Goal: Information Seeking & Learning: Learn about a topic

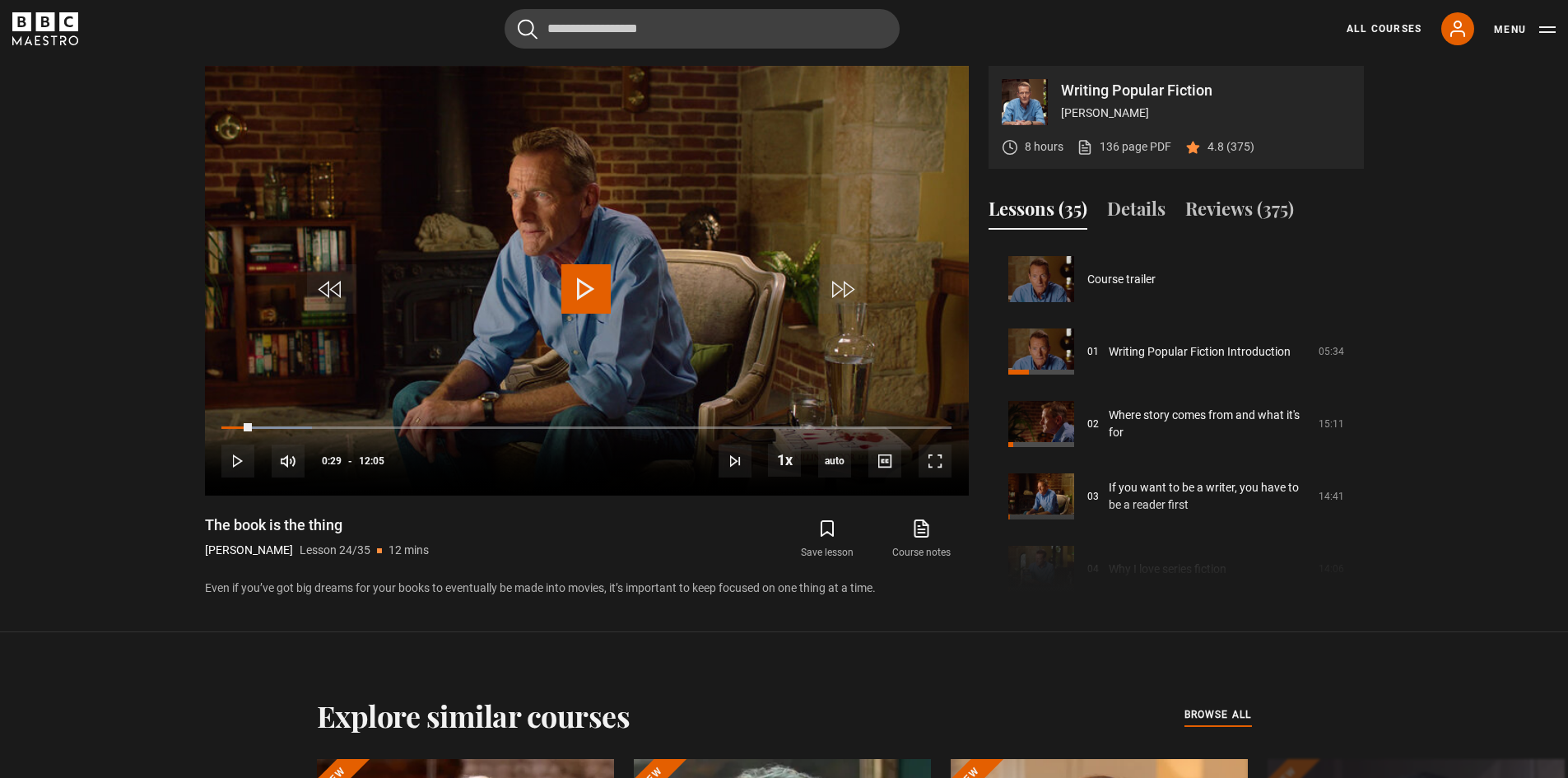
click at [86, 382] on section "Writing Popular Fiction Lee Child 8 hours 136 page PDF (opens in new tab) 4.8 (…" at bounding box center [784, 316] width 1568 height 632
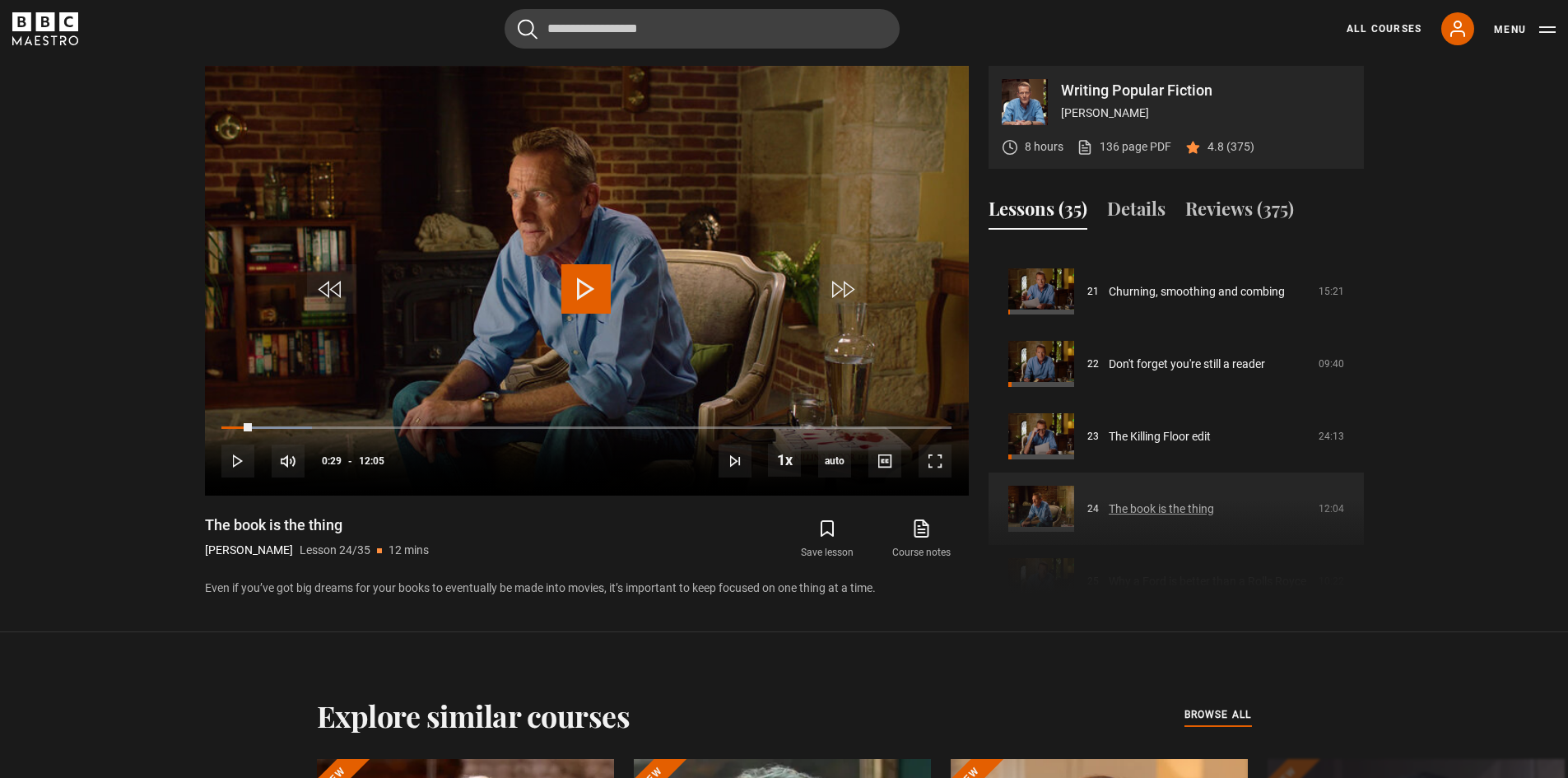
scroll to position [1812, 0]
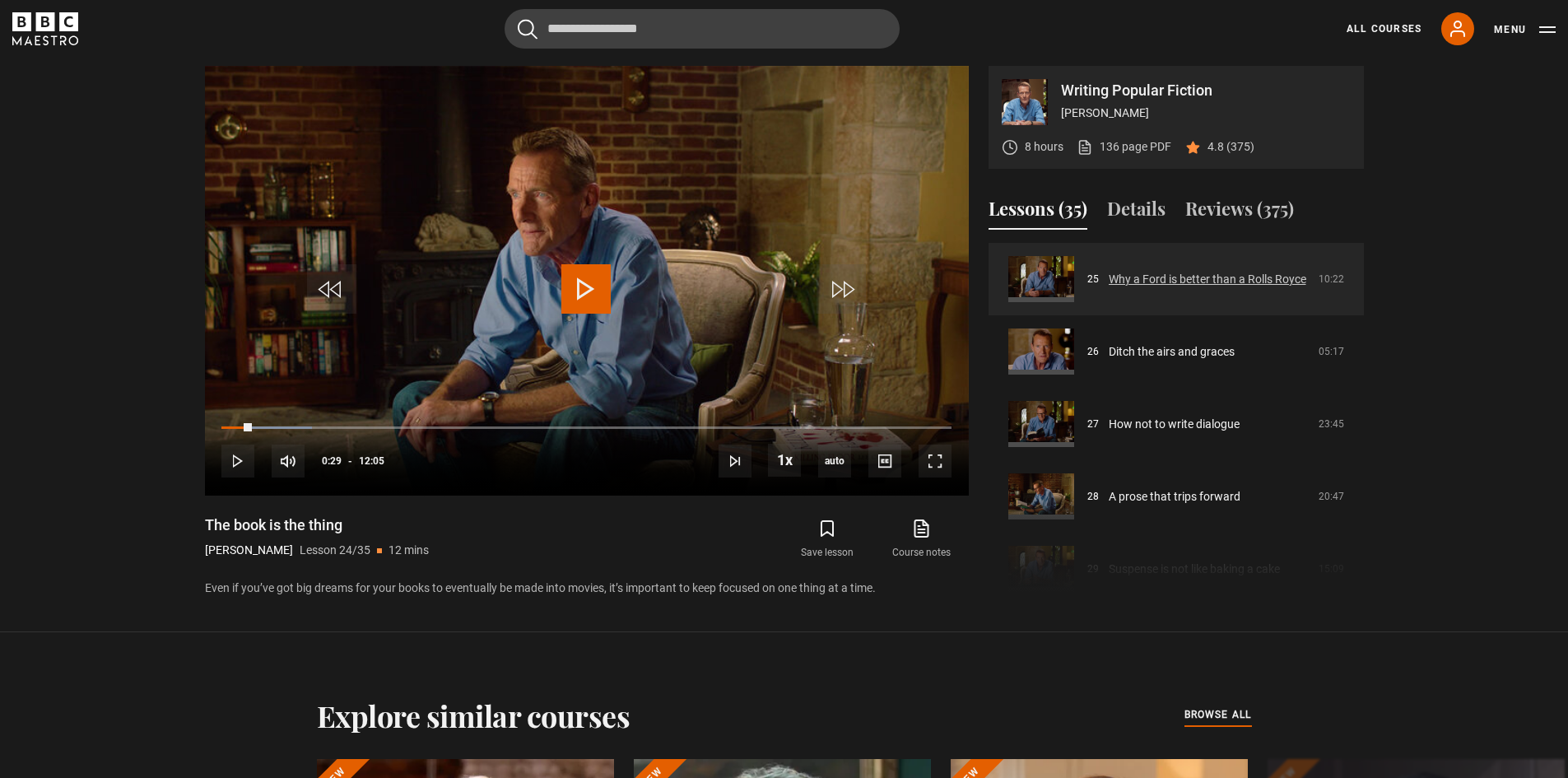
click at [1155, 280] on link "Why a Ford is better than a Rolls Royce" at bounding box center [1207, 280] width 198 height 17
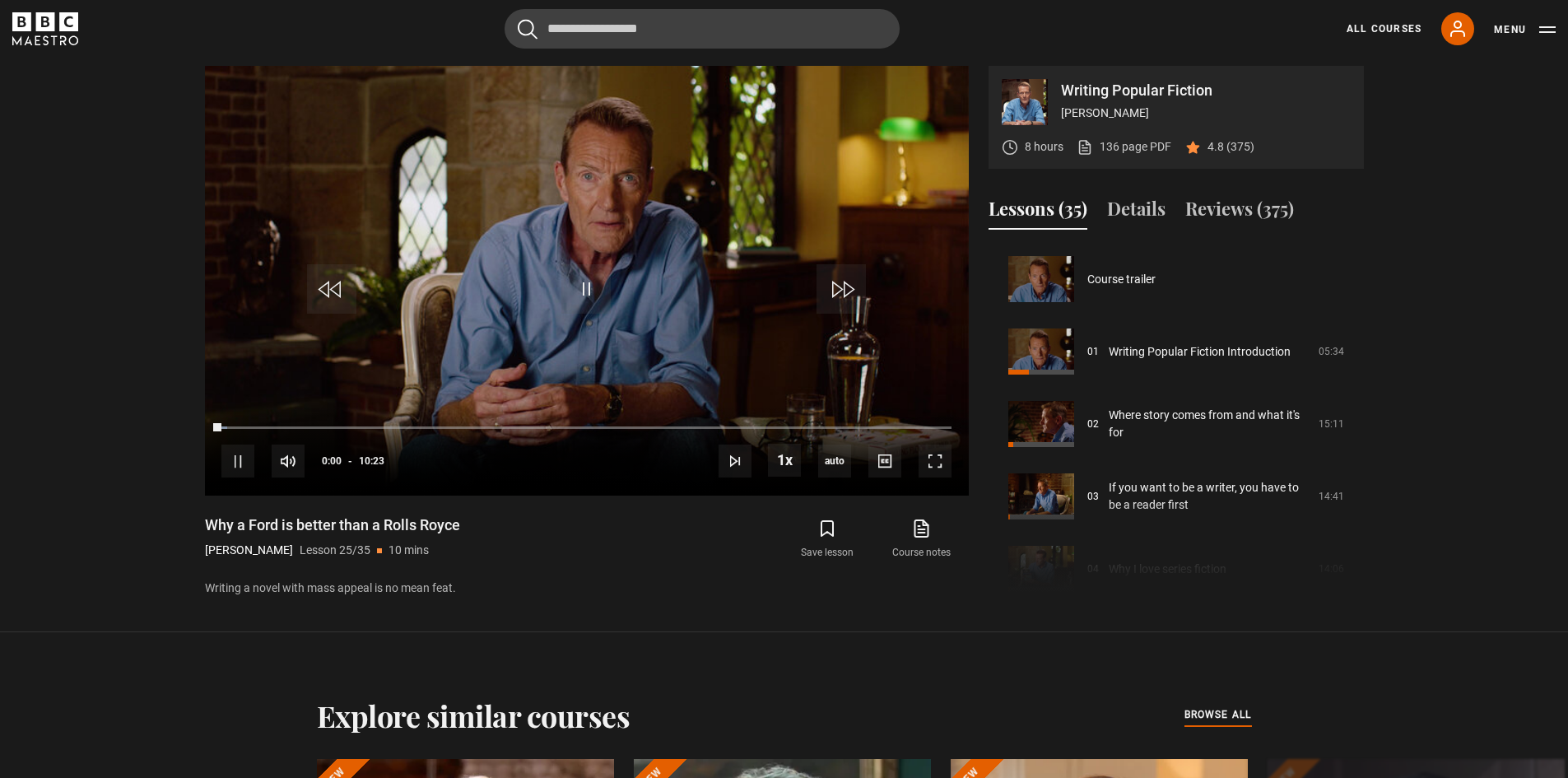
scroll to position [1739, 0]
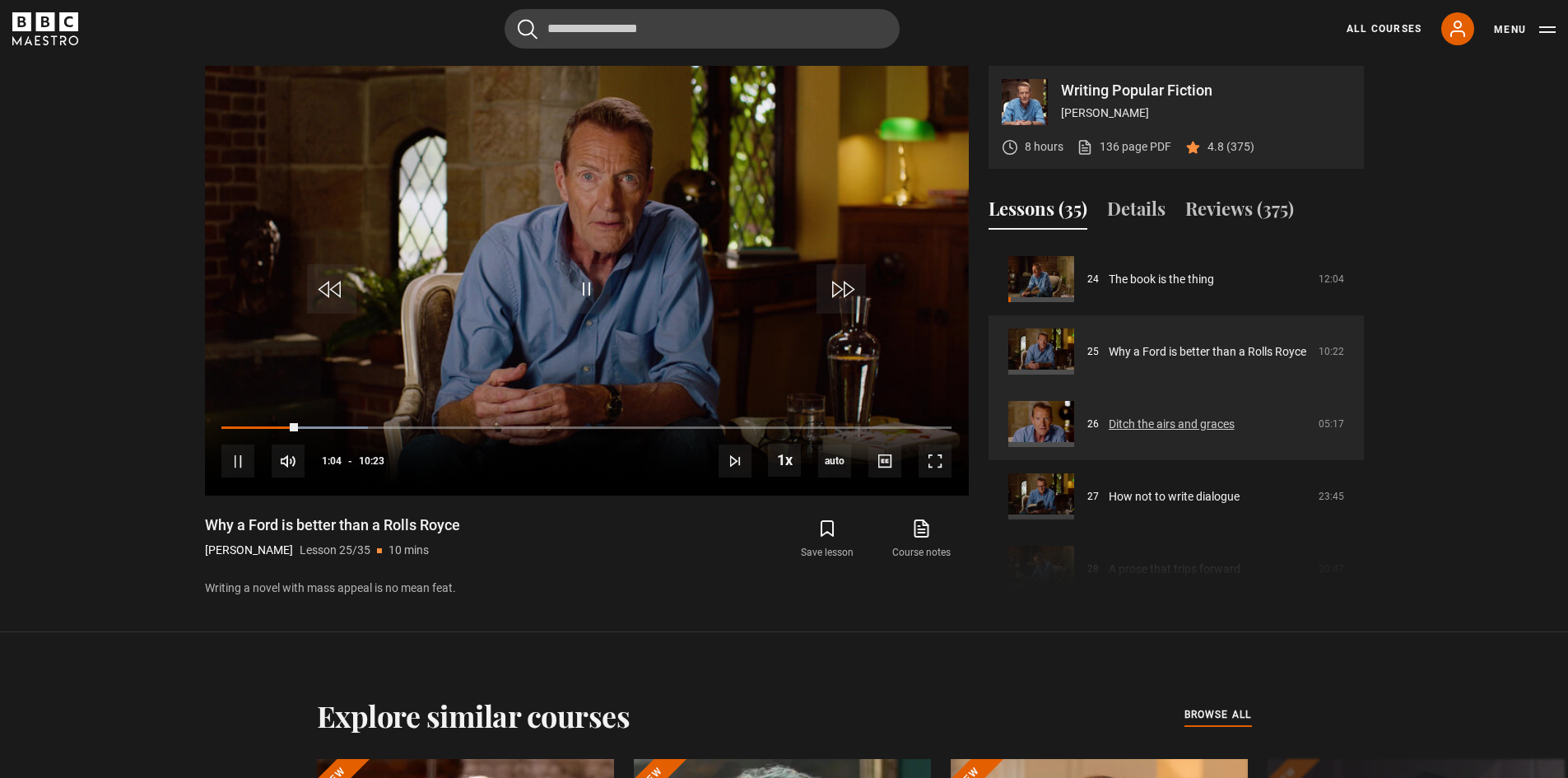
click at [1212, 419] on link "Ditch the airs and graces" at bounding box center [1172, 425] width 126 height 17
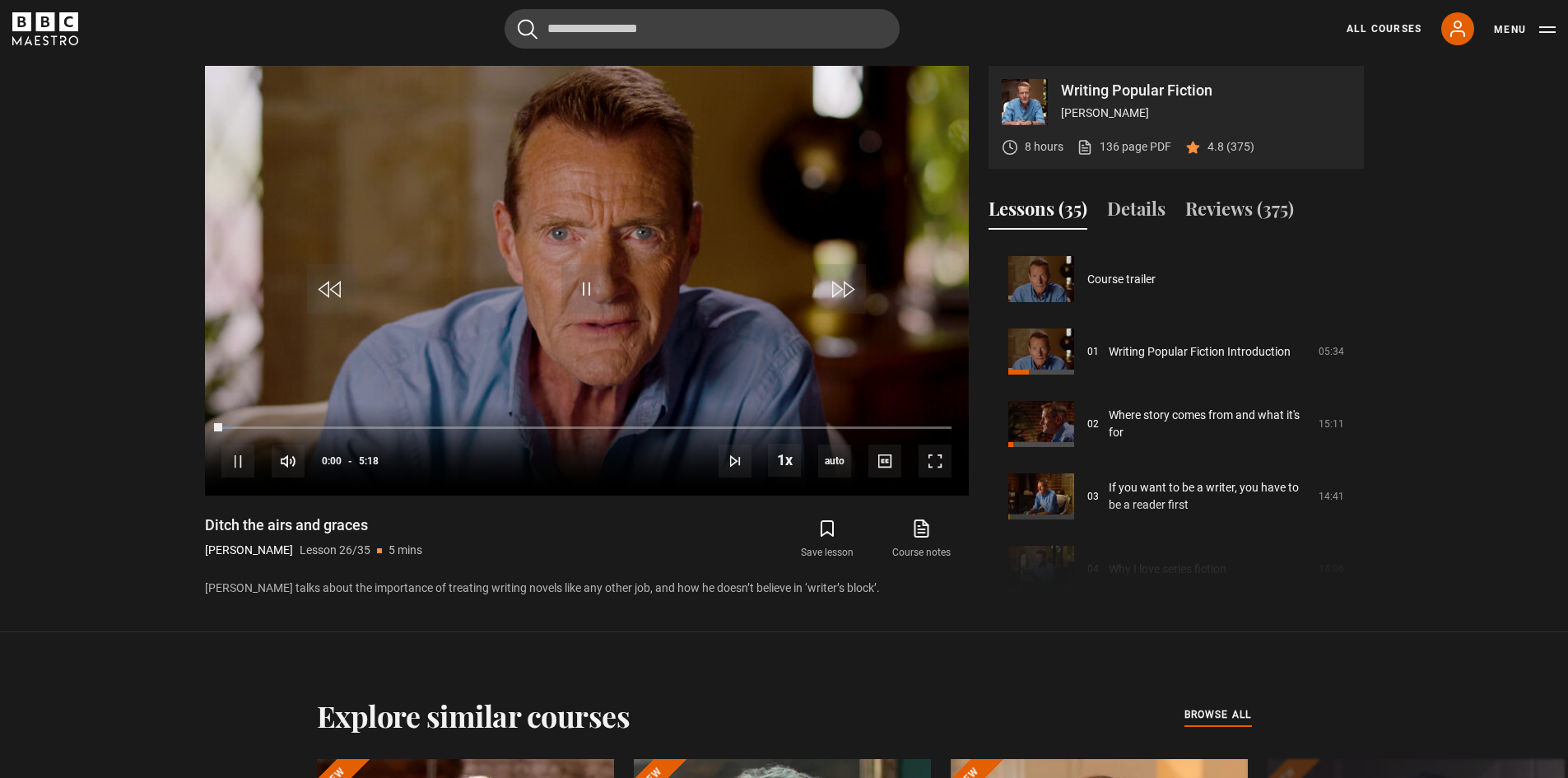
scroll to position [1812, 0]
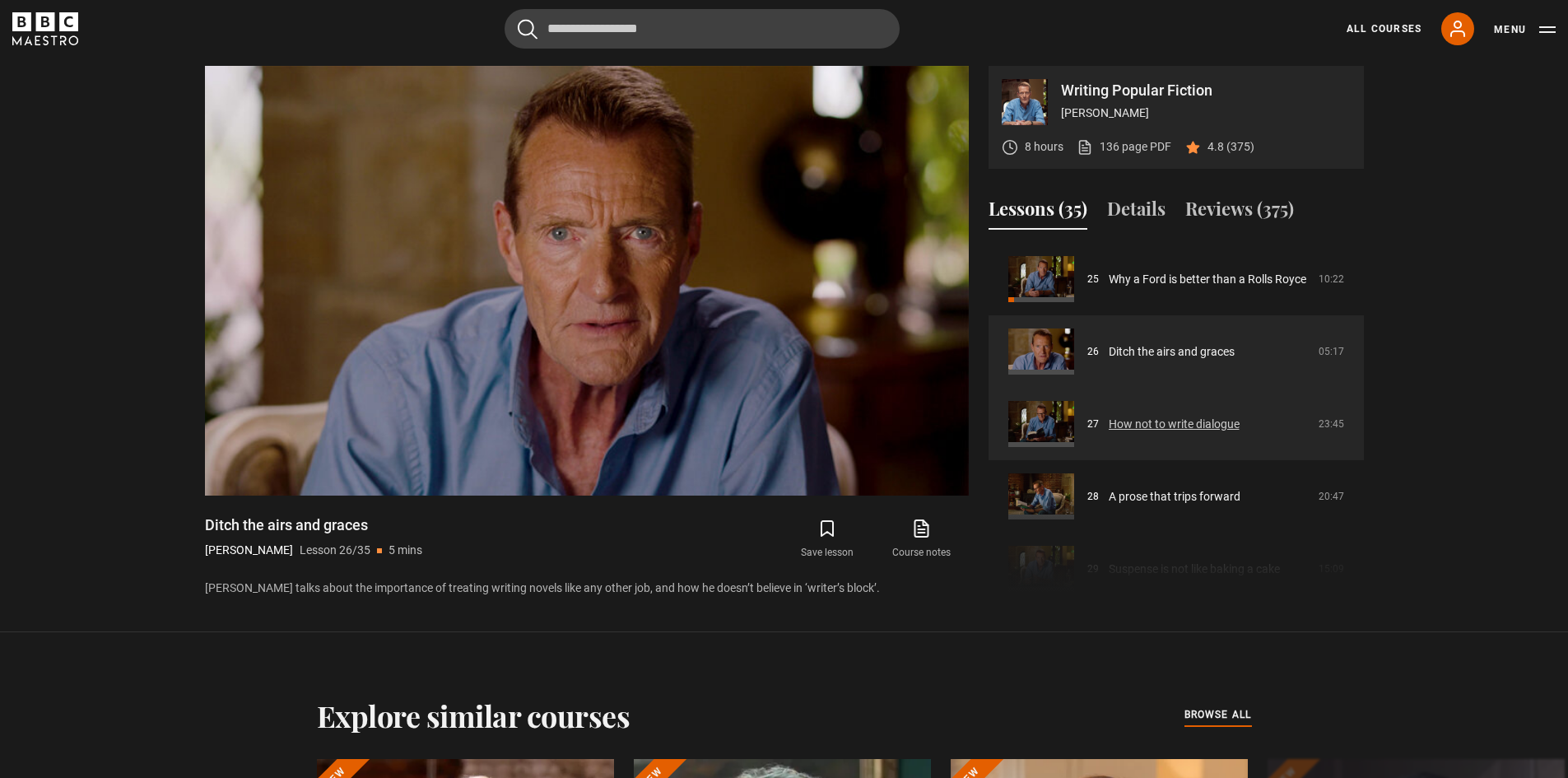
click at [1180, 425] on link "How not to write dialogue" at bounding box center [1174, 425] width 131 height 17
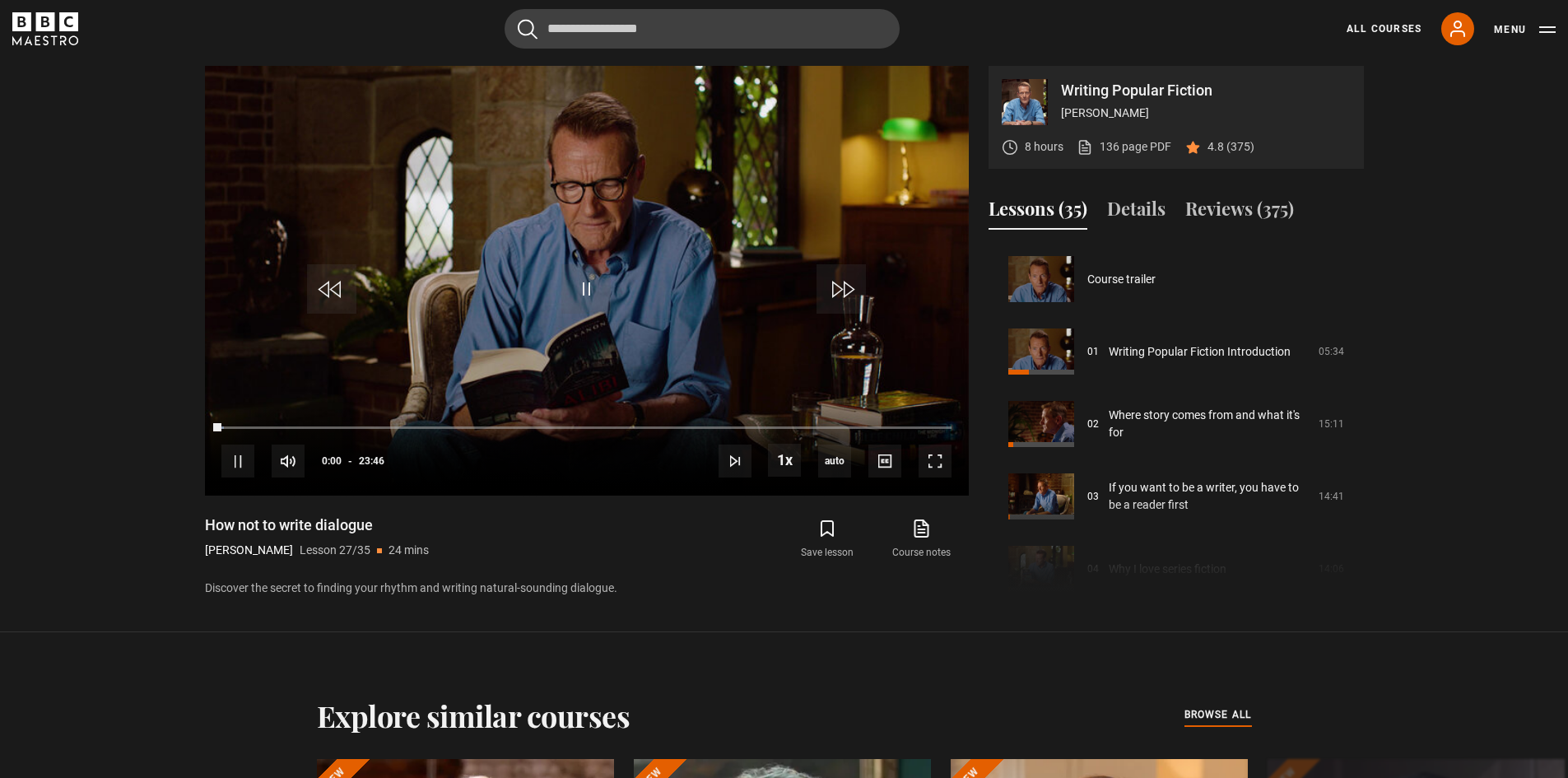
scroll to position [1884, 0]
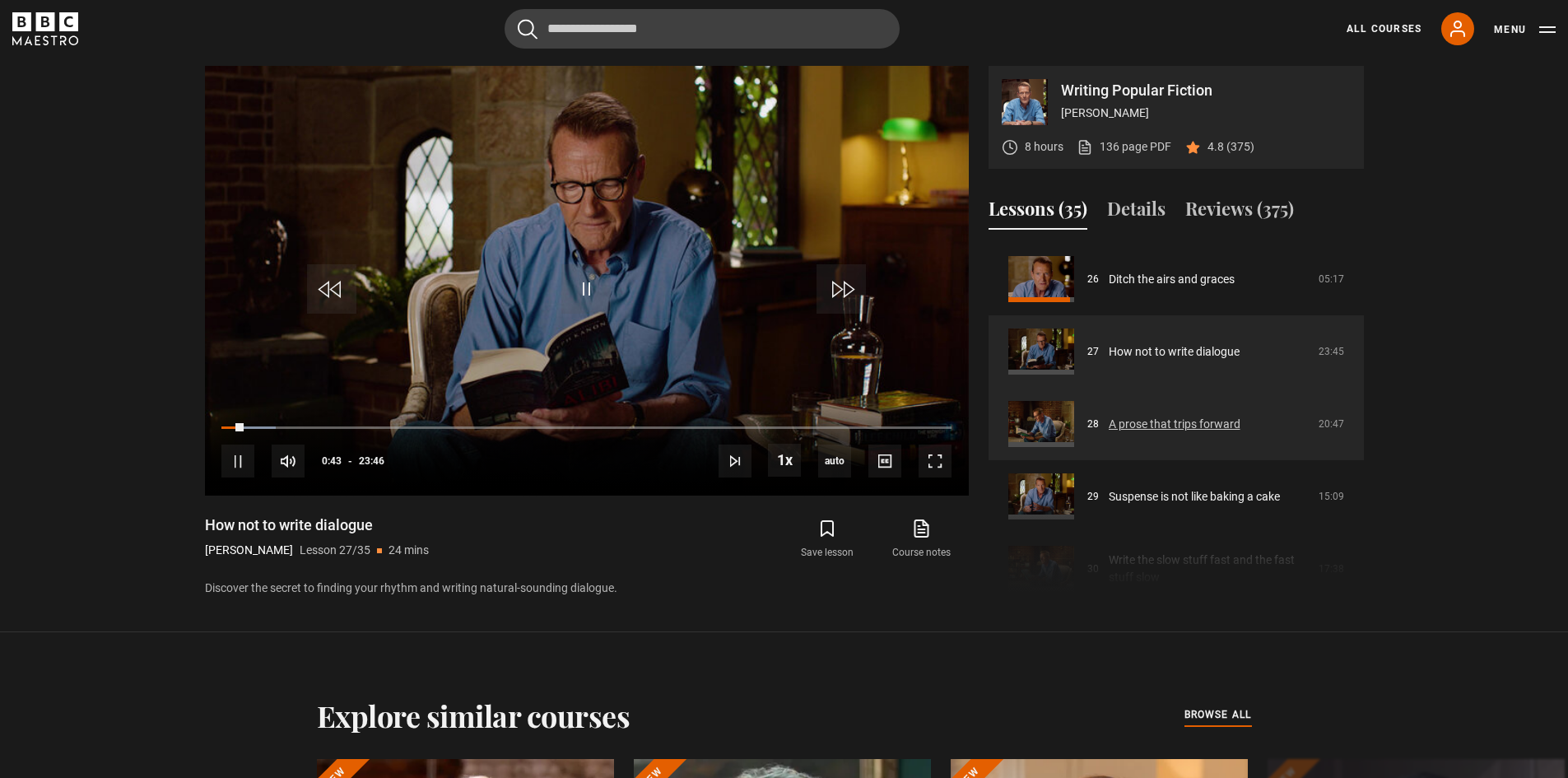
click at [1154, 433] on link "A prose that trips forward" at bounding box center [1174, 425] width 132 height 17
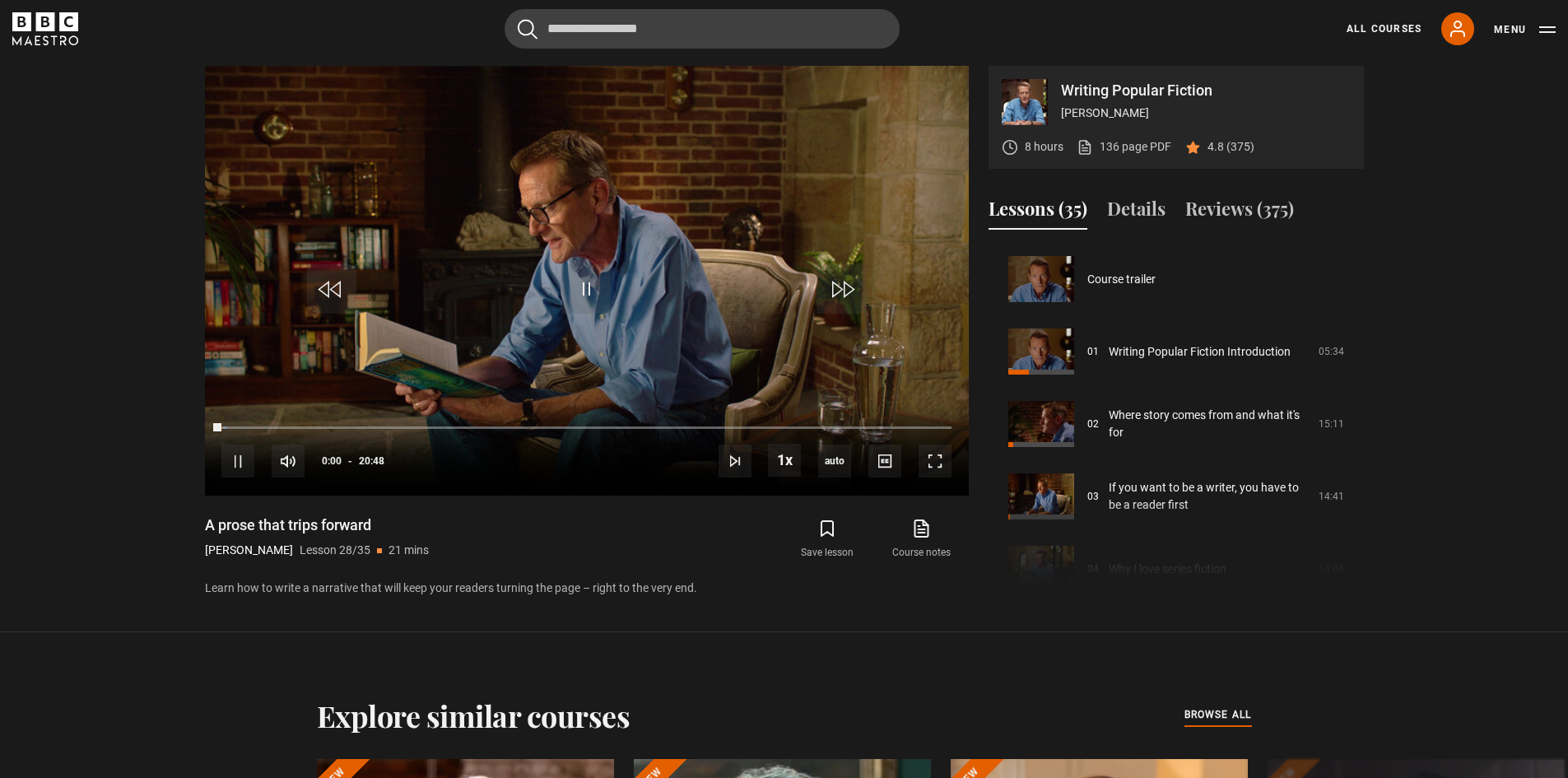
scroll to position [1956, 0]
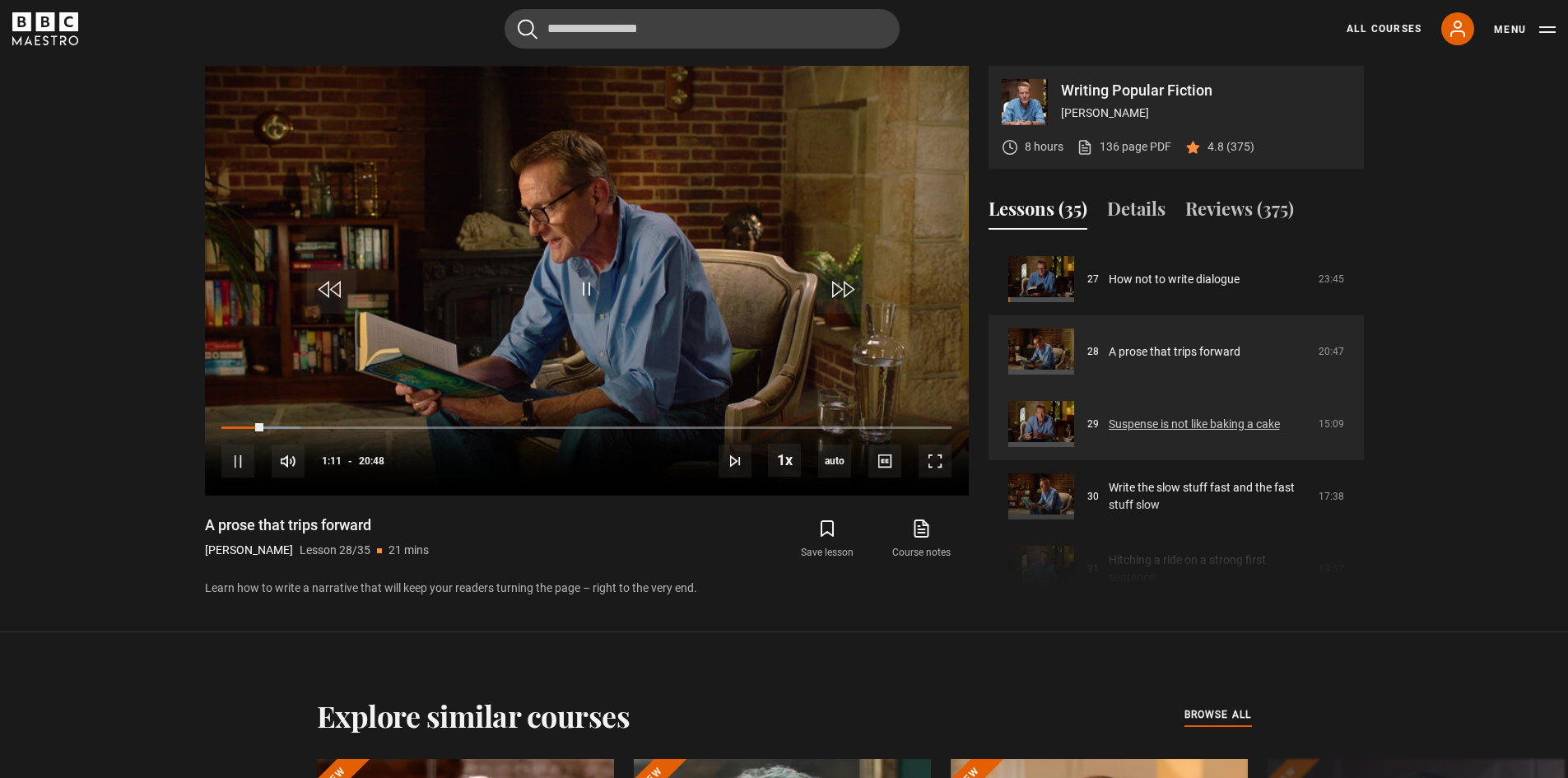
click at [1140, 432] on link "Suspense is not like baking a cake" at bounding box center [1194, 425] width 171 height 17
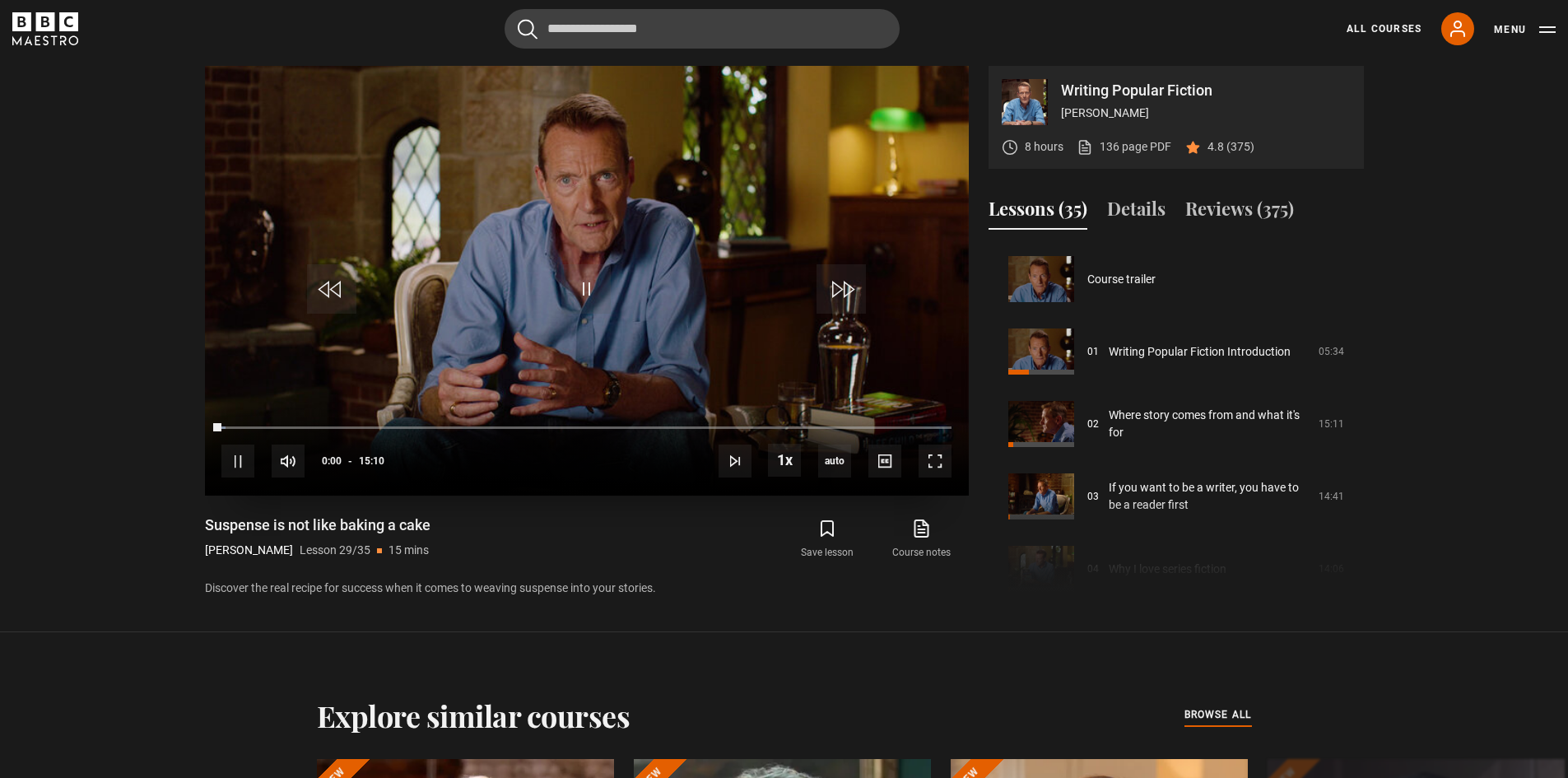
scroll to position [2028, 0]
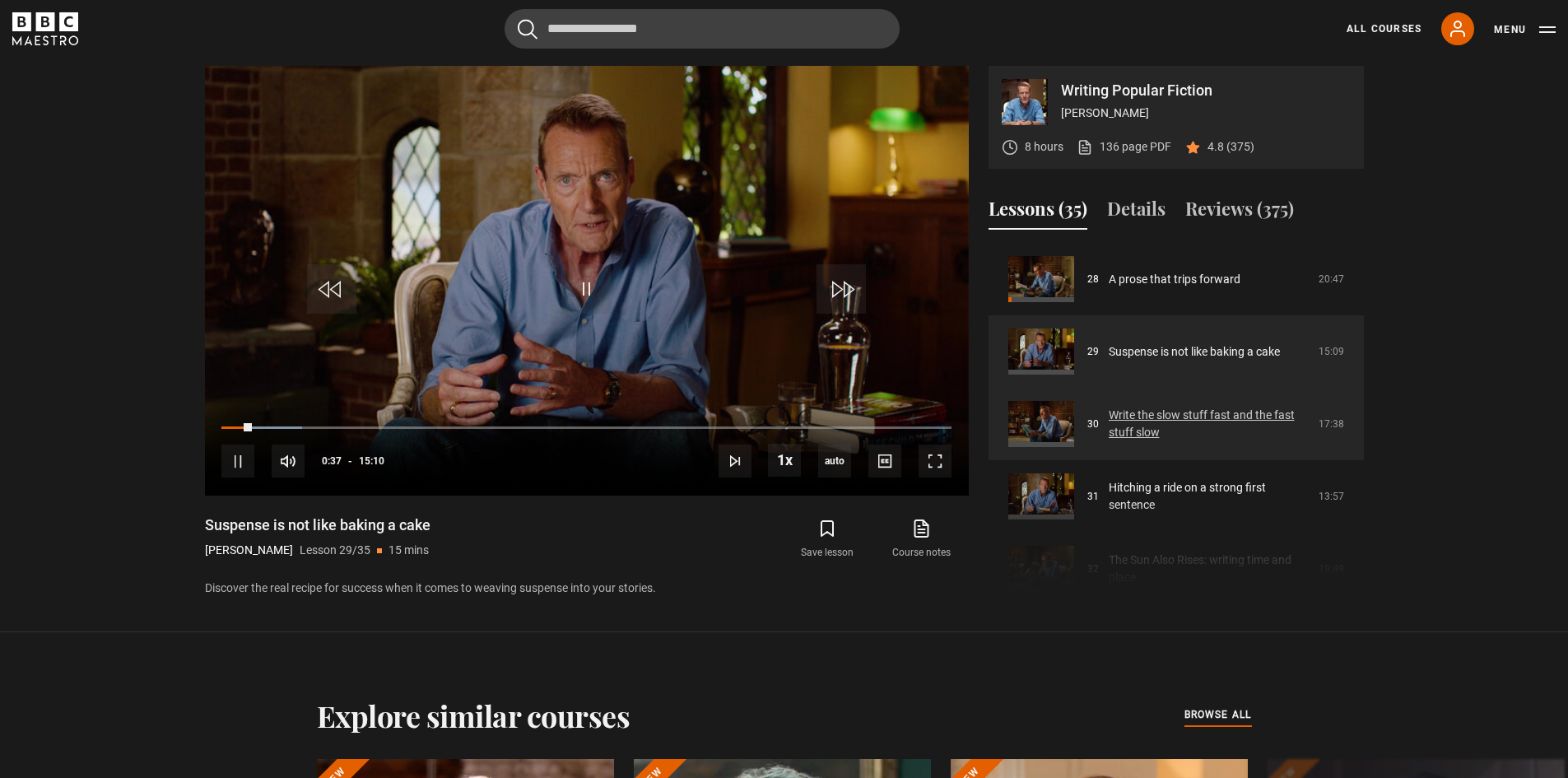
click at [1210, 421] on link "Write the slow stuff fast and the fast stuff slow" at bounding box center [1209, 424] width 200 height 35
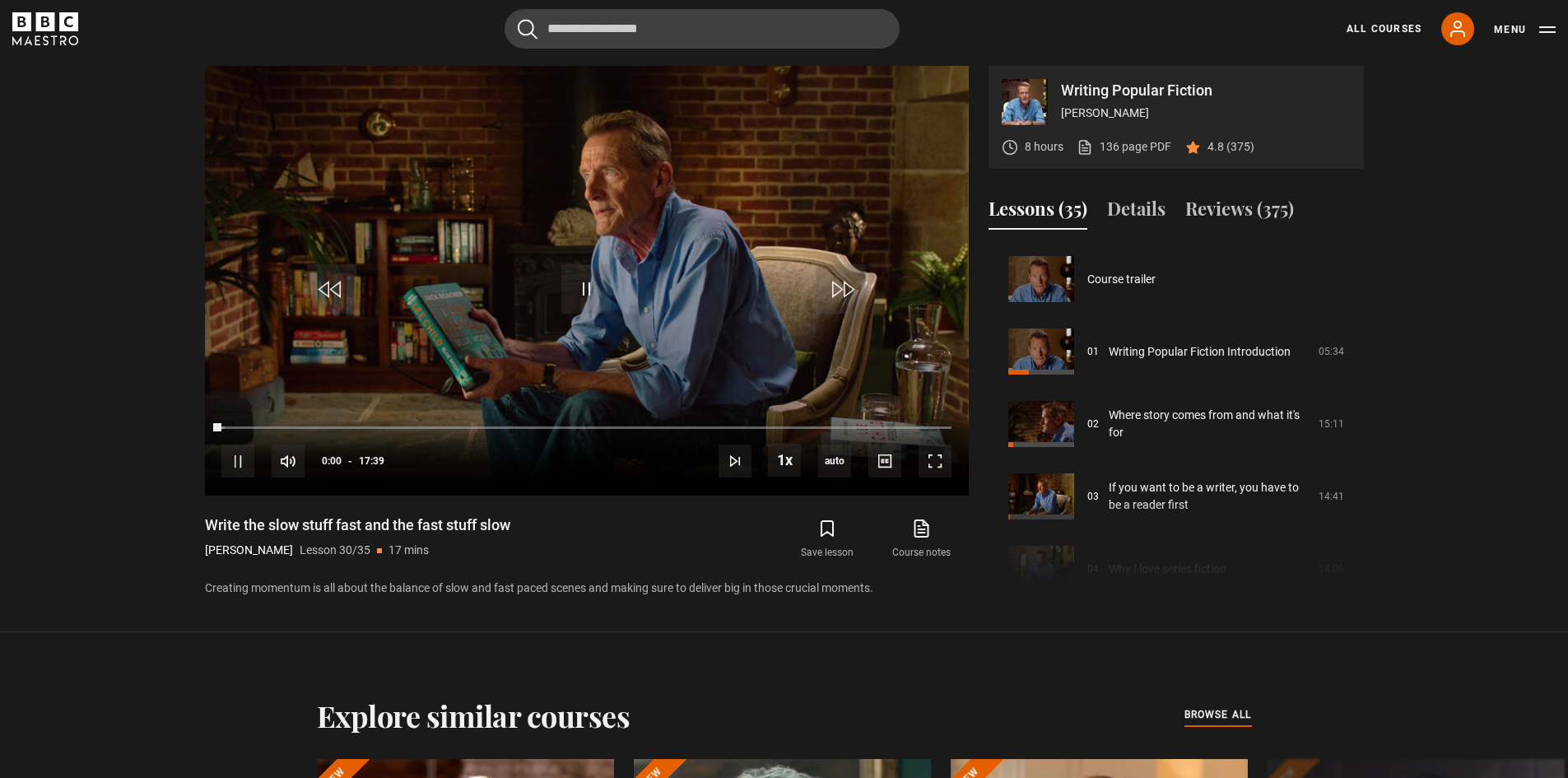
scroll to position [2101, 0]
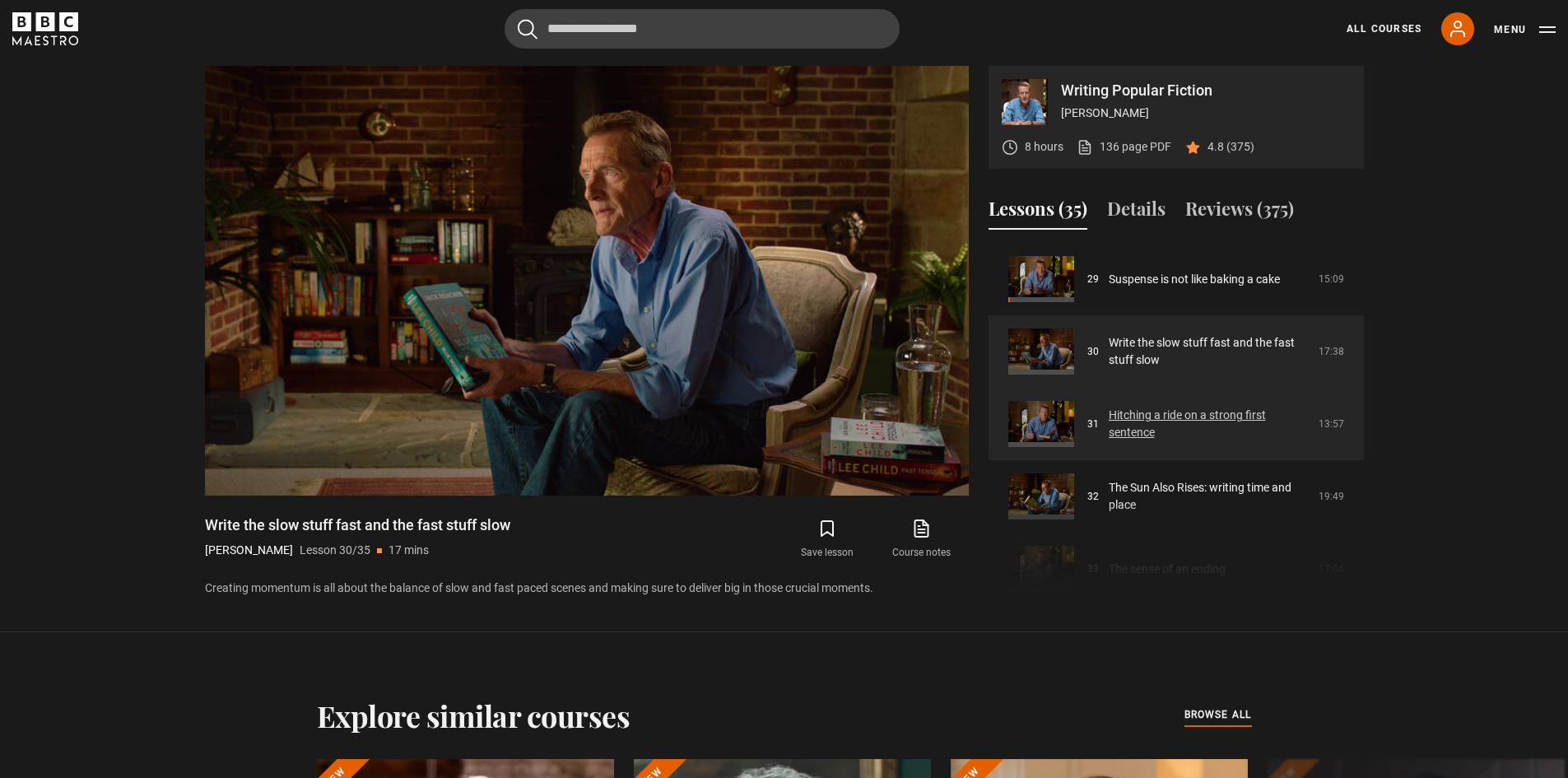
click at [1163, 417] on link "Hitching a ride on a strong first sentence" at bounding box center [1209, 424] width 200 height 35
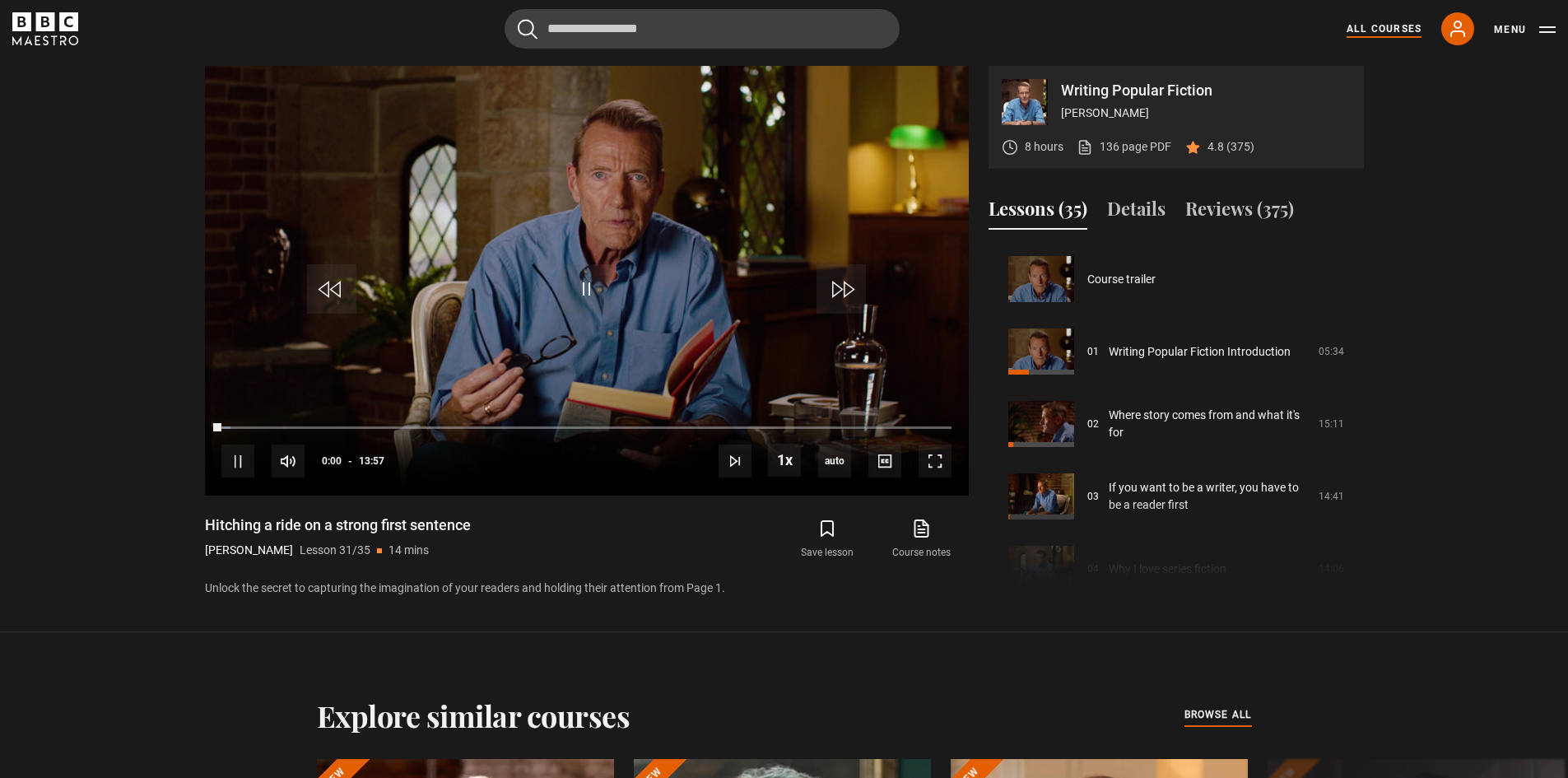
scroll to position [2173, 0]
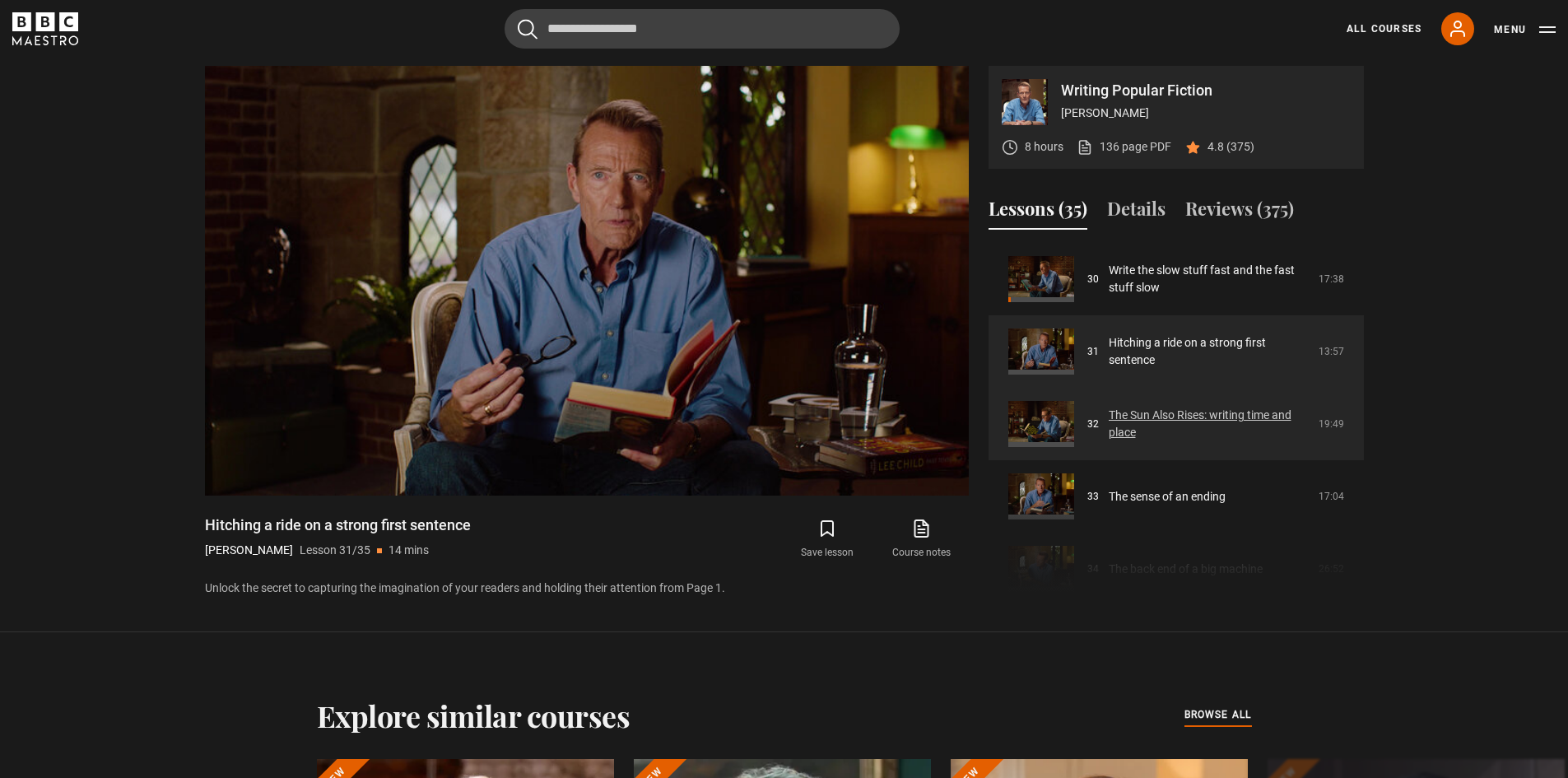
click at [1148, 415] on link "The Sun Also Rises: writing time and place" at bounding box center [1209, 424] width 200 height 35
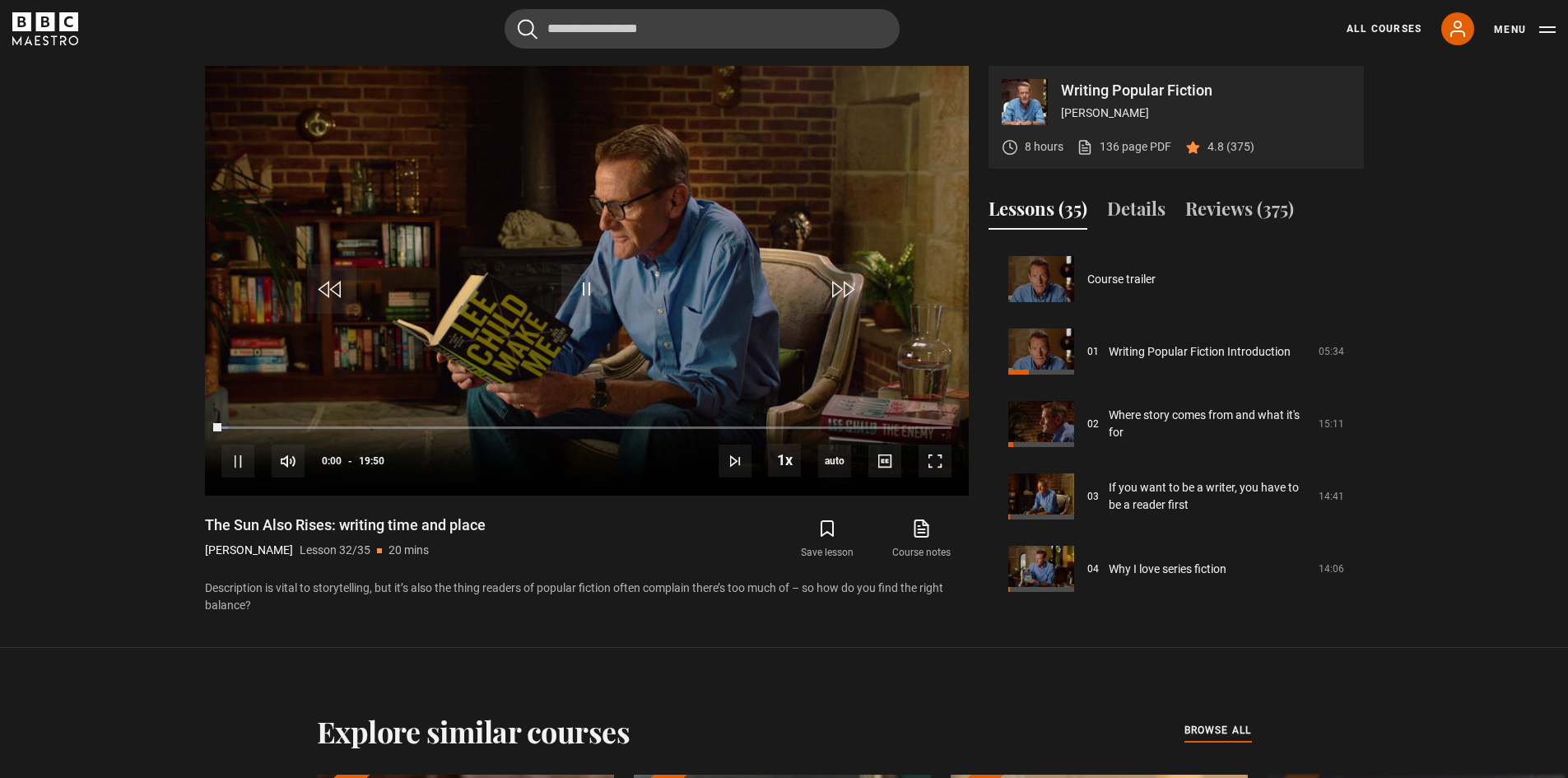
scroll to position [2246, 0]
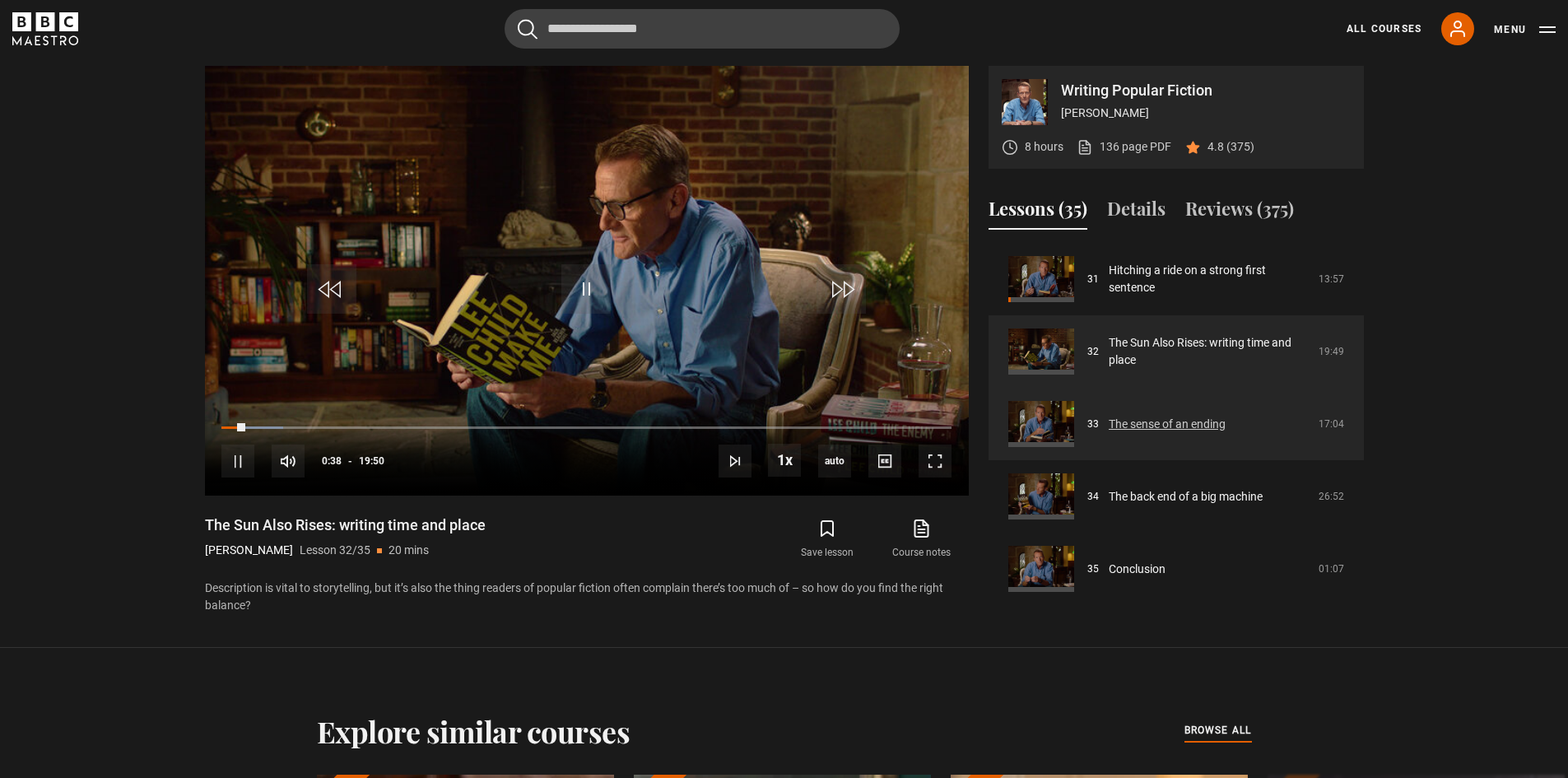
click at [1210, 425] on link "The sense of an ending" at bounding box center [1167, 425] width 117 height 17
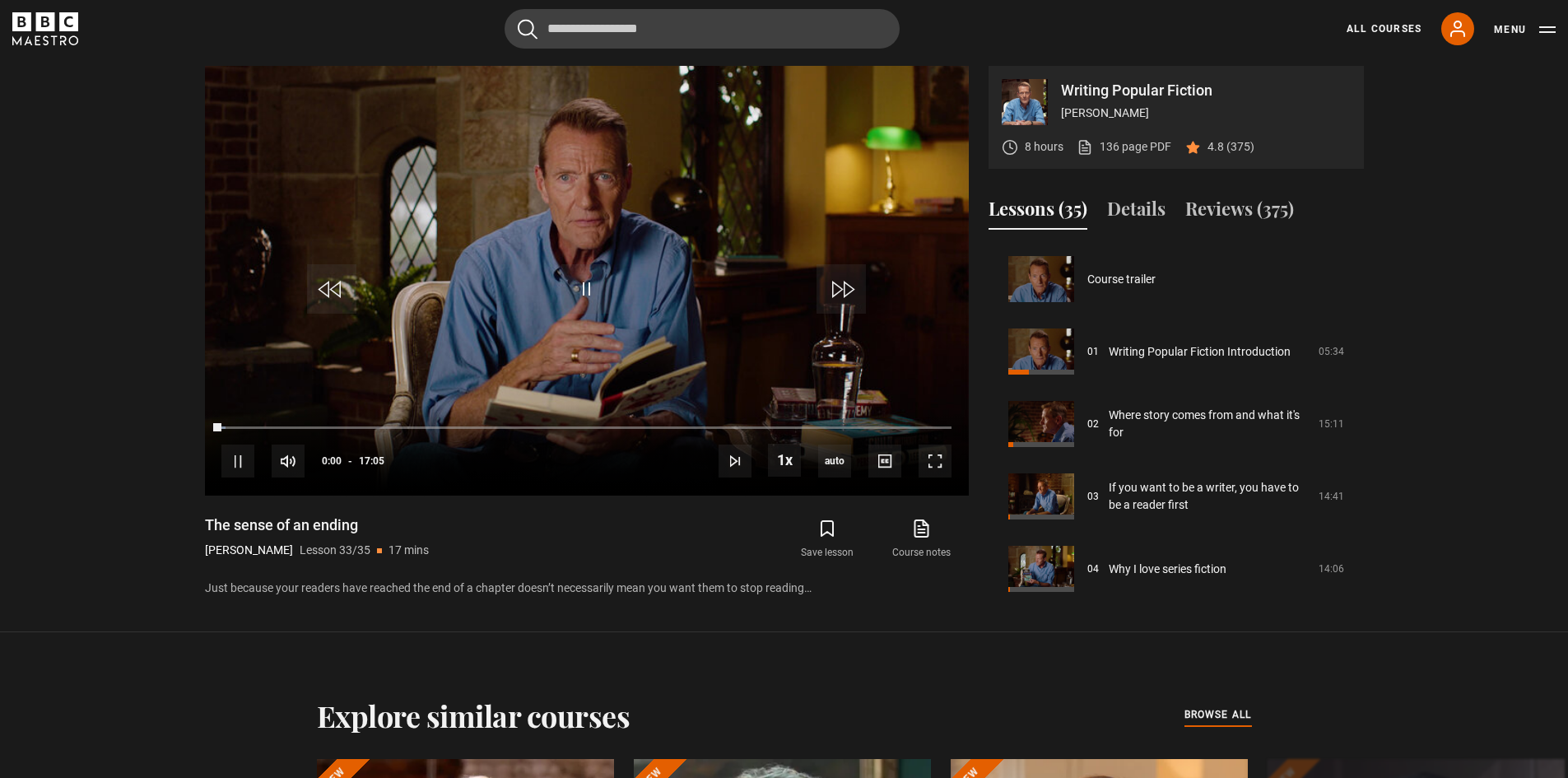
scroll to position [2253, 0]
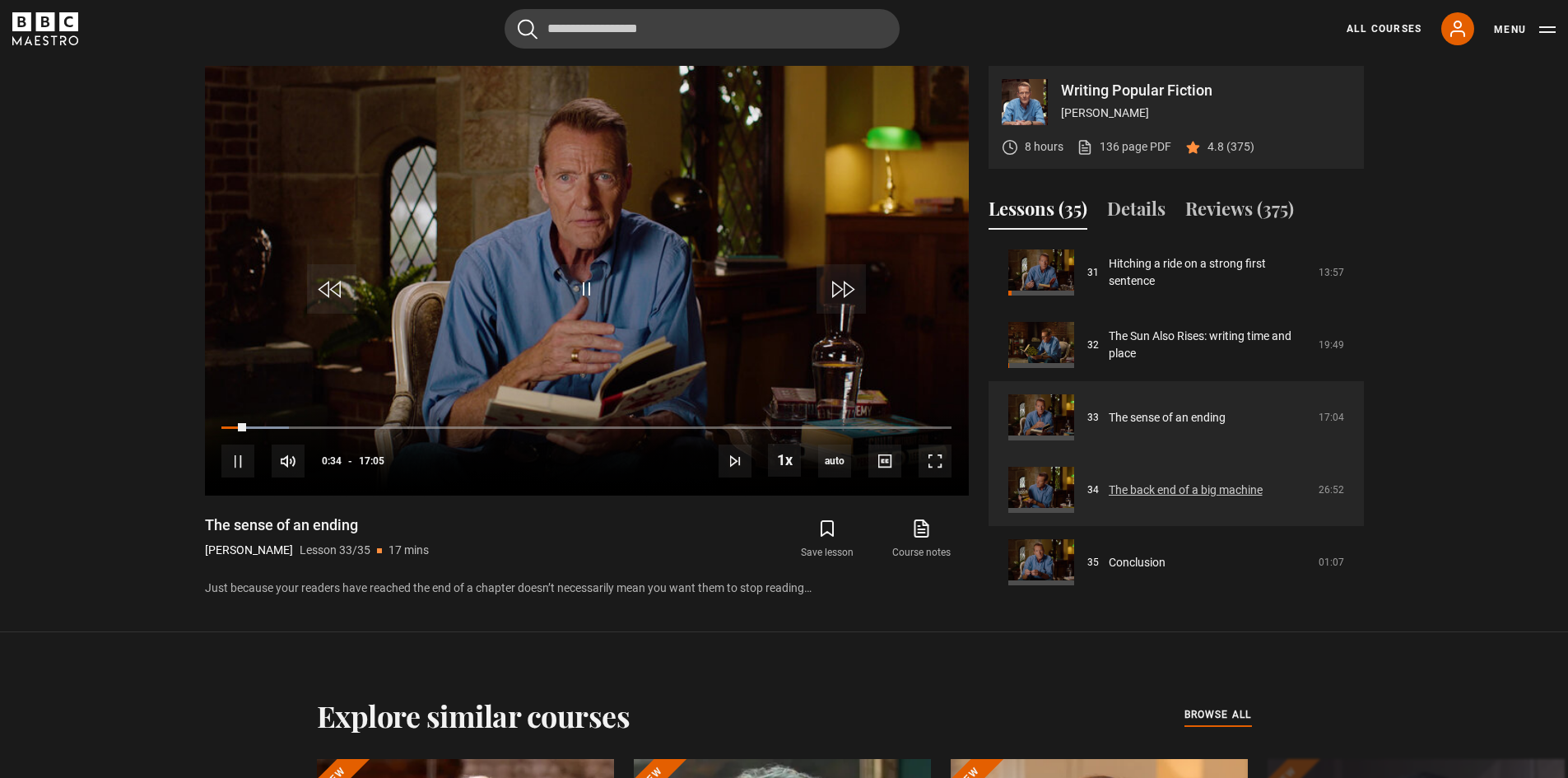
click at [1177, 494] on link "The back end of a big machine" at bounding box center [1185, 490] width 154 height 17
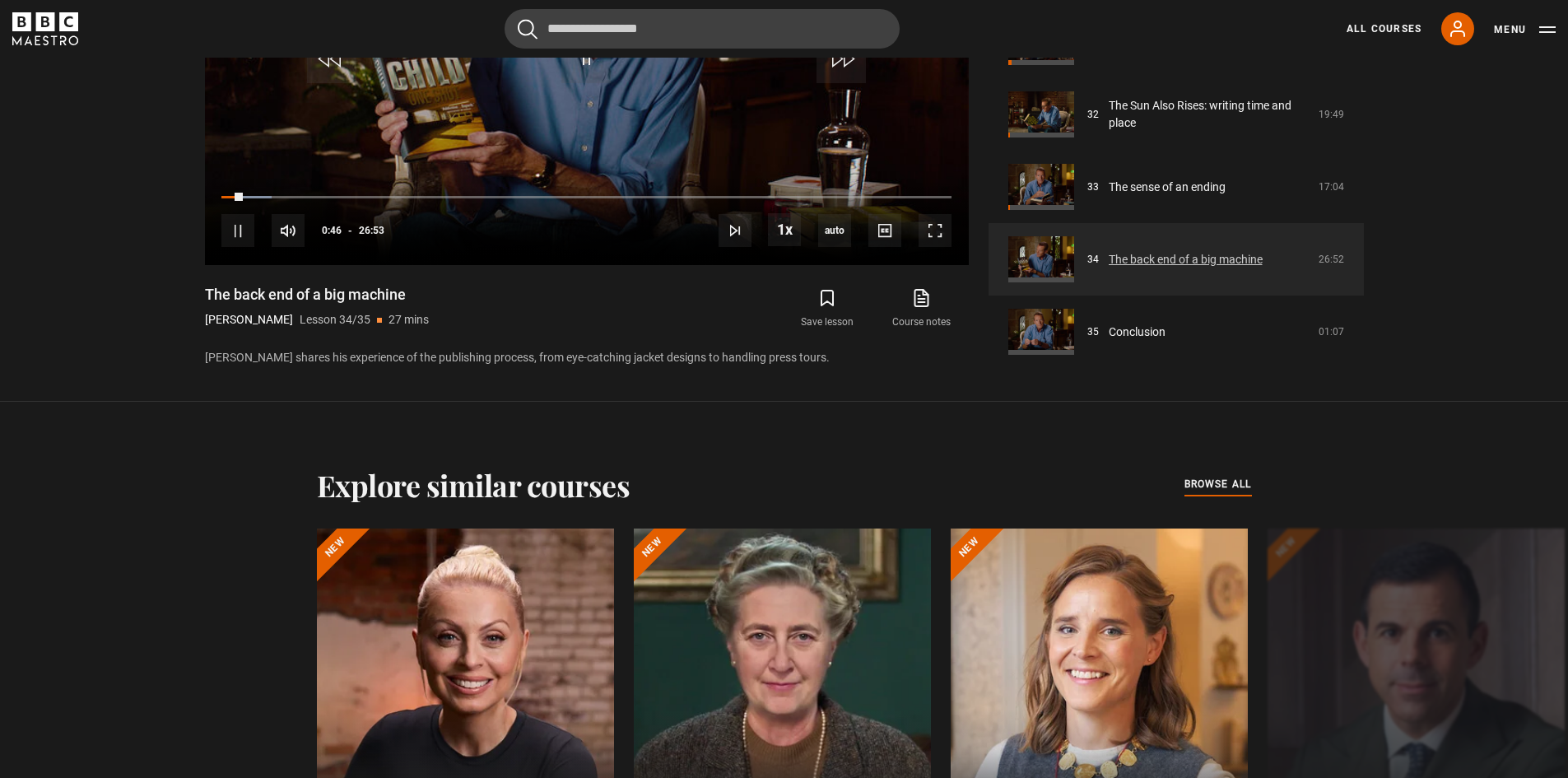
scroll to position [1088, 0]
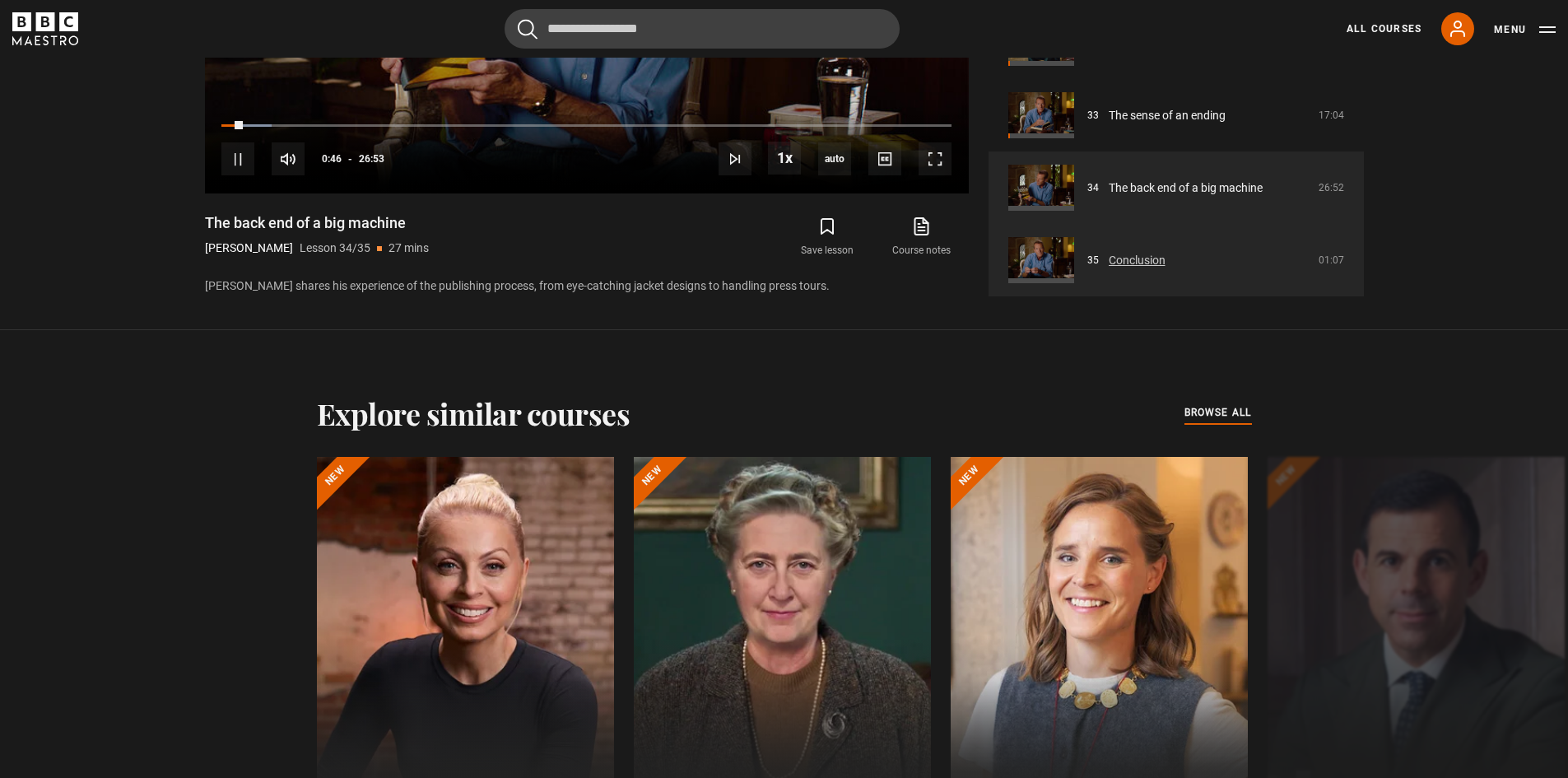
click at [1122, 256] on link "Conclusion" at bounding box center [1137, 261] width 57 height 17
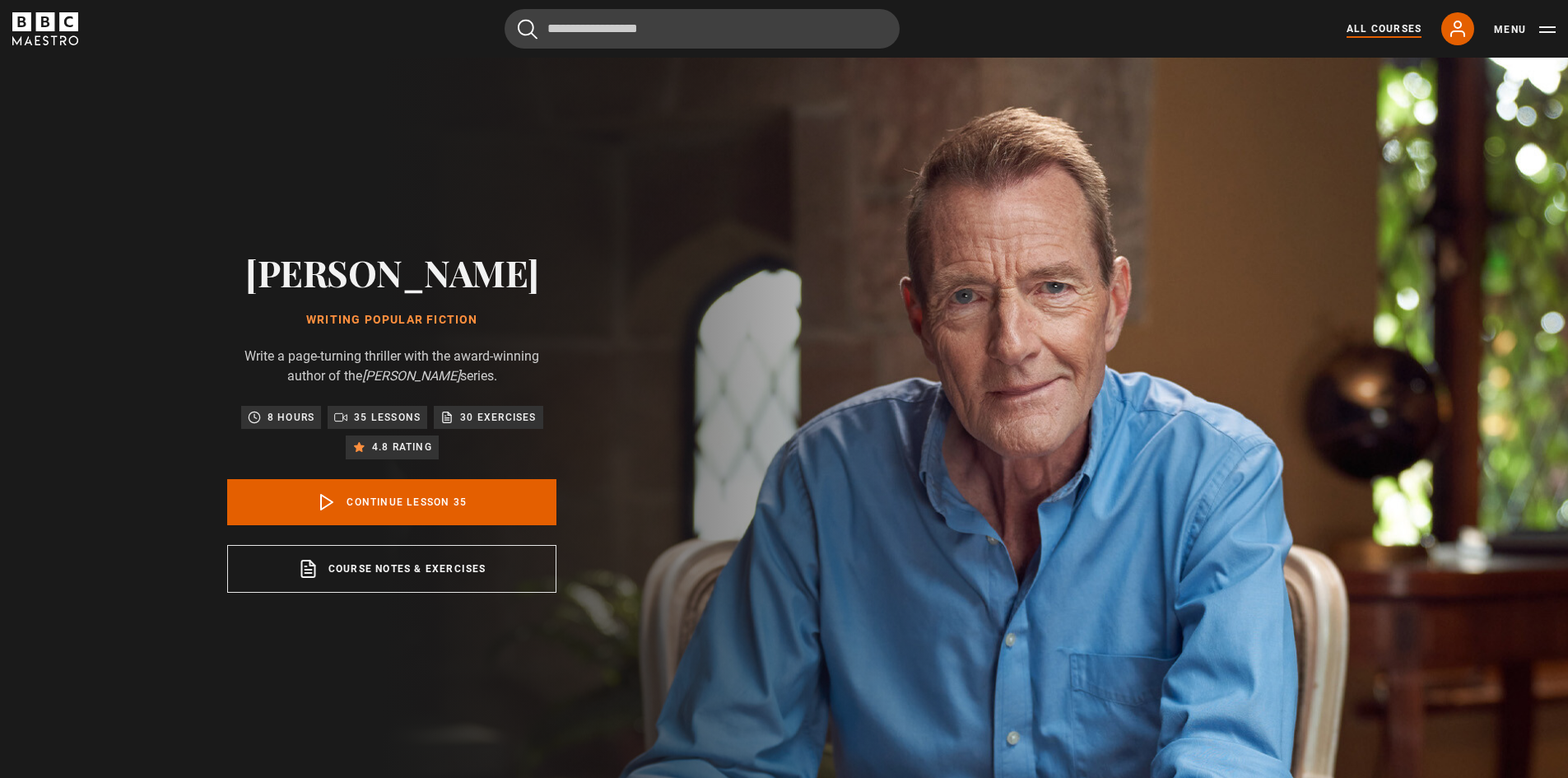
click at [1385, 27] on link "All Courses" at bounding box center [1384, 28] width 75 height 15
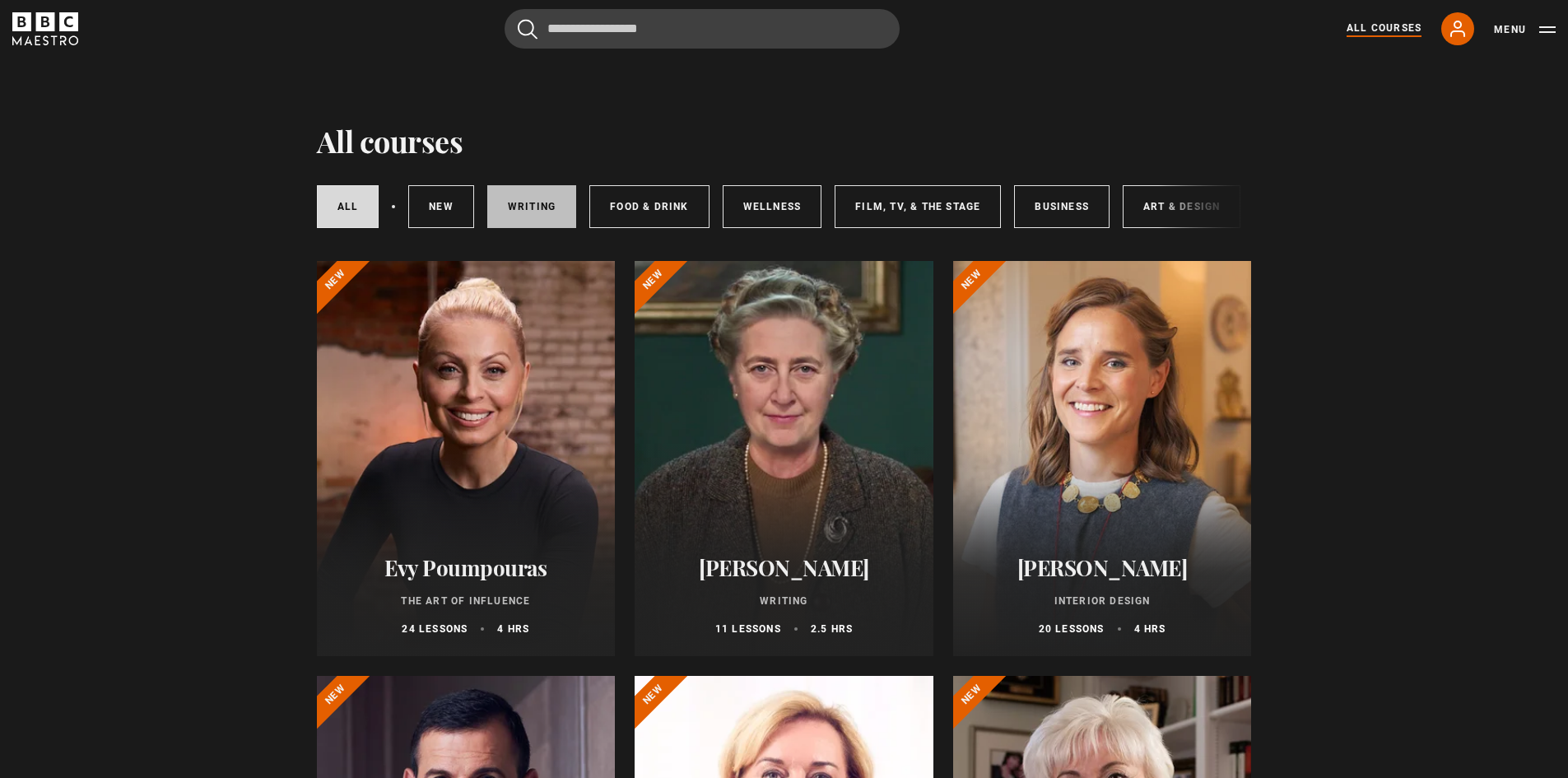
click at [543, 197] on link "Writing" at bounding box center [531, 207] width 89 height 43
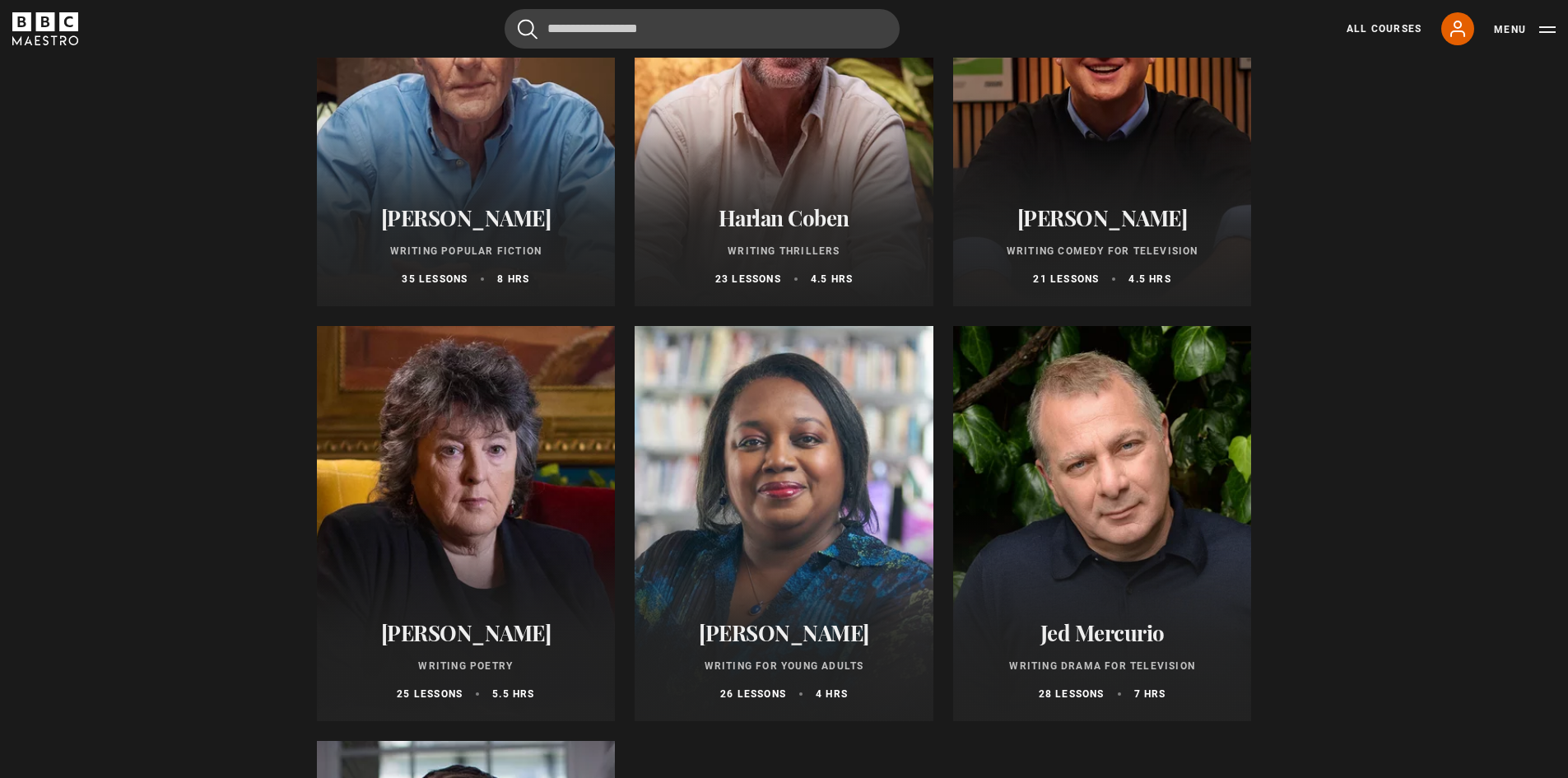
scroll to position [1183, 0]
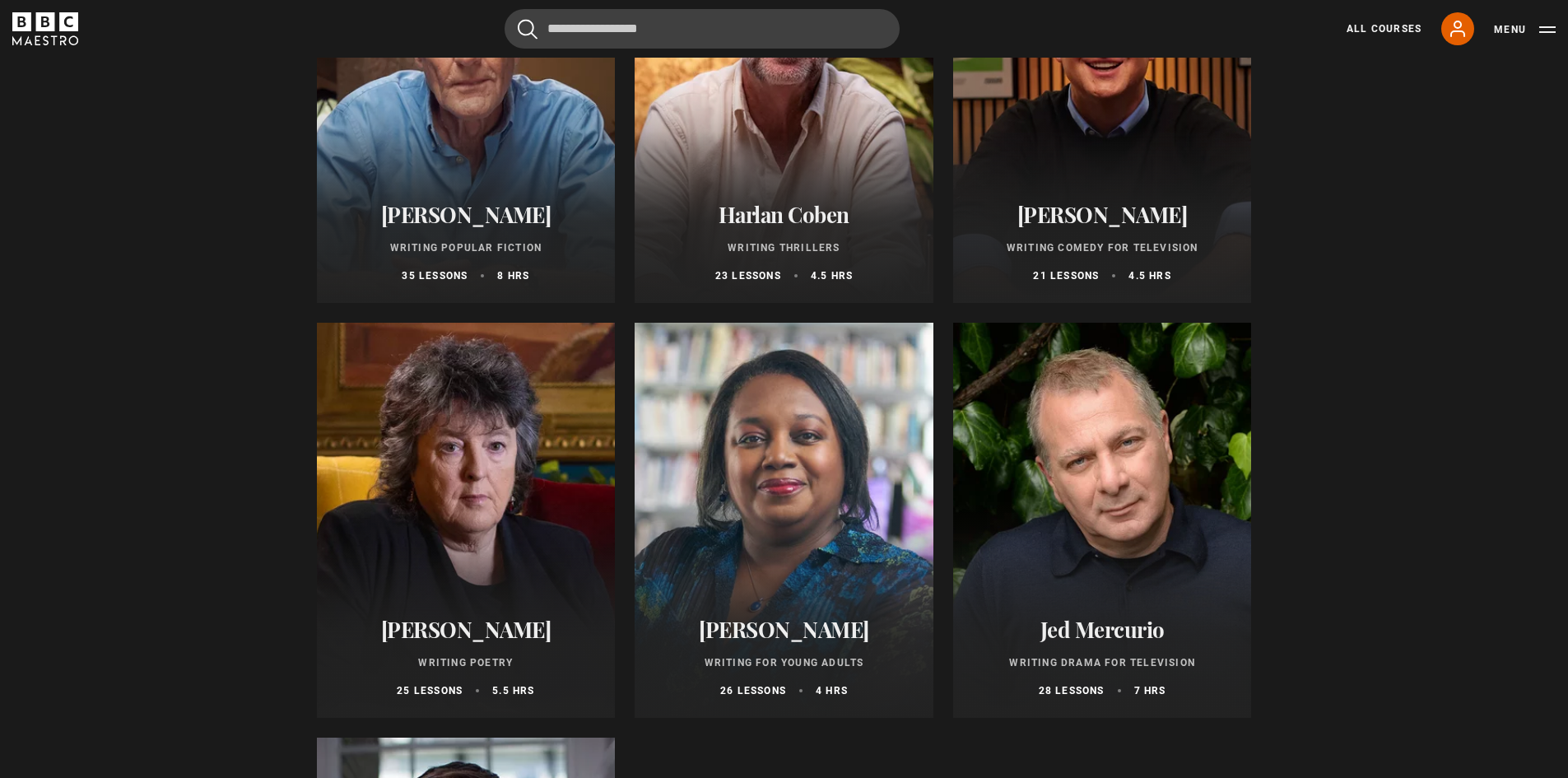
drag, startPoint x: 1406, startPoint y: 204, endPoint x: 1368, endPoint y: 211, distance: 38.6
click at [789, 200] on div "Harlan Coben Writing Thrillers 23 lessons 4.5 hrs" at bounding box center [784, 243] width 299 height 121
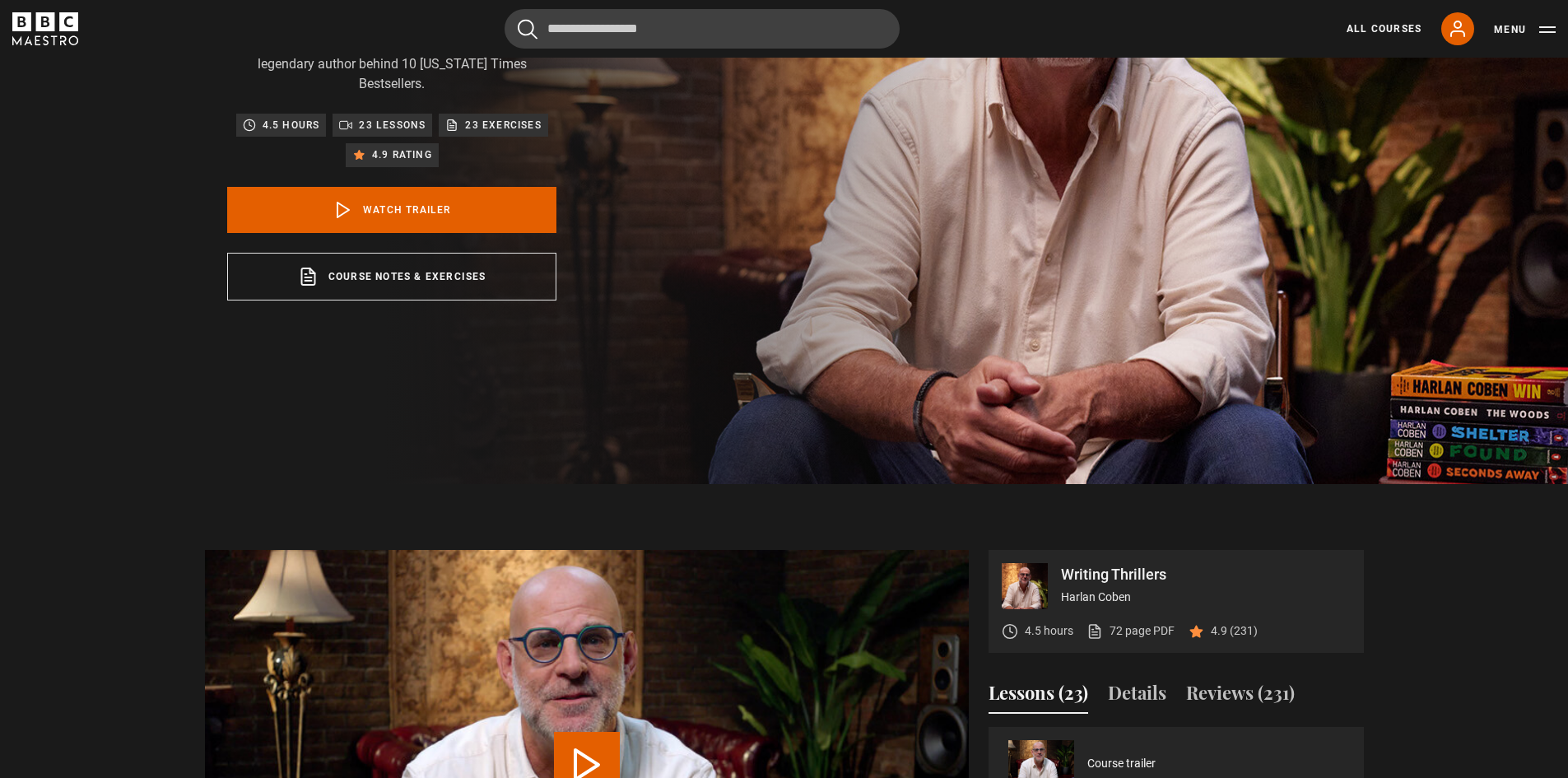
scroll to position [604, 0]
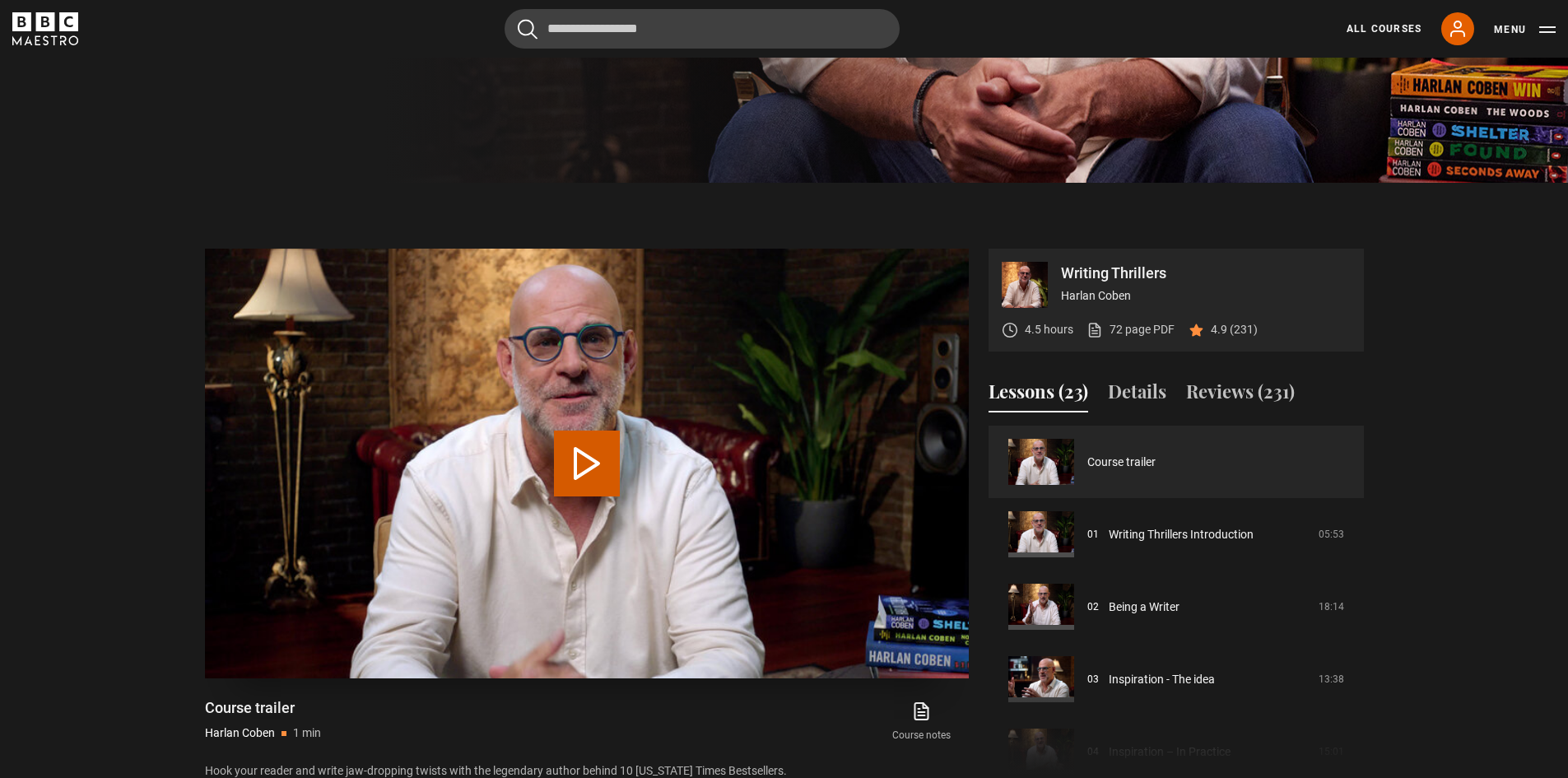
click at [575, 452] on button "Play Video" at bounding box center [587, 464] width 66 height 66
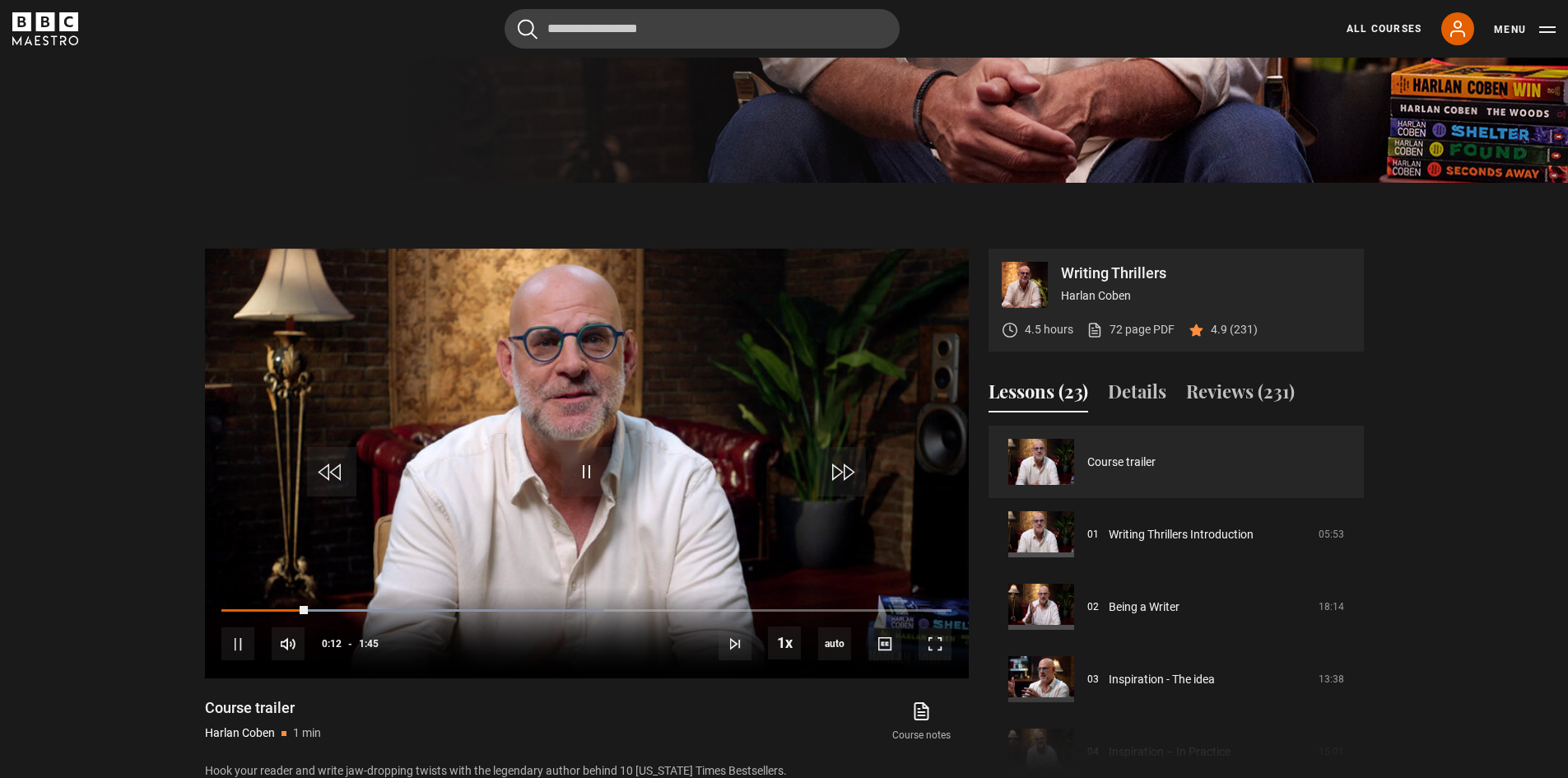
click at [149, 446] on section "Writing Thrillers Harlan Coben 4.5 hours 72 page PDF (opens in new tab) 4.9 (23…" at bounding box center [784, 499] width 1568 height 632
drag, startPoint x: 1061, startPoint y: 266, endPoint x: 1133, endPoint y: 292, distance: 76.6
click at [1133, 292] on div "Writing Thrillers Harlan Coben" at bounding box center [1206, 284] width 290 height 46
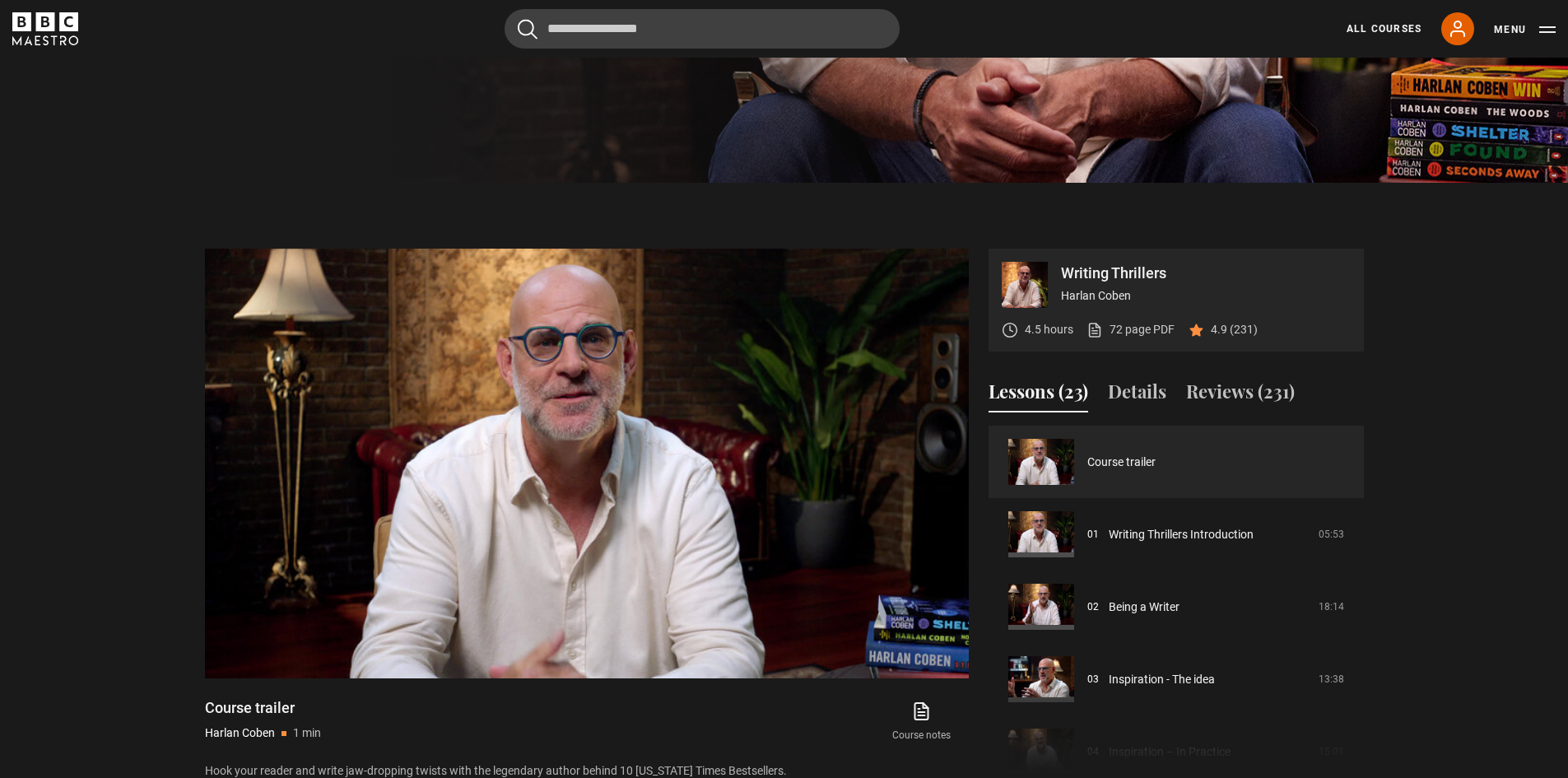
copy div "Writing Thrillers Harlan Coben"
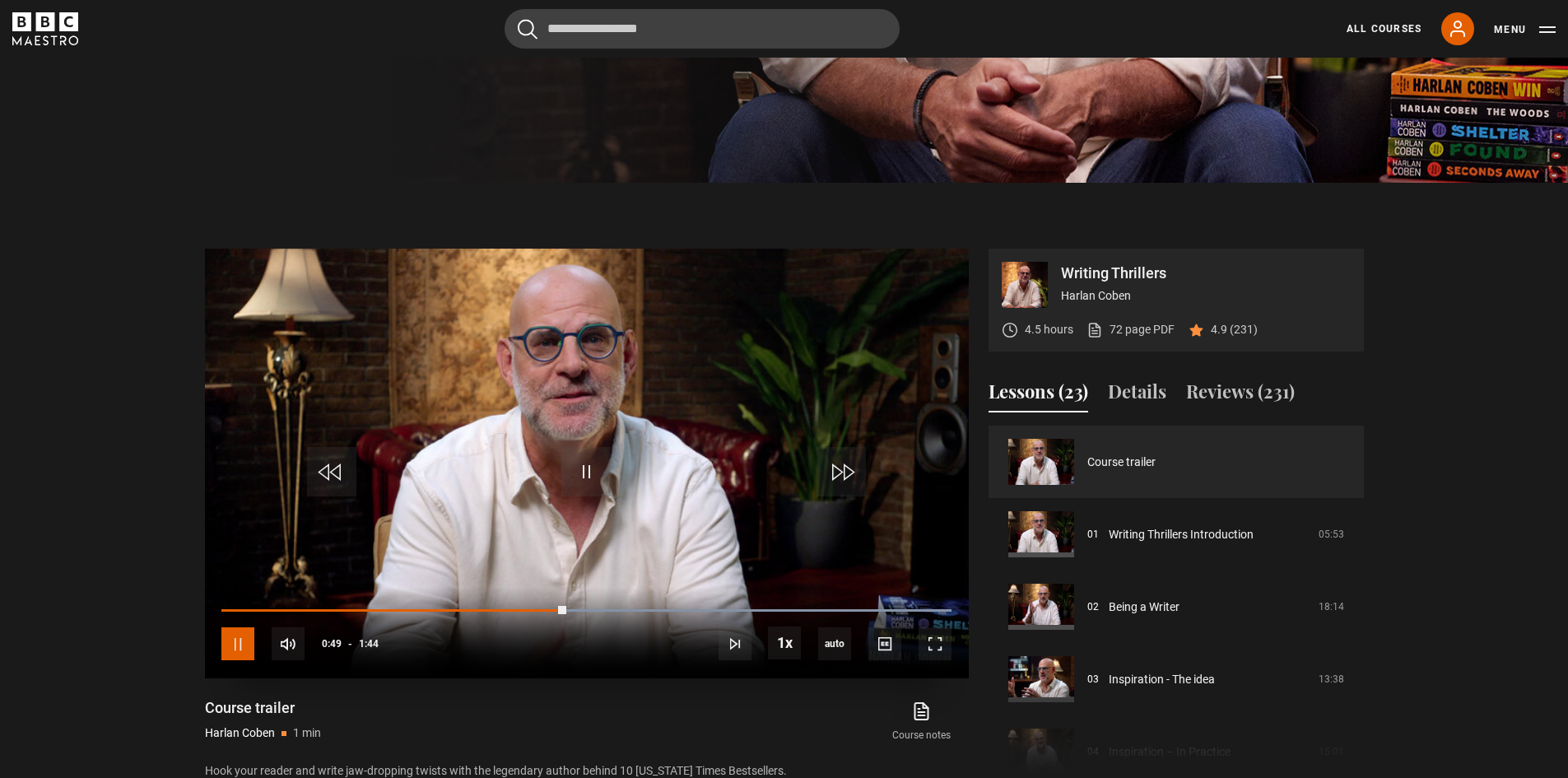
click at [239, 634] on span "Video Player" at bounding box center [237, 644] width 33 height 33
click at [592, 460] on span "Video Player" at bounding box center [585, 471] width 49 height 49
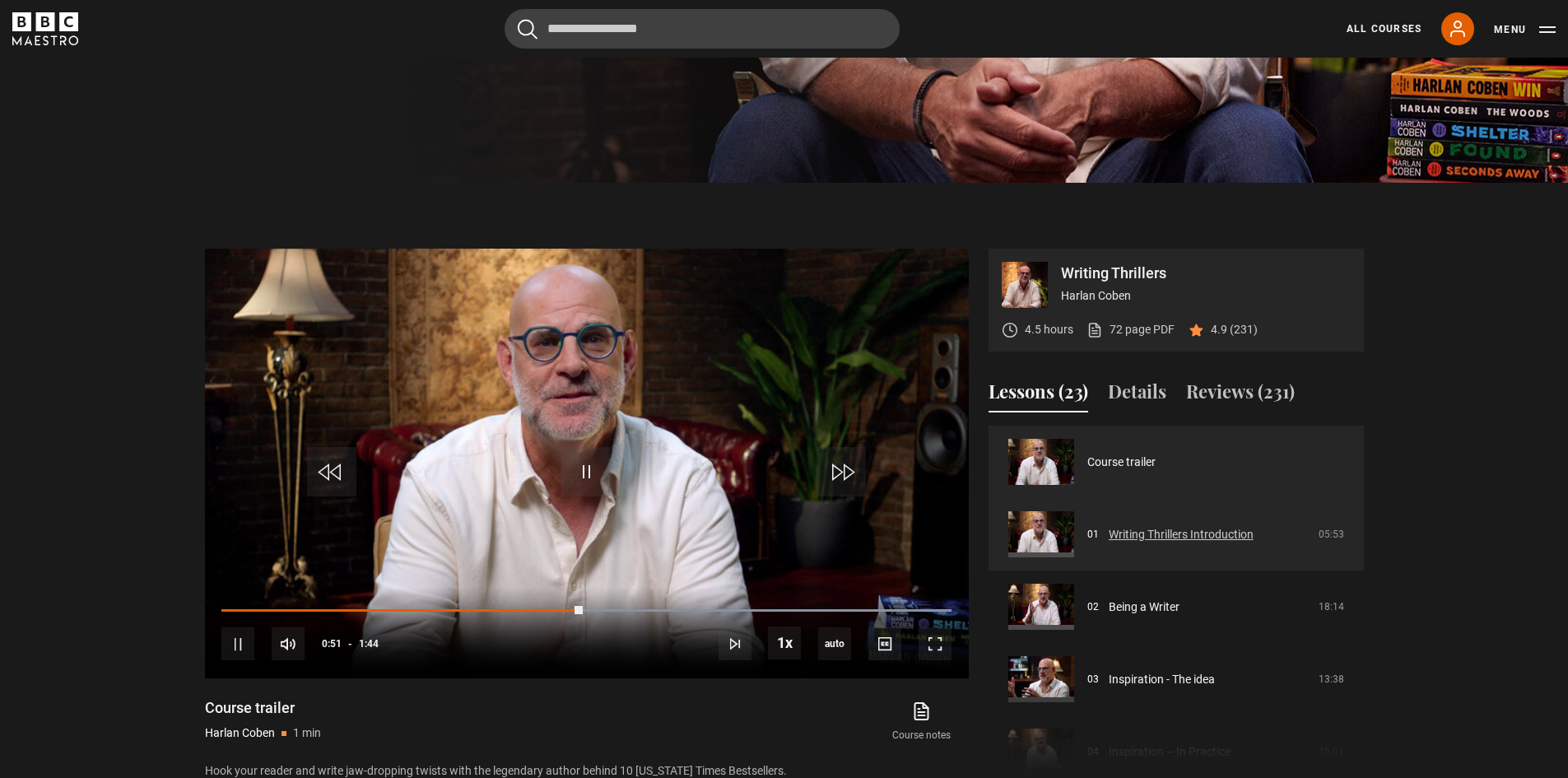
click at [1136, 540] on link "Writing Thrillers Introduction" at bounding box center [1181, 534] width 145 height 17
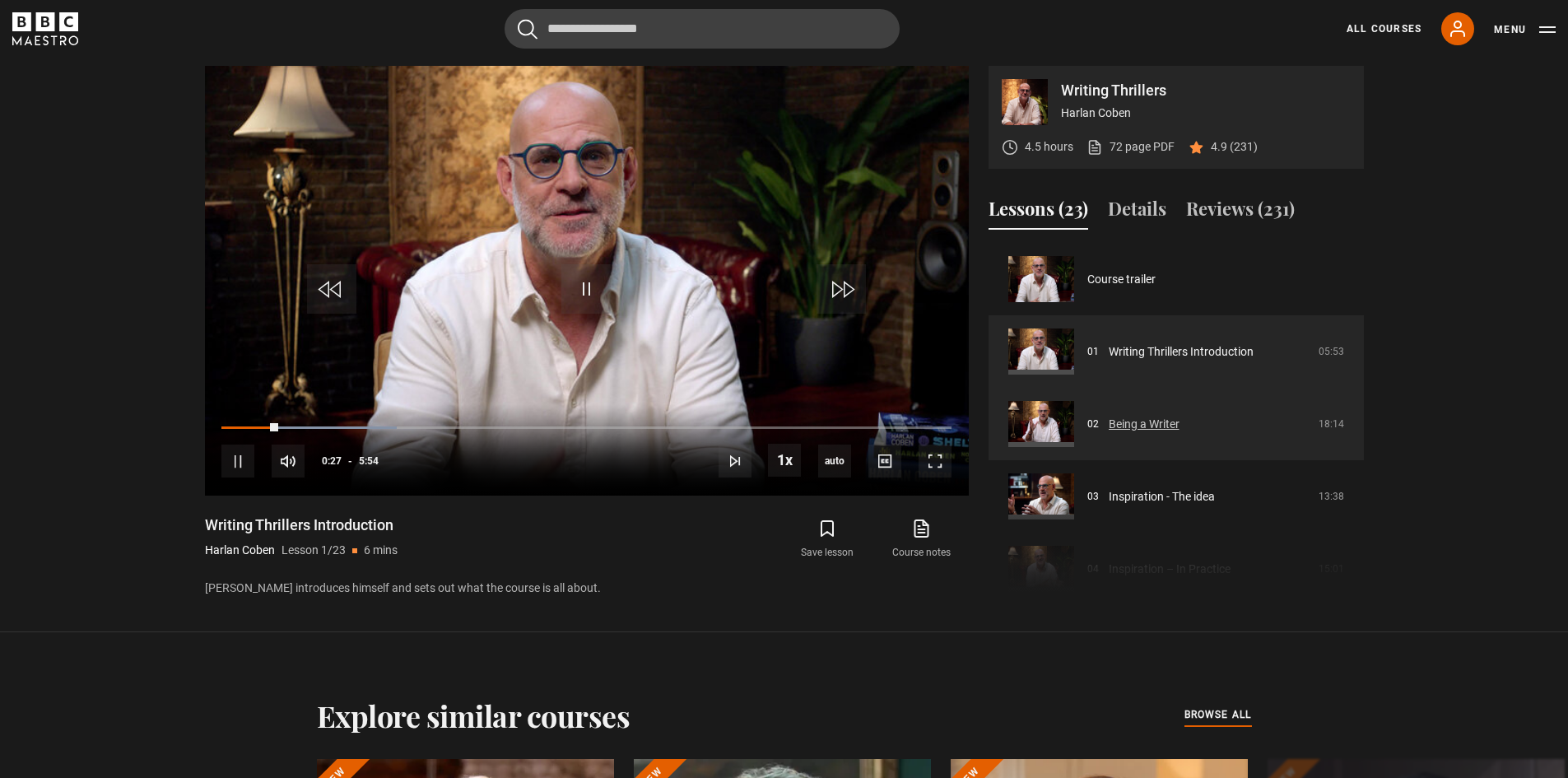
click at [1168, 416] on link "Being a Writer" at bounding box center [1144, 425] width 71 height 17
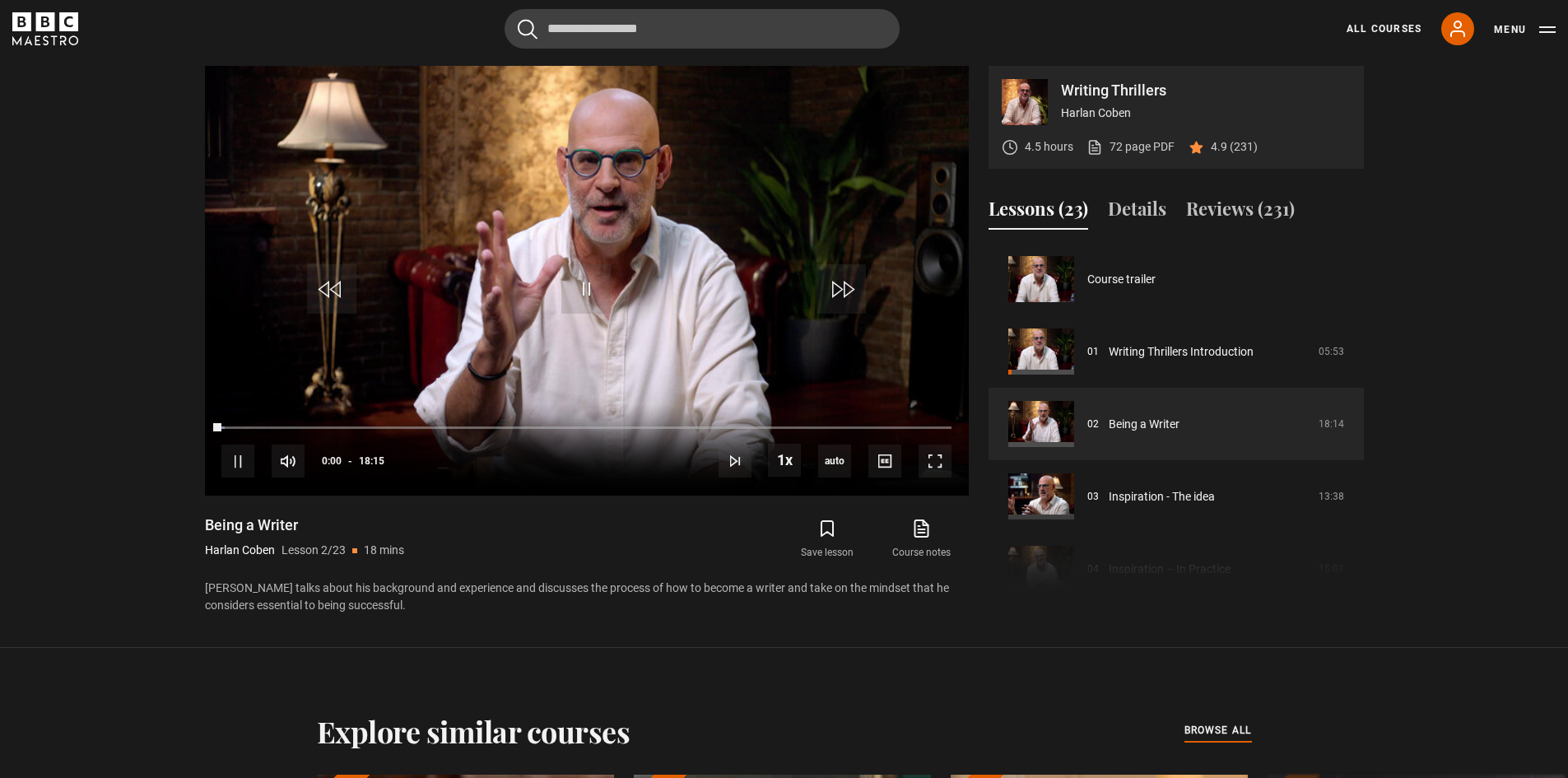
scroll to position [73, 0]
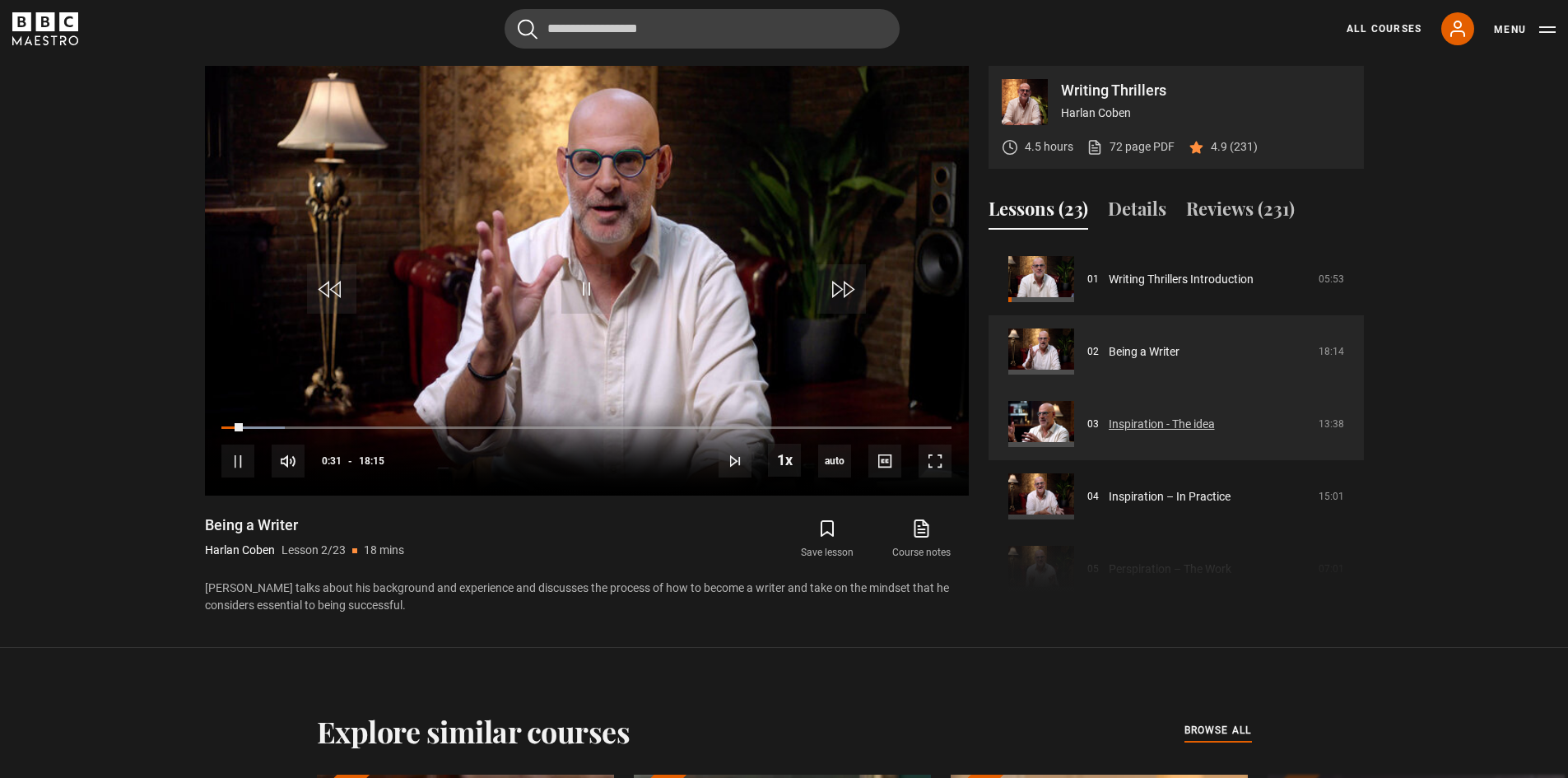
click at [1160, 419] on link "Inspiration - The idea" at bounding box center [1161, 425] width 106 height 17
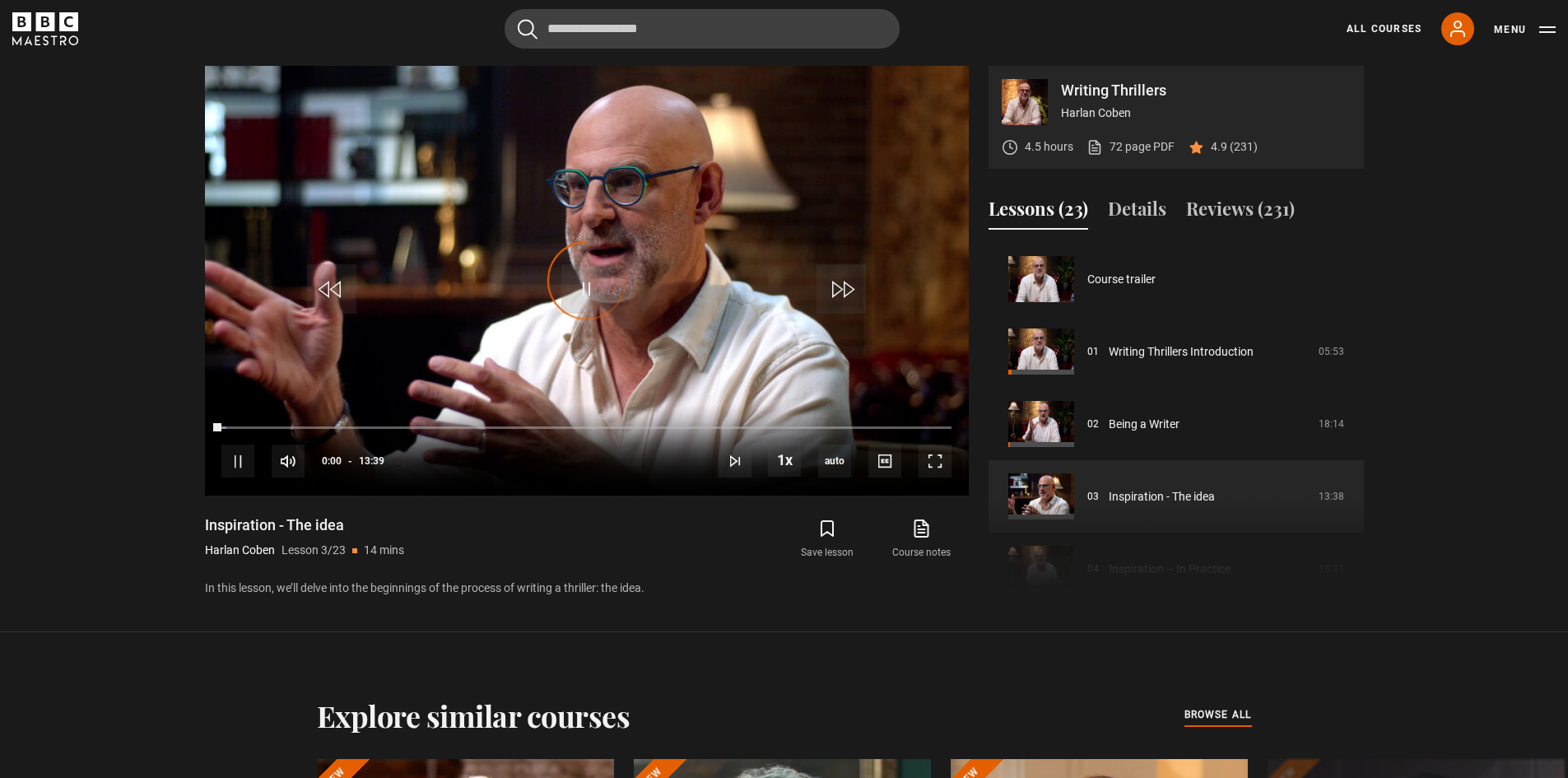
scroll to position [145, 0]
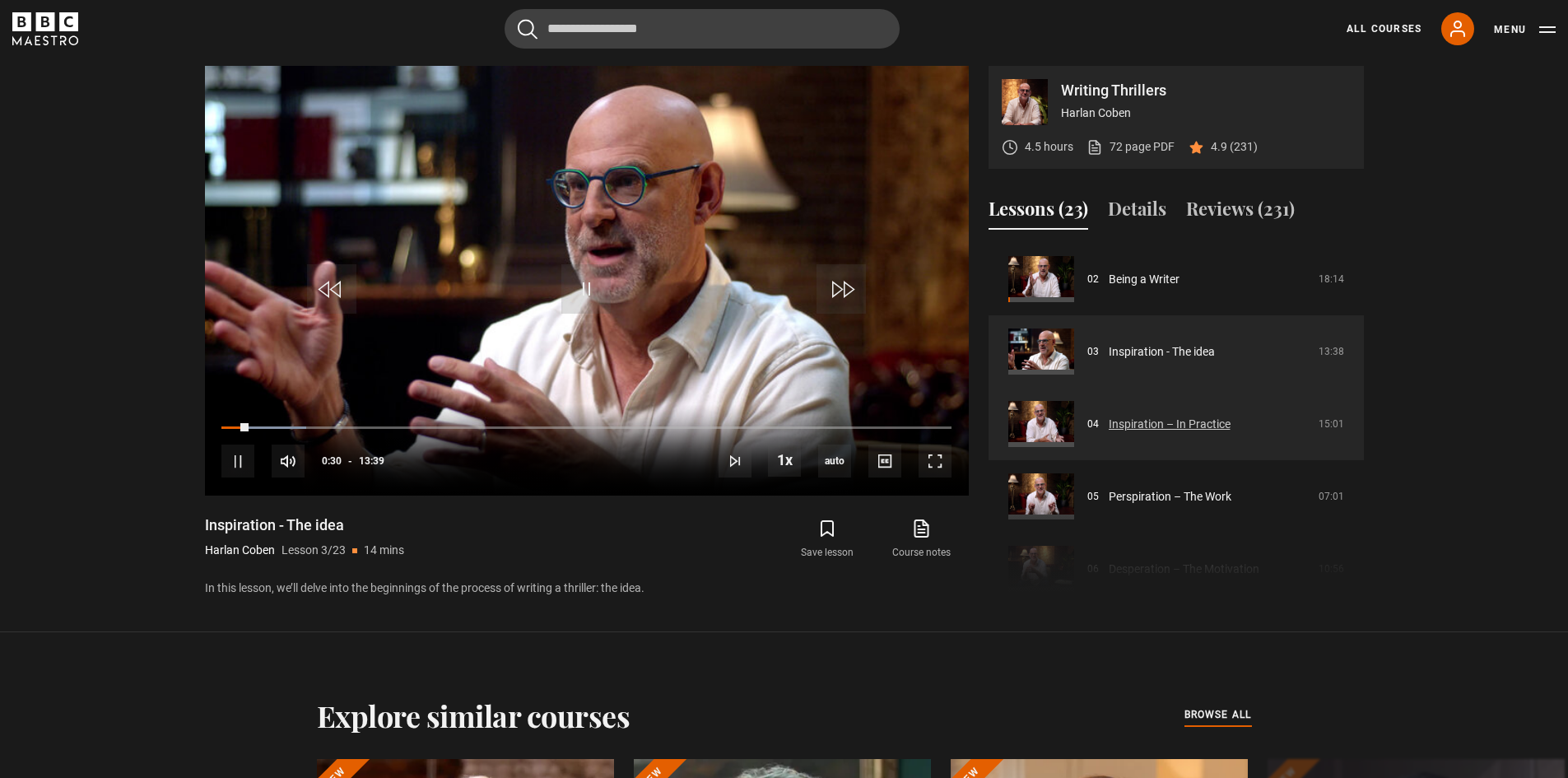
click at [1153, 429] on link "Inspiration – In Practice" at bounding box center [1169, 425] width 122 height 17
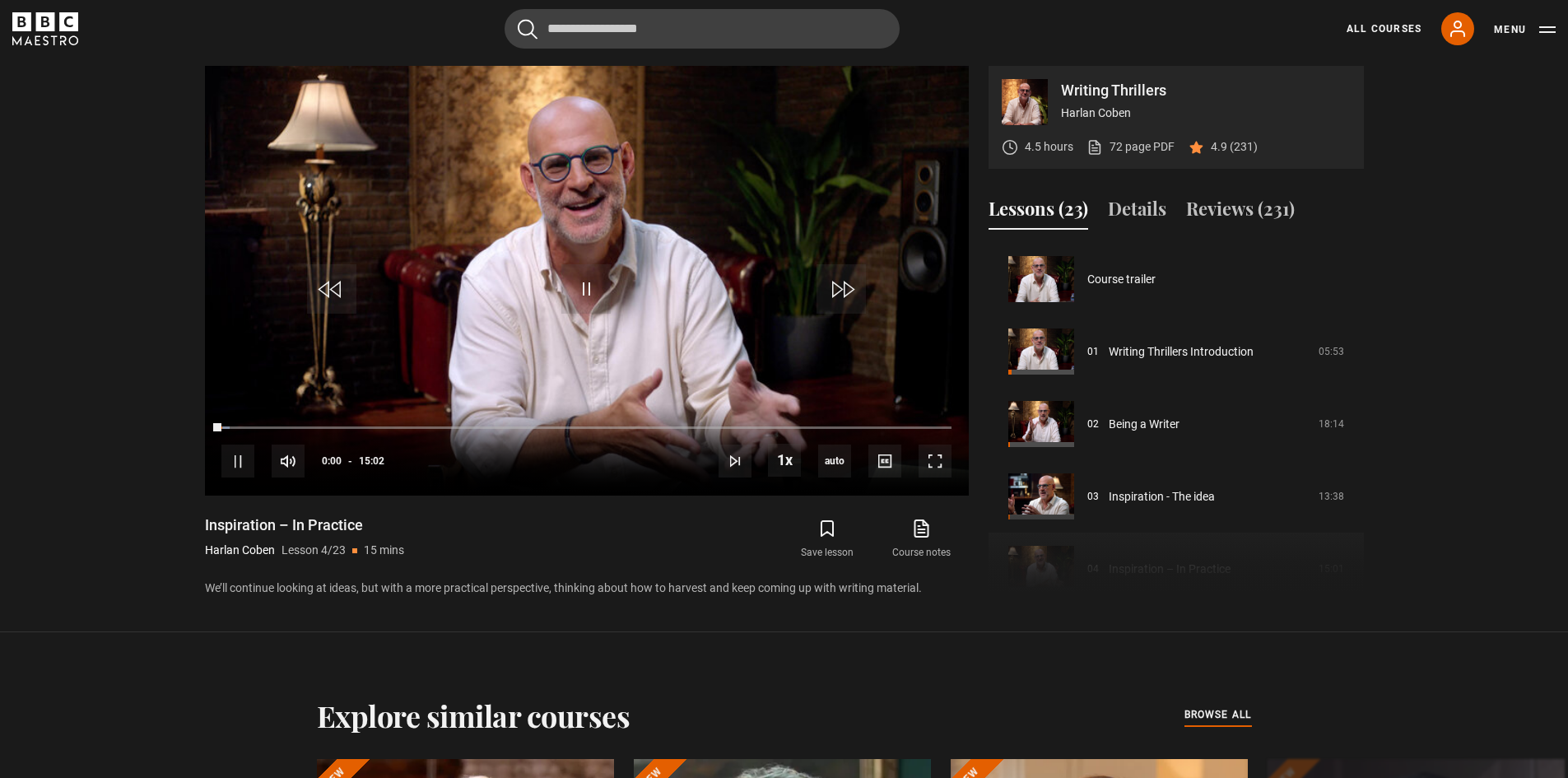
scroll to position [218, 0]
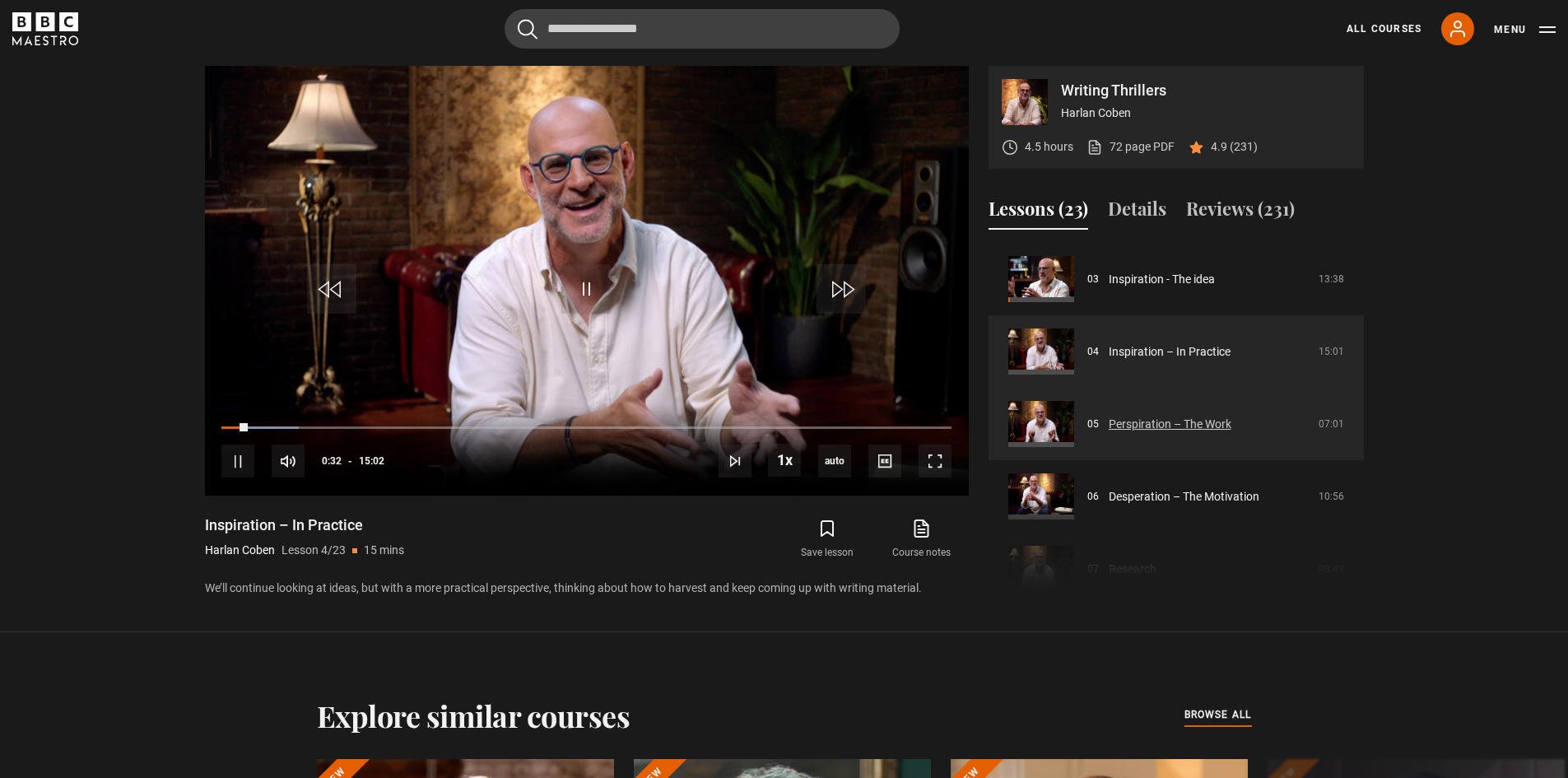
click at [1157, 431] on link "Perspiration – The Work" at bounding box center [1170, 425] width 123 height 17
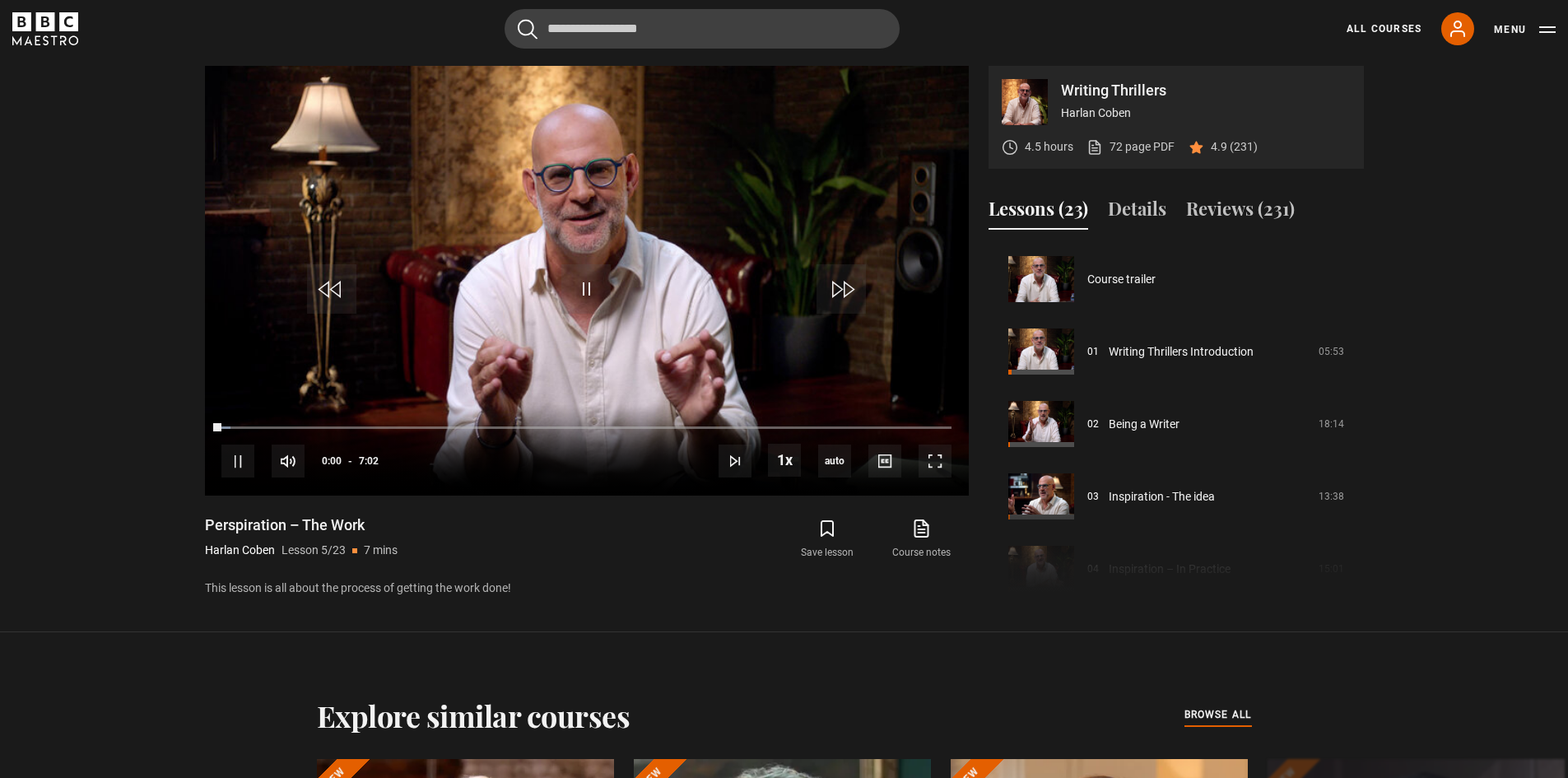
scroll to position [290, 0]
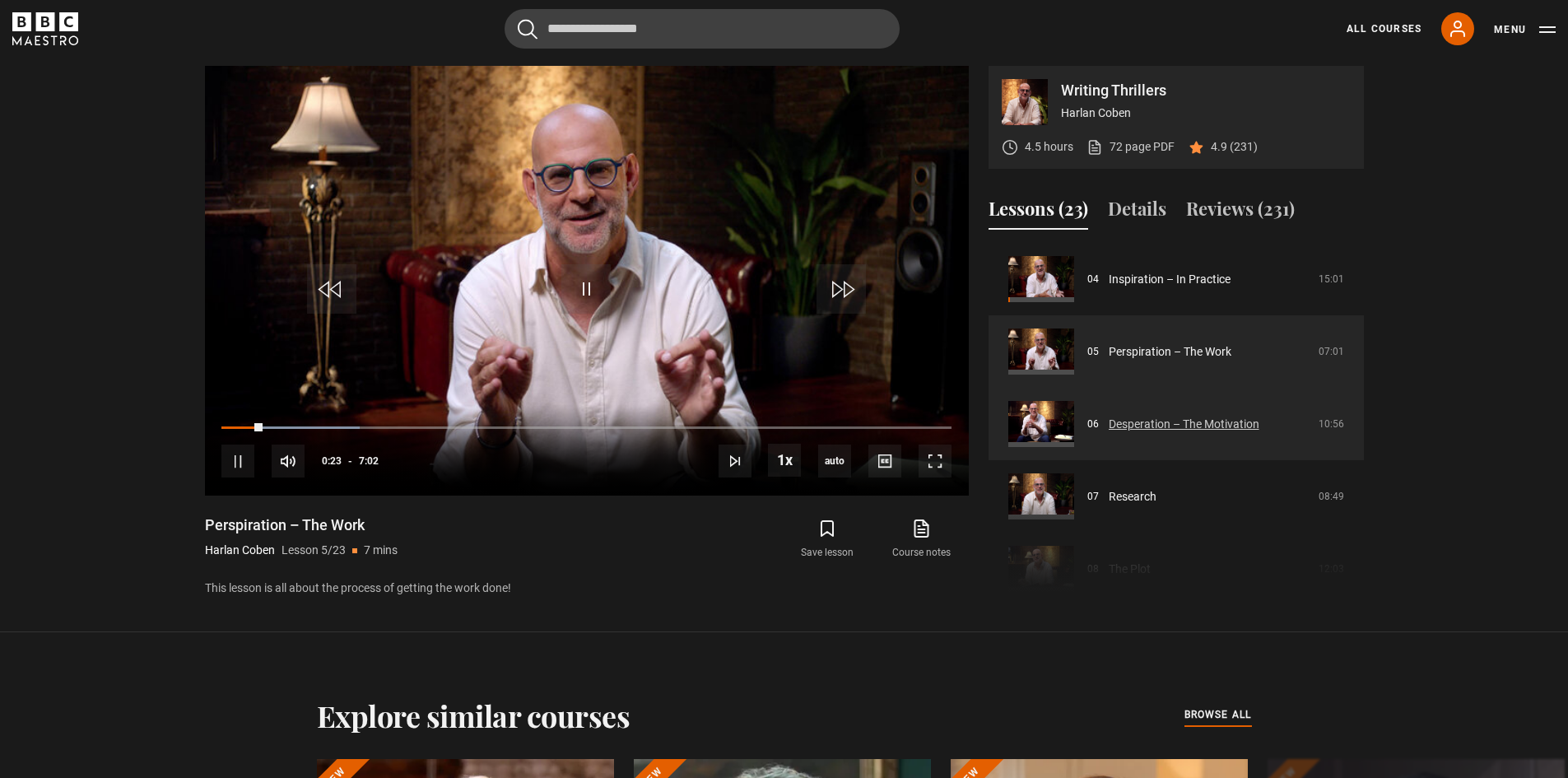
click at [1129, 421] on link "Desperation – The Motivation" at bounding box center [1184, 425] width 150 height 17
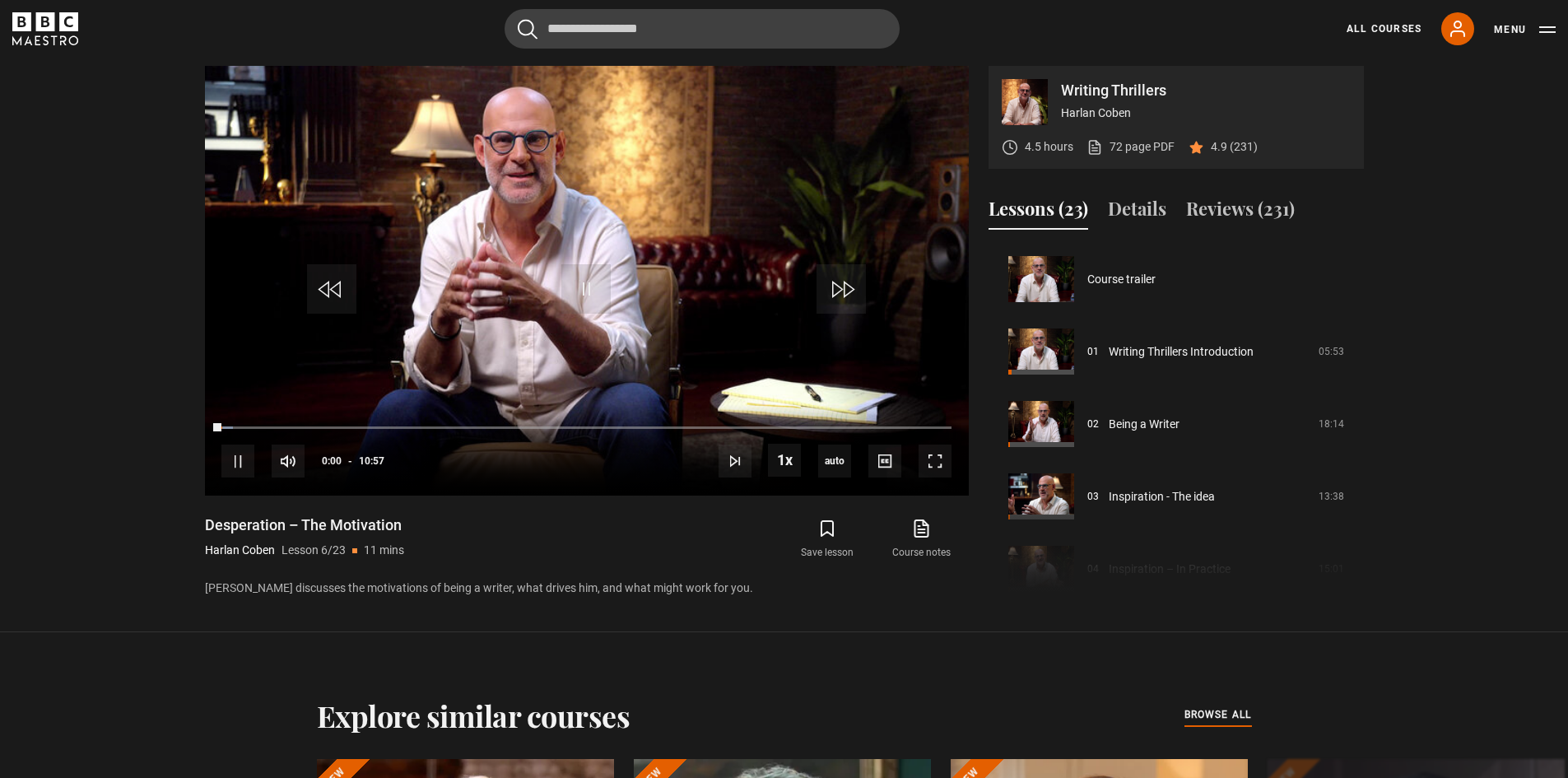
scroll to position [363, 0]
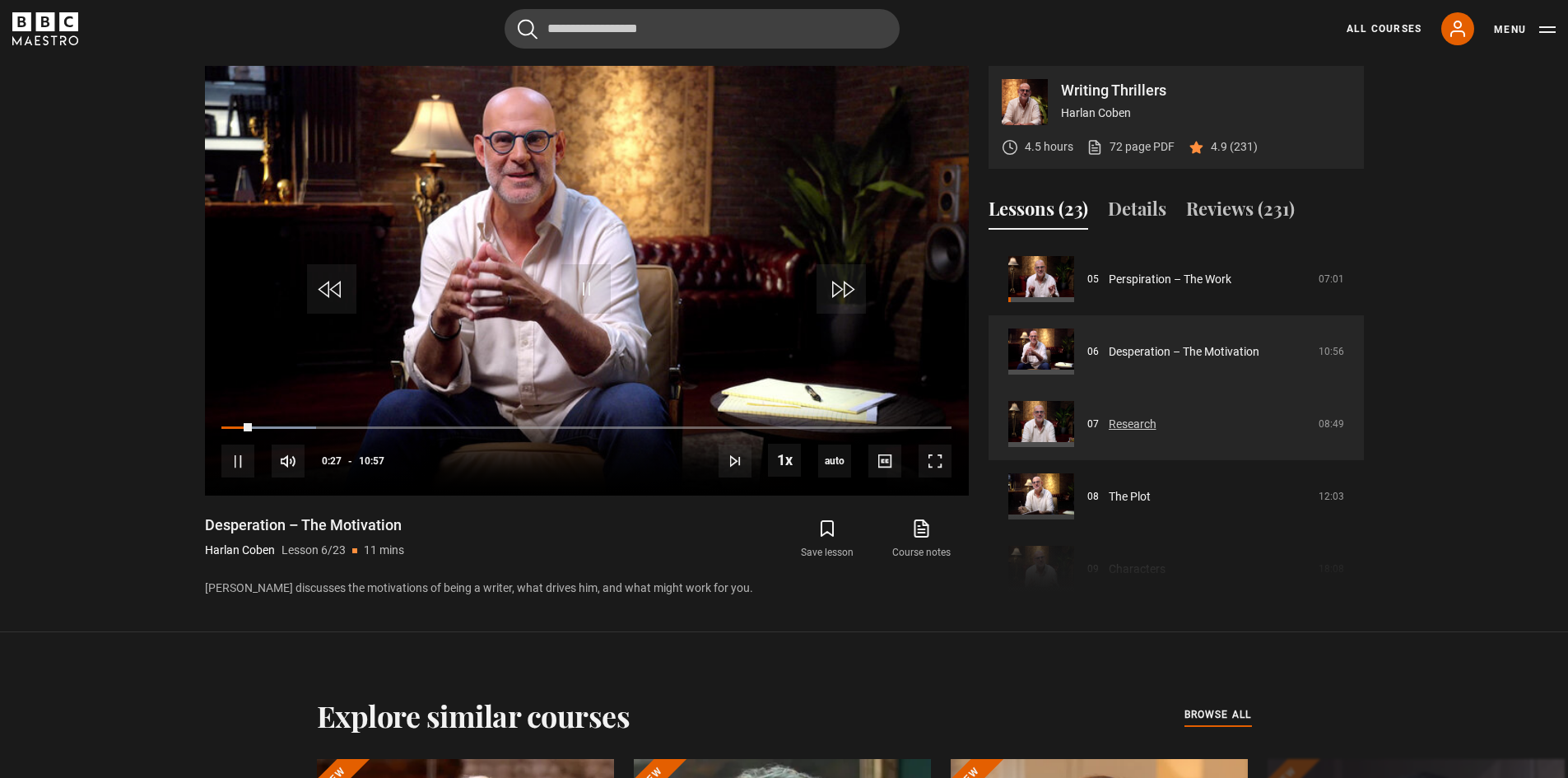
click at [1123, 430] on link "Research" at bounding box center [1132, 425] width 47 height 17
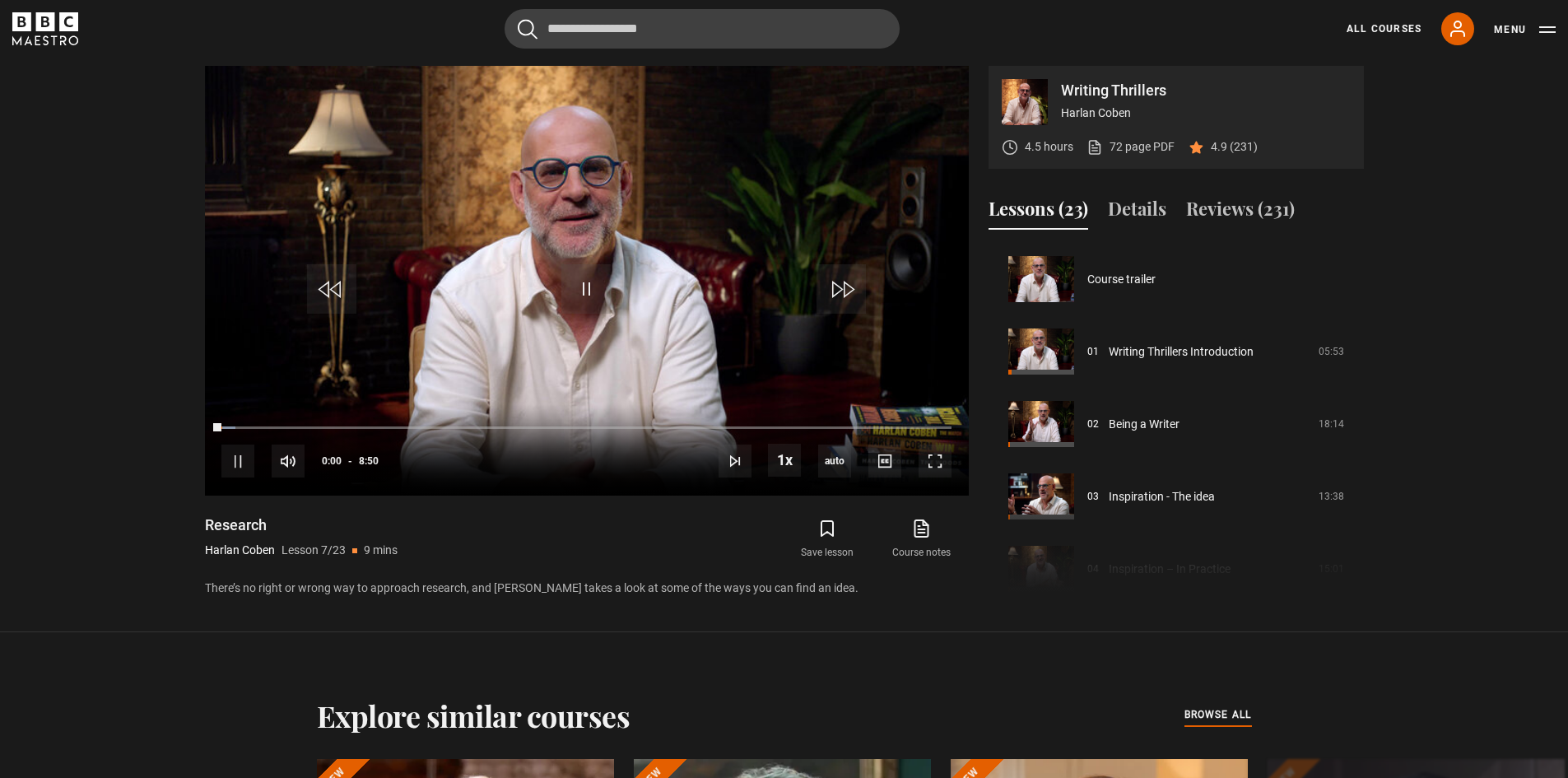
scroll to position [434, 0]
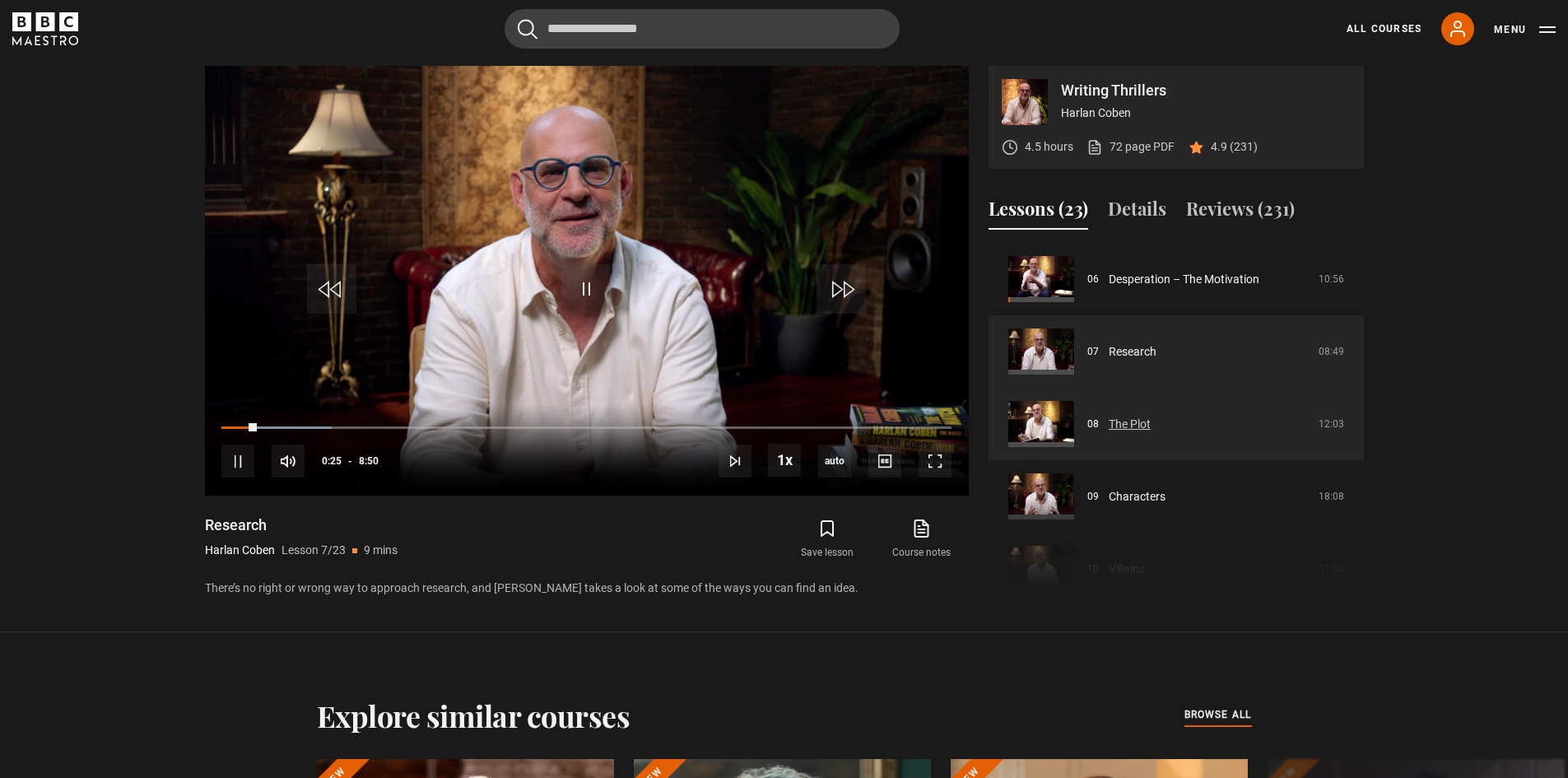
click at [1120, 429] on link "The Plot" at bounding box center [1129, 425] width 42 height 17
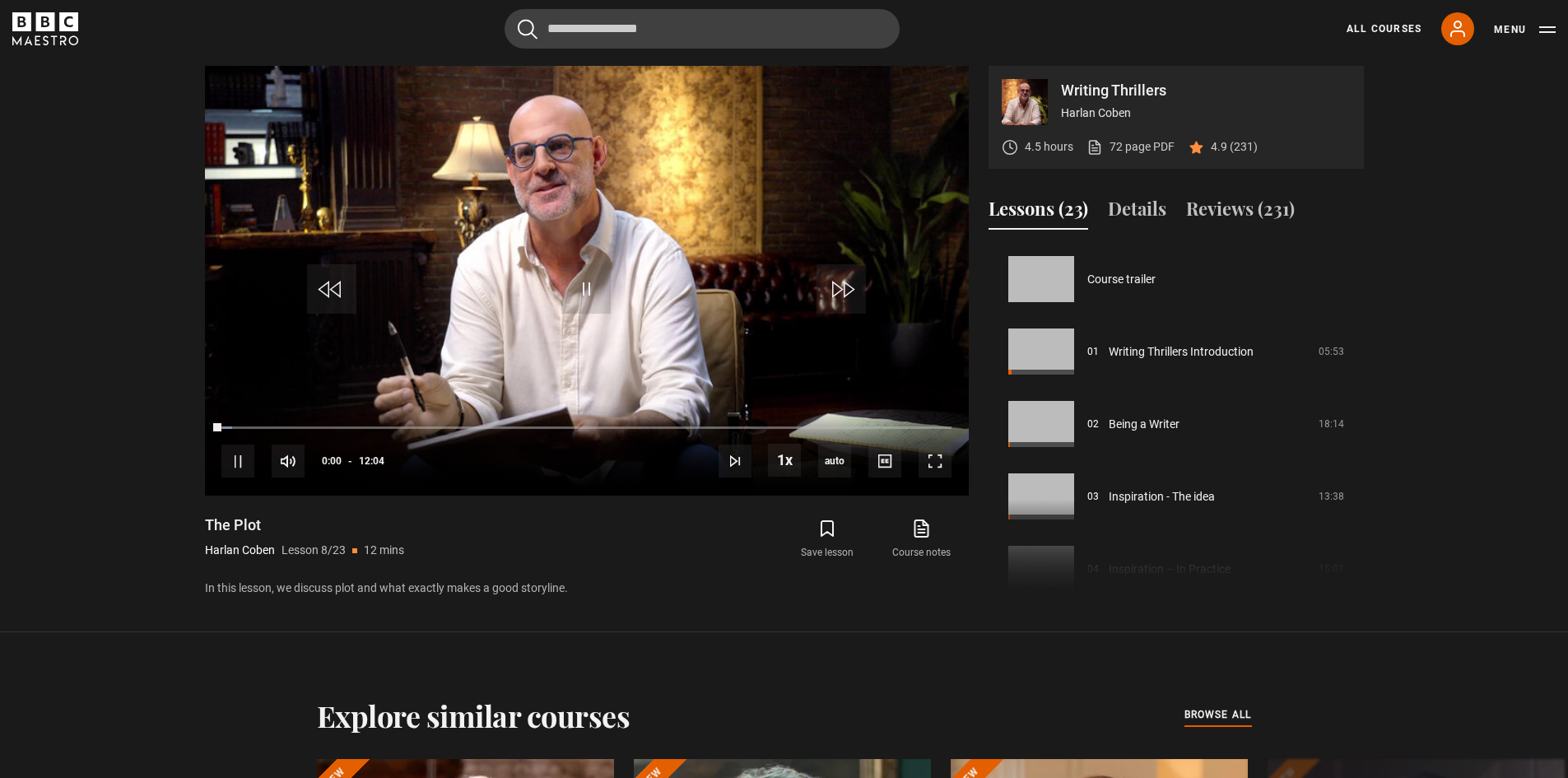
scroll to position [507, 0]
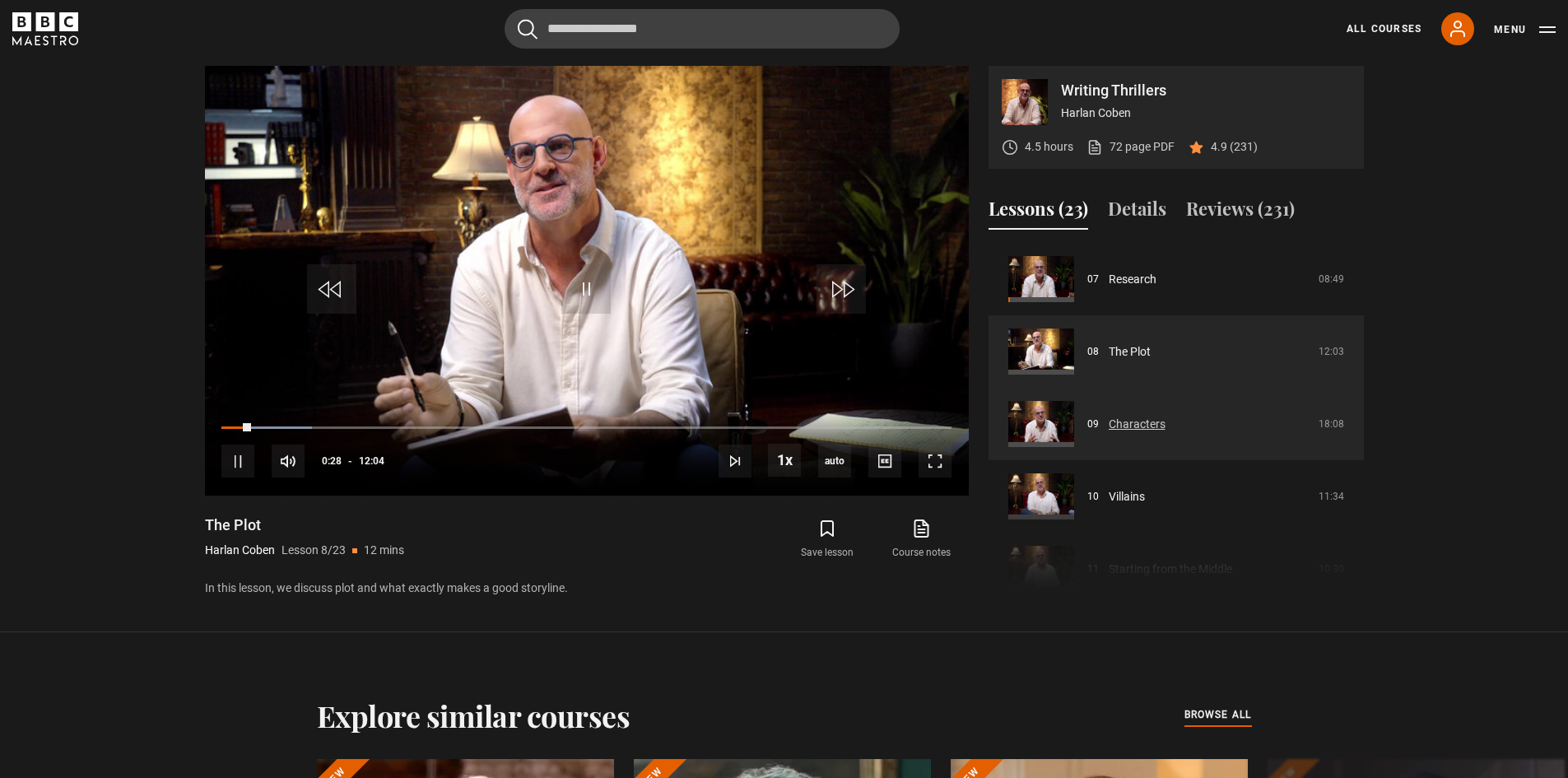
click at [1139, 416] on link "Characters" at bounding box center [1137, 425] width 57 height 17
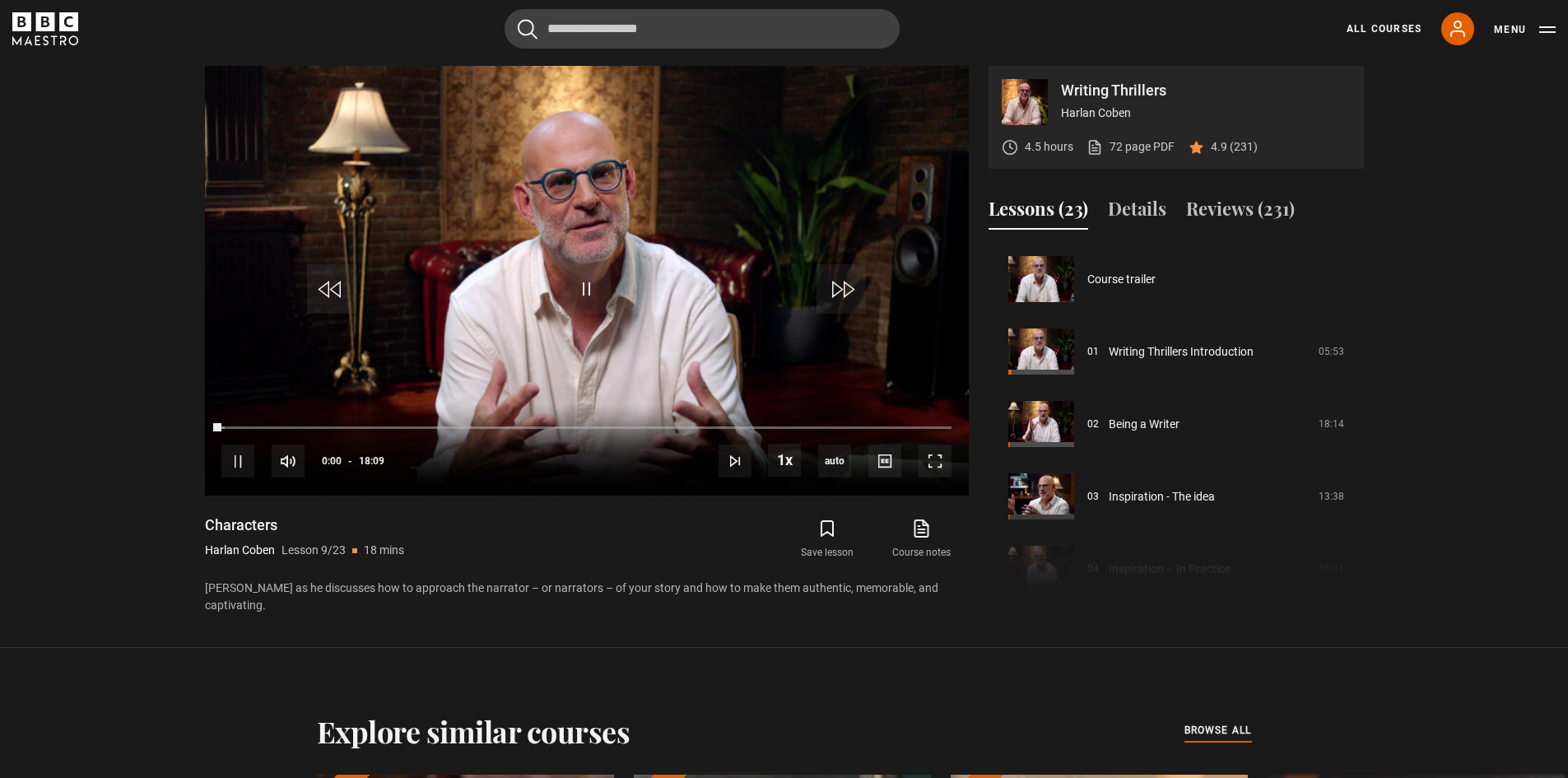
scroll to position [579, 0]
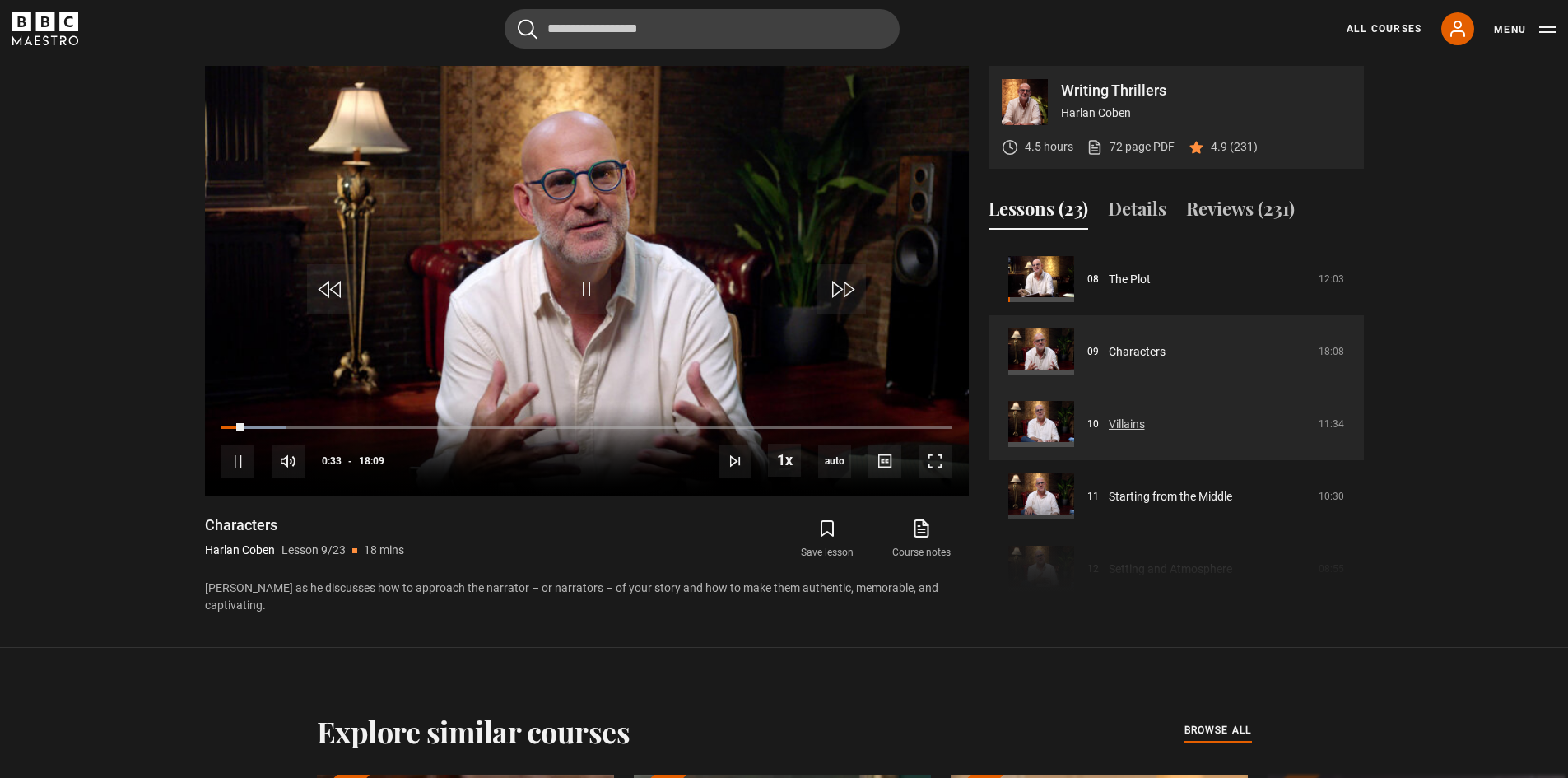
click at [1134, 425] on link "Villains" at bounding box center [1127, 425] width 36 height 17
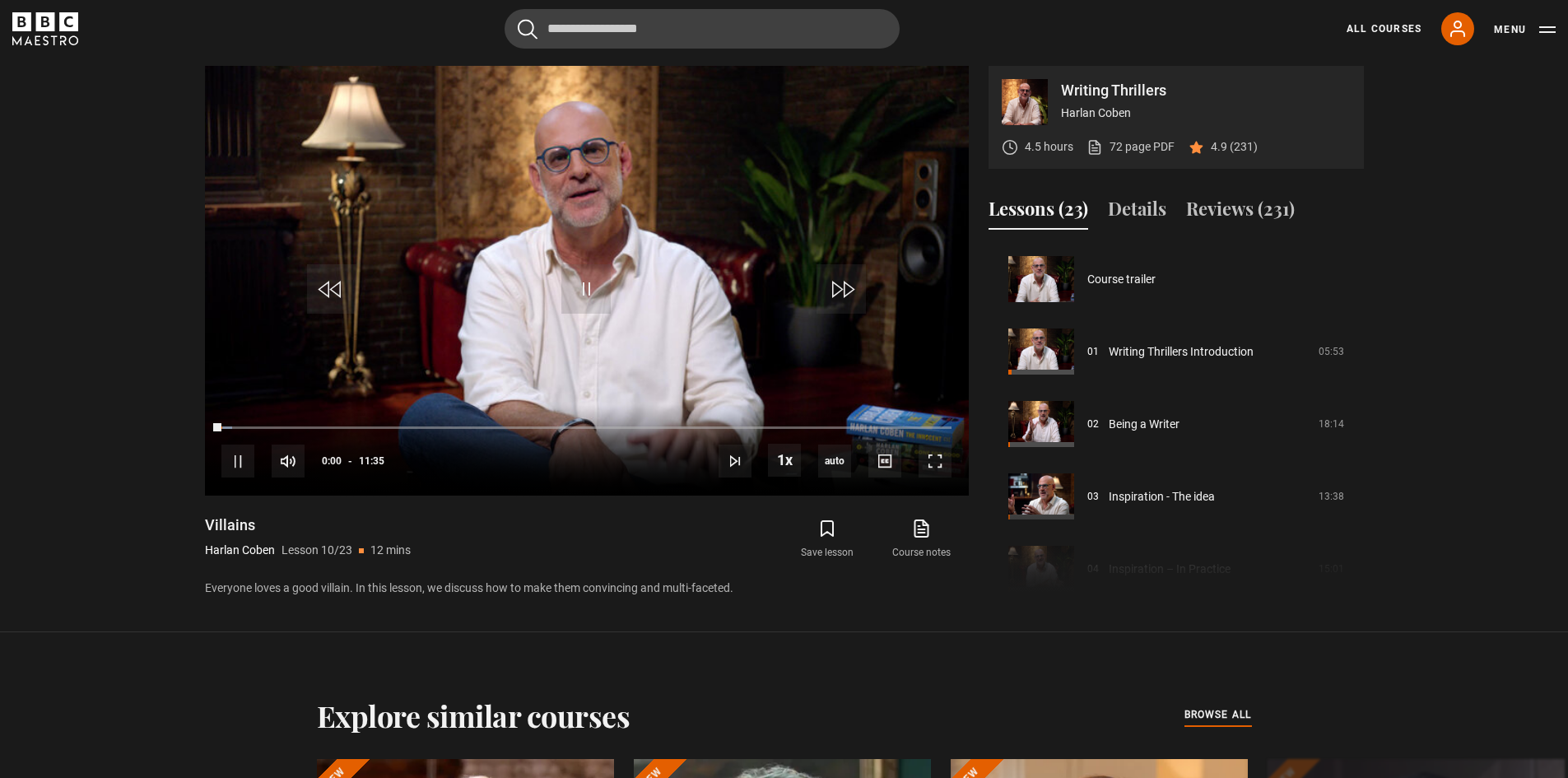
scroll to position [652, 0]
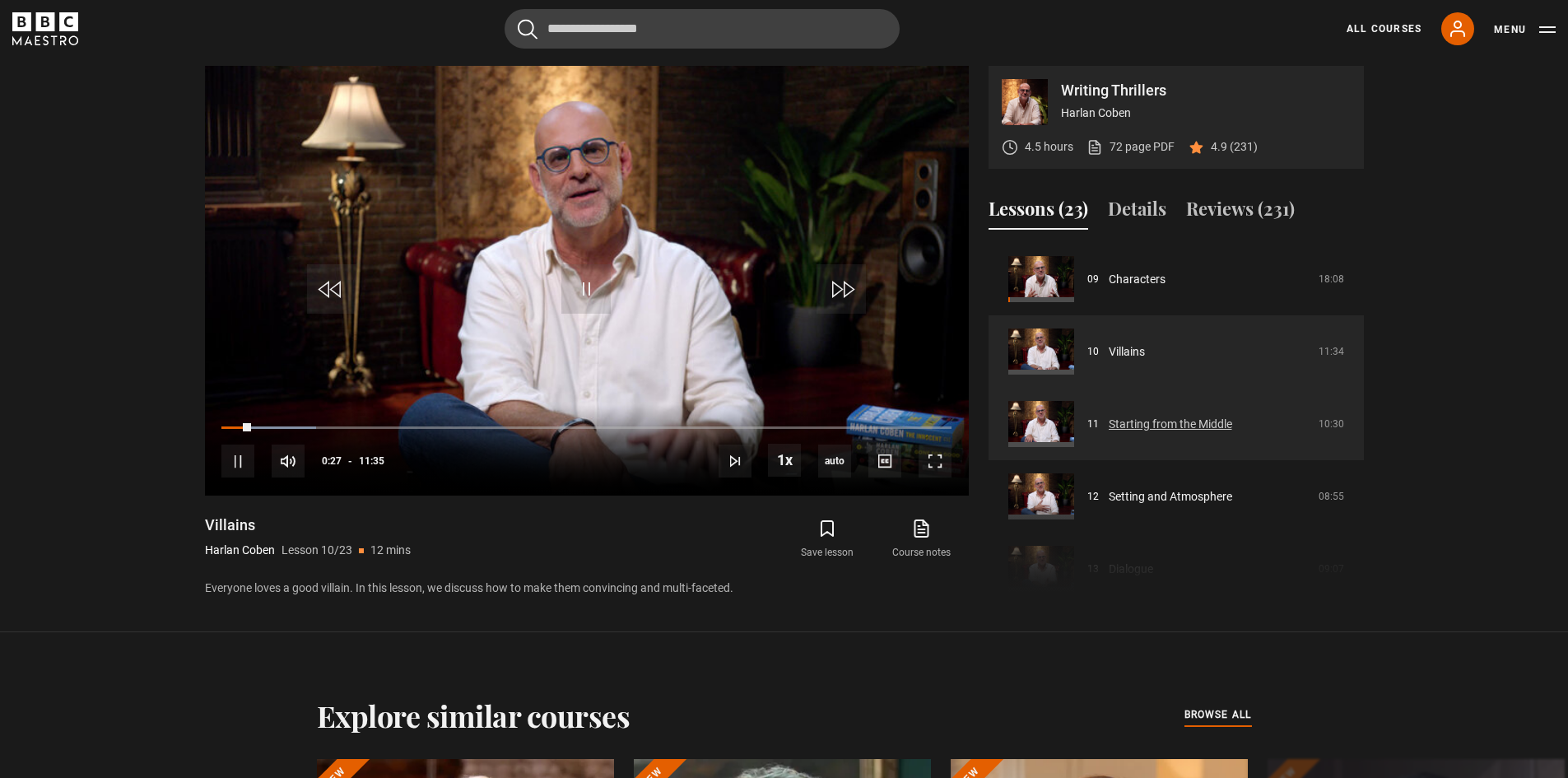
click at [1193, 433] on link "Starting from the Middle" at bounding box center [1170, 425] width 123 height 17
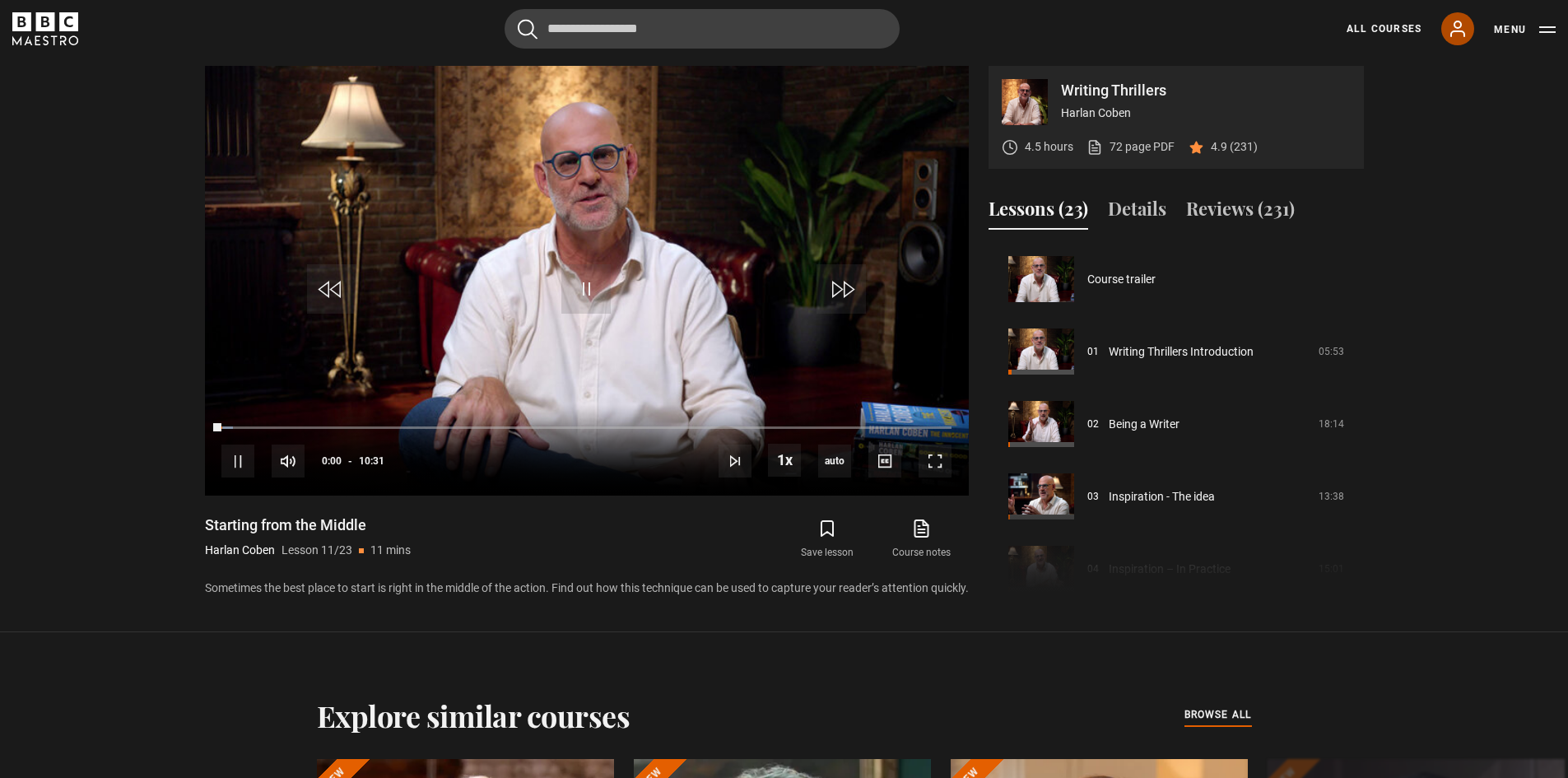
scroll to position [724, 0]
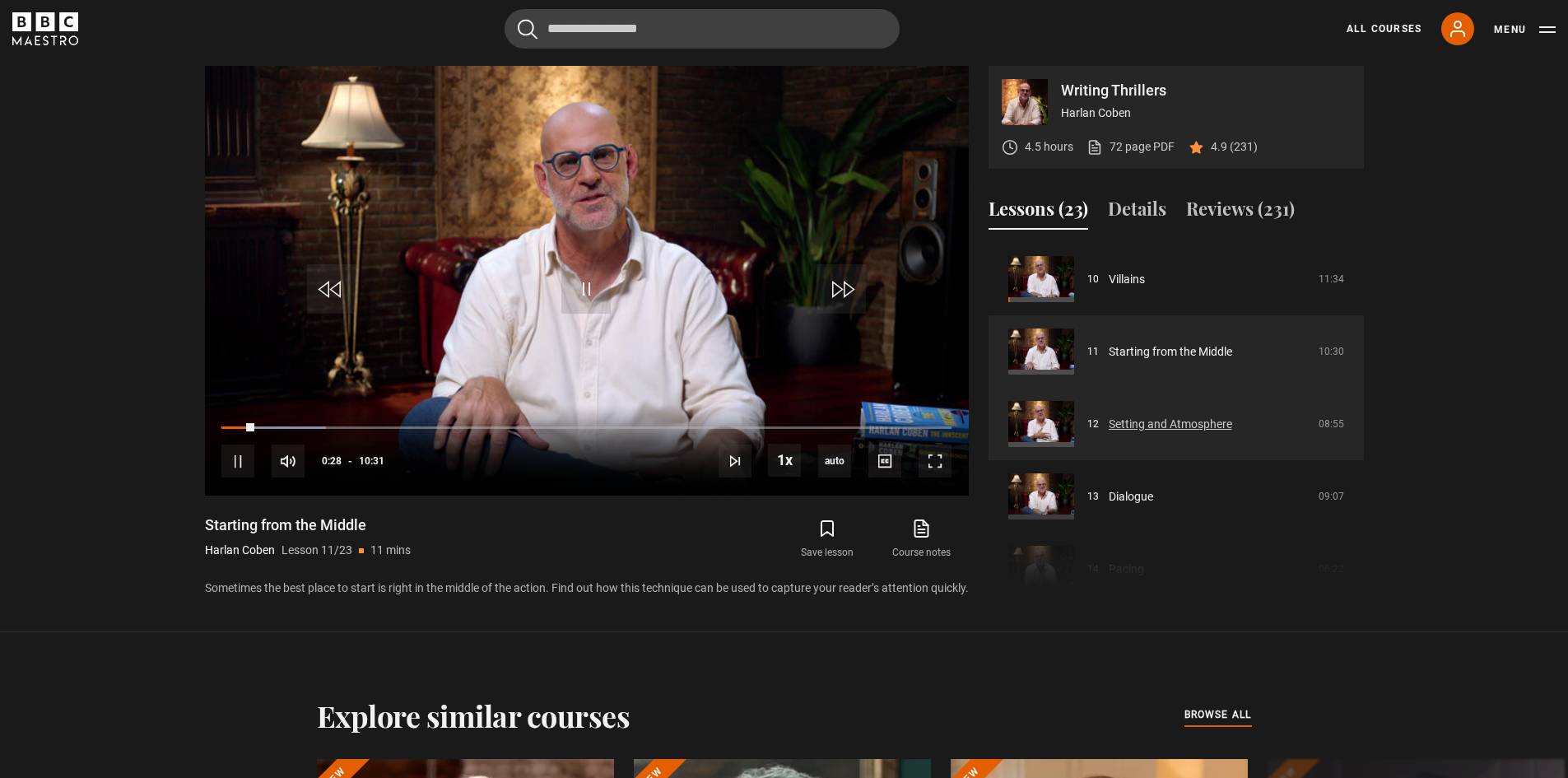
click at [1185, 416] on link "Setting and Atmosphere" at bounding box center [1170, 425] width 123 height 17
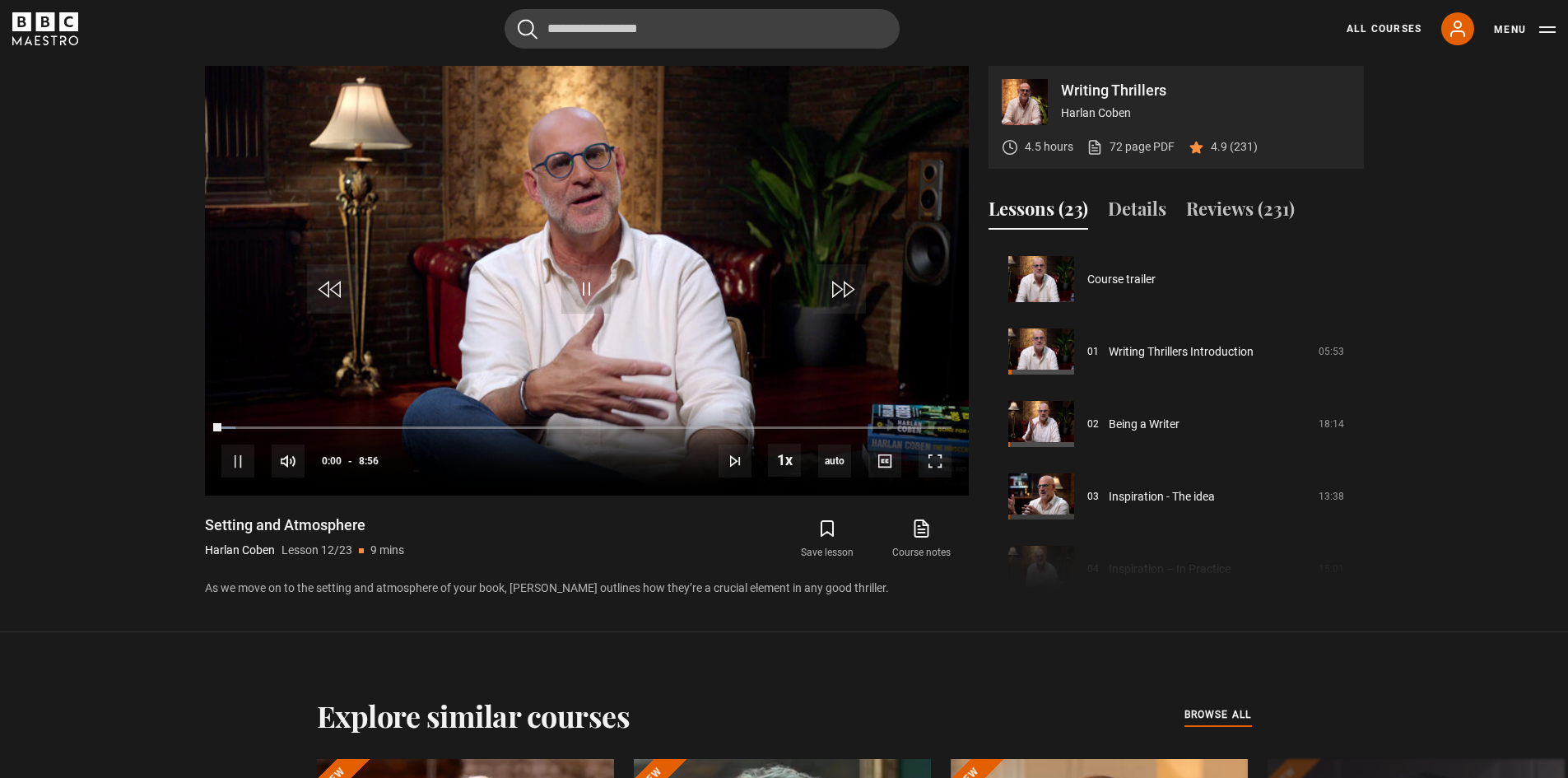
scroll to position [797, 0]
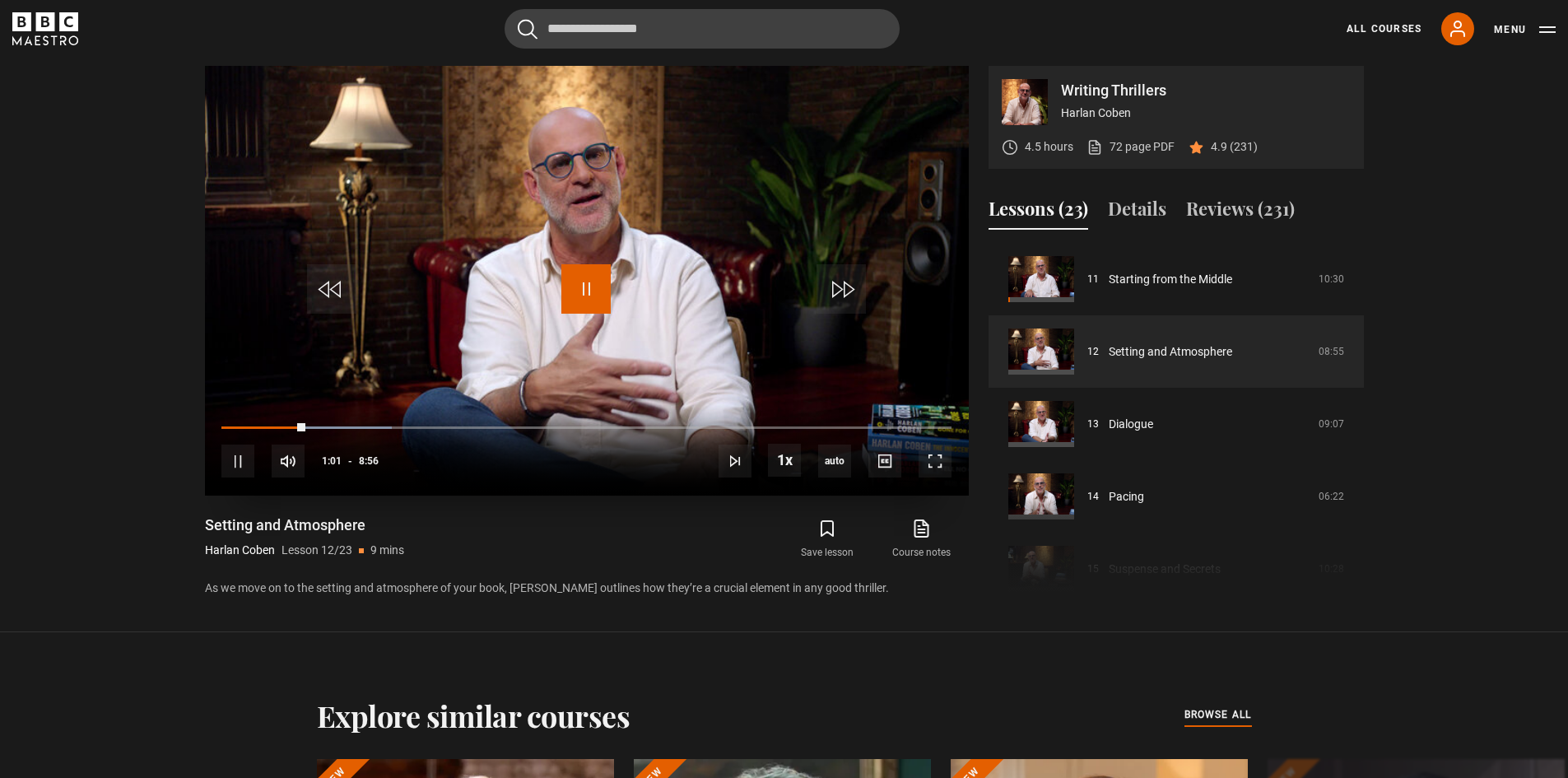
click at [587, 286] on span "Video Player" at bounding box center [585, 288] width 49 height 49
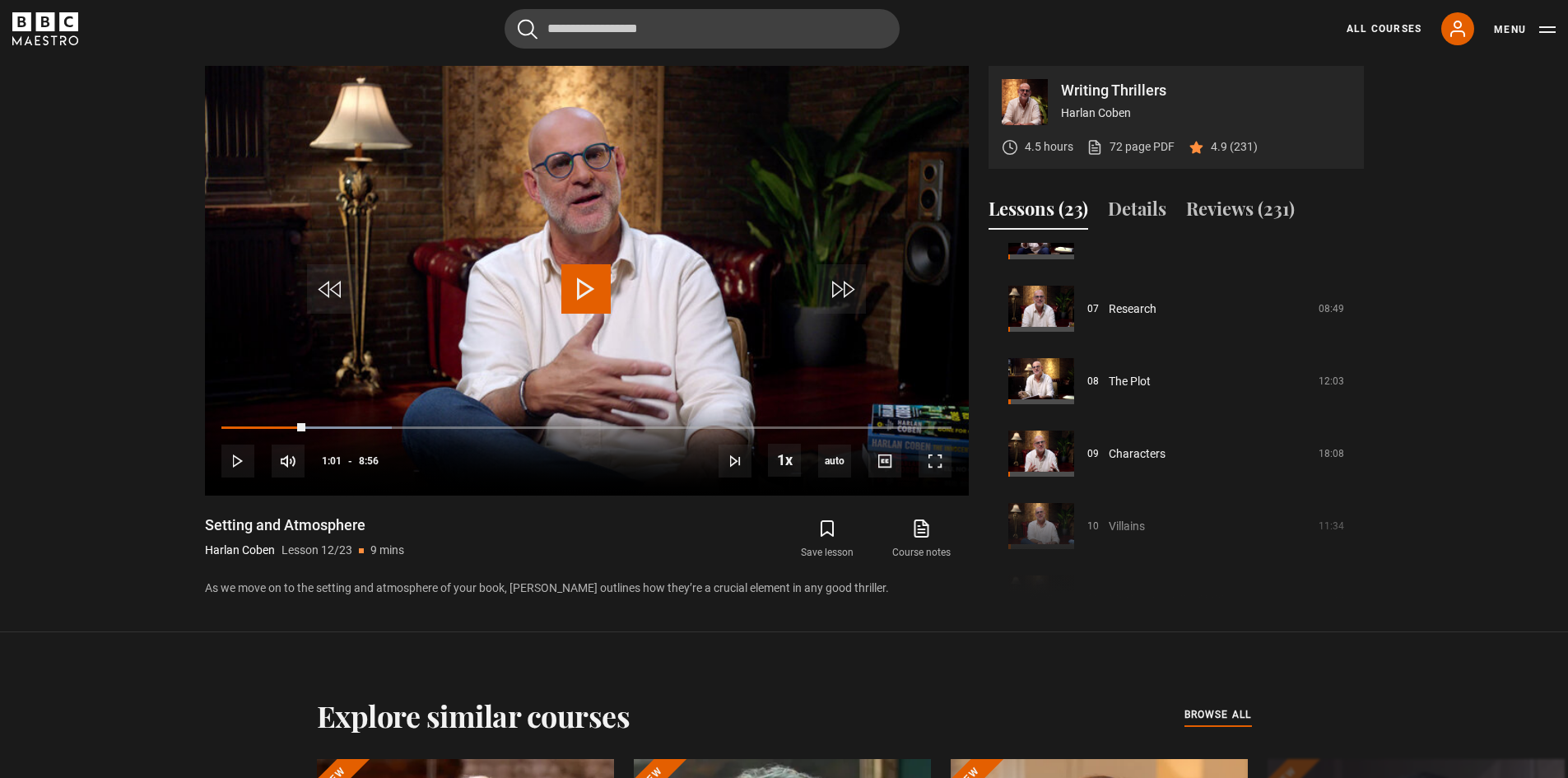
scroll to position [780, 0]
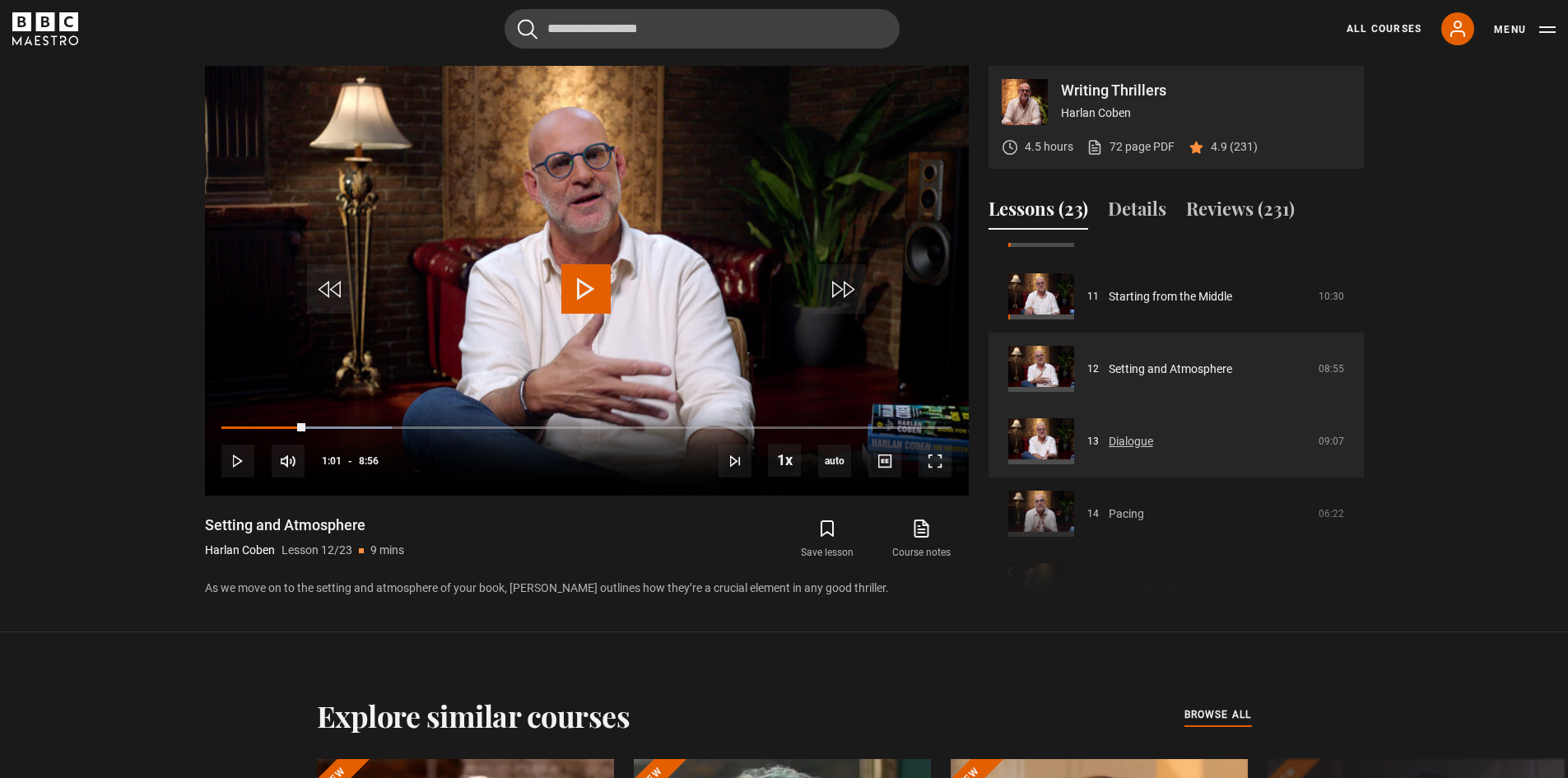
click at [1139, 441] on link "Dialogue" at bounding box center [1130, 442] width 44 height 17
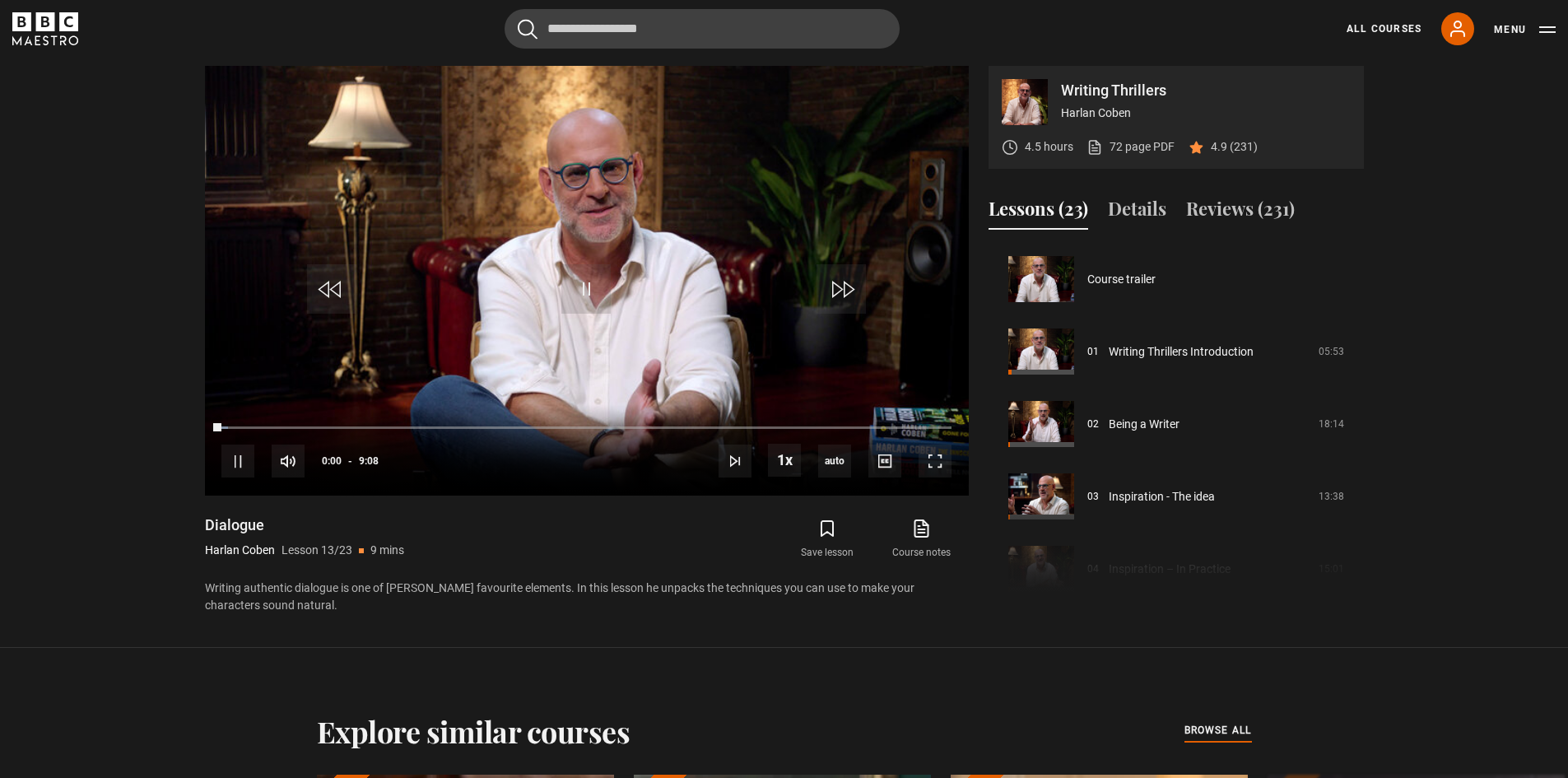
scroll to position [870, 0]
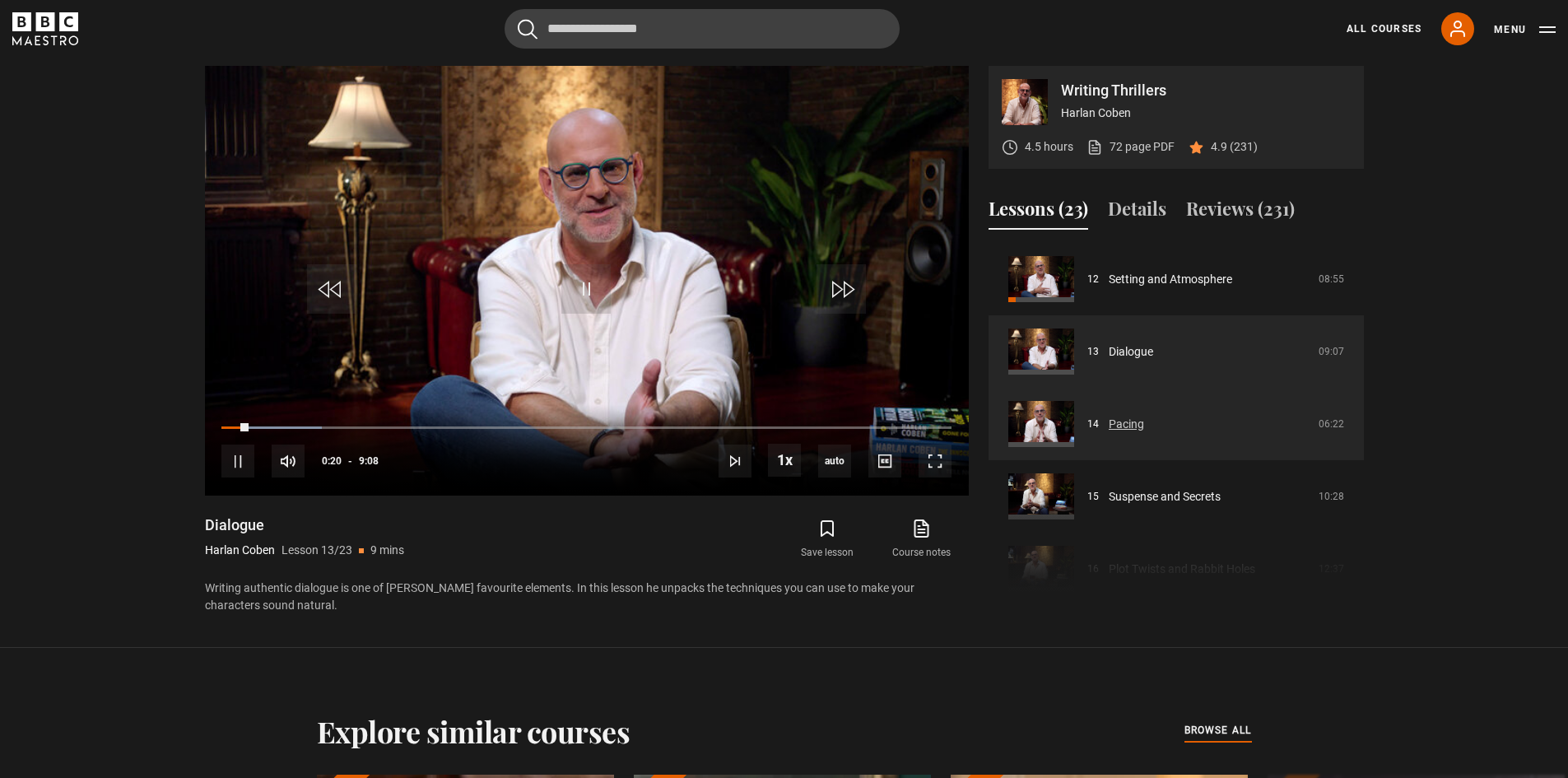
click at [1123, 416] on link "Pacing" at bounding box center [1126, 425] width 35 height 17
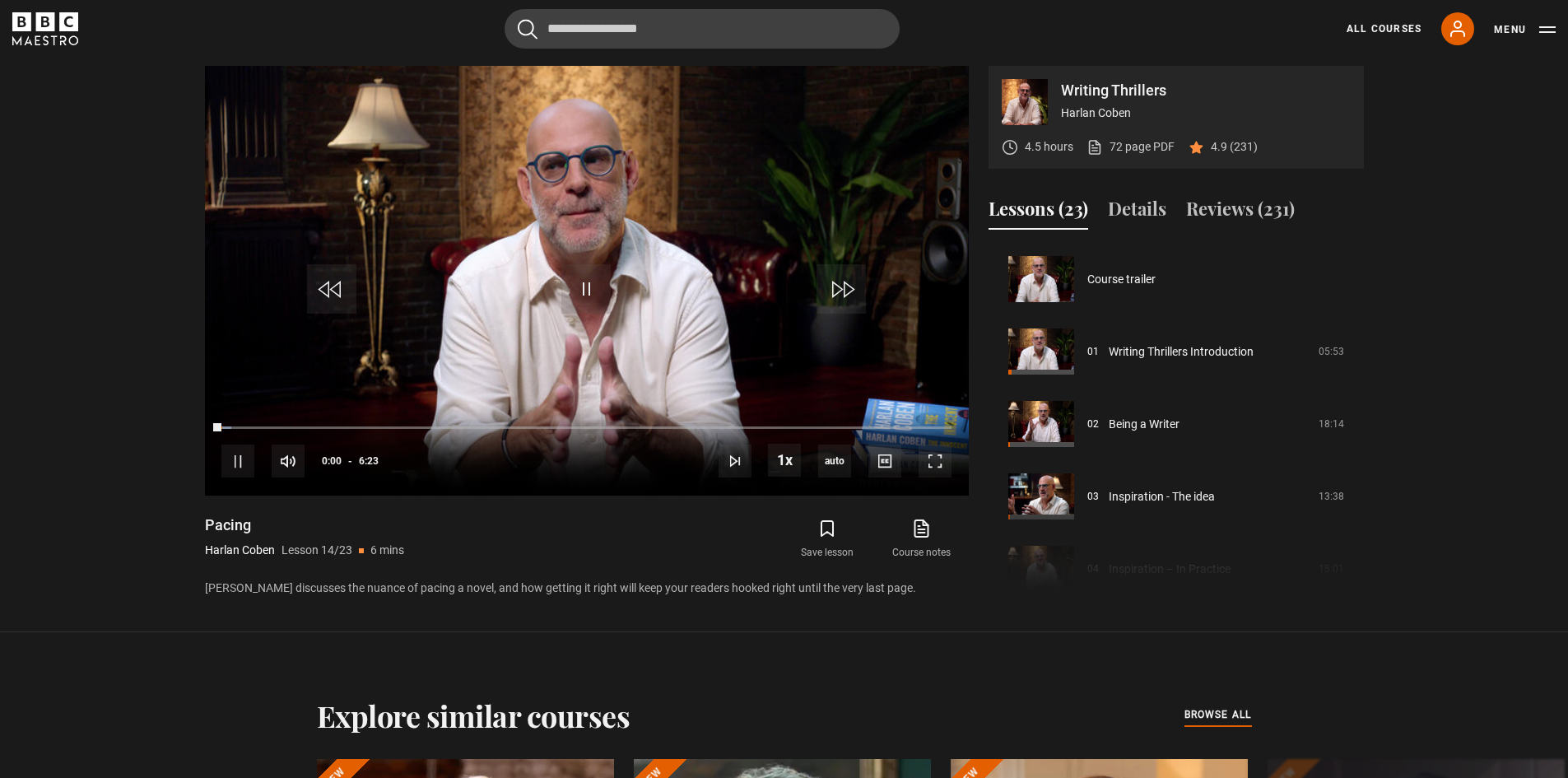
scroll to position [942, 0]
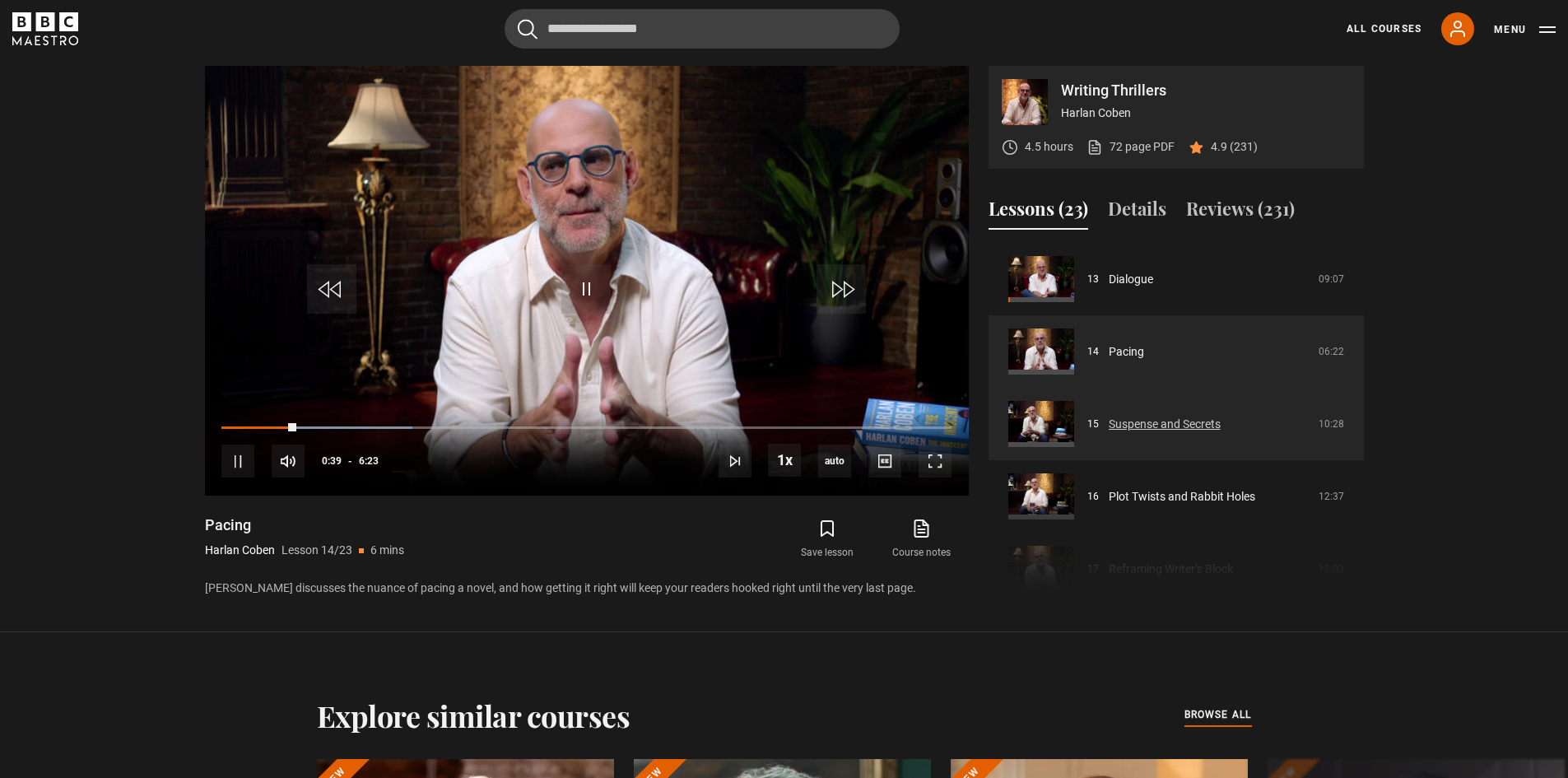
click at [1164, 417] on link "Suspense and Secrets" at bounding box center [1165, 425] width 112 height 17
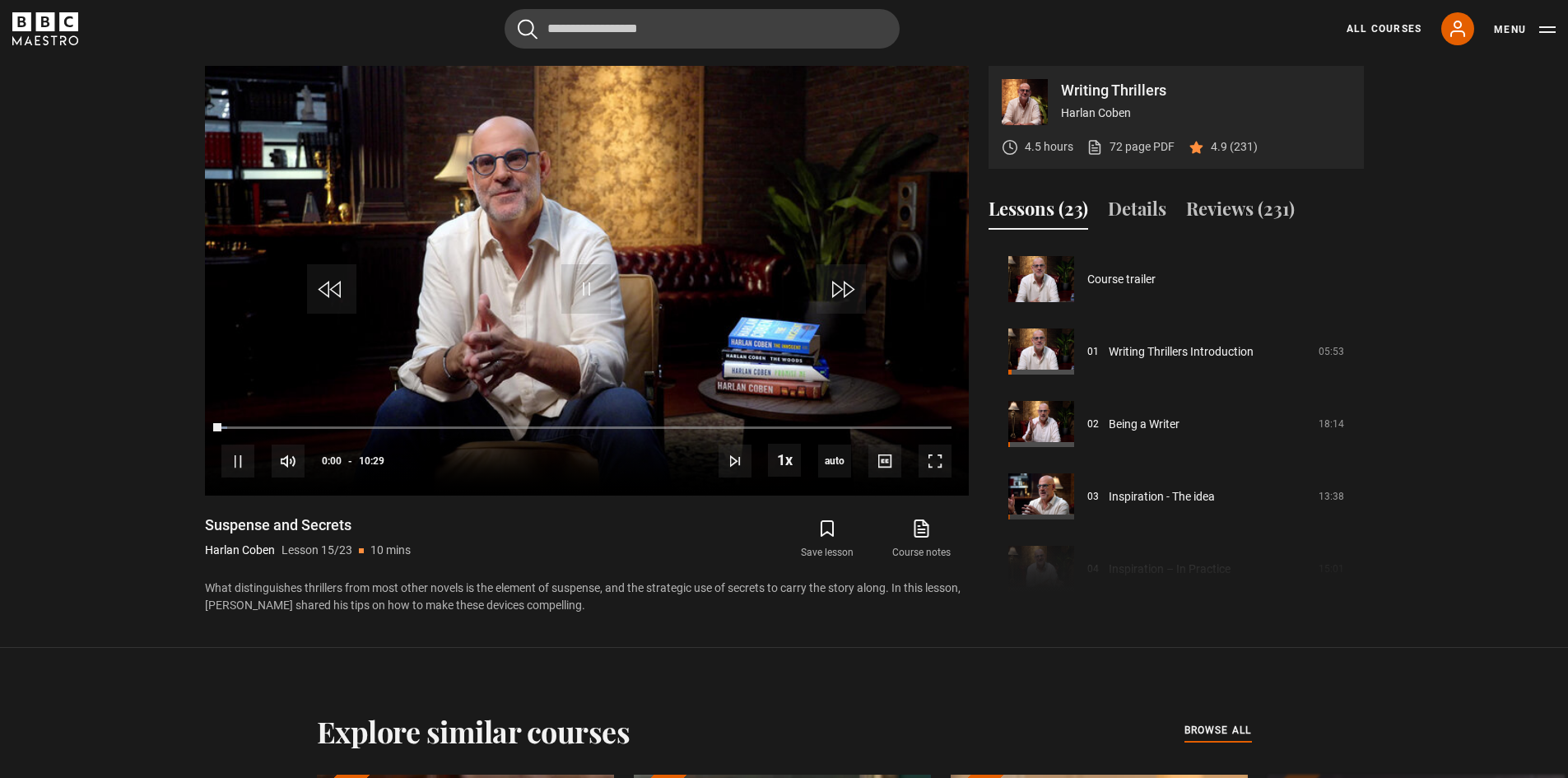
scroll to position [1015, 0]
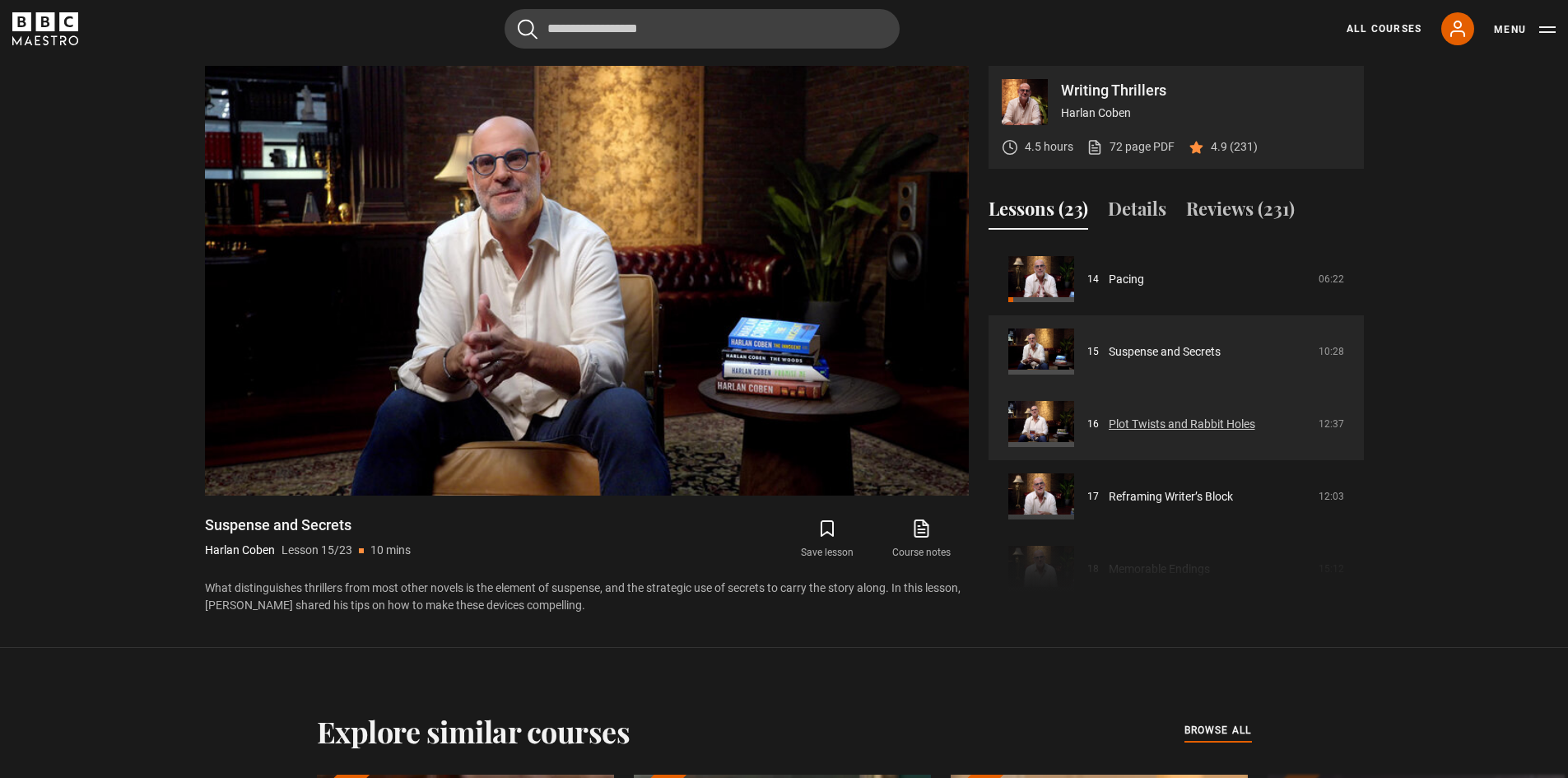
click at [1192, 418] on link "Plot Twists and Rabbit Holes" at bounding box center [1182, 425] width 147 height 17
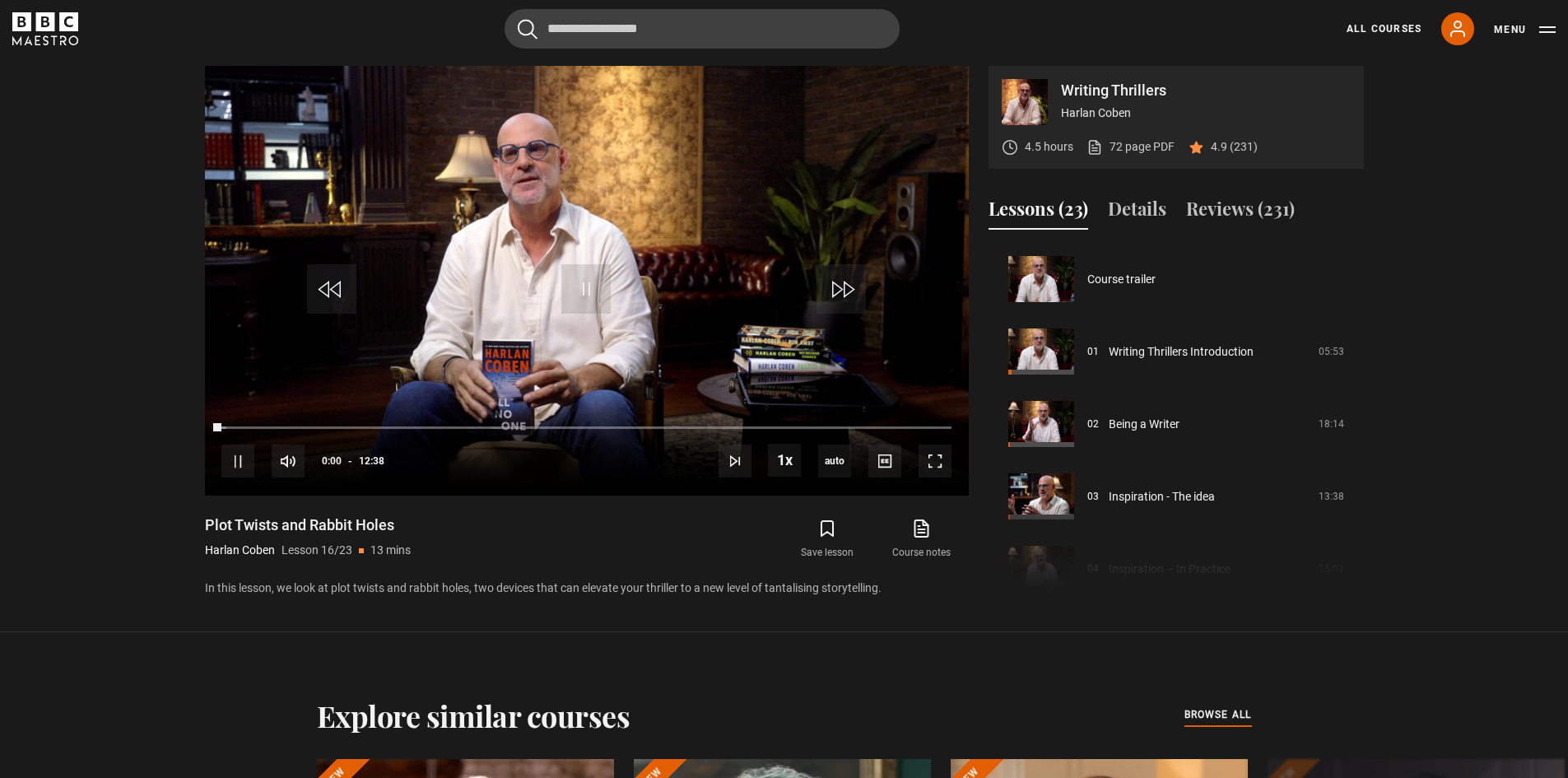
scroll to position [1087, 0]
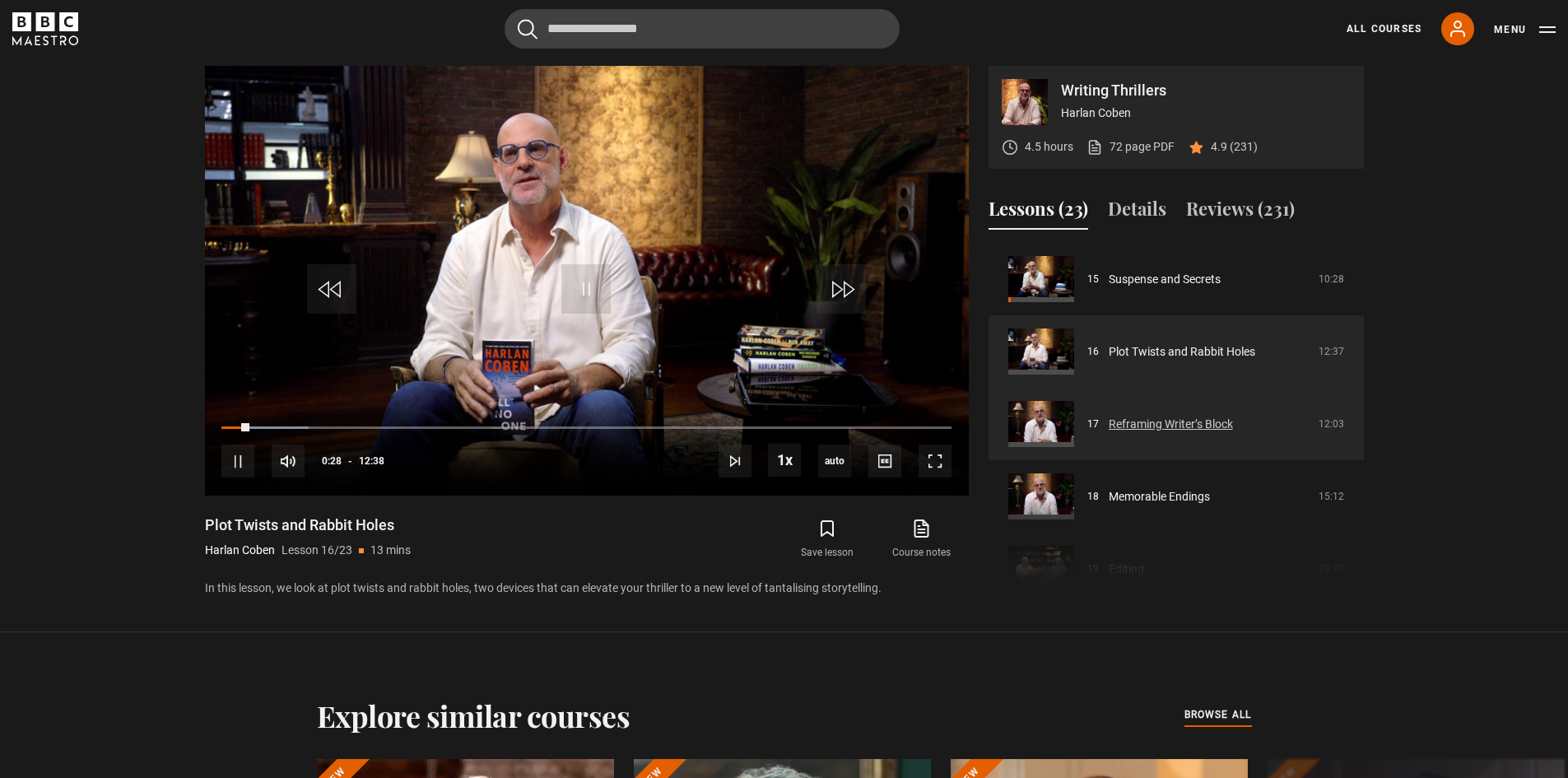
click at [1114, 423] on link "Reframing Writer’s Block" at bounding box center [1171, 425] width 124 height 17
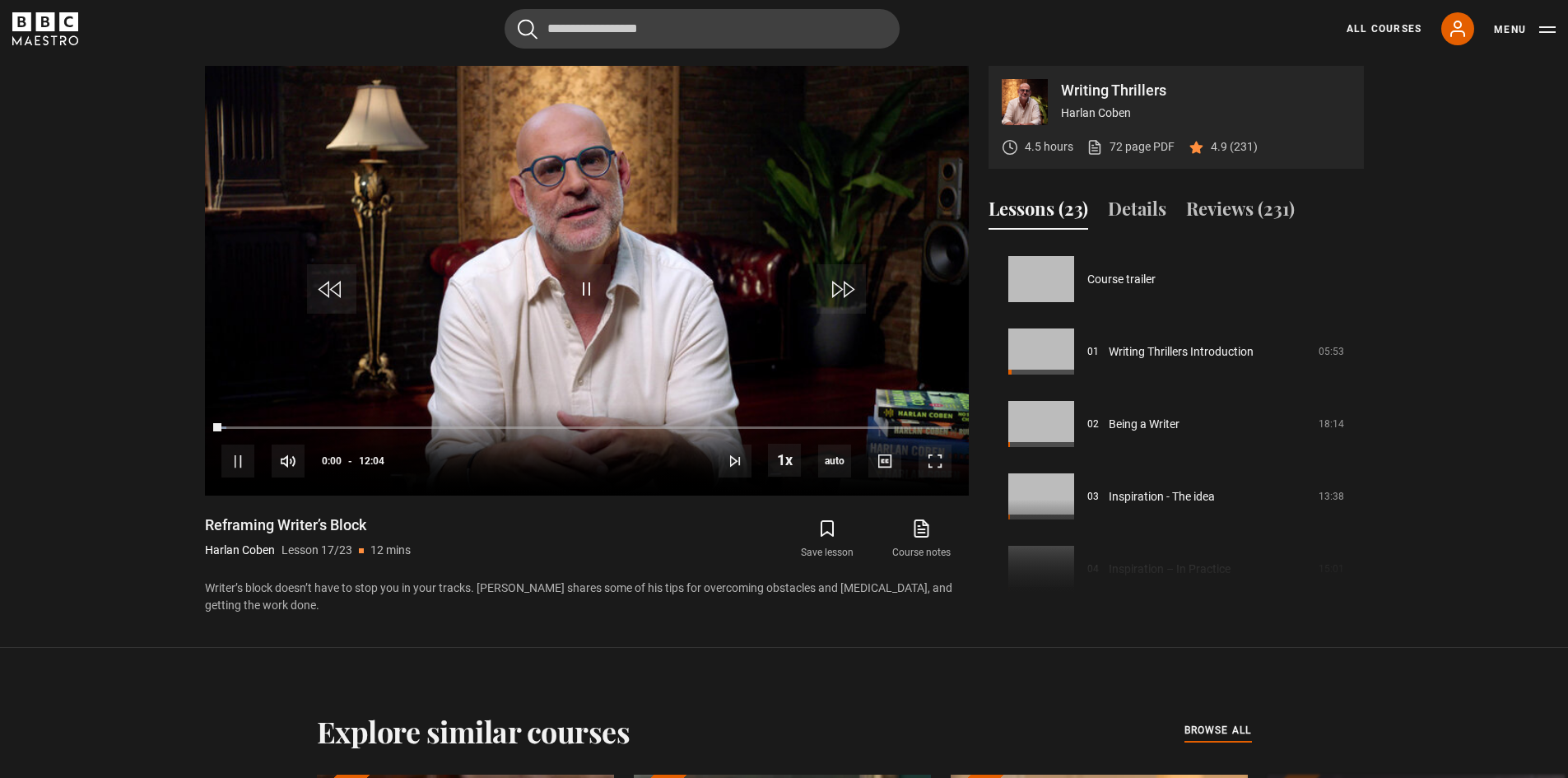
scroll to position [1159, 0]
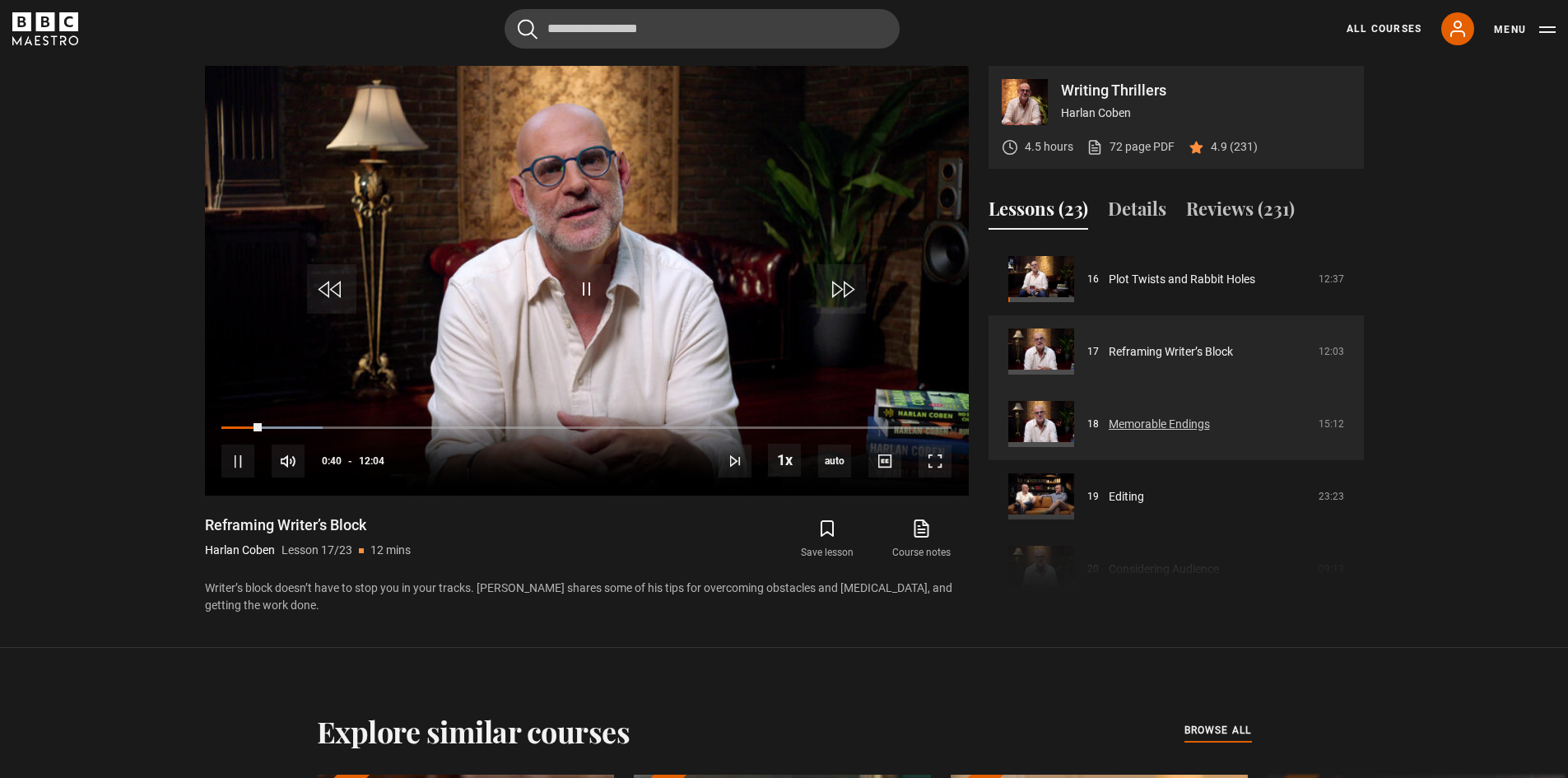
click at [1210, 421] on link "Memorable Endings" at bounding box center [1159, 425] width 101 height 17
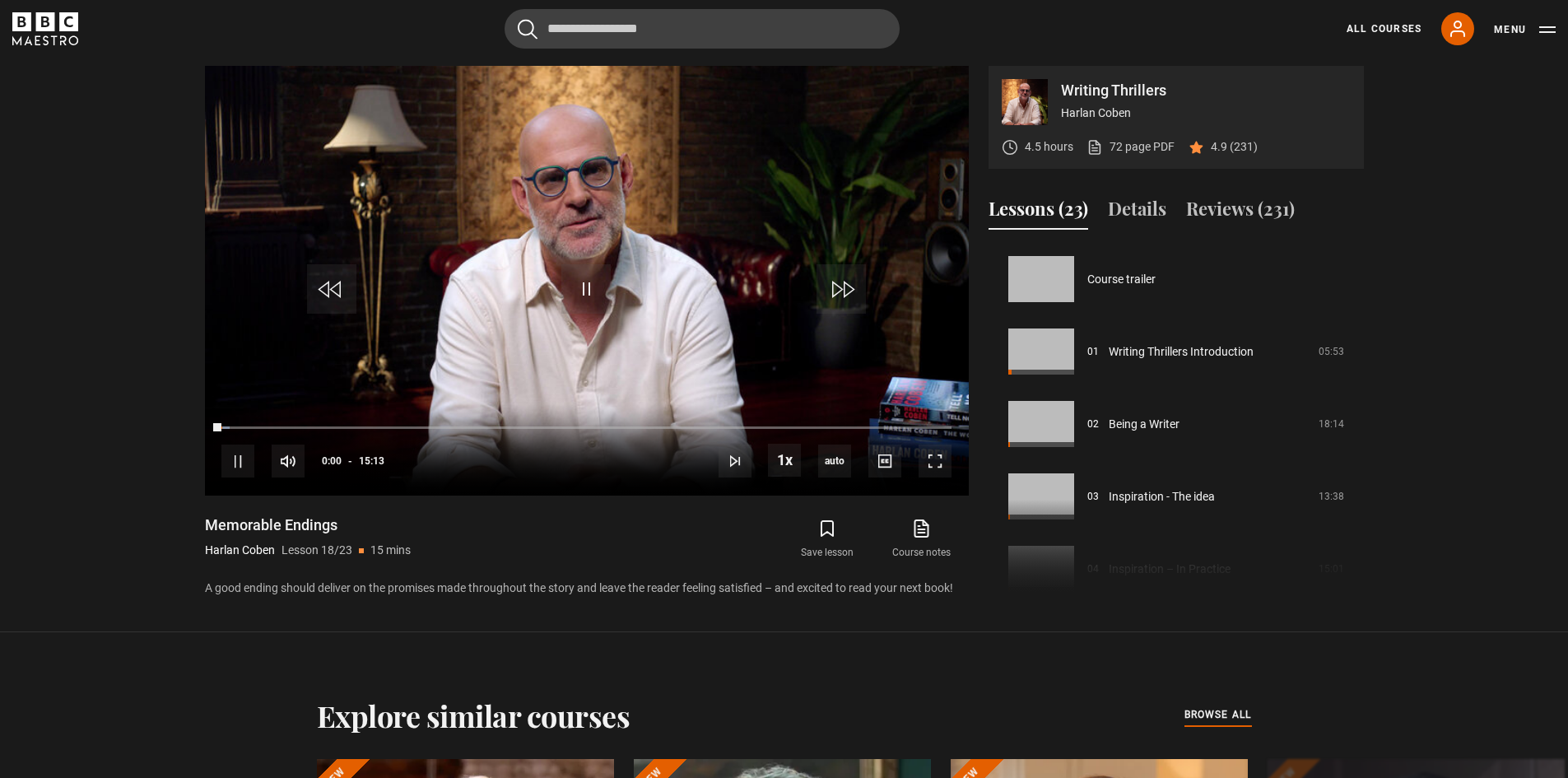
scroll to position [1231, 0]
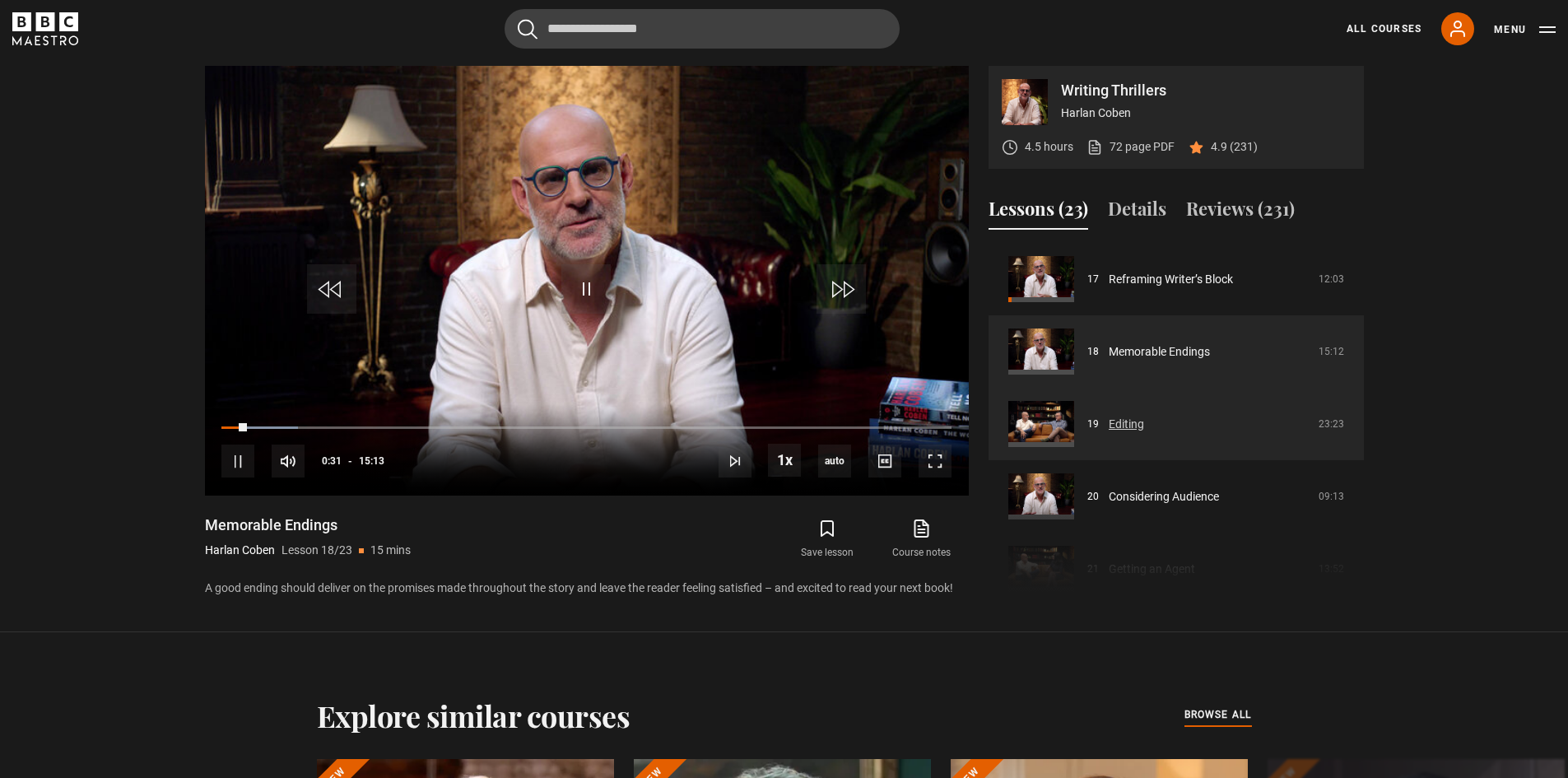
click at [1129, 430] on link "Editing" at bounding box center [1126, 425] width 35 height 17
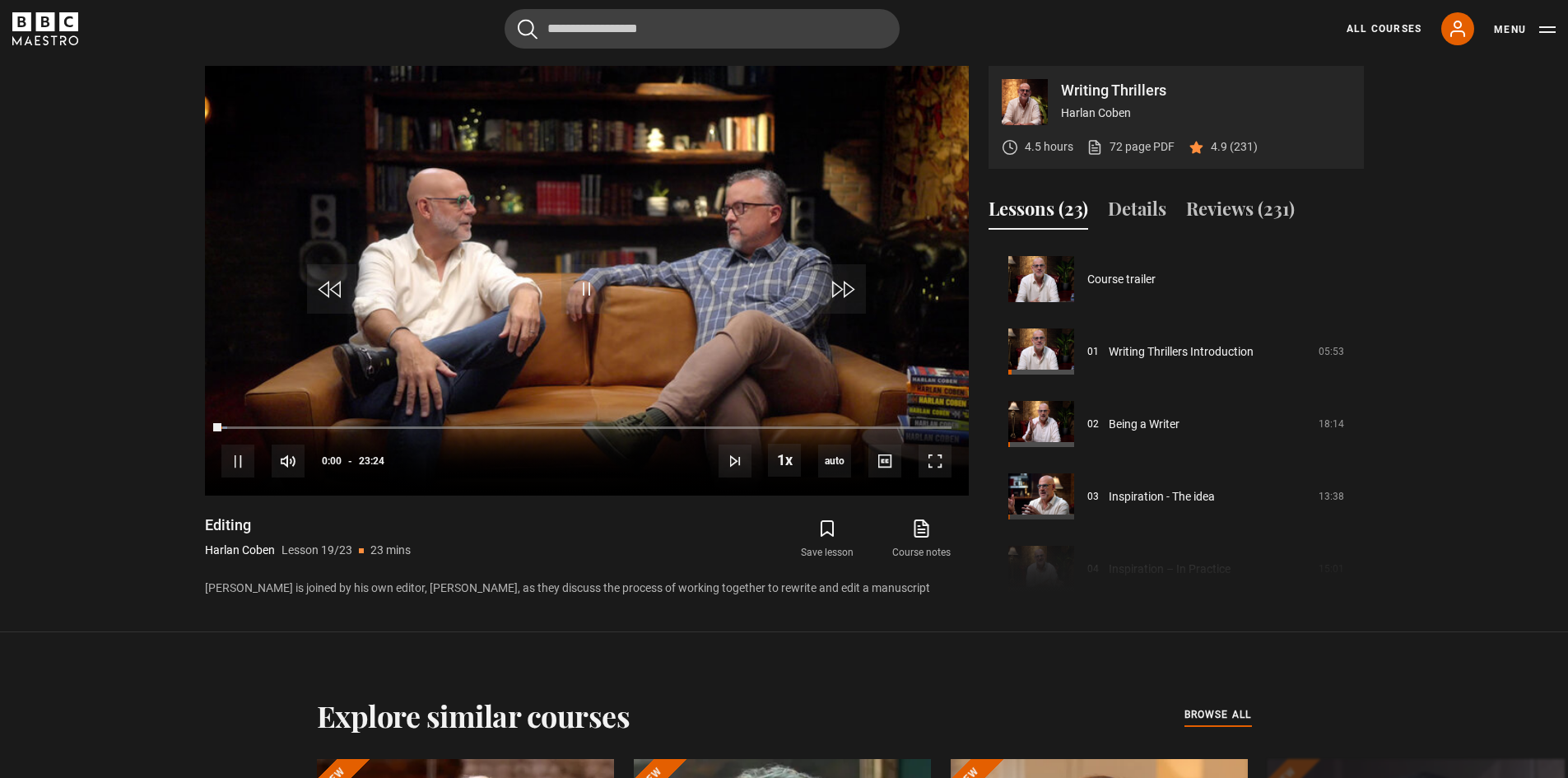
scroll to position [1304, 0]
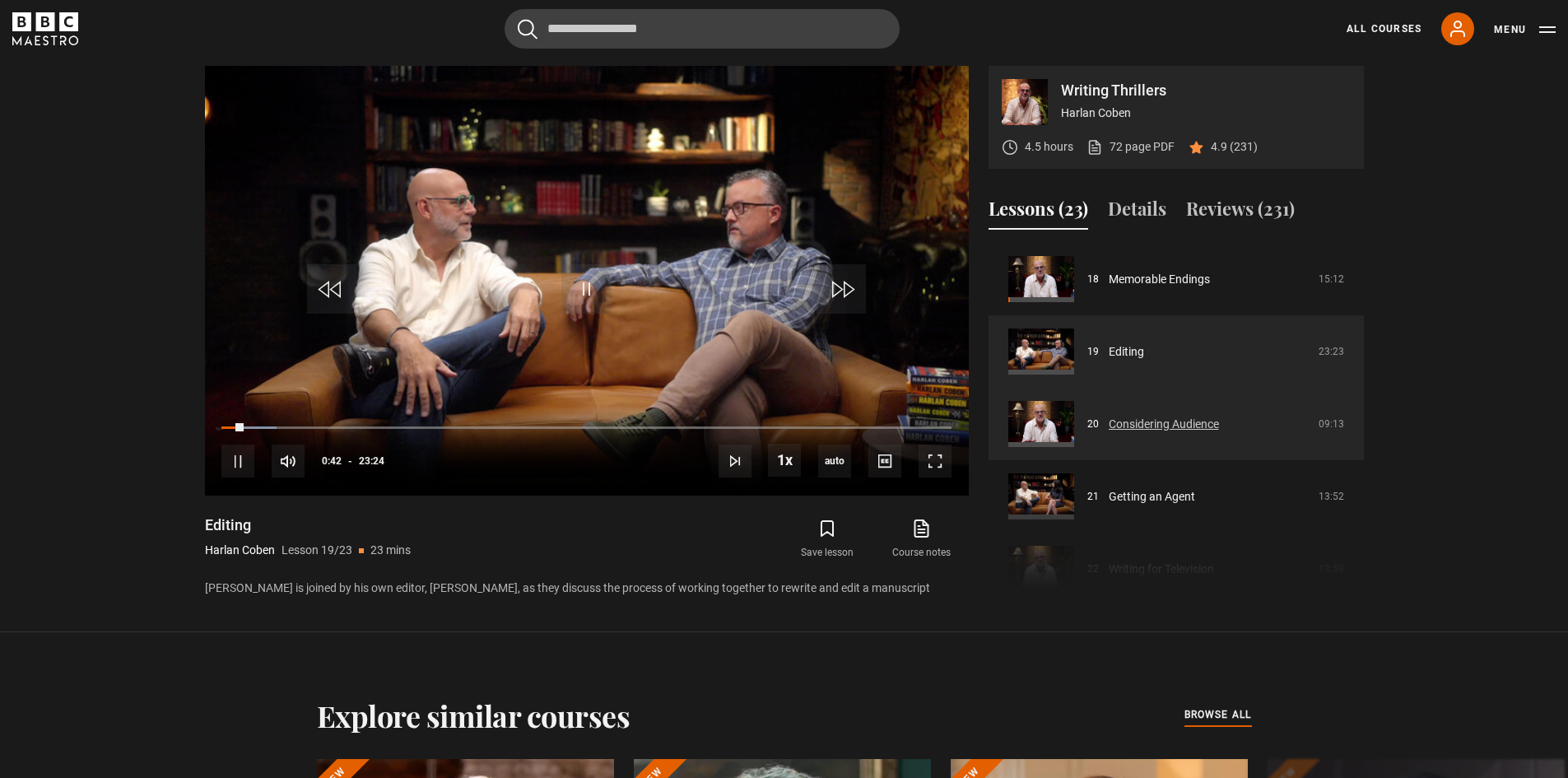
click at [1162, 426] on link "Considering Audience" at bounding box center [1164, 425] width 111 height 17
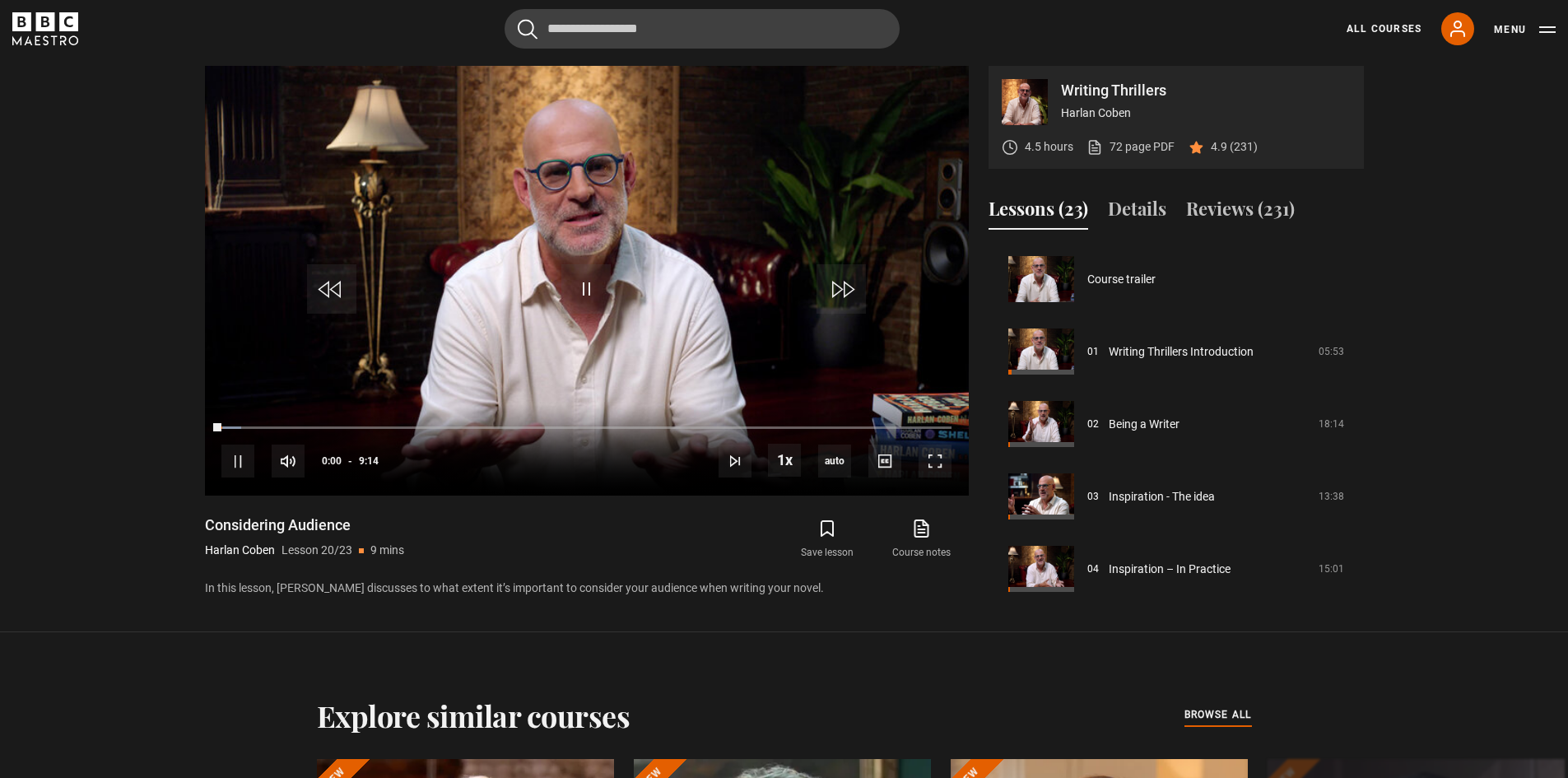
scroll to position [1376, 0]
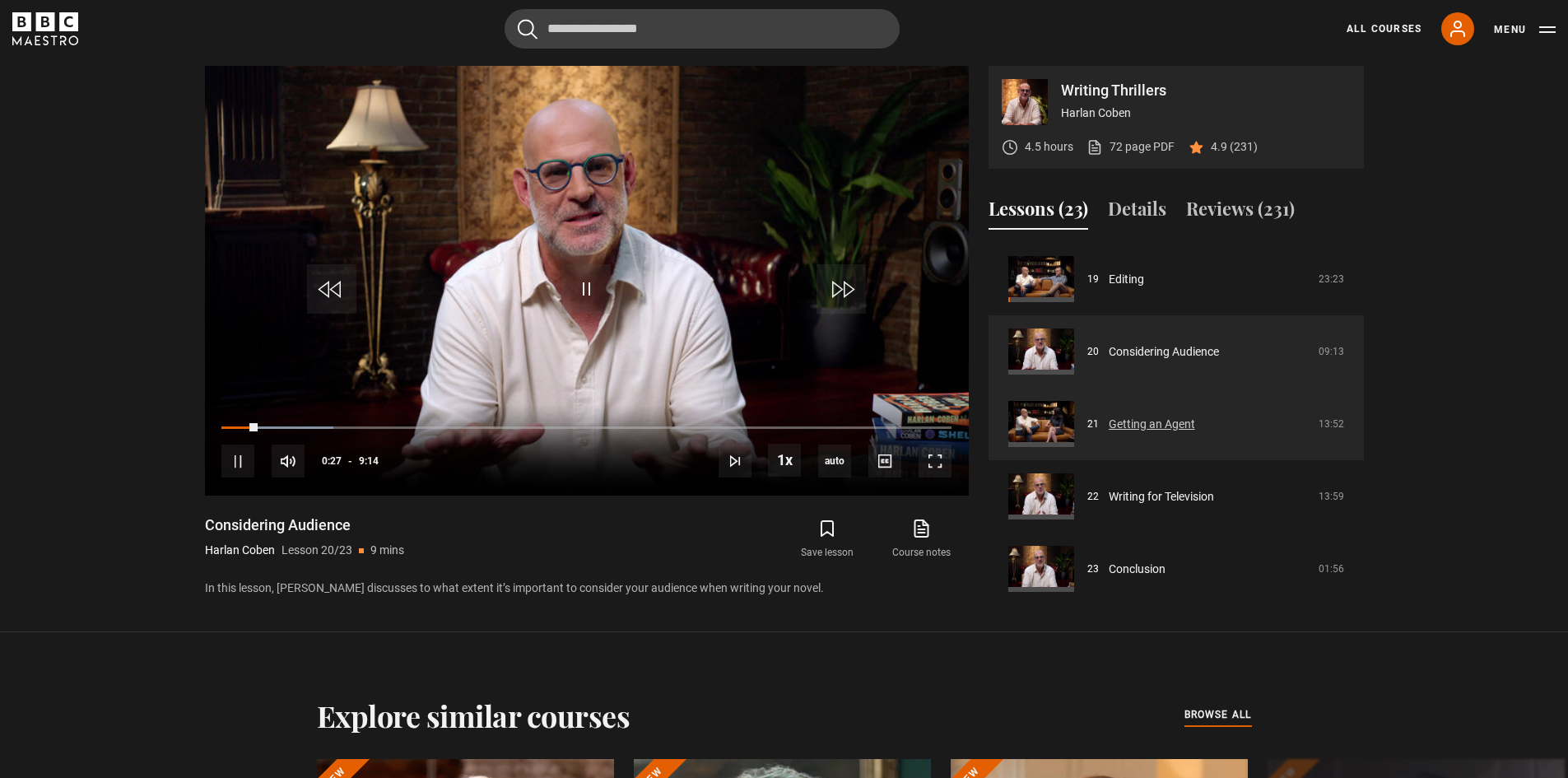
click at [1172, 421] on link "Getting an Agent" at bounding box center [1152, 425] width 86 height 17
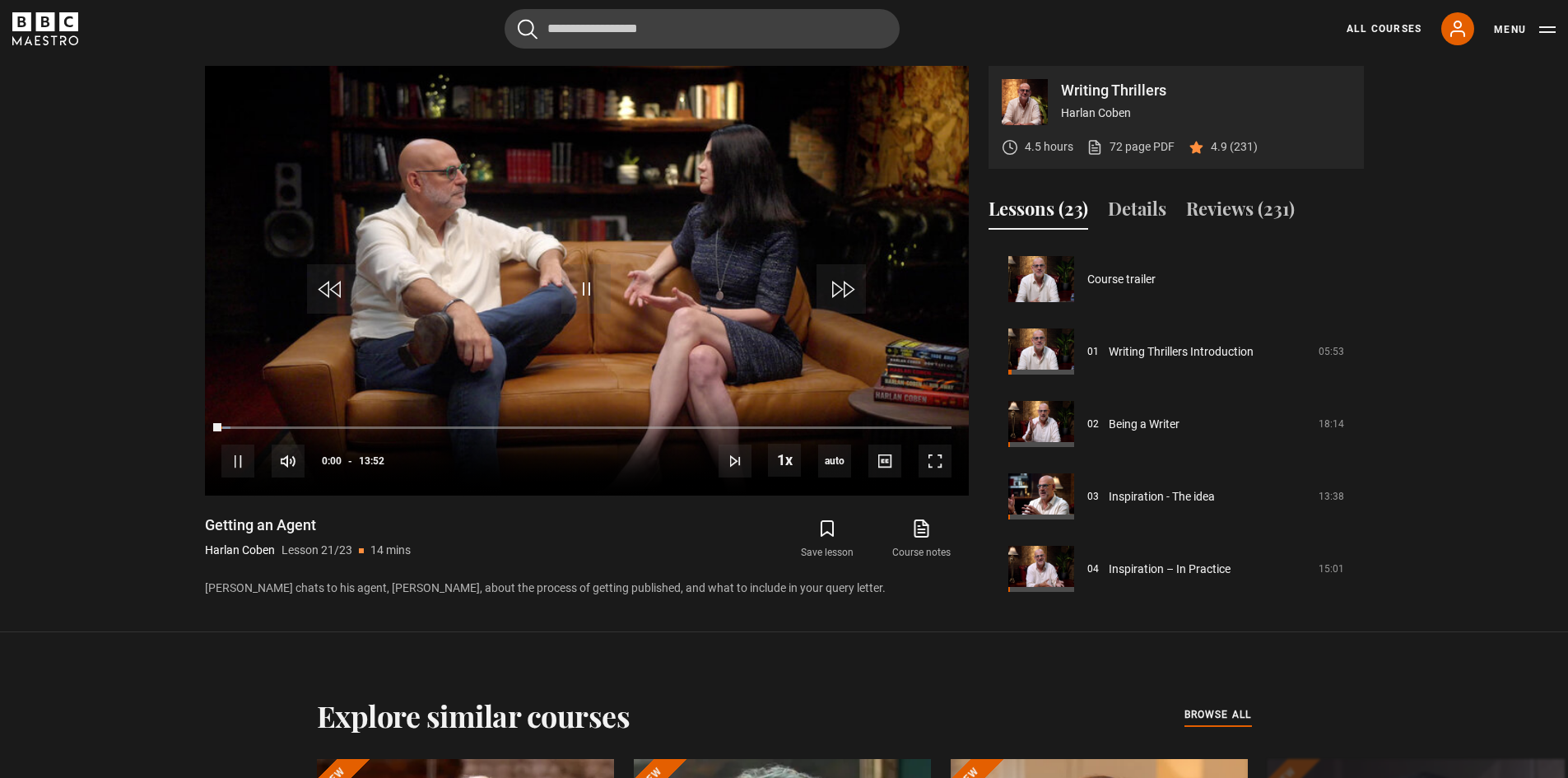
scroll to position [1383, 0]
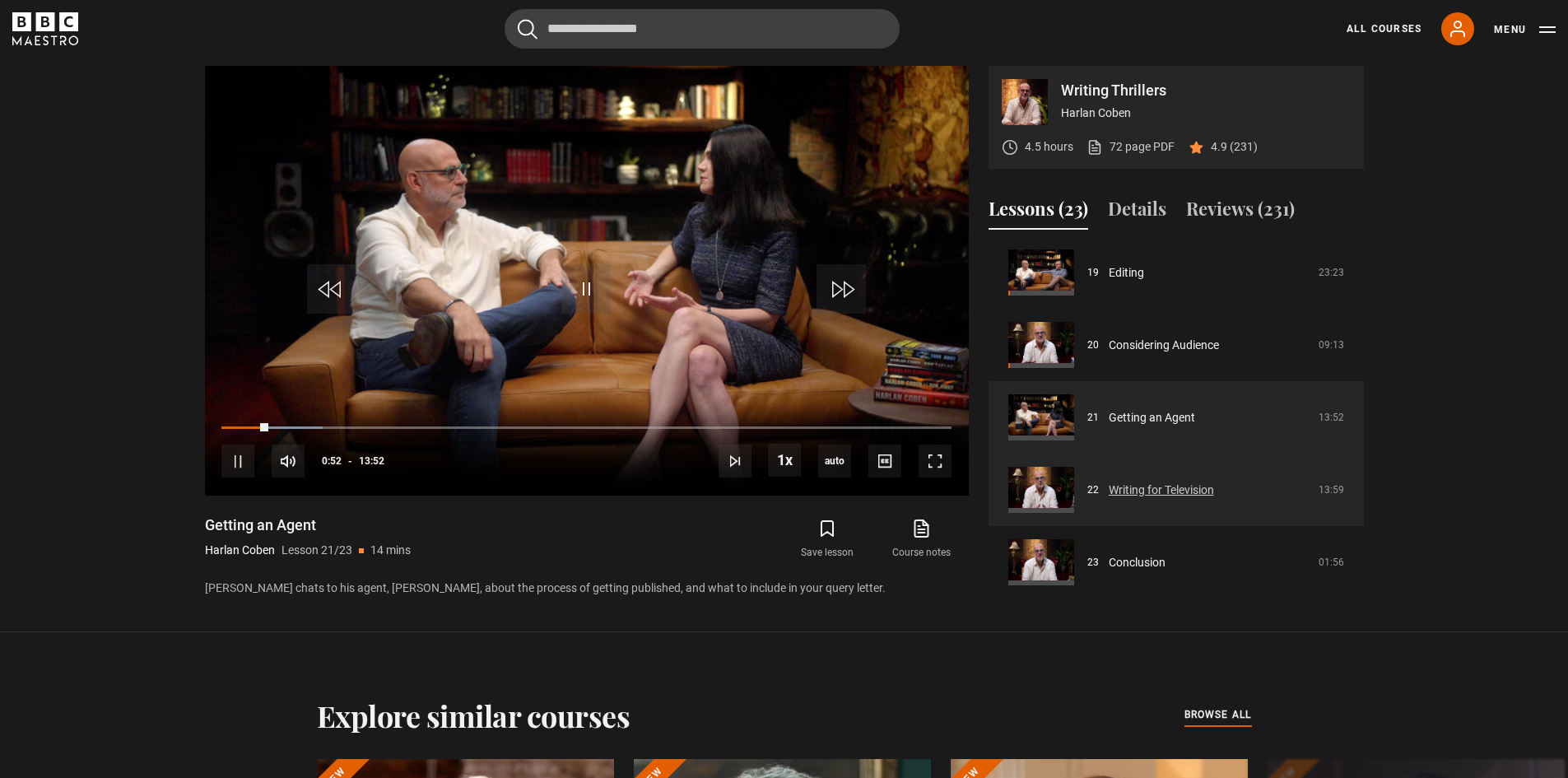
click at [1179, 486] on link "Writing for Television" at bounding box center [1161, 490] width 105 height 17
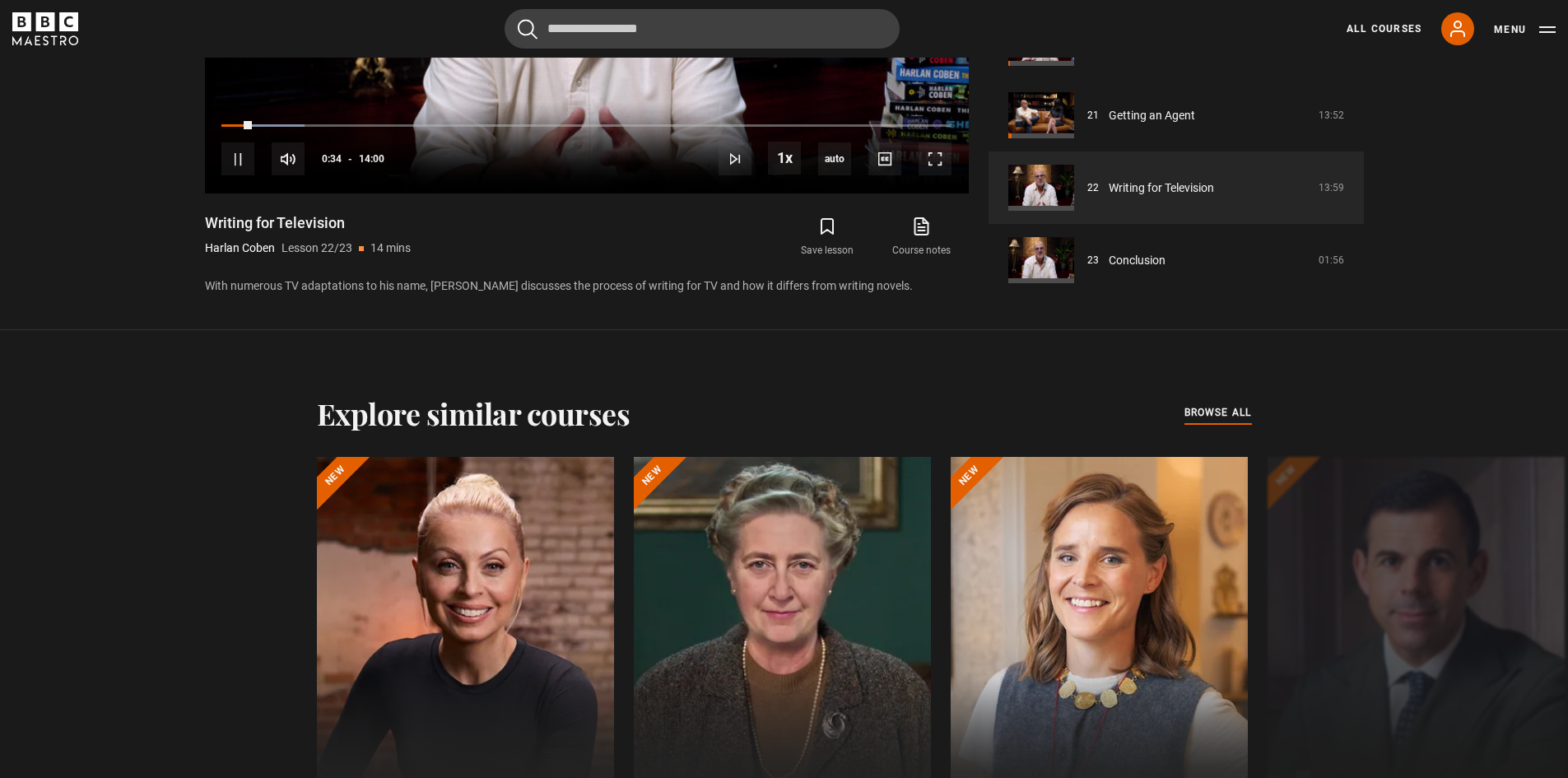
scroll to position [787, 0]
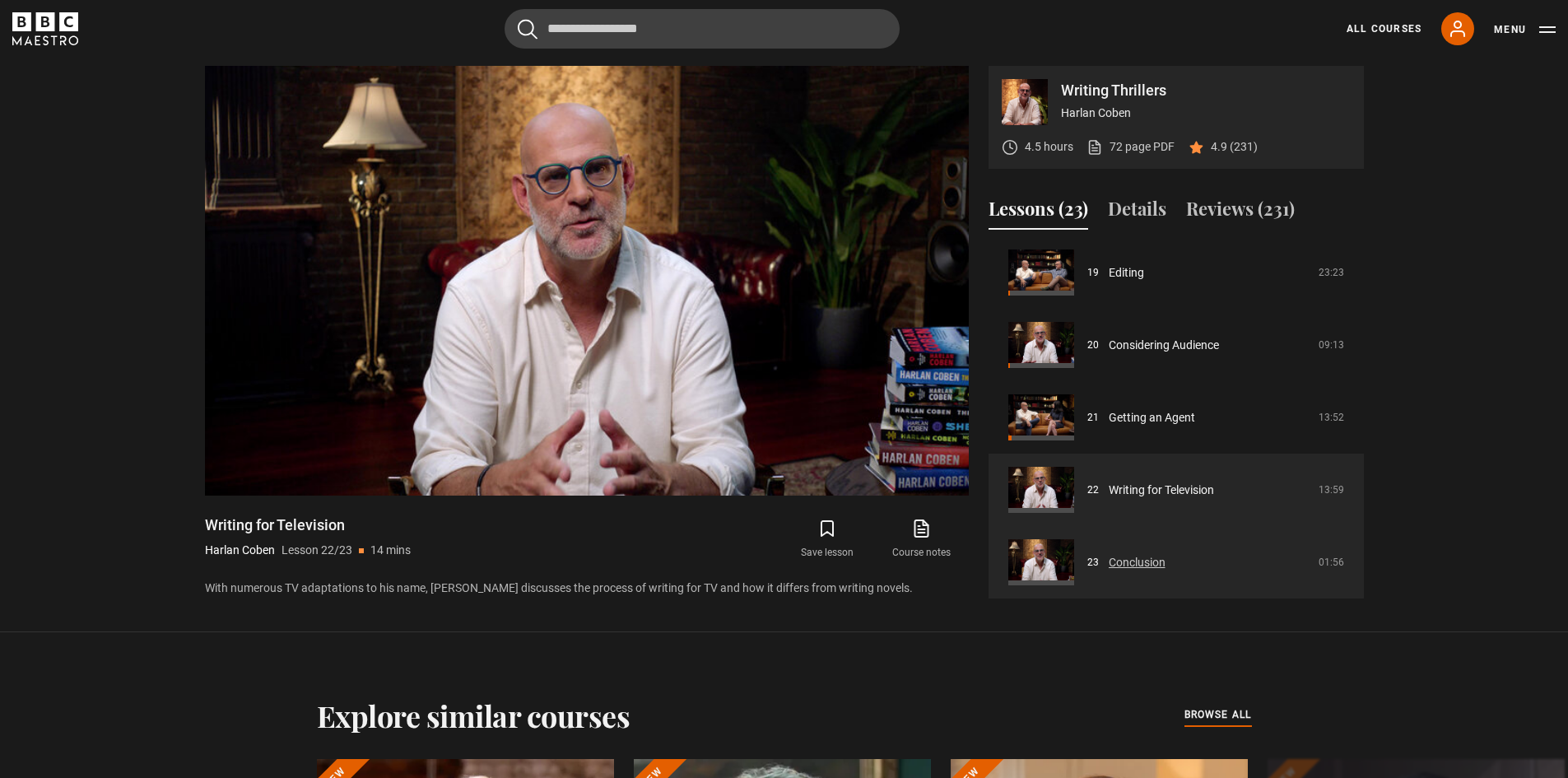
click at [1145, 562] on link "Conclusion" at bounding box center [1137, 563] width 57 height 17
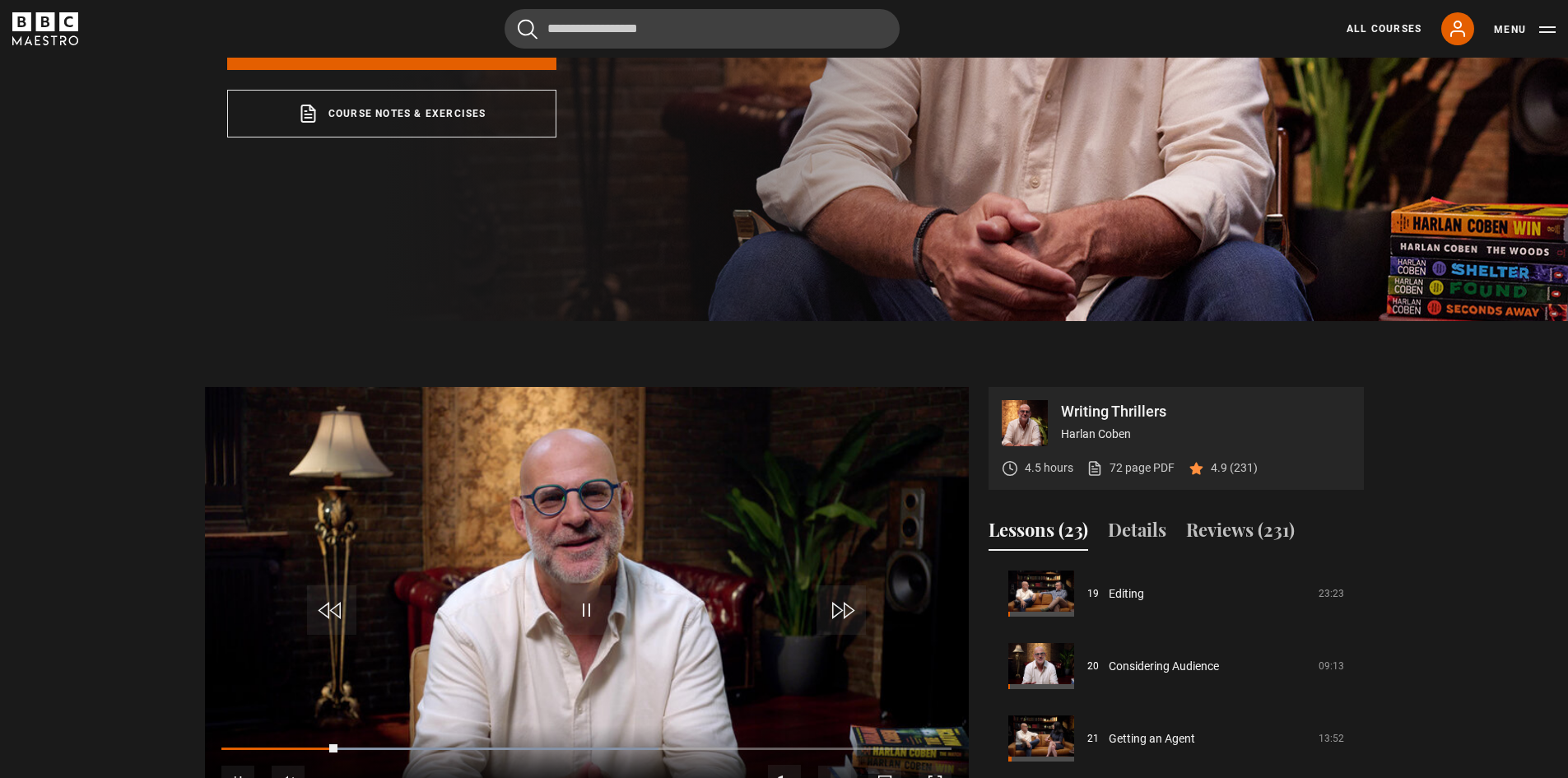
scroll to position [183, 0]
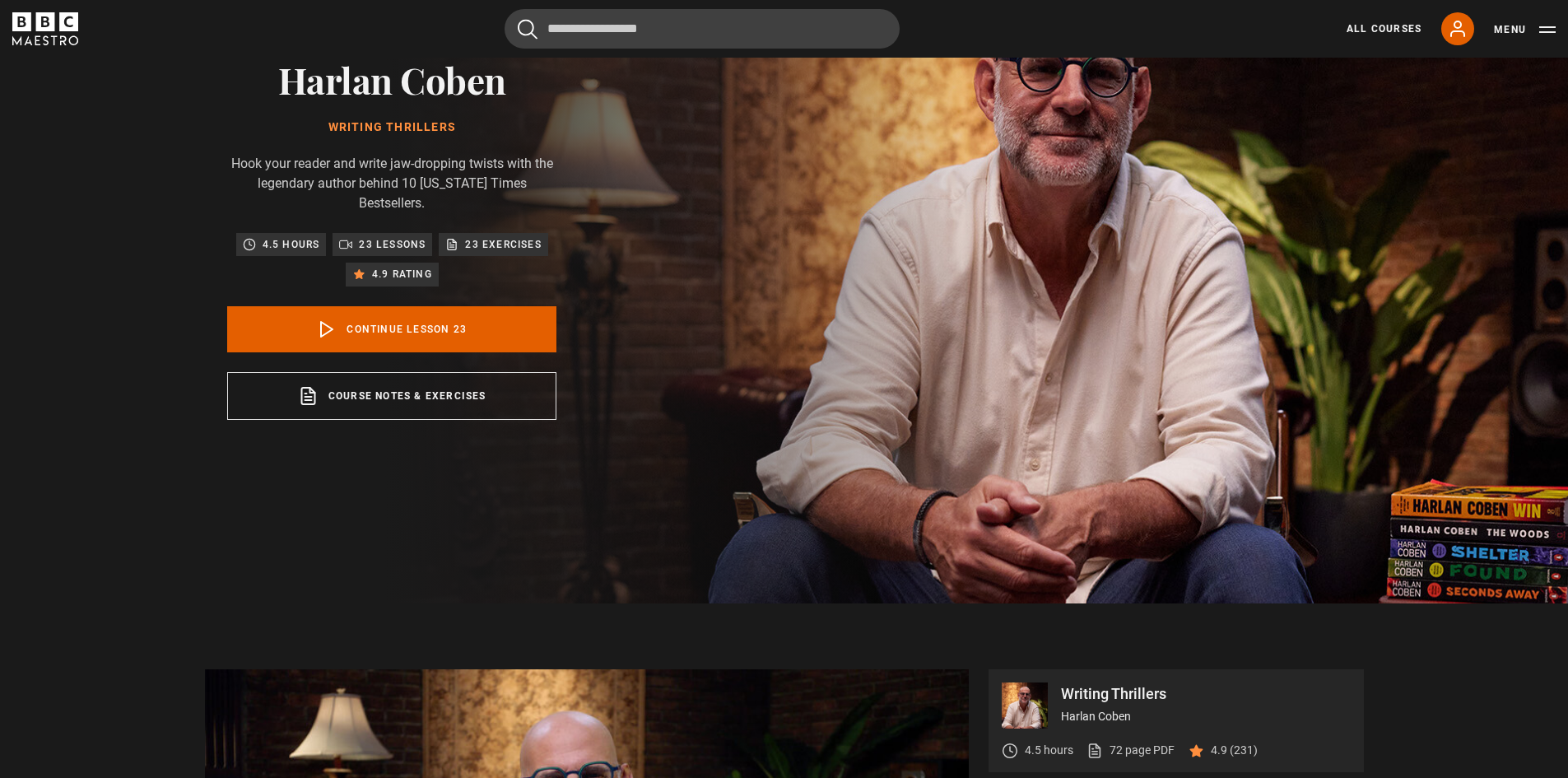
click at [1369, 16] on div "All Courses My Account Search Menu" at bounding box center [1441, 28] width 229 height 33
click at [1369, 25] on link "All Courses" at bounding box center [1384, 28] width 75 height 15
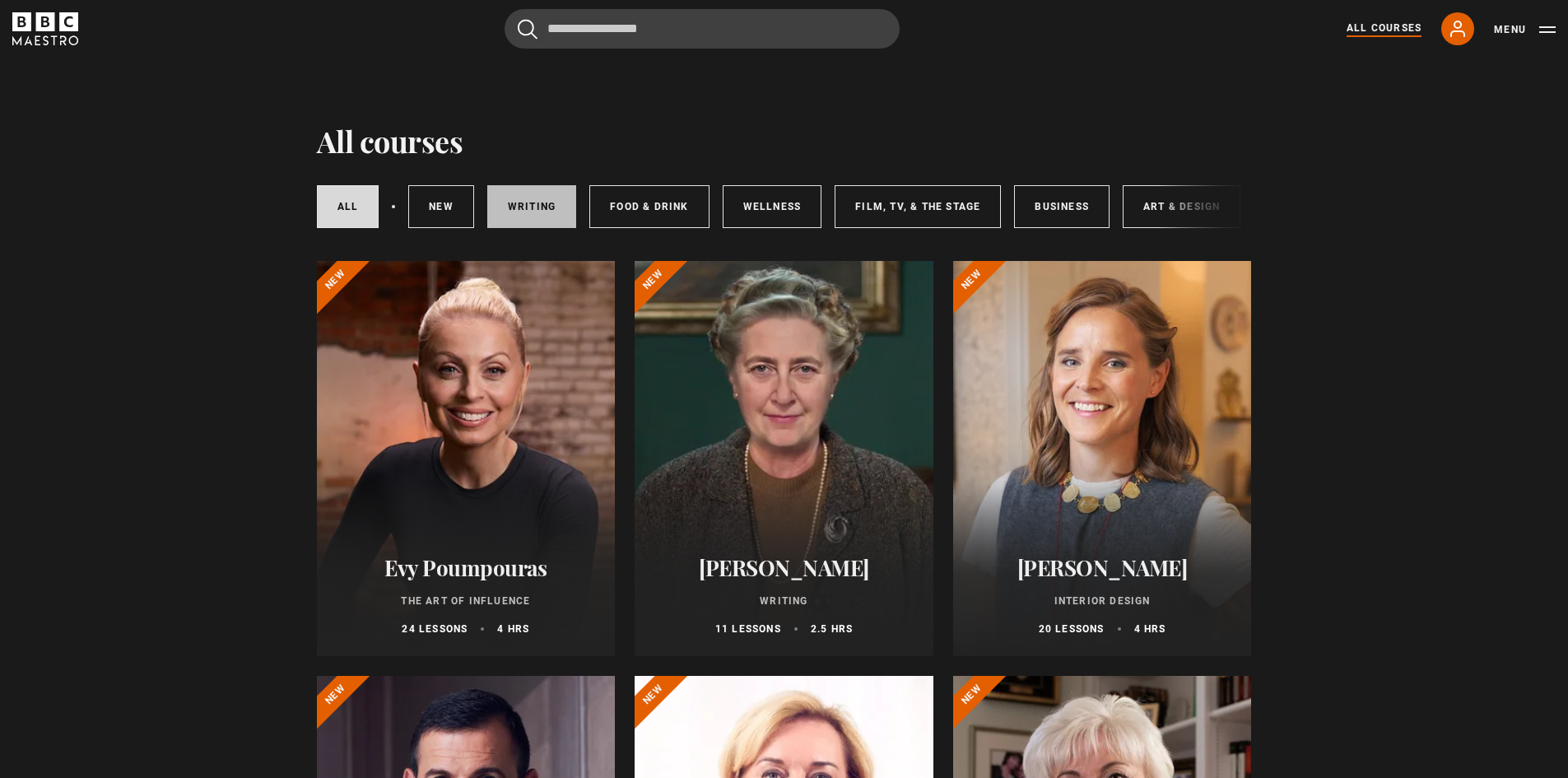
click at [543, 209] on link "Writing" at bounding box center [531, 207] width 89 height 43
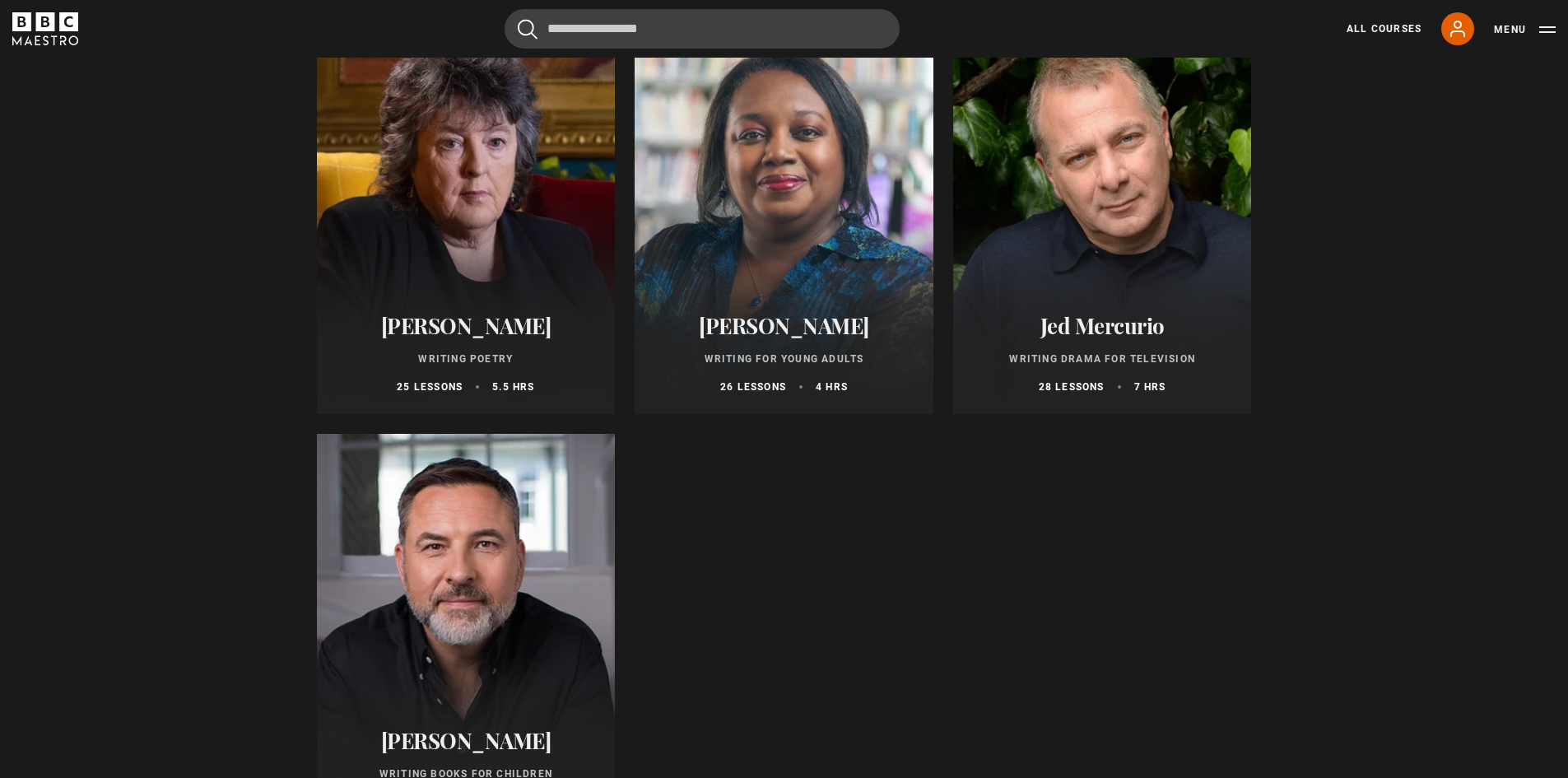
drag, startPoint x: 171, startPoint y: 293, endPoint x: 161, endPoint y: 310, distance: 19.7
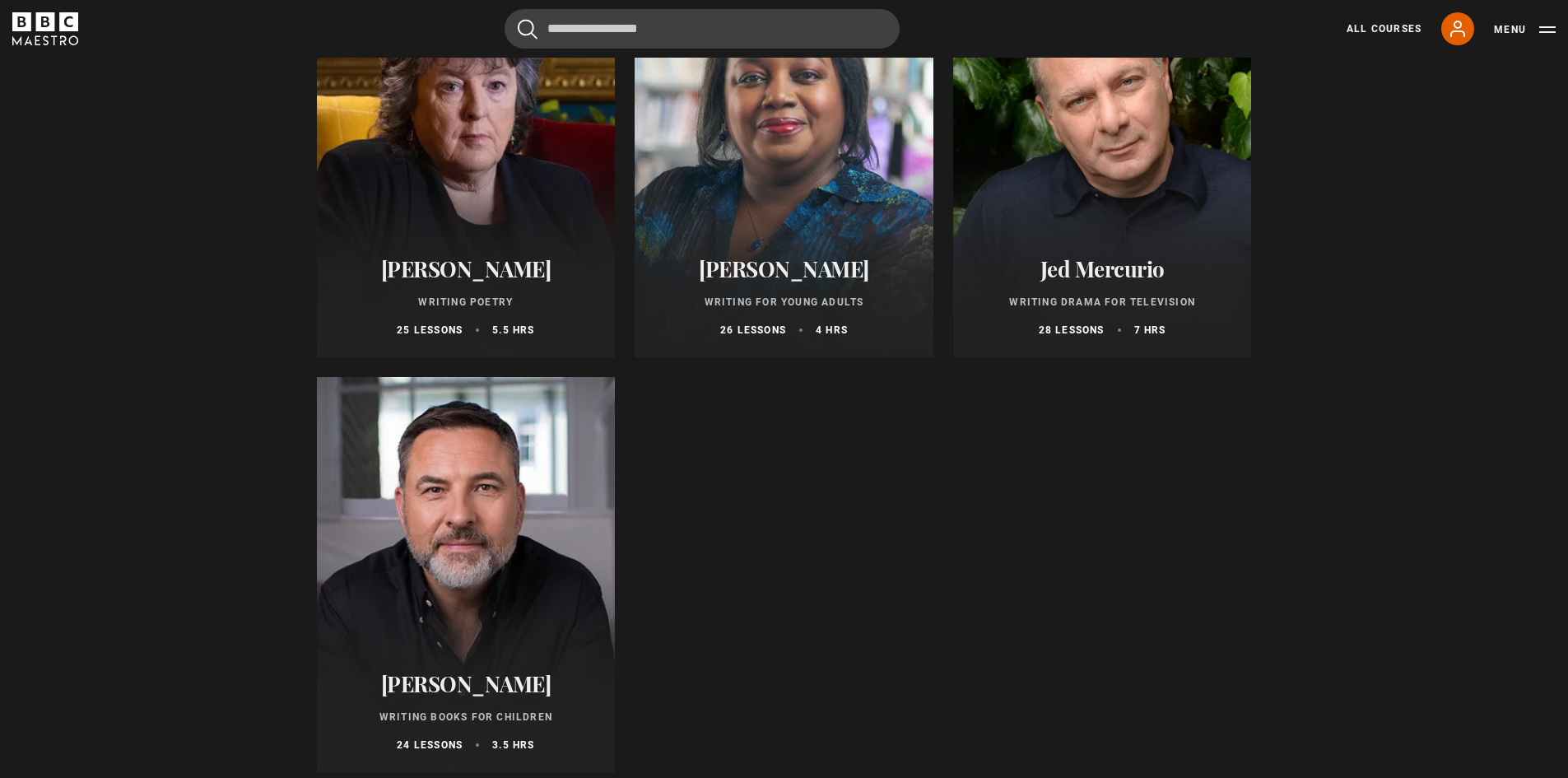
scroll to position [1488, 0]
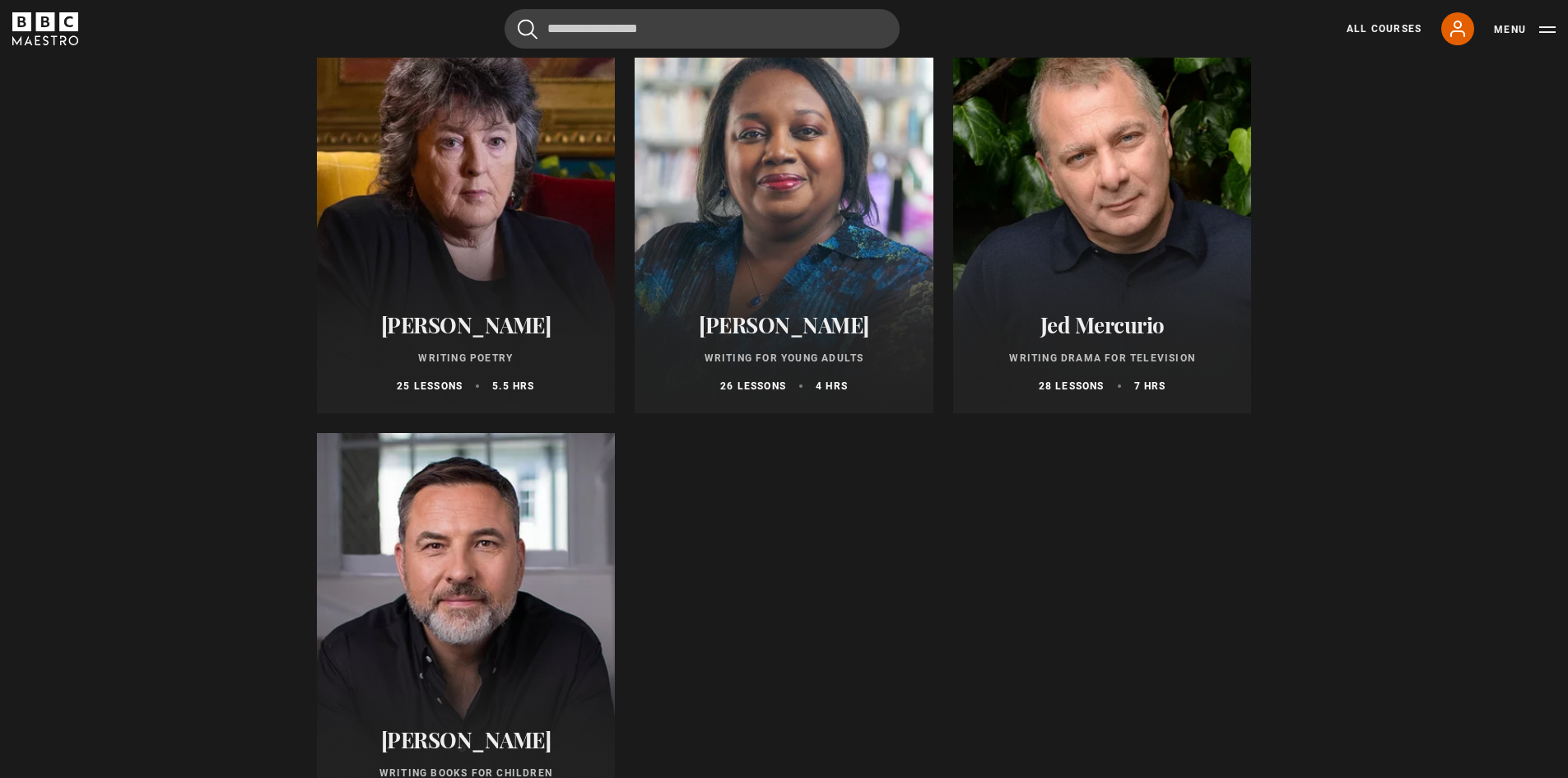
click at [493, 328] on h2 "[PERSON_NAME]" at bounding box center [466, 325] width 259 height 26
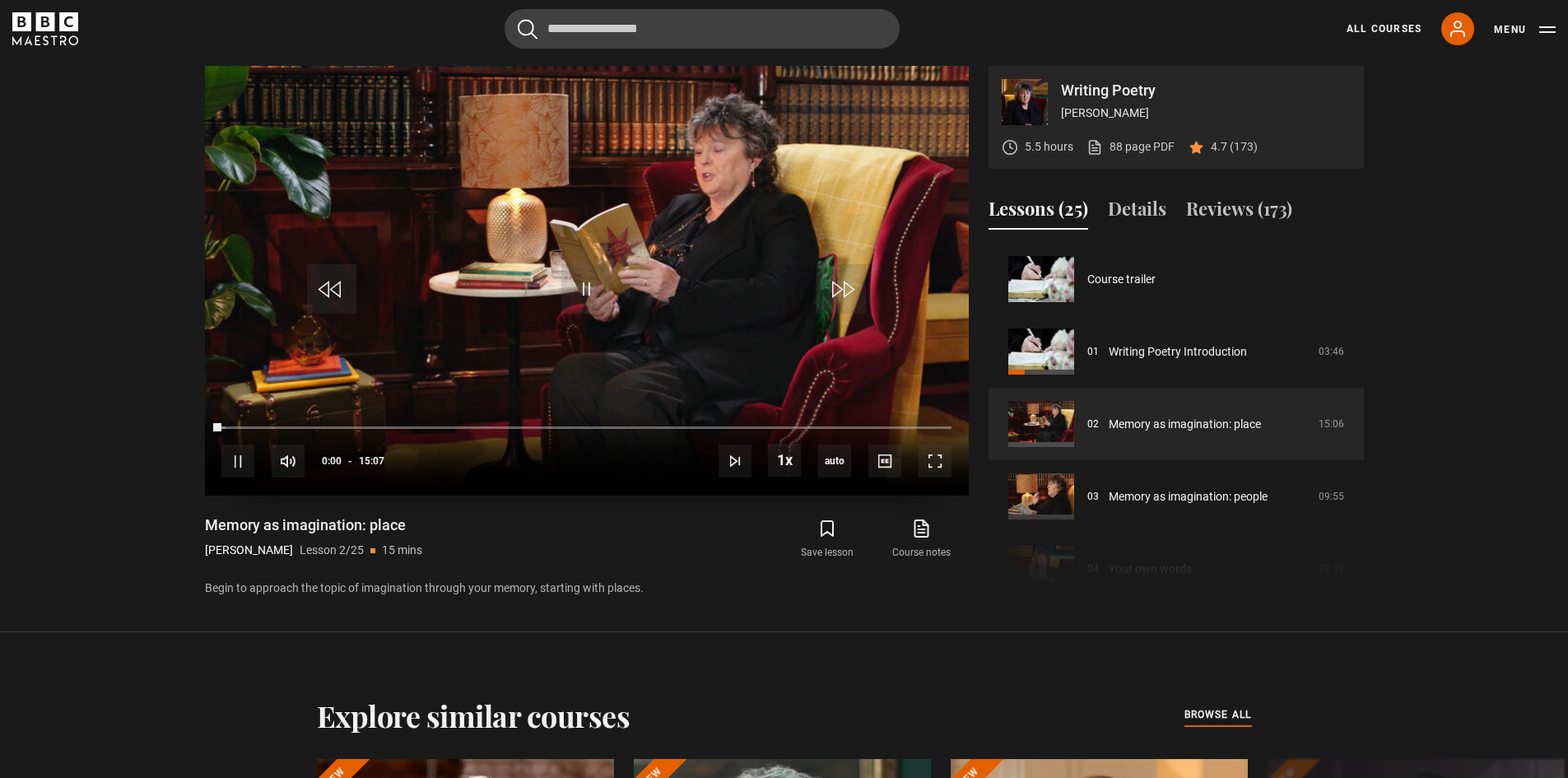
scroll to position [73, 0]
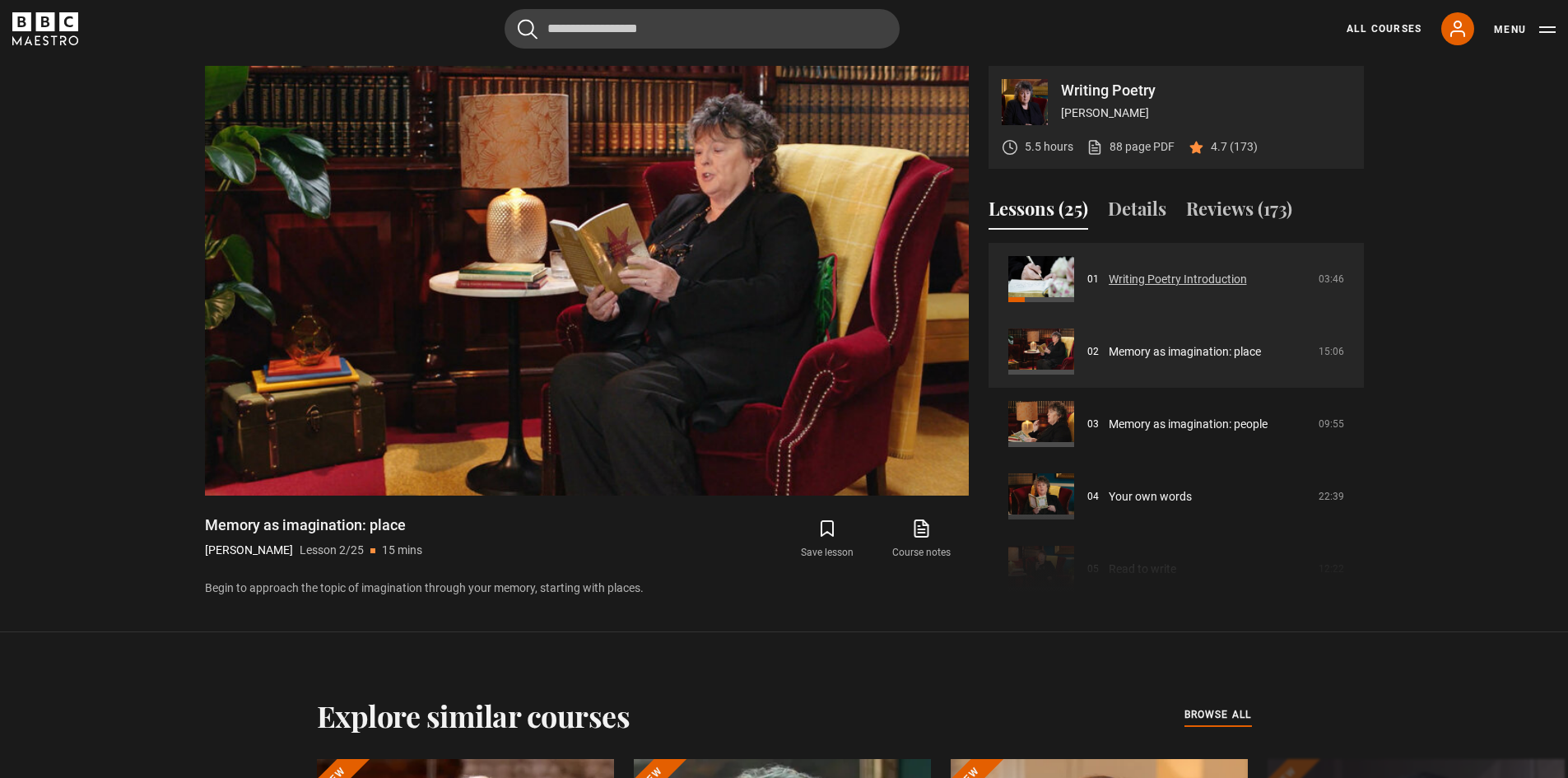
click at [1215, 278] on link "Writing Poetry Introduction" at bounding box center [1178, 280] width 138 height 17
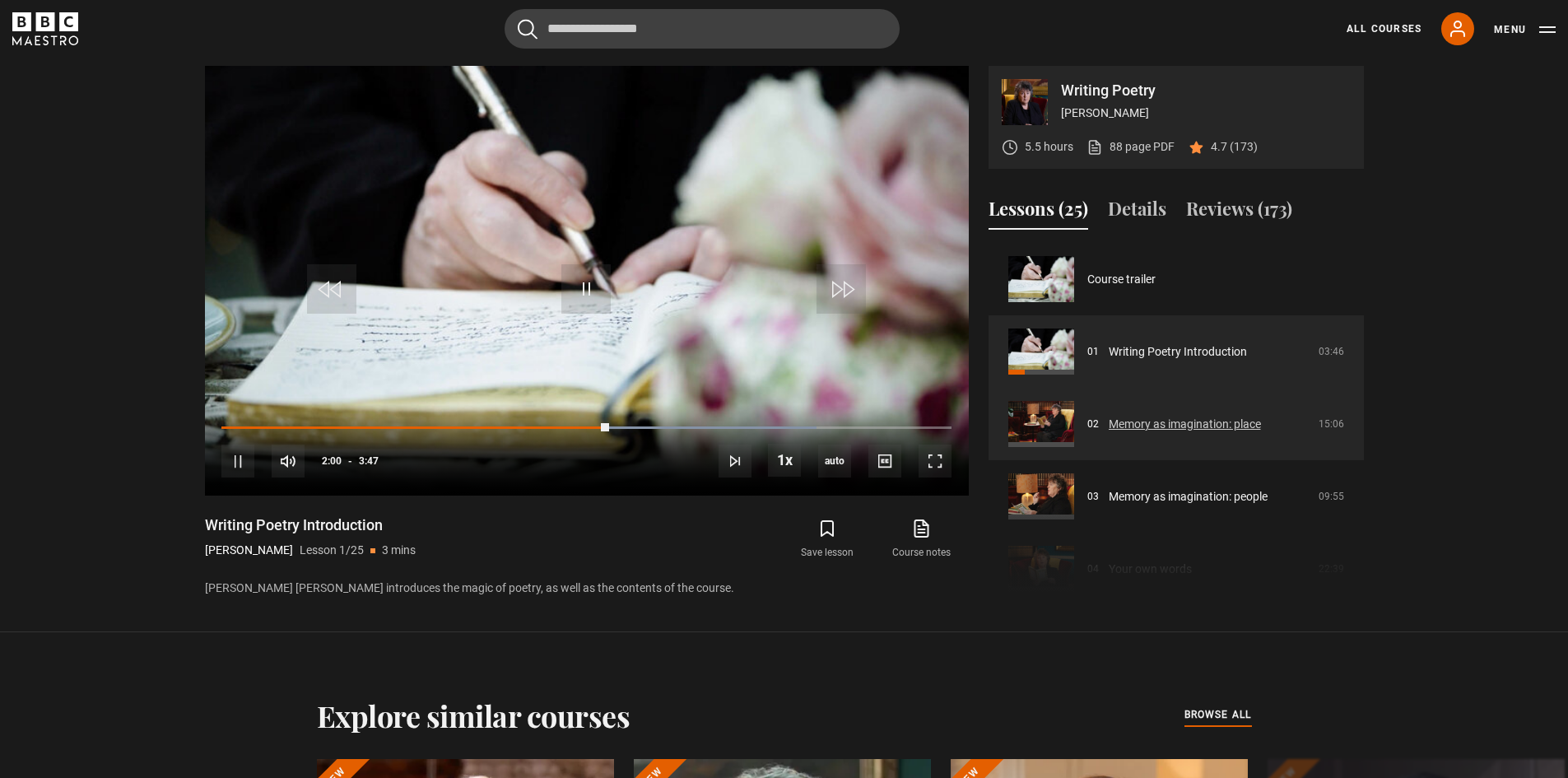
click at [1164, 421] on link "Memory as imagination: place" at bounding box center [1185, 425] width 152 height 17
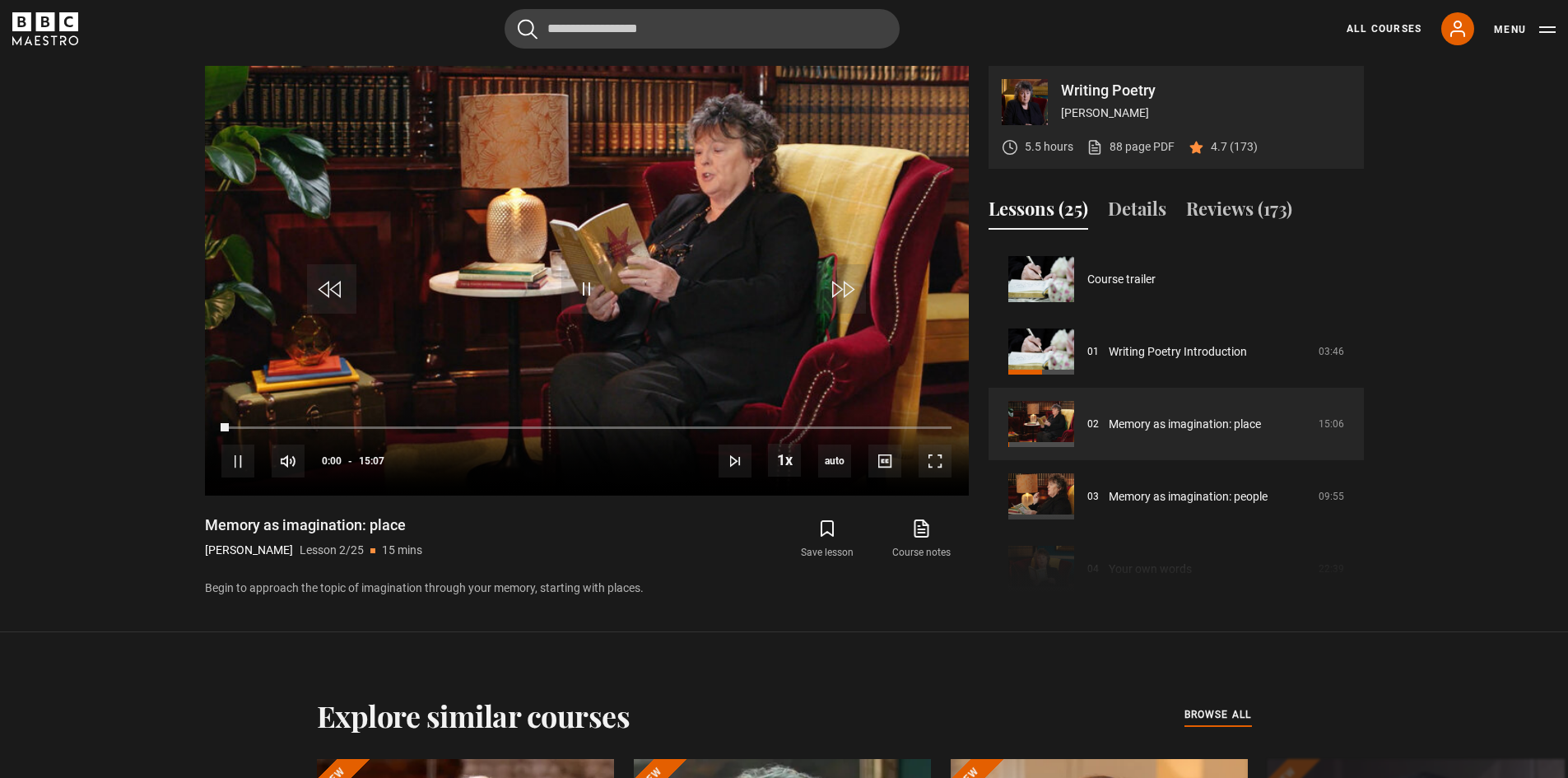
scroll to position [73, 0]
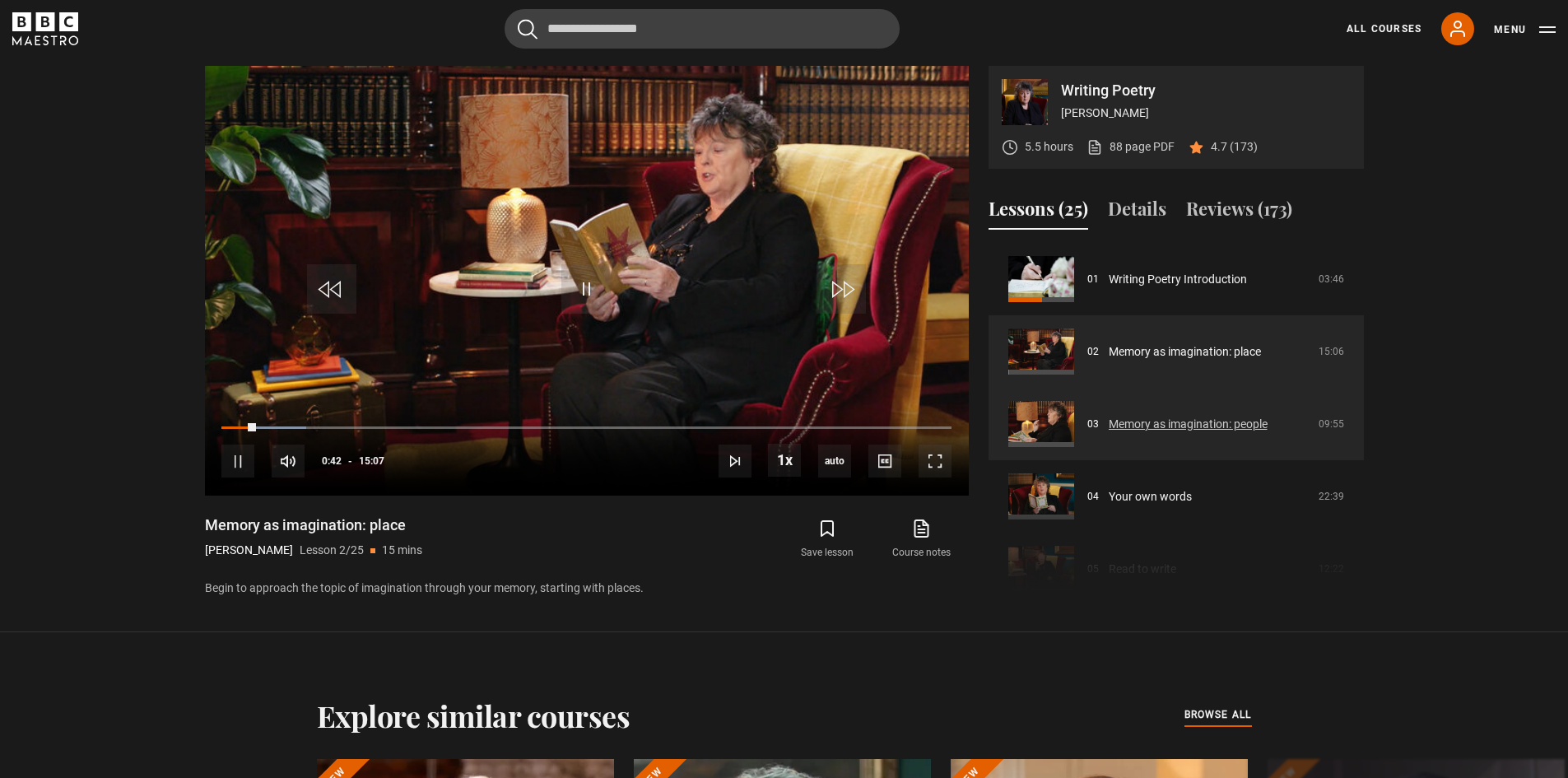
click at [1188, 425] on link "Memory as imagination: people" at bounding box center [1188, 425] width 159 height 17
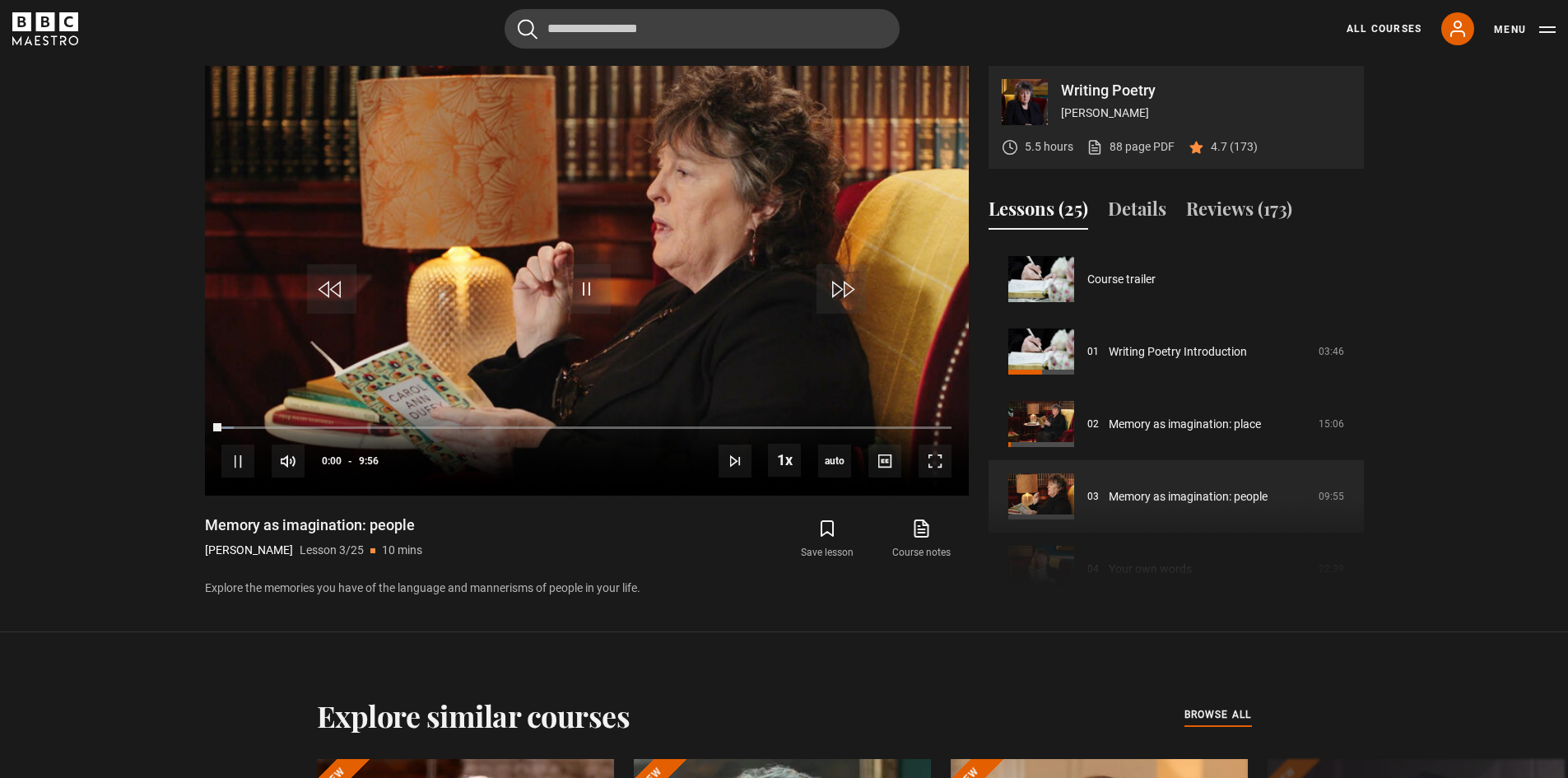
scroll to position [145, 0]
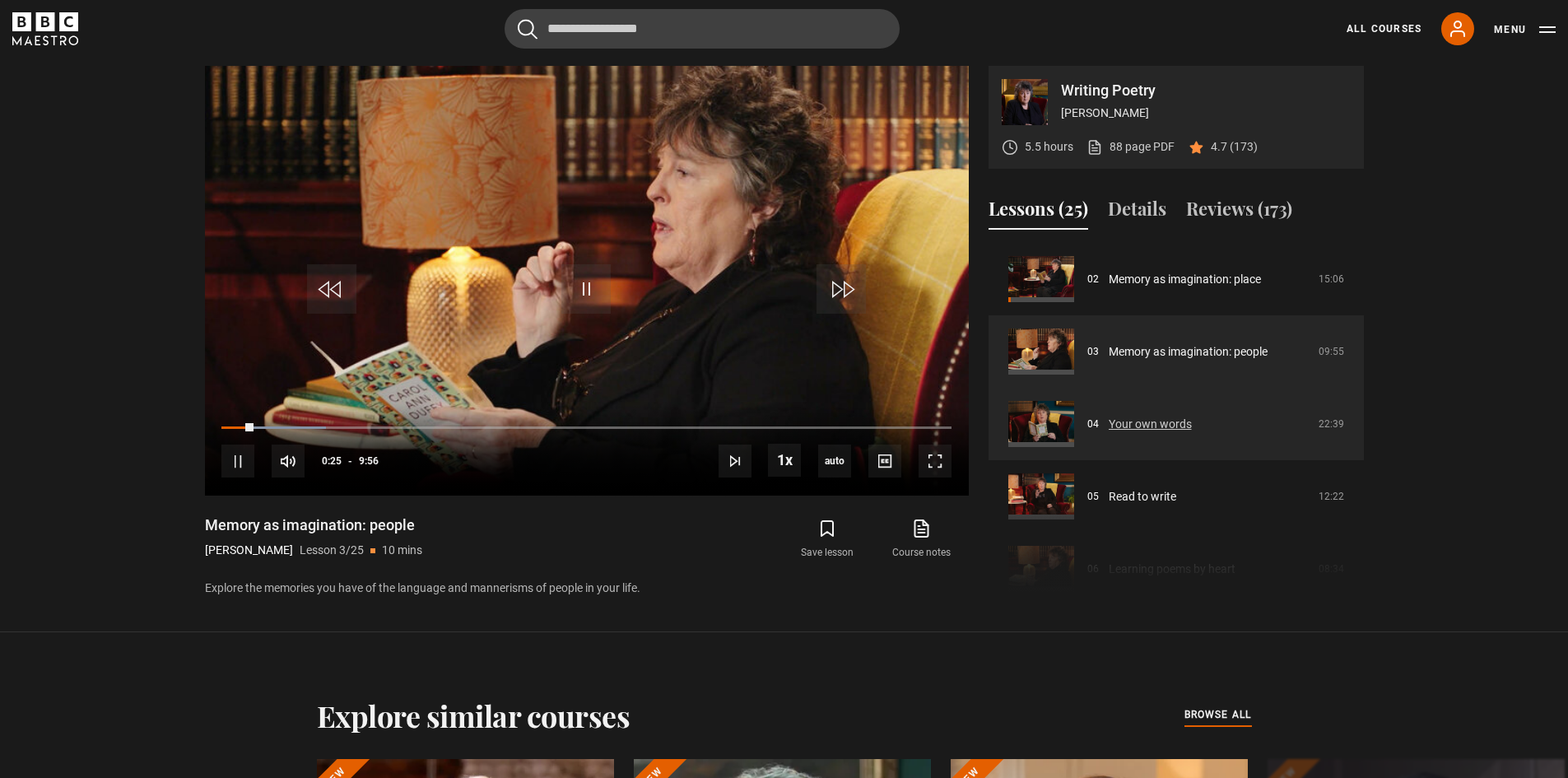
click at [1148, 421] on link "Your own words" at bounding box center [1150, 425] width 83 height 17
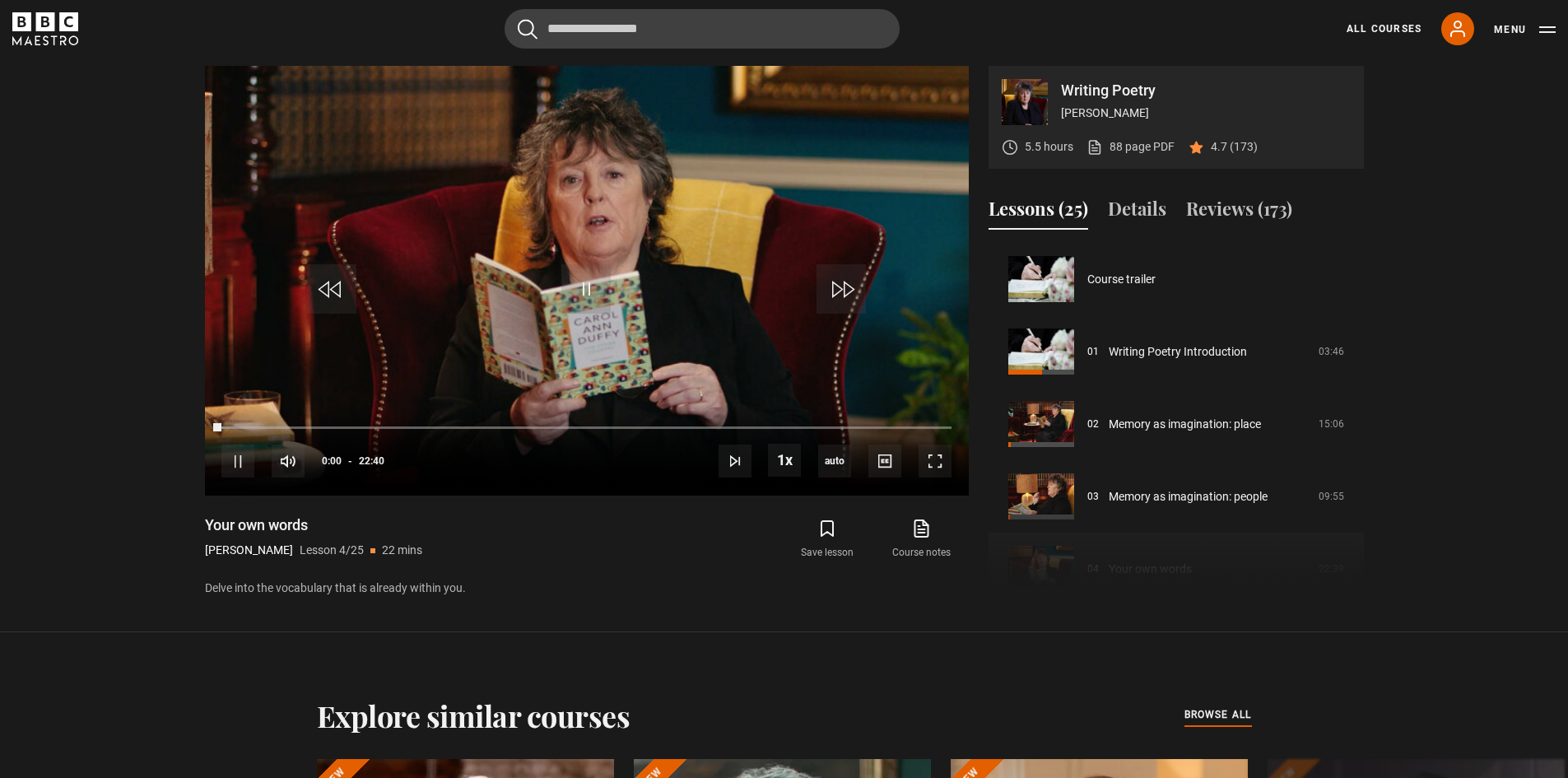
scroll to position [218, 0]
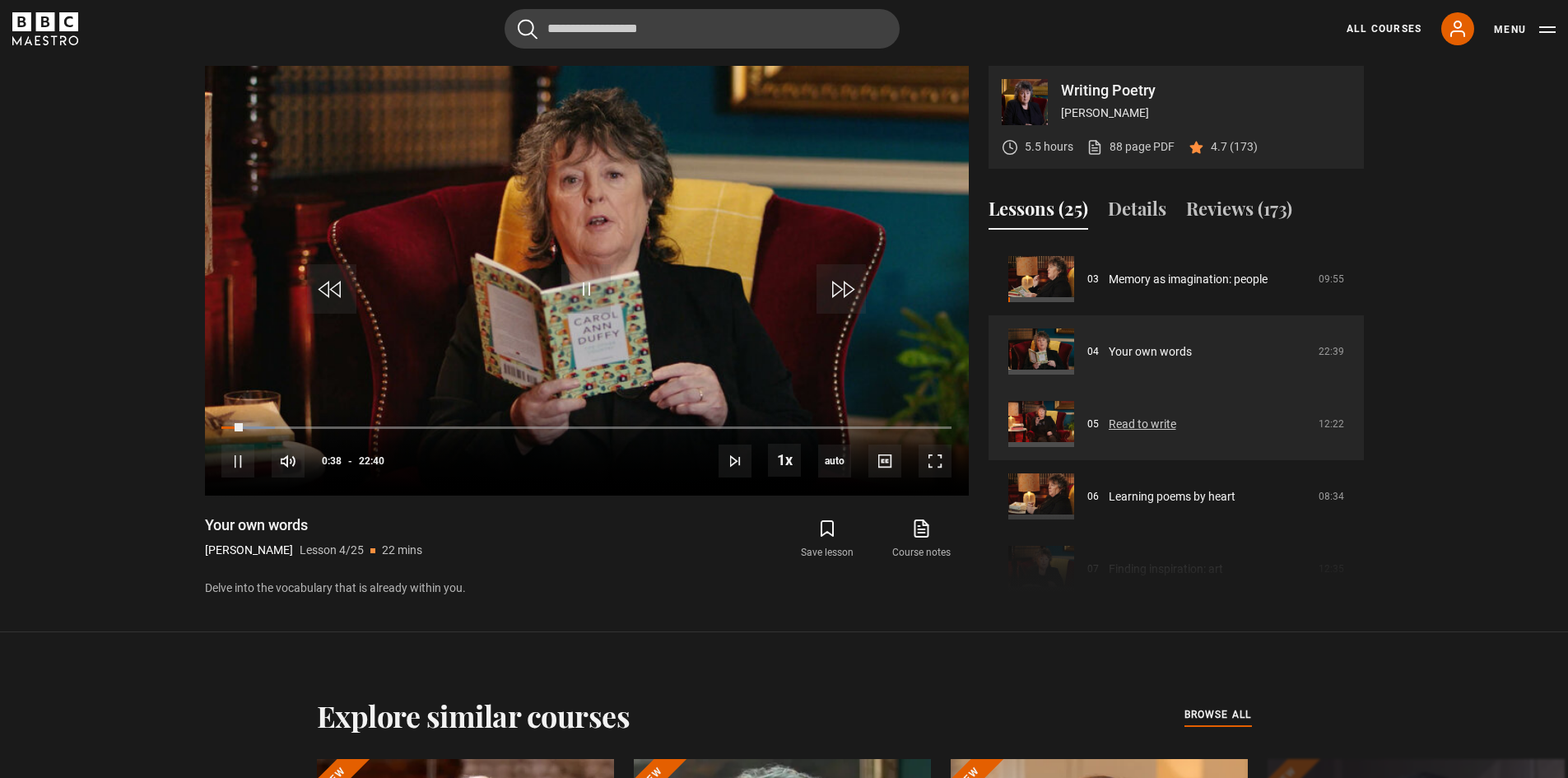
click at [1139, 416] on link "Read to write" at bounding box center [1142, 425] width 67 height 17
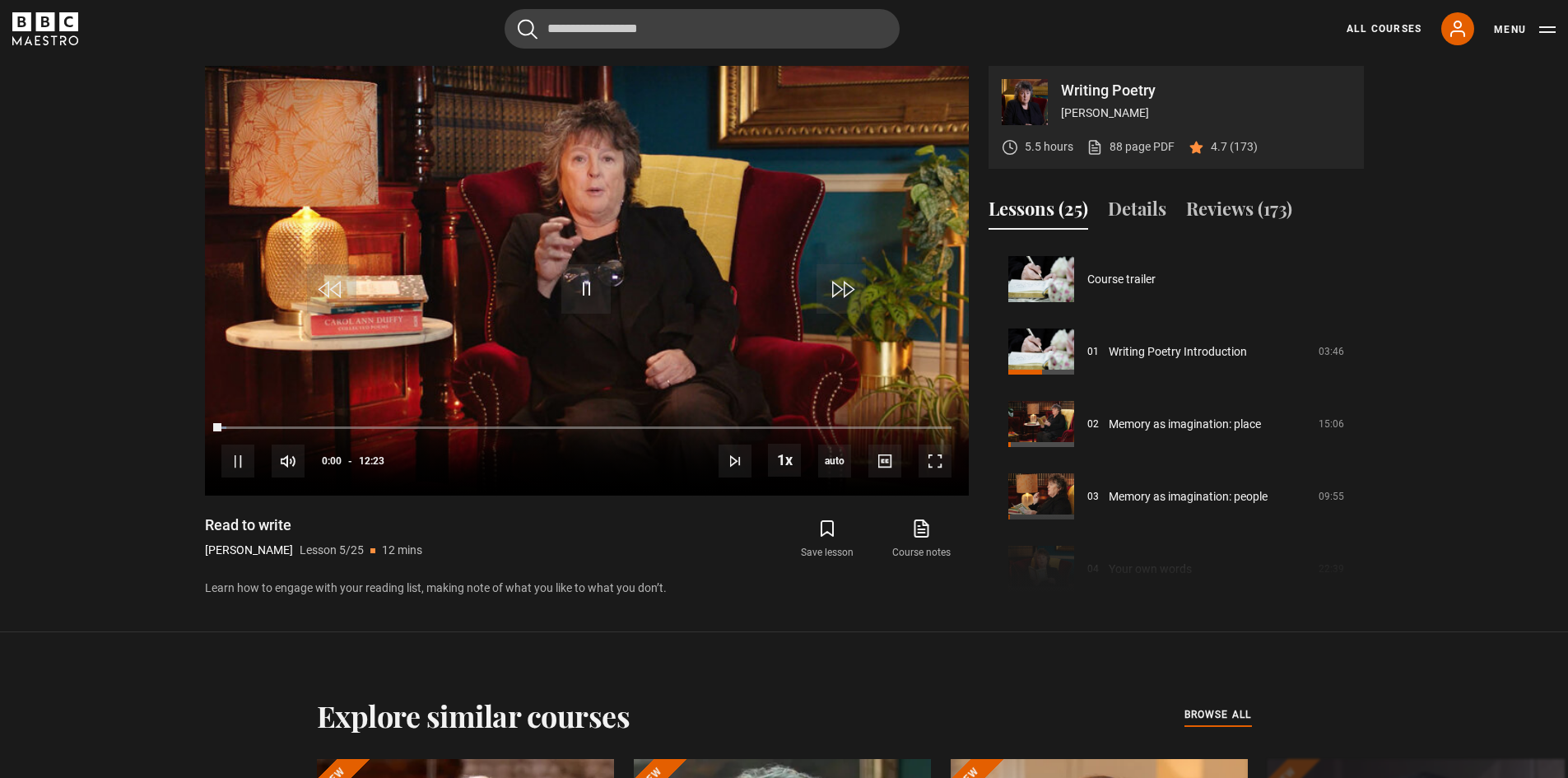
scroll to position [290, 0]
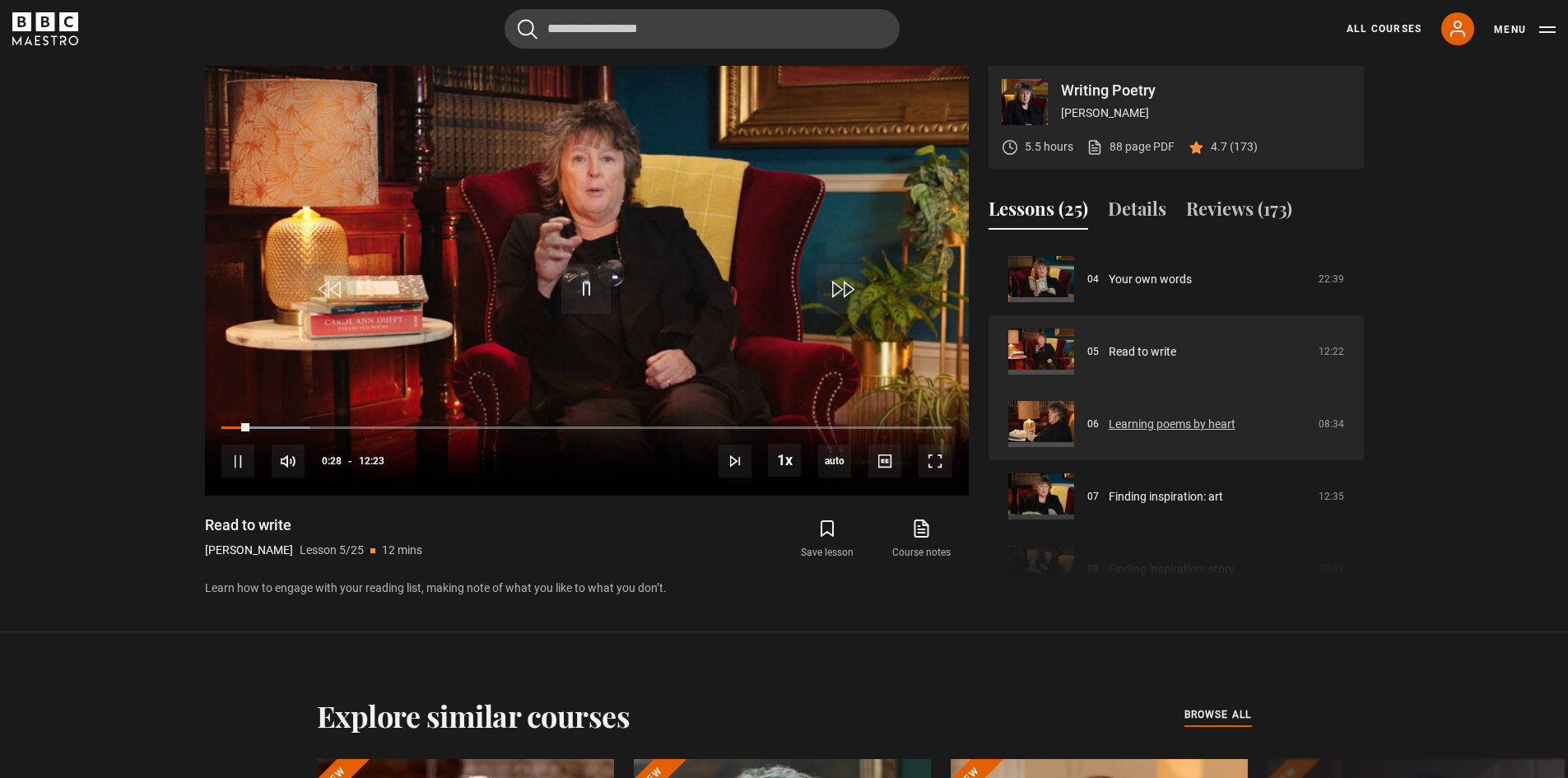
click at [1184, 425] on link "Learning poems by heart" at bounding box center [1172, 425] width 127 height 17
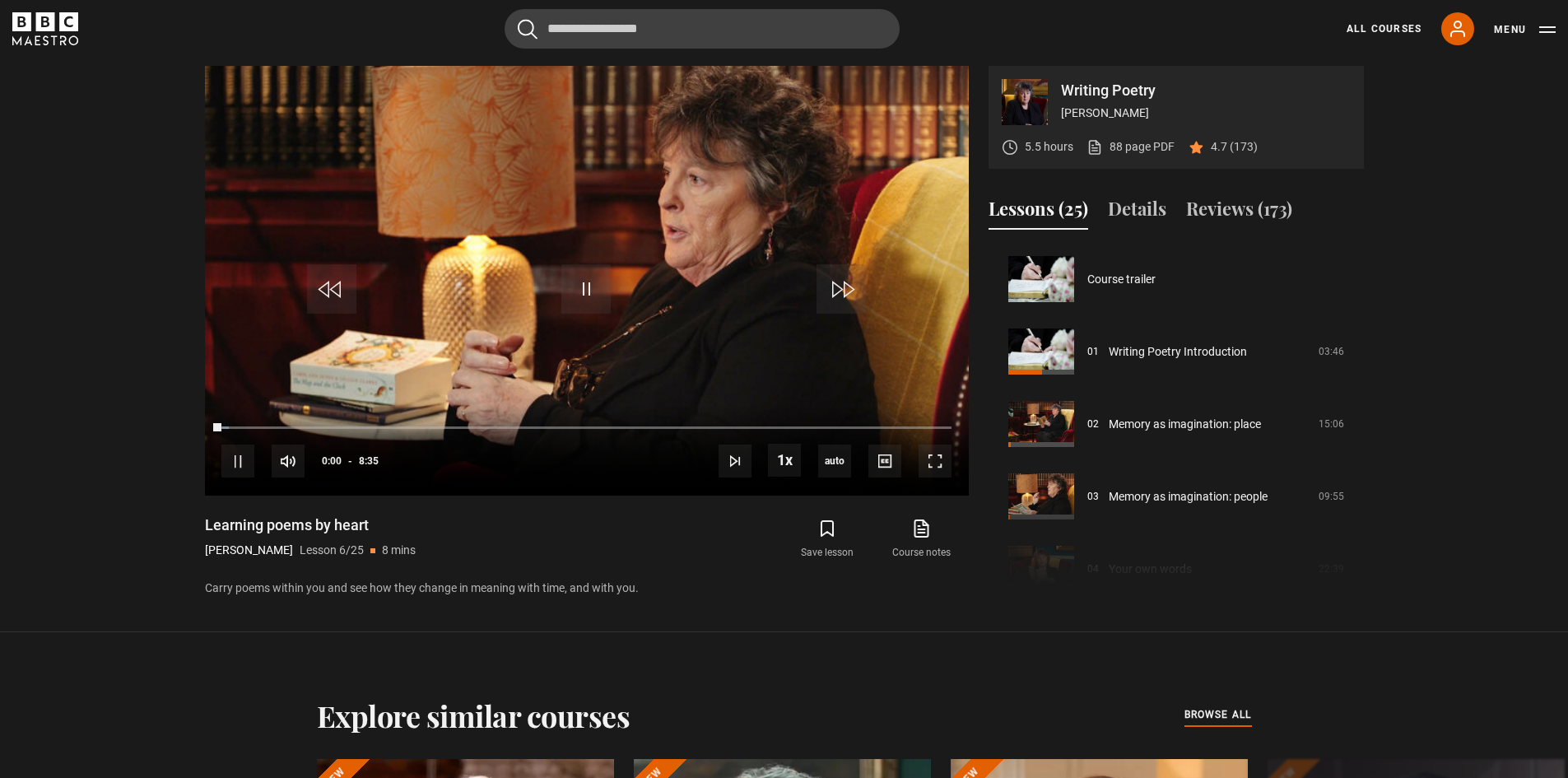
scroll to position [363, 0]
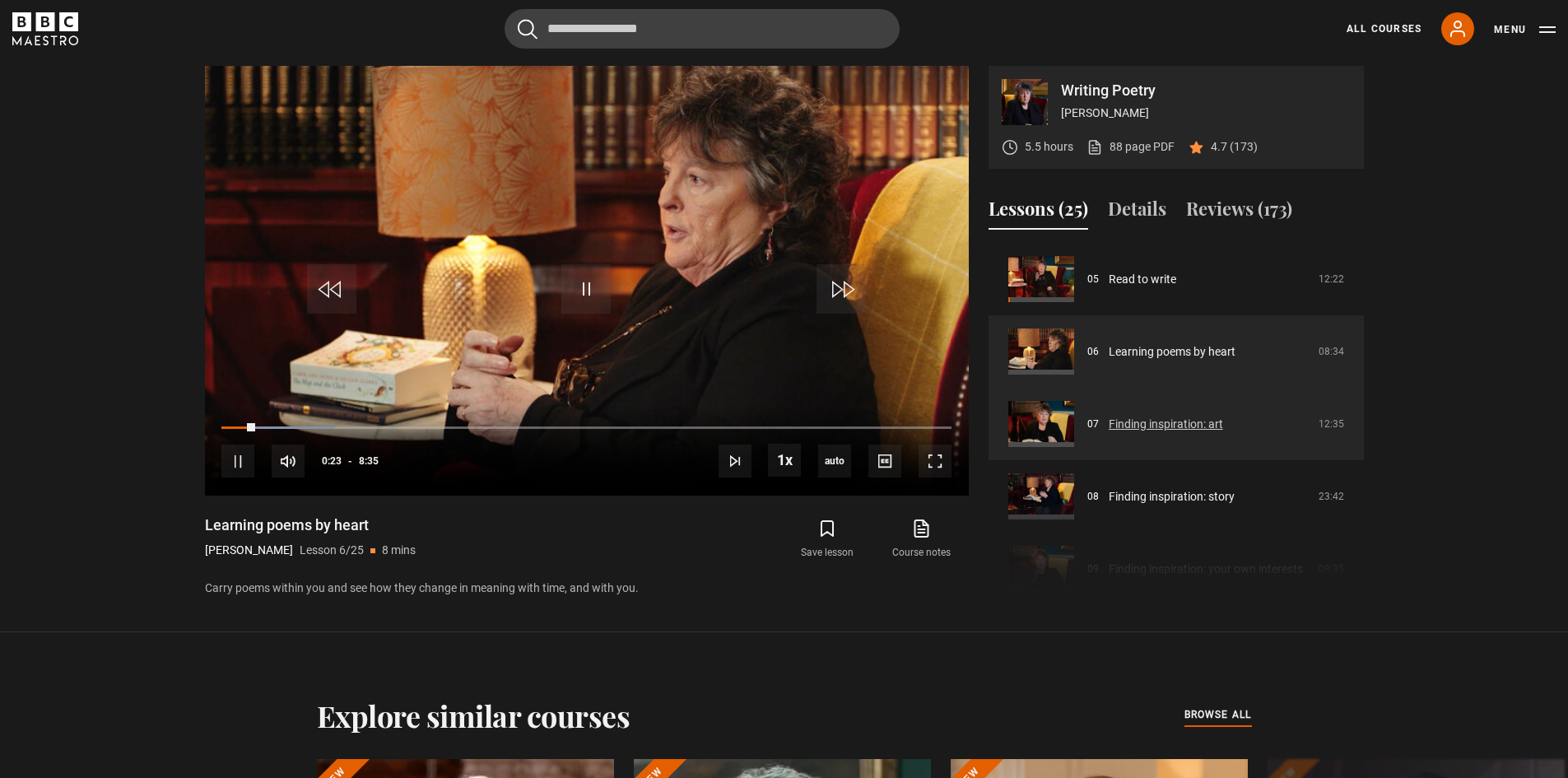
click at [1165, 416] on link "Finding inspiration: art" at bounding box center [1166, 425] width 115 height 17
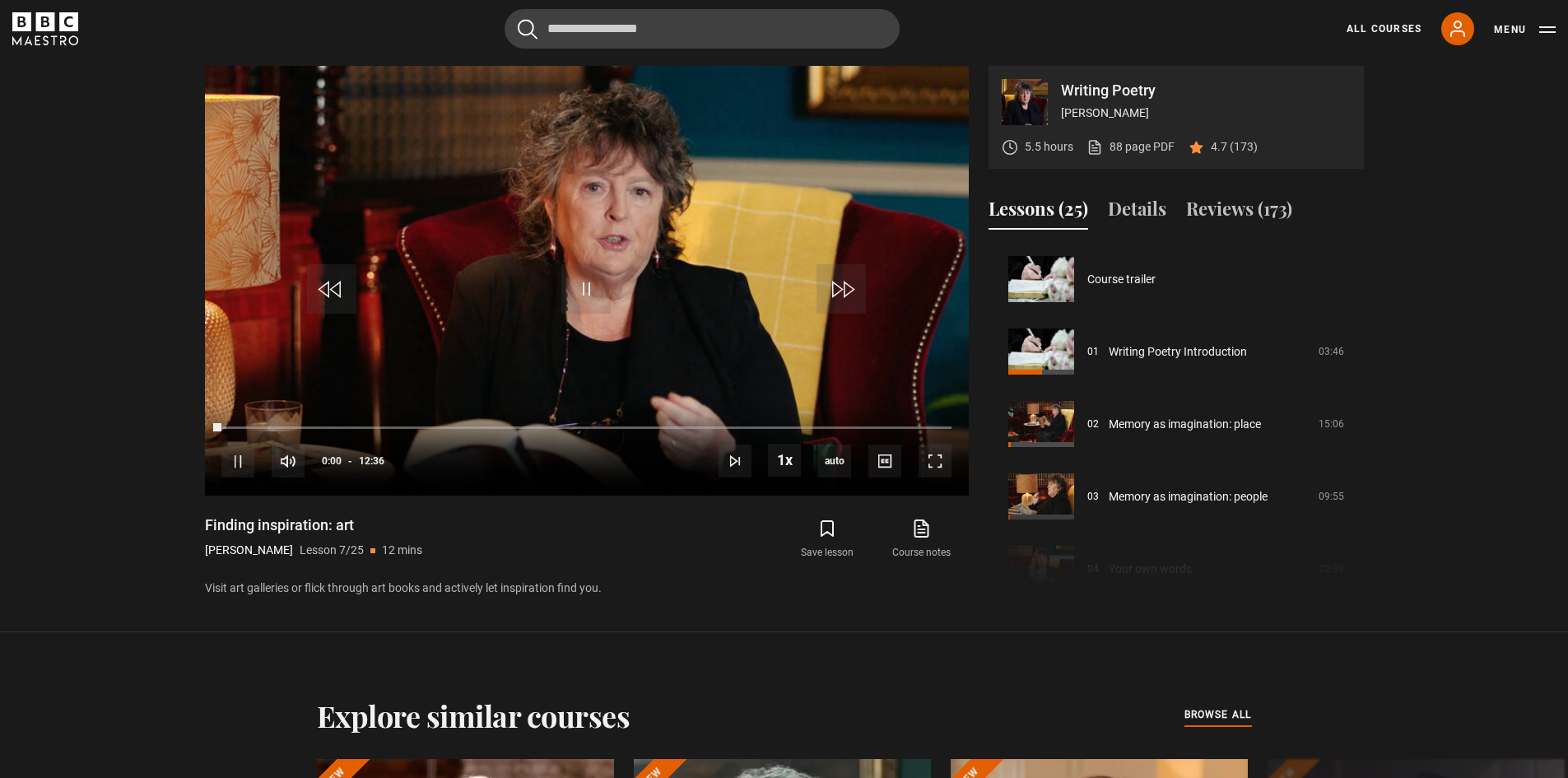
scroll to position [434, 0]
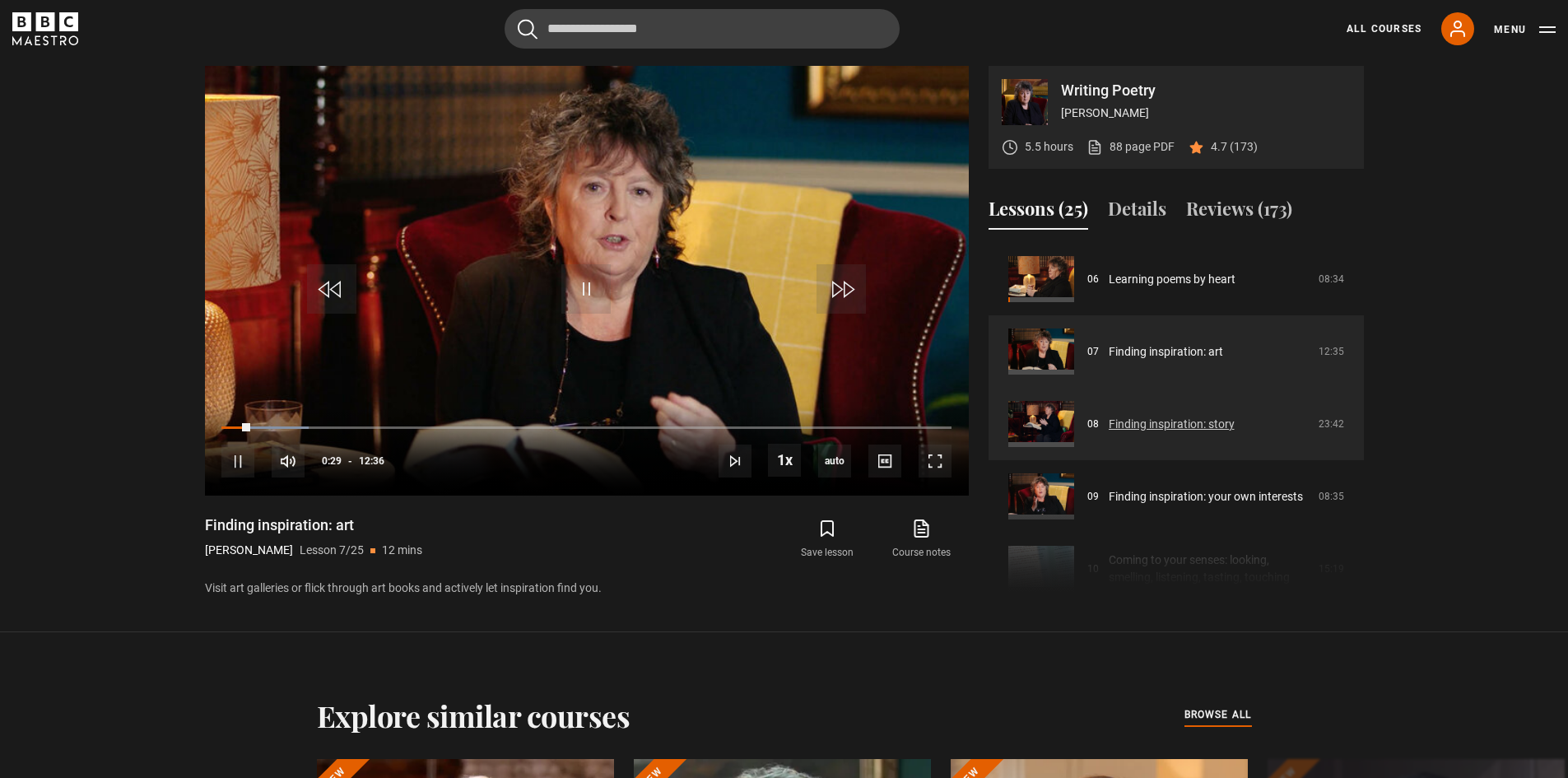
click at [1138, 427] on link "Finding inspiration: story" at bounding box center [1172, 425] width 126 height 17
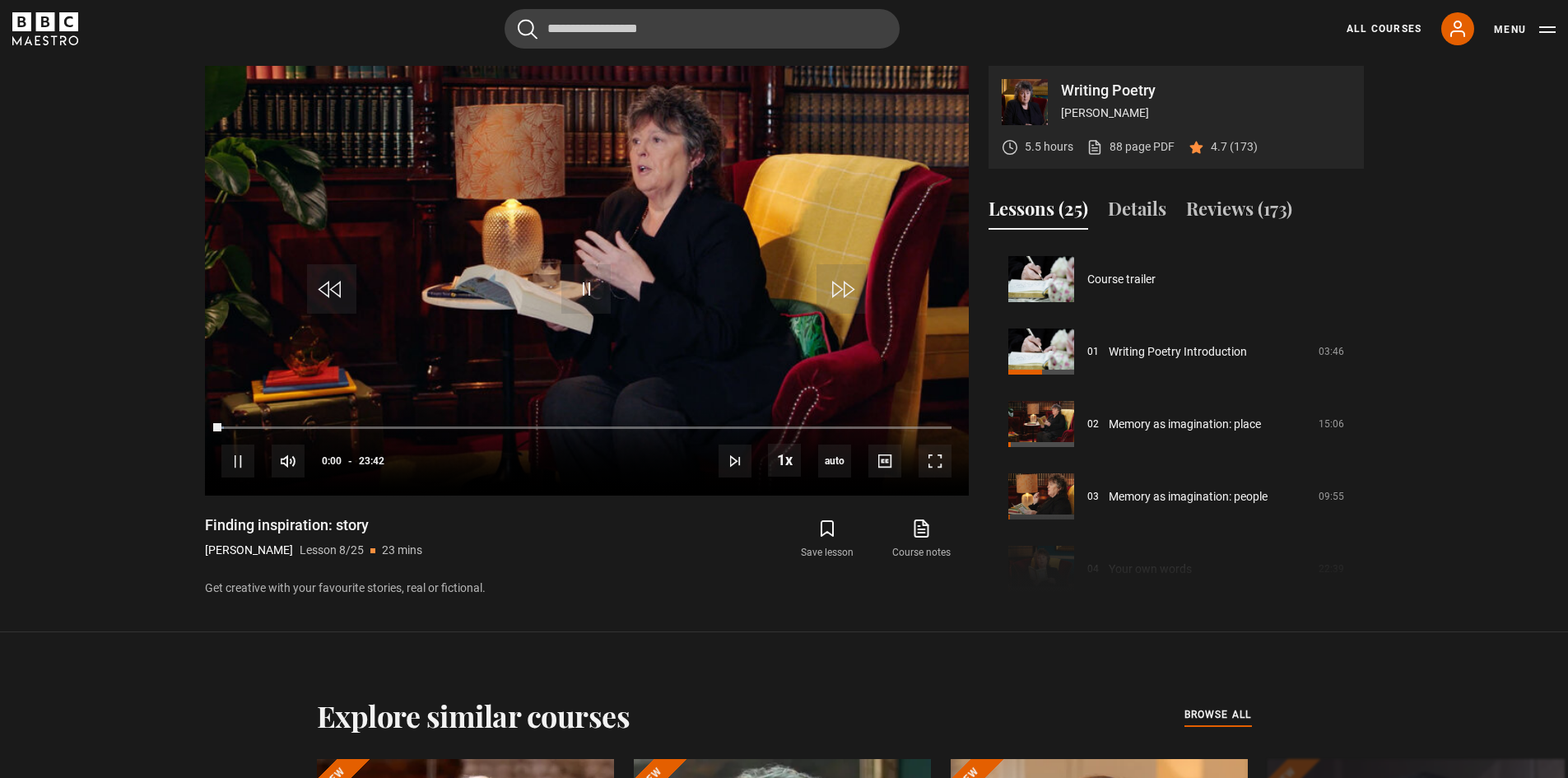
scroll to position [507, 0]
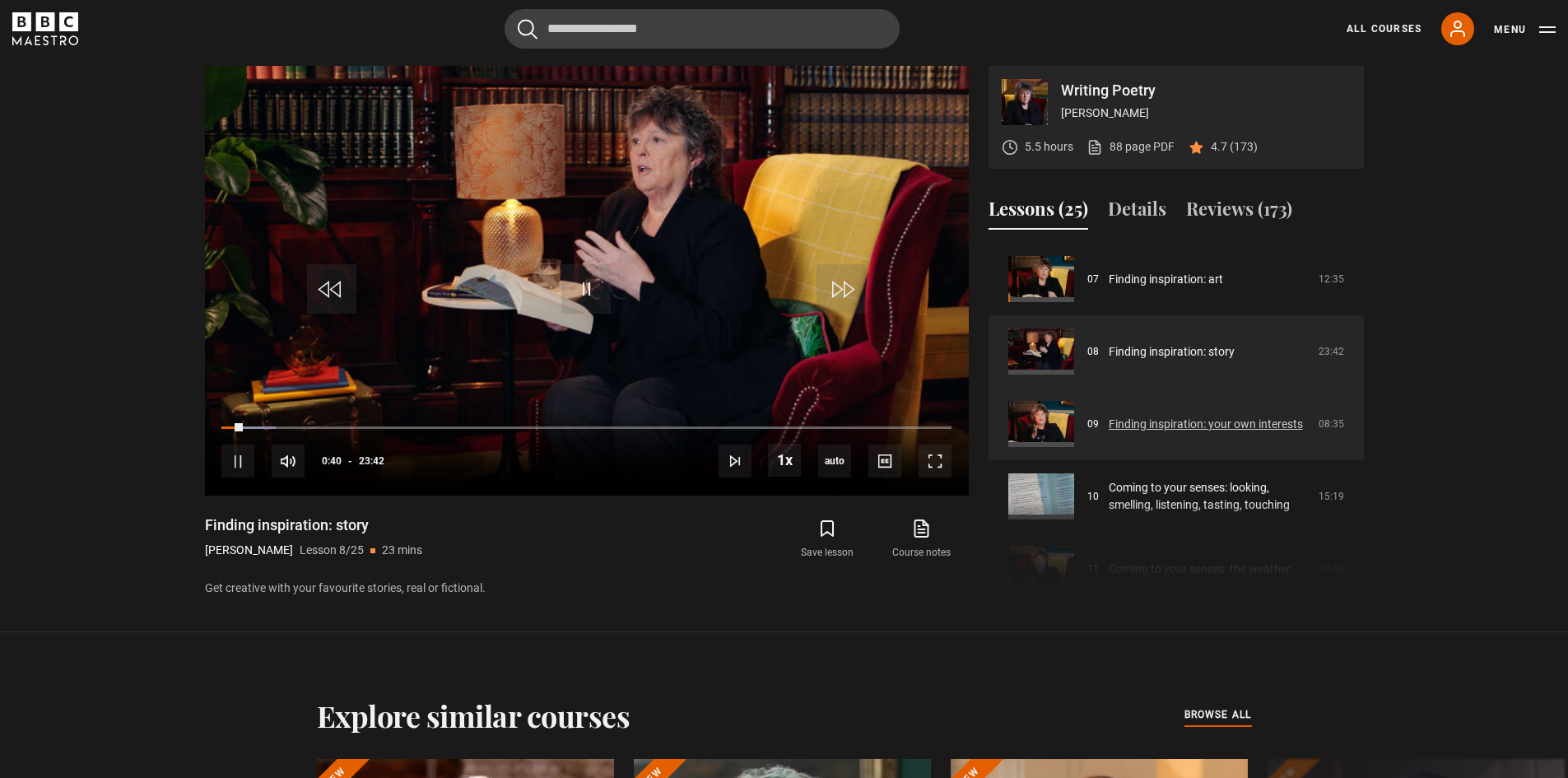
click at [1164, 417] on link "Finding inspiration: your own interests" at bounding box center [1205, 425] width 194 height 17
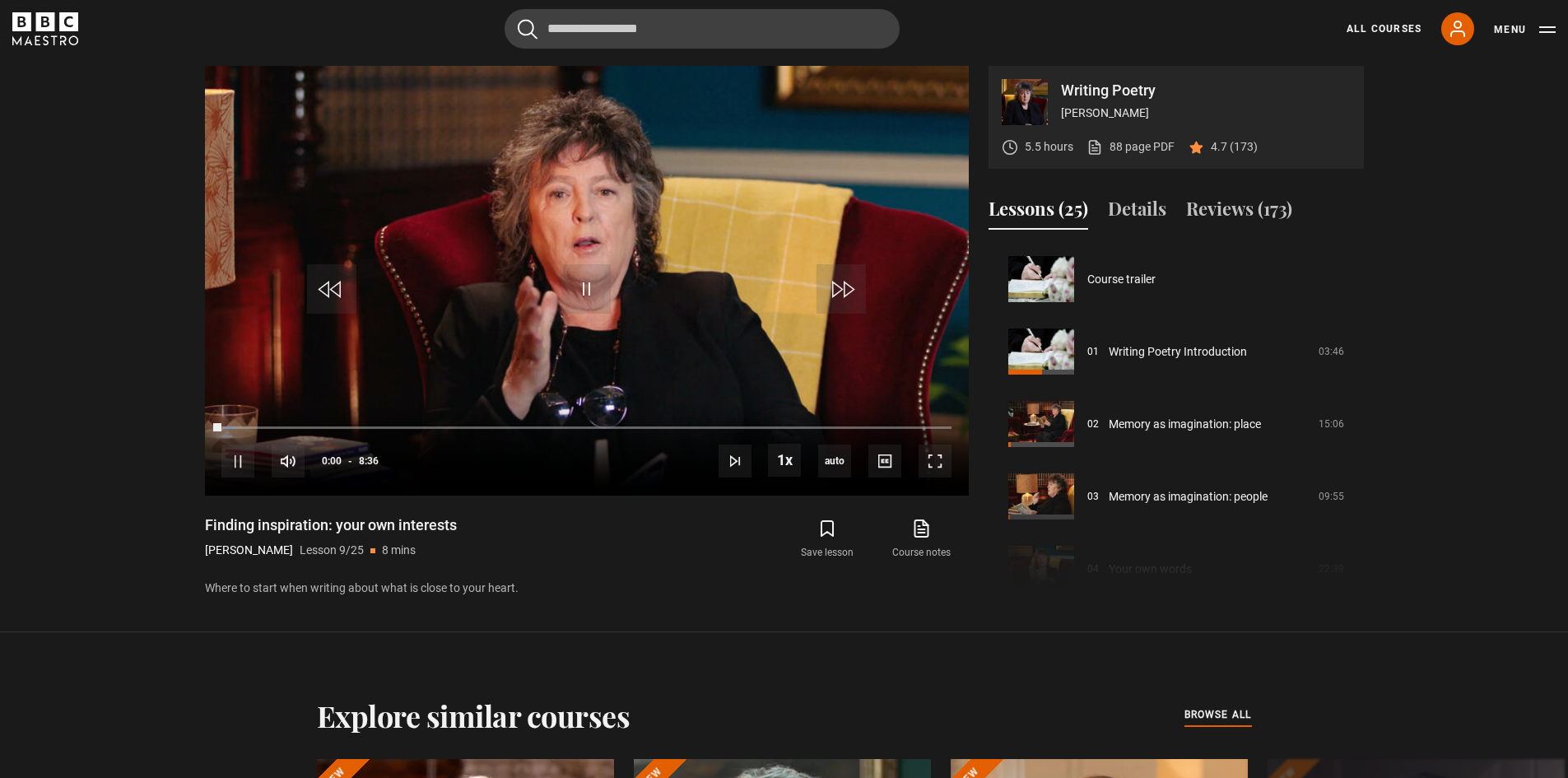
scroll to position [579, 0]
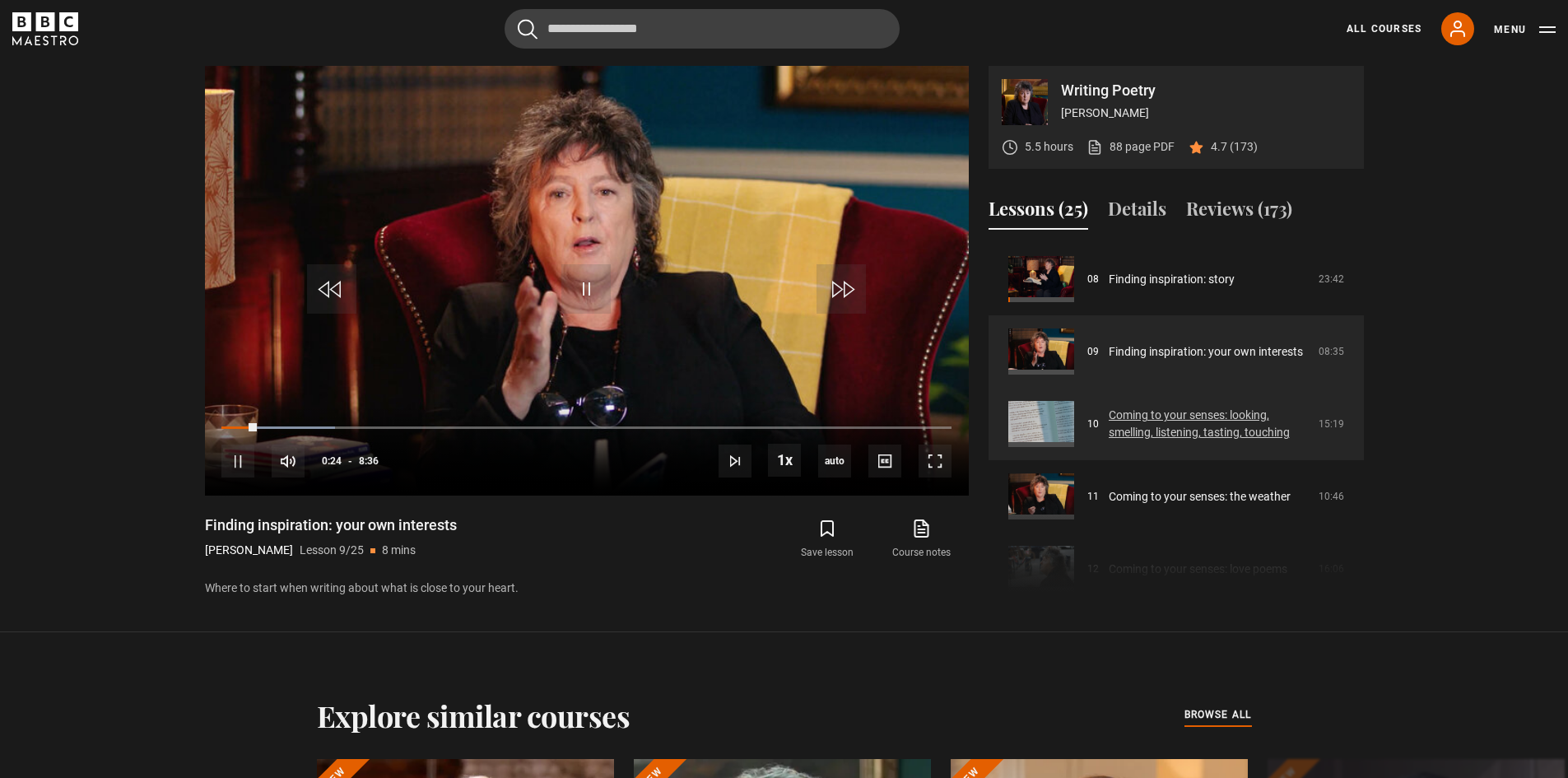
click at [1211, 430] on link "Coming to your senses: looking, smelling, listening, tasting, touching" at bounding box center [1209, 424] width 200 height 35
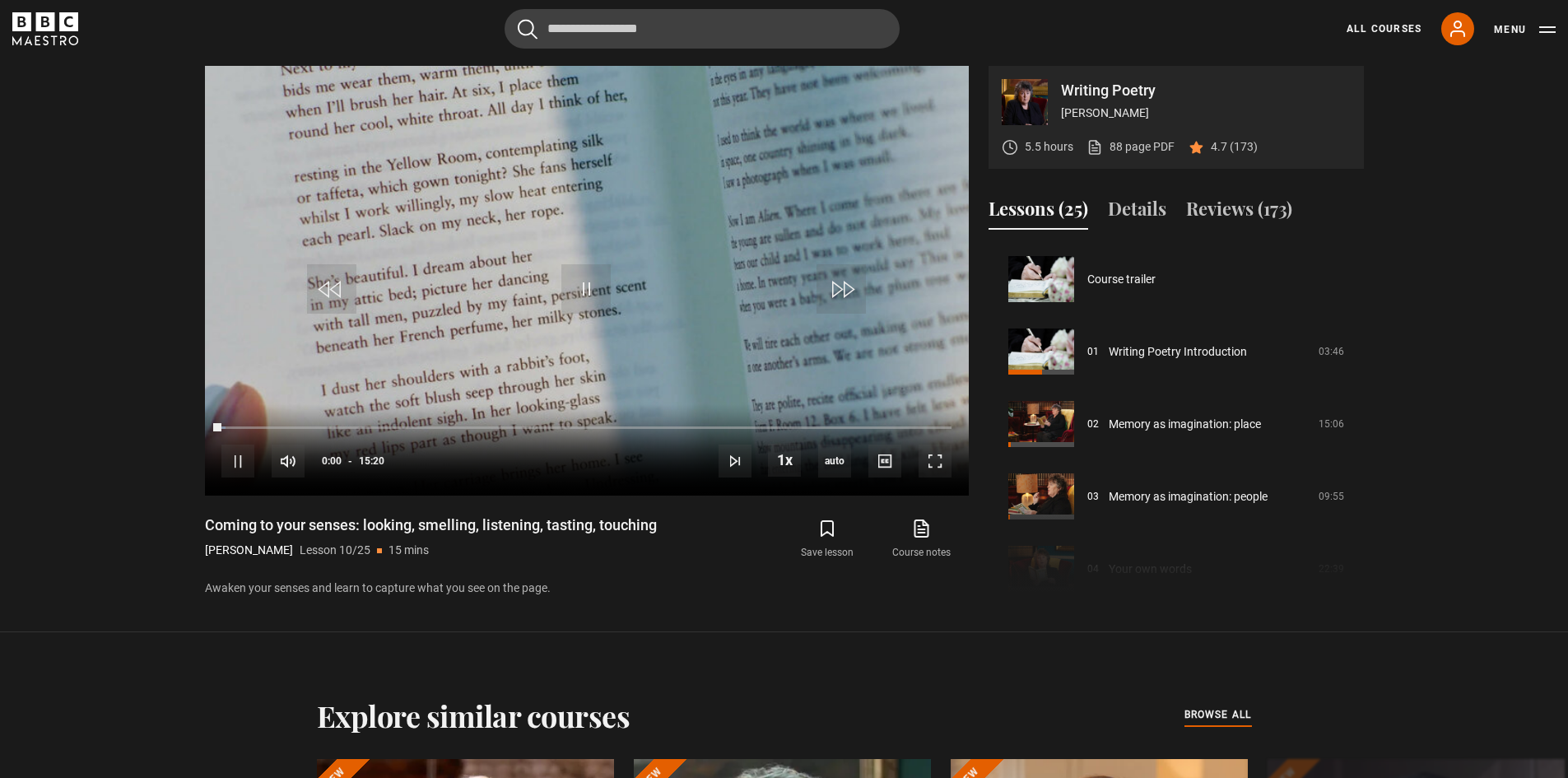
scroll to position [652, 0]
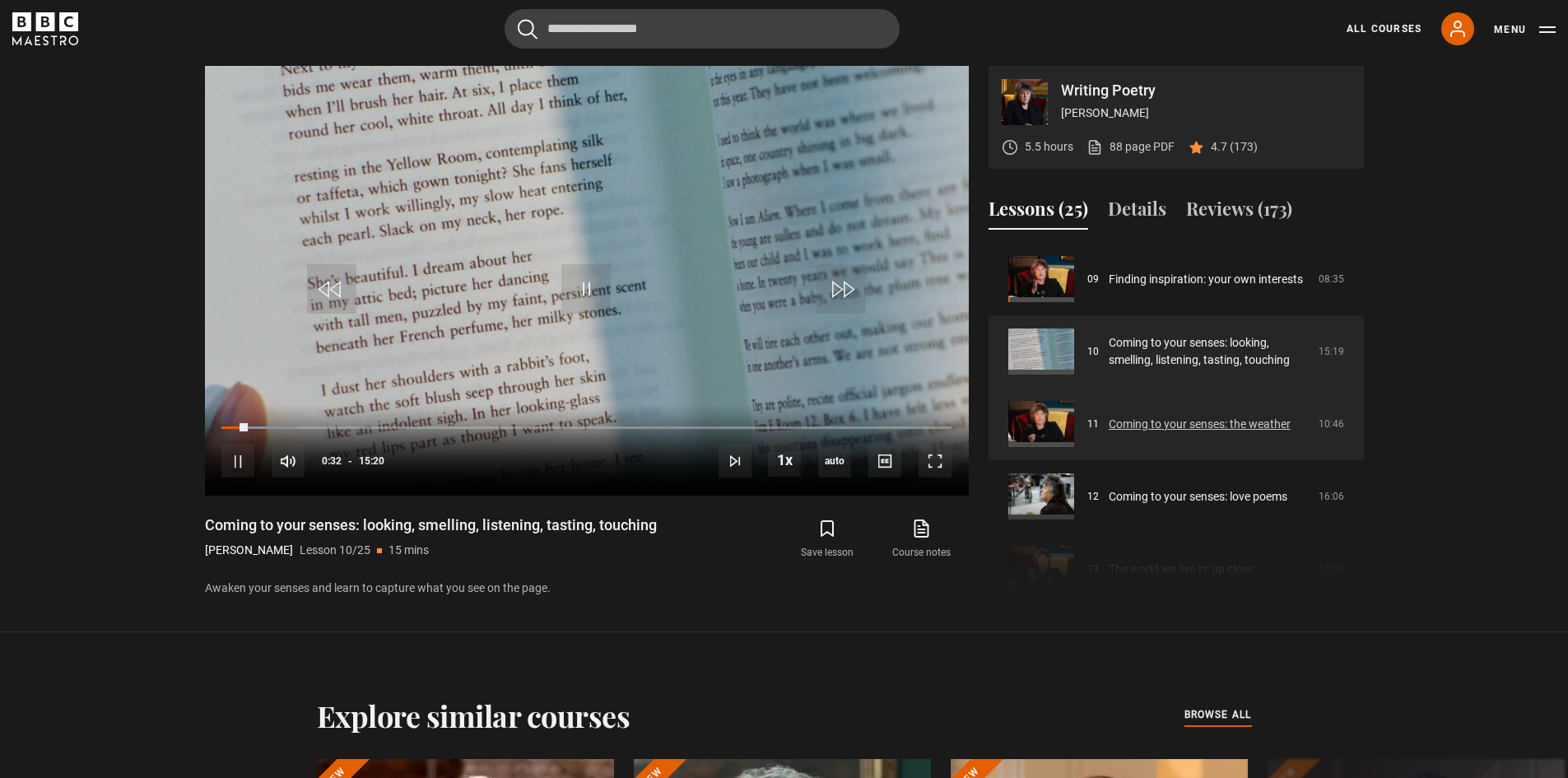
click at [1121, 427] on link "Coming to your senses: the weather" at bounding box center [1199, 425] width 182 height 17
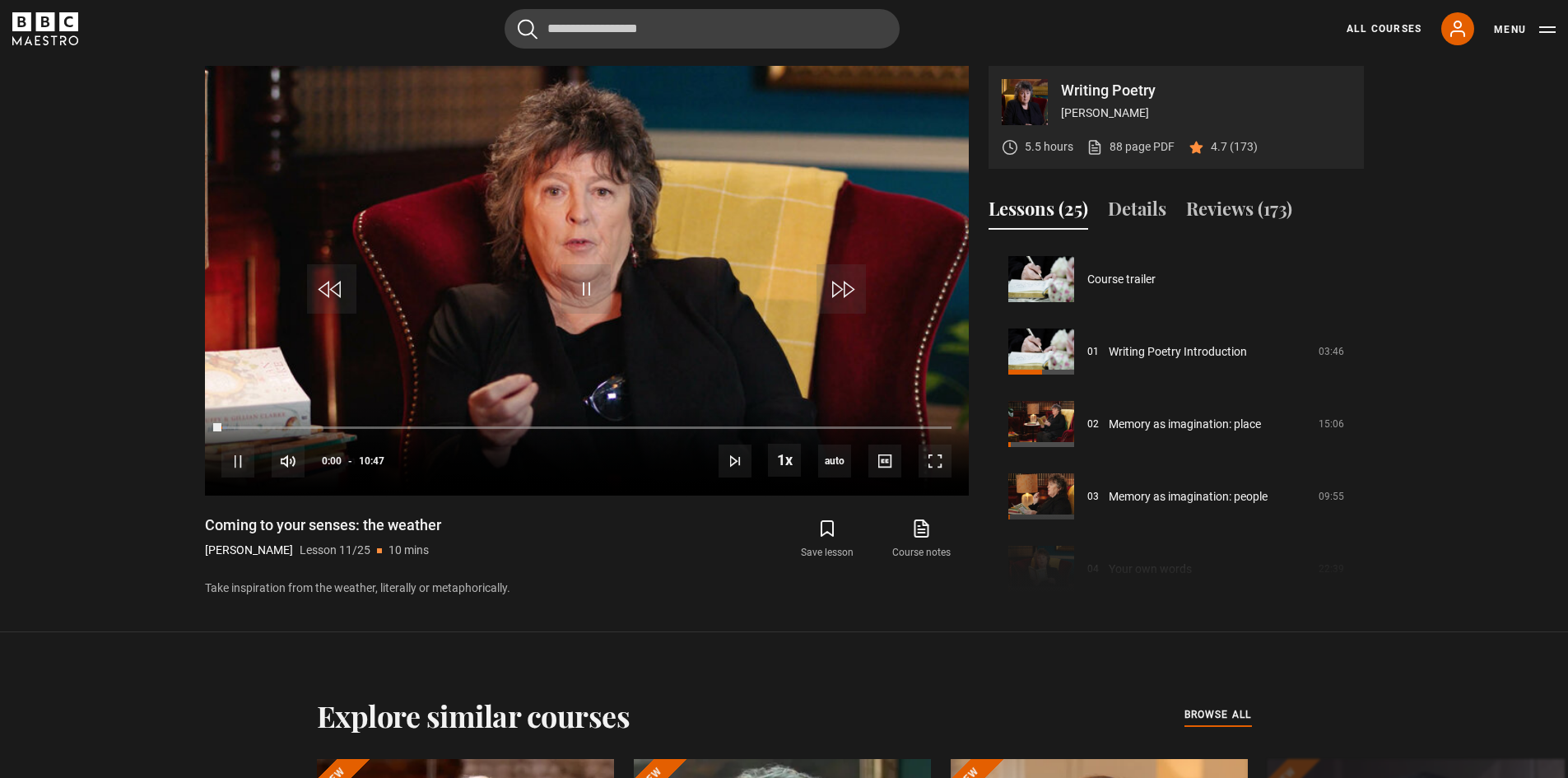
scroll to position [724, 0]
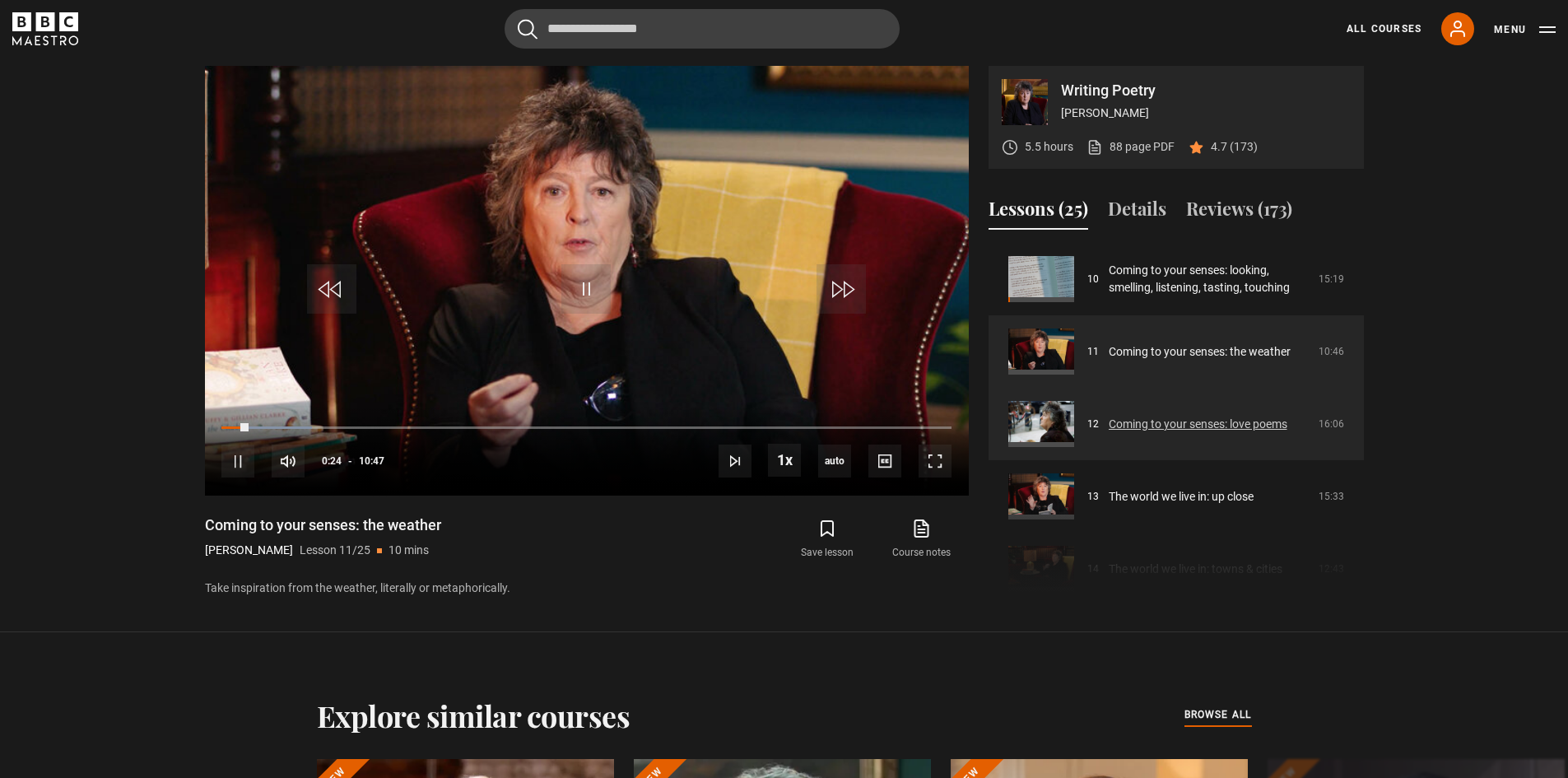
click at [1140, 427] on link "Coming to your senses: love poems" at bounding box center [1198, 425] width 179 height 17
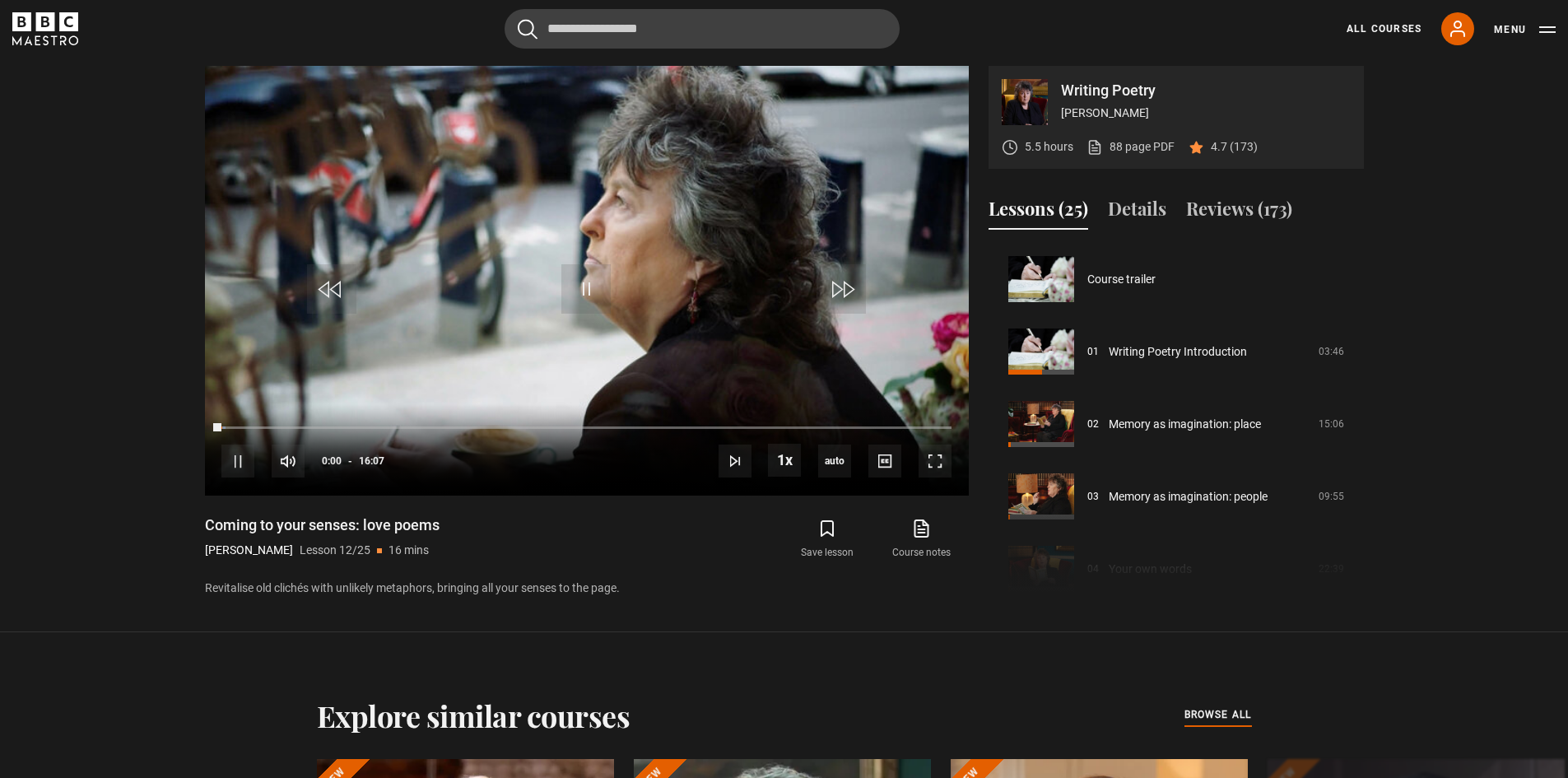
scroll to position [797, 0]
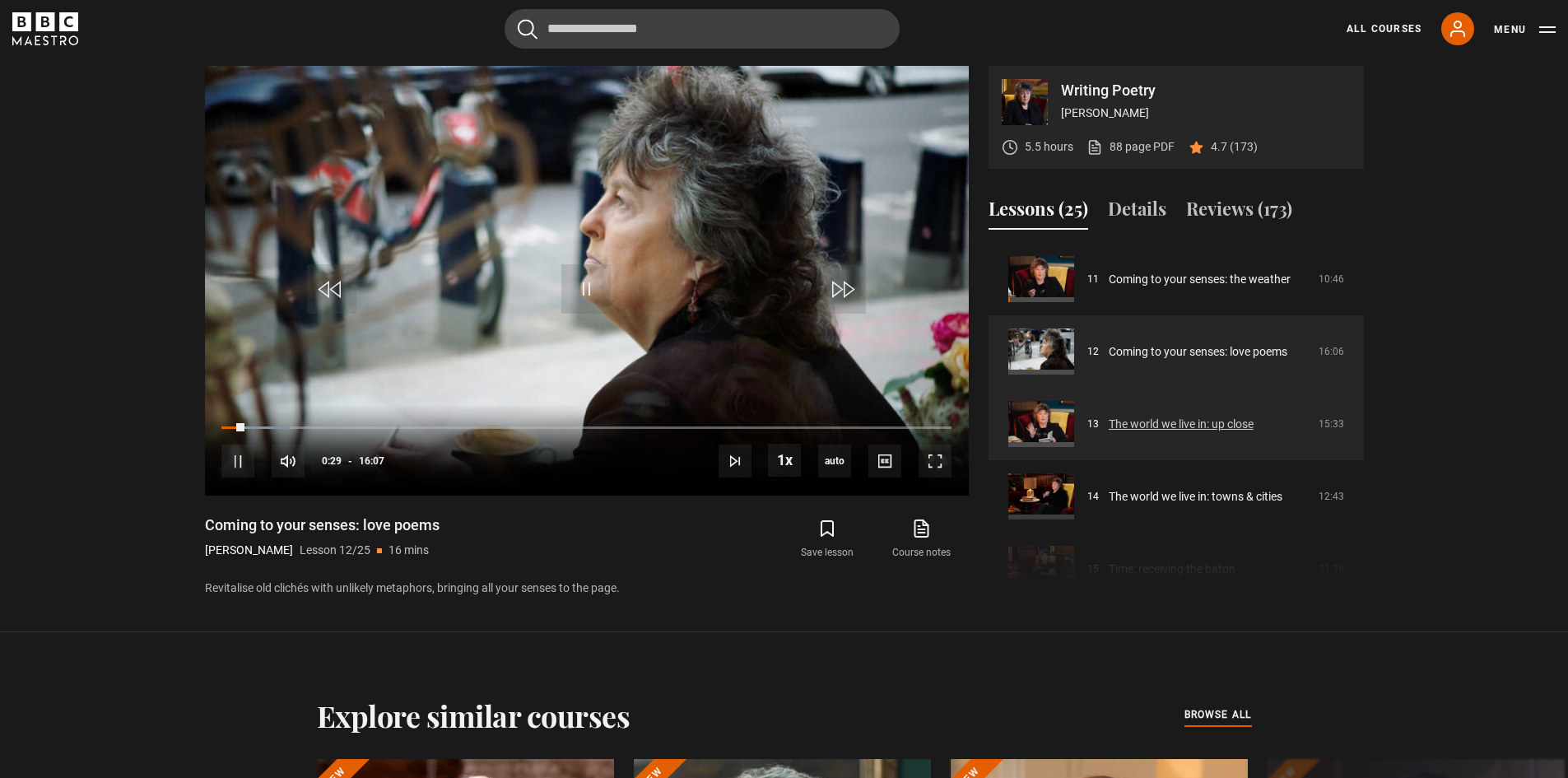
click at [1176, 427] on link "The world we live in: up close" at bounding box center [1181, 425] width 145 height 17
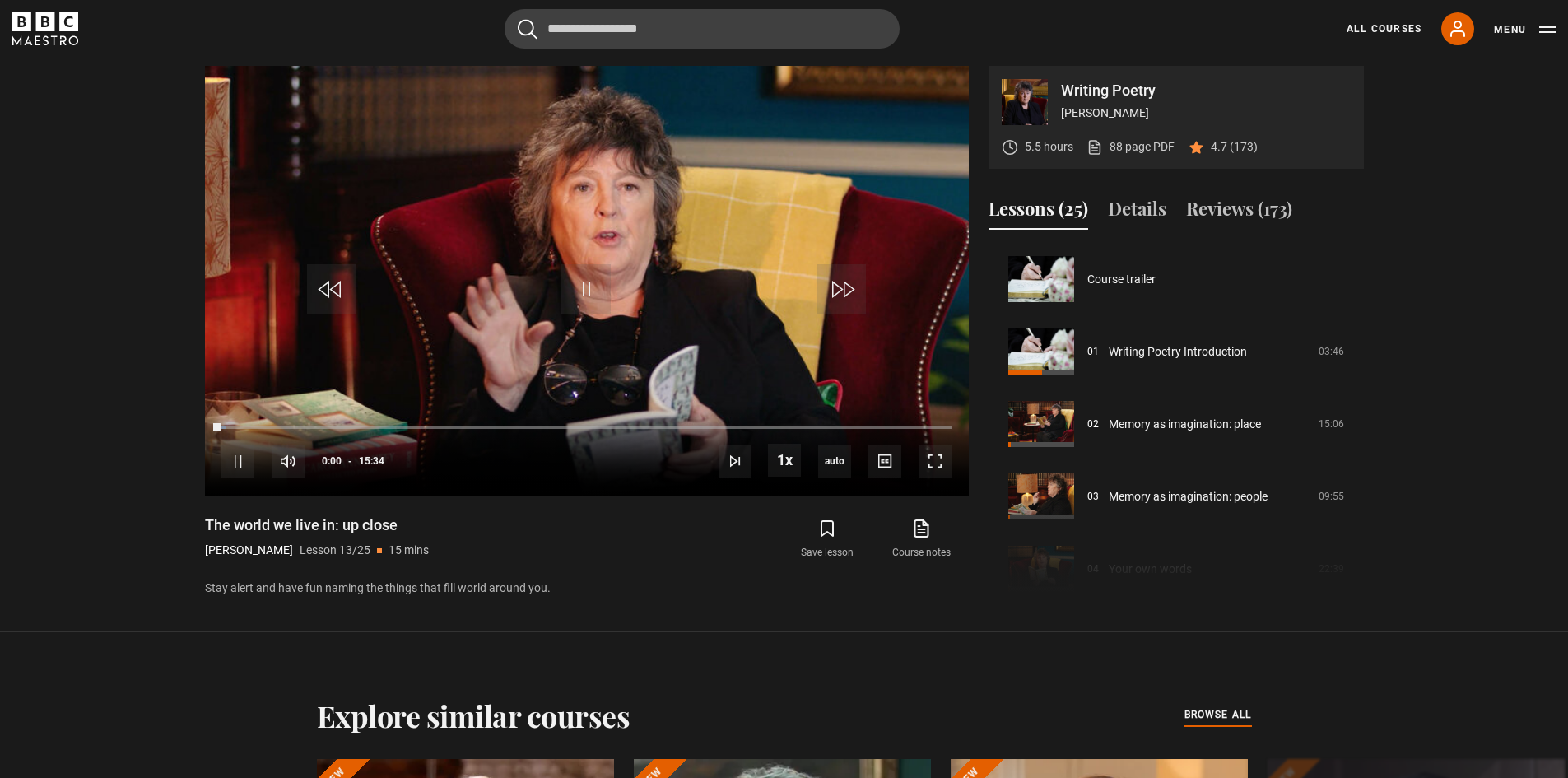
scroll to position [870, 0]
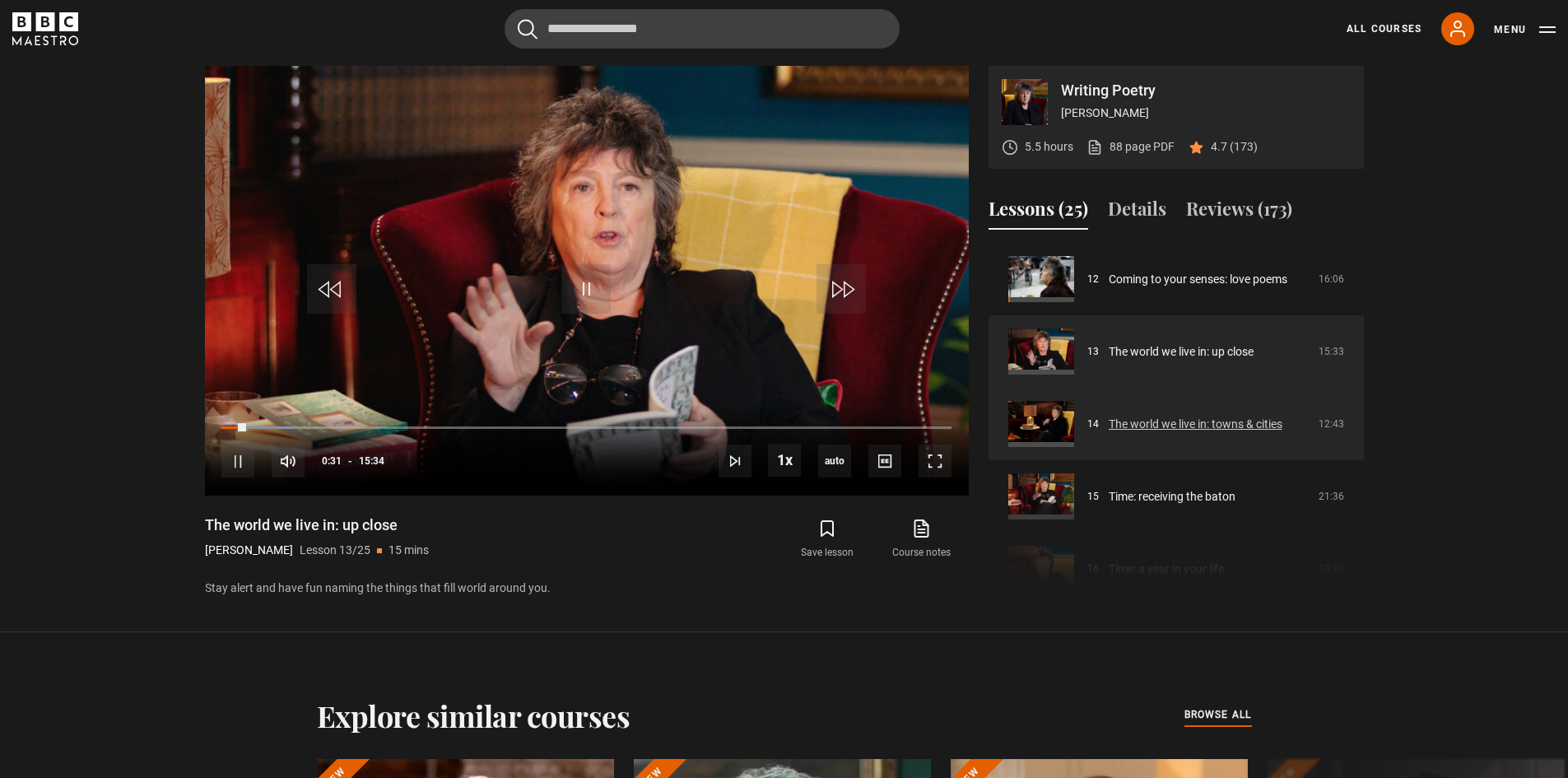
click at [1193, 416] on link "The world we live in: towns & cities" at bounding box center [1195, 425] width 174 height 17
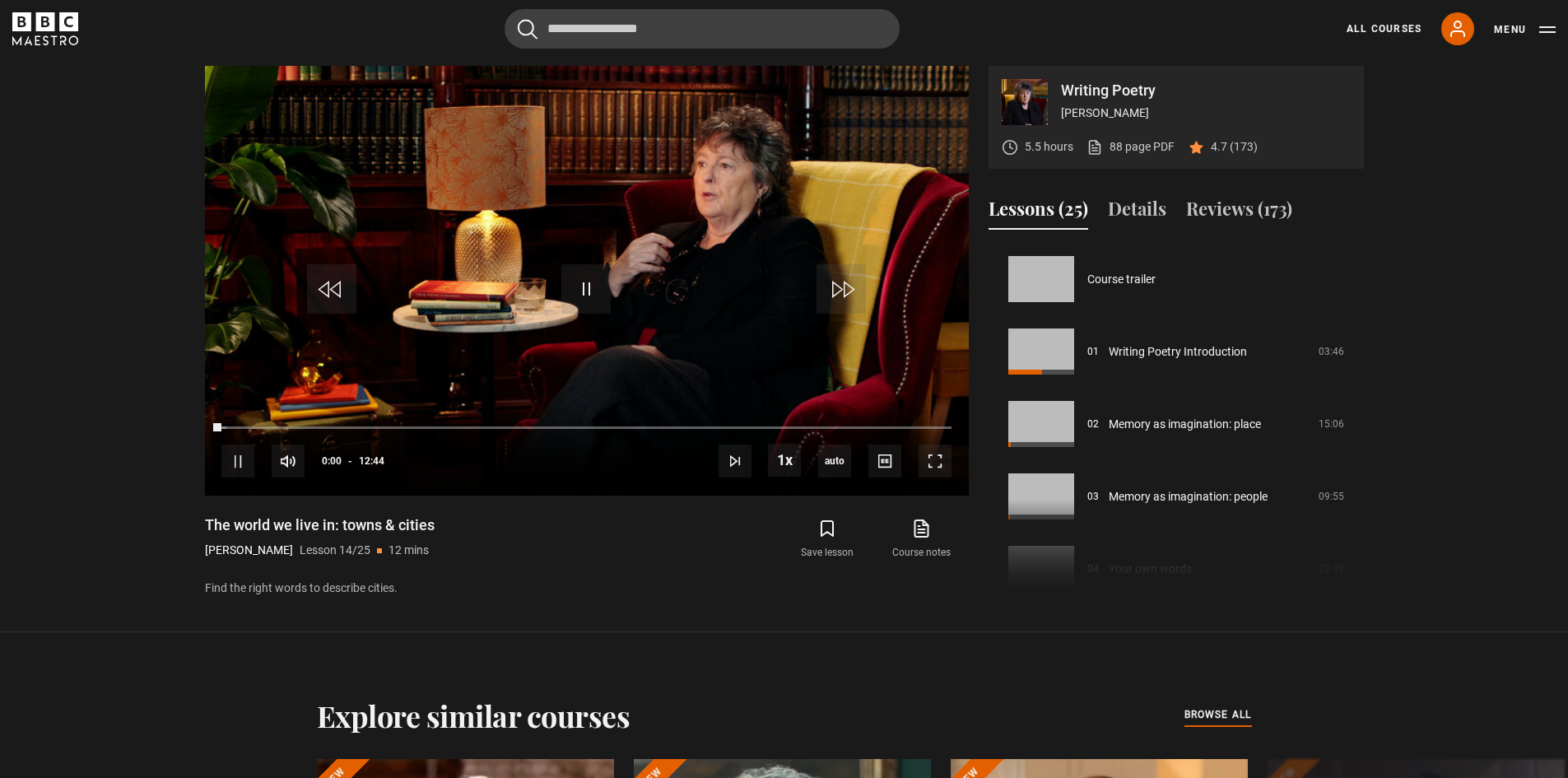
scroll to position [942, 0]
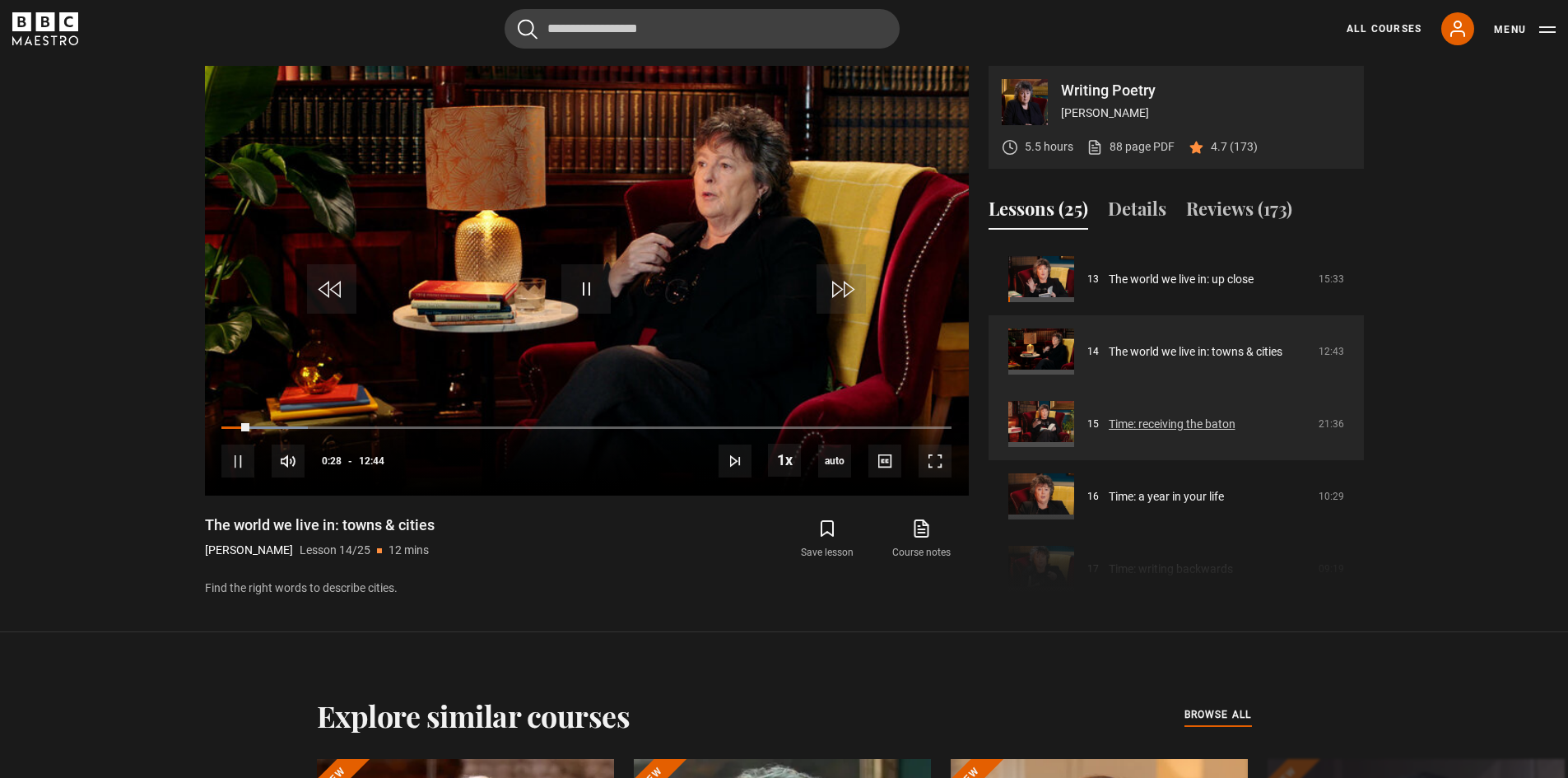
click at [1201, 419] on link "Time: receiving the baton" at bounding box center [1172, 425] width 127 height 17
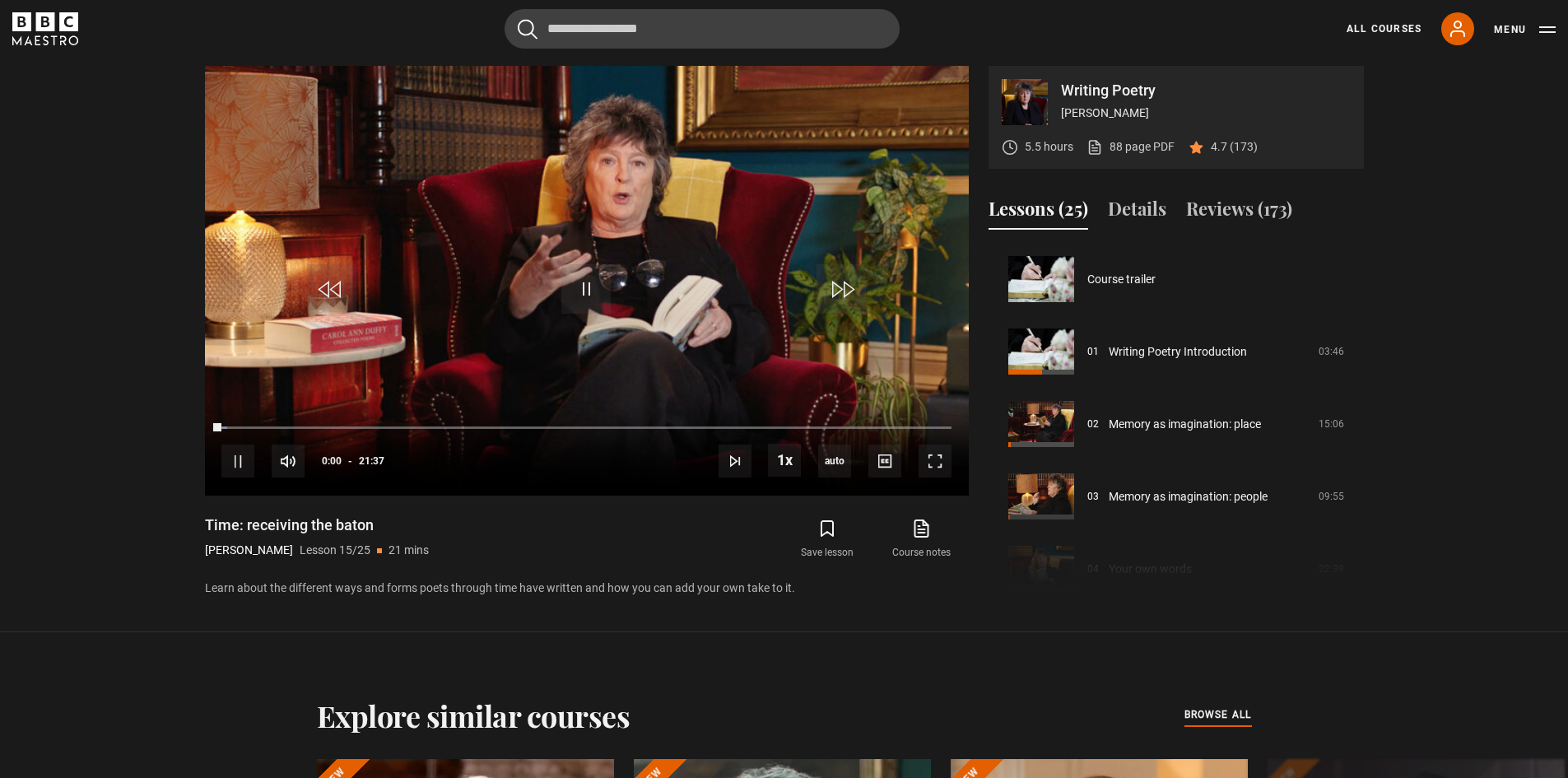
scroll to position [1015, 0]
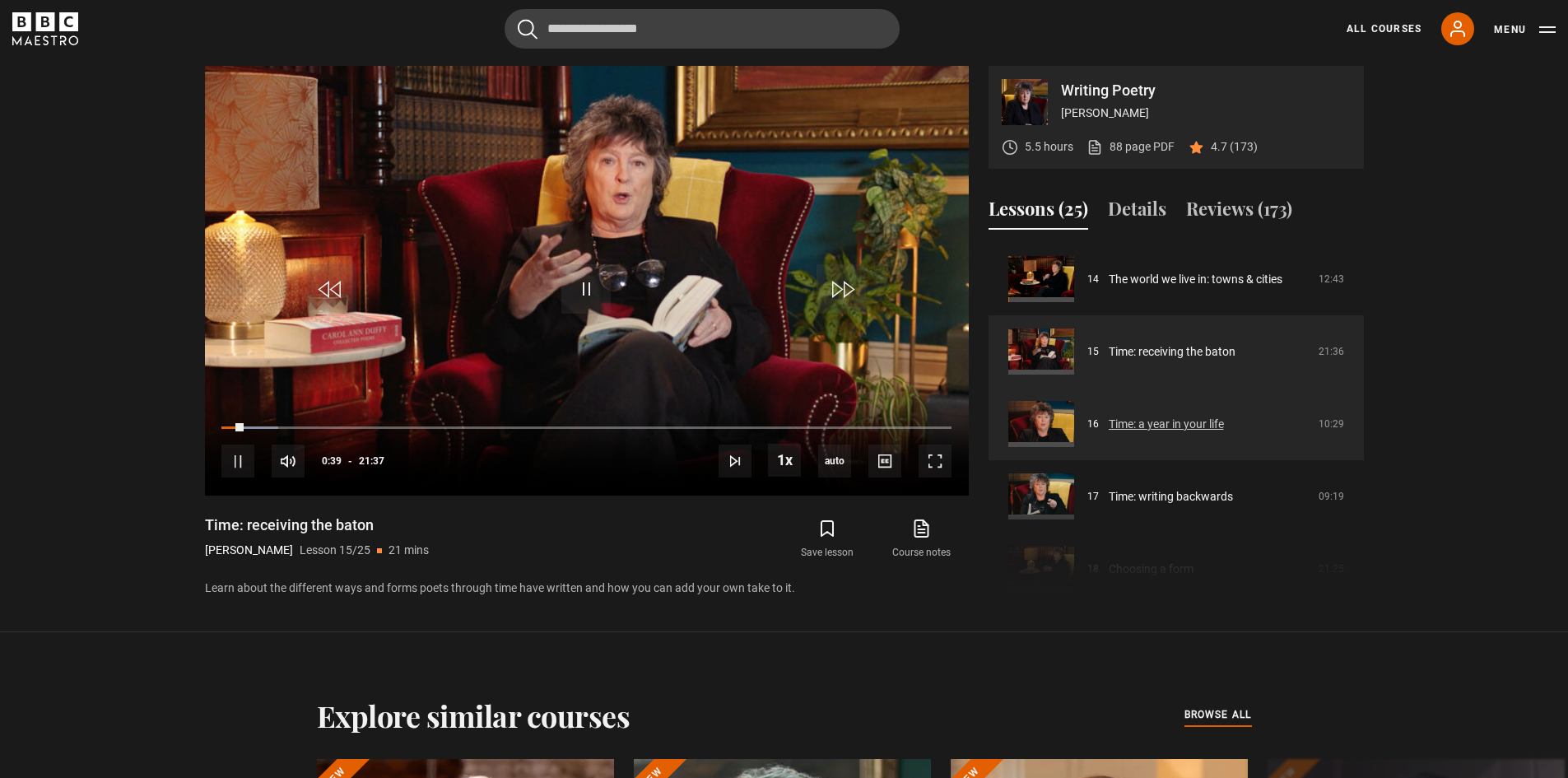
click at [1179, 426] on link "Time: a year in your life" at bounding box center [1166, 425] width 115 height 17
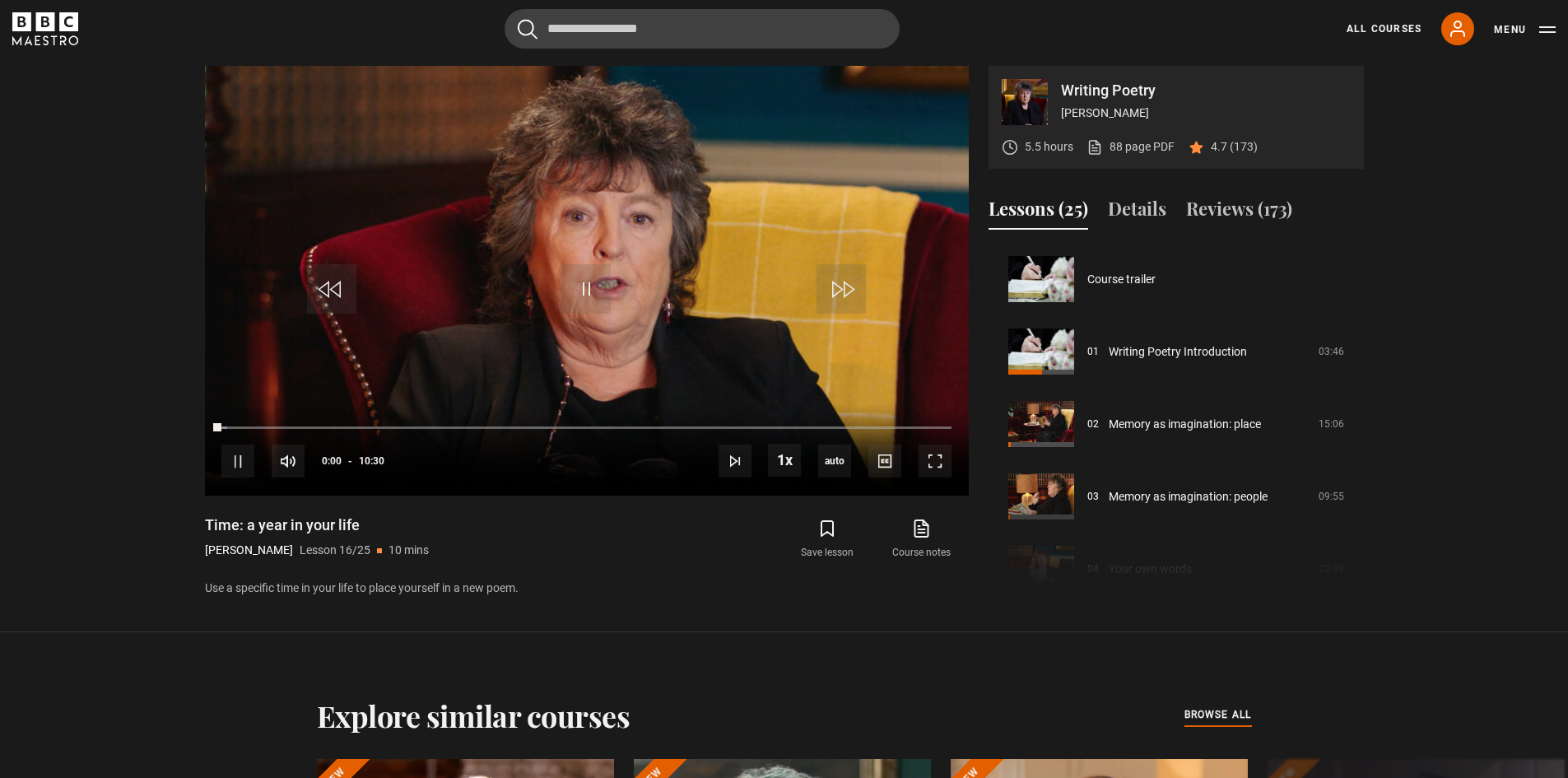
scroll to position [1087, 0]
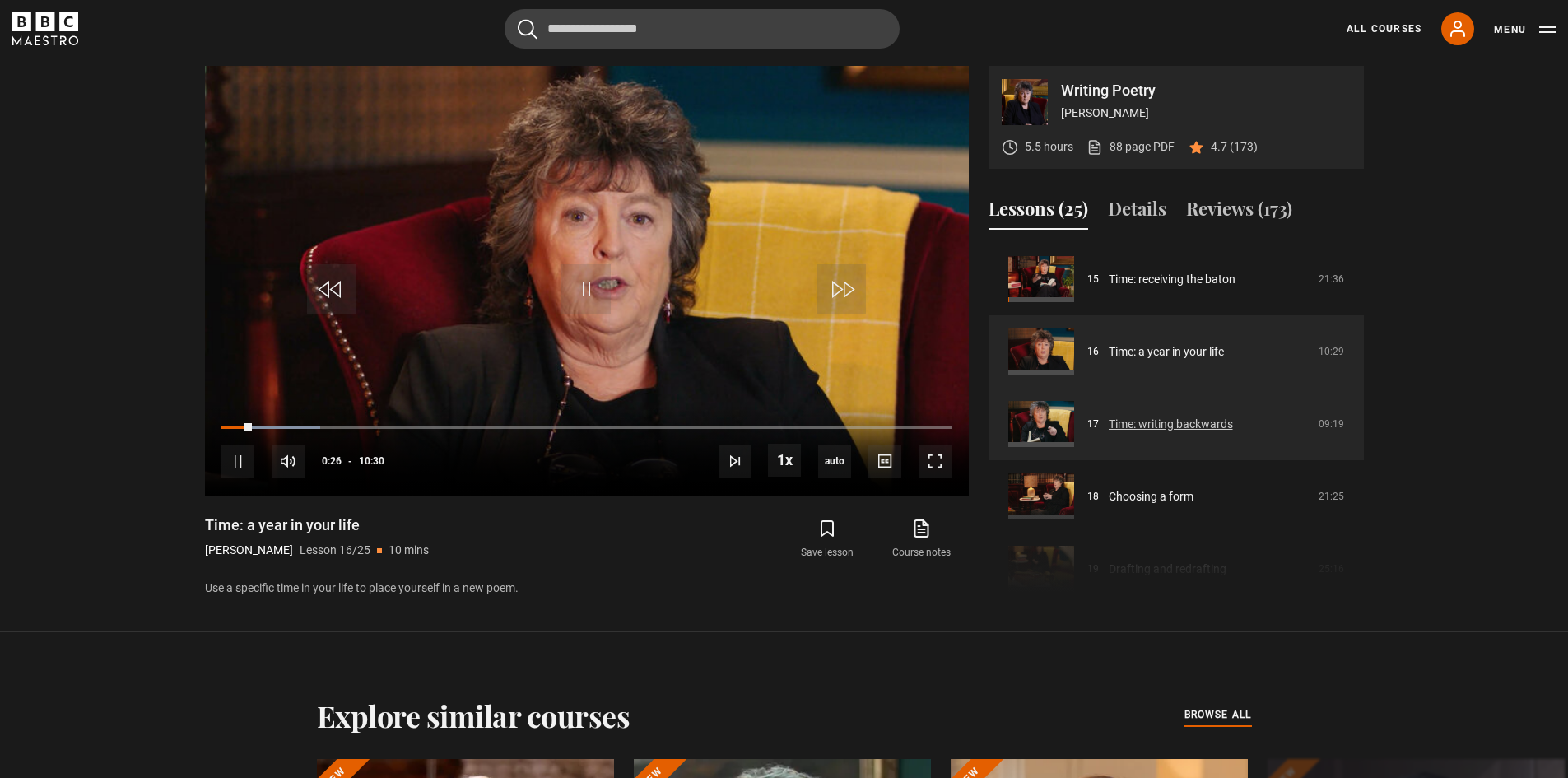
click at [1195, 422] on link "Time: writing backwards" at bounding box center [1171, 425] width 124 height 17
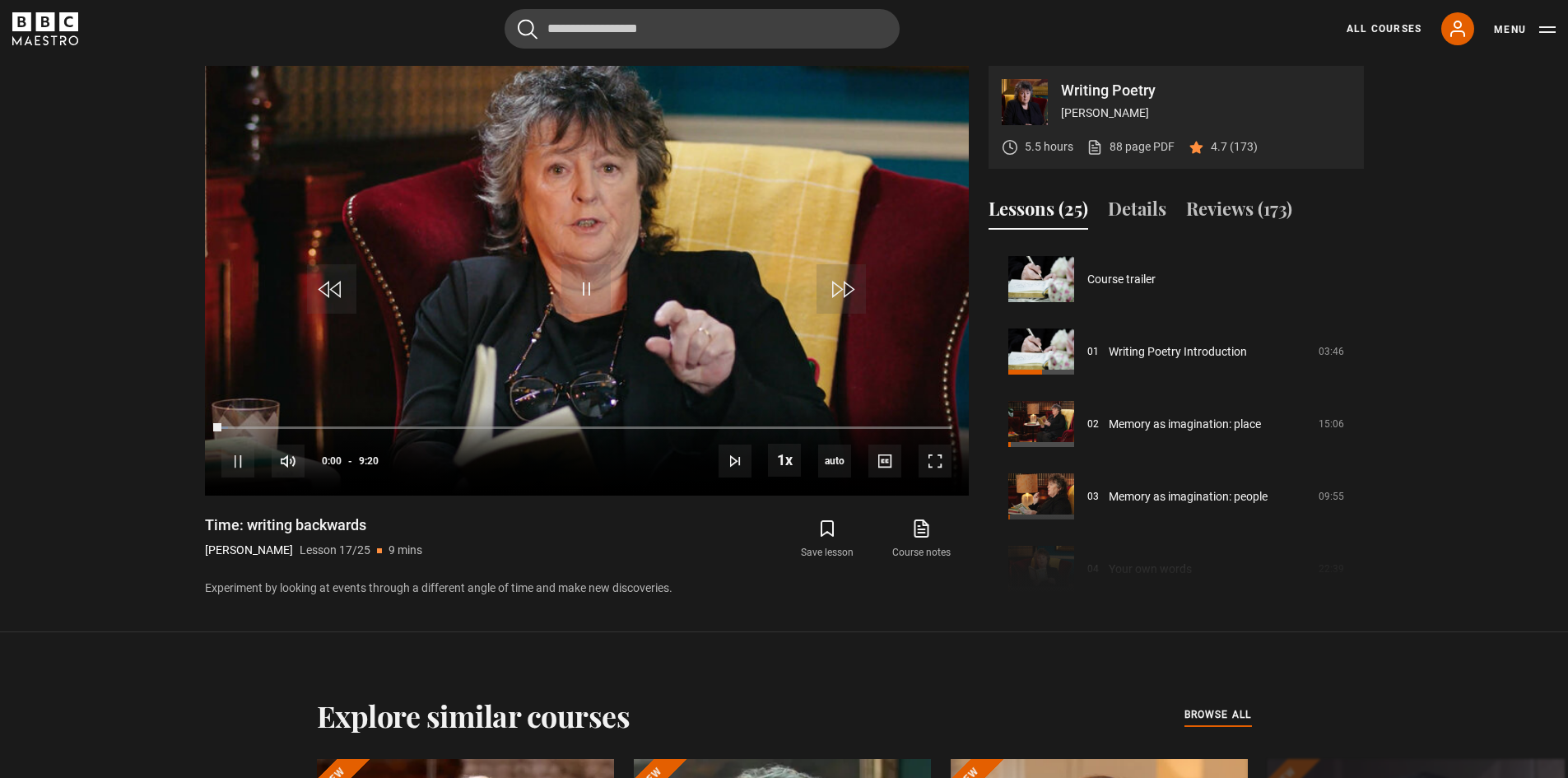
scroll to position [1159, 0]
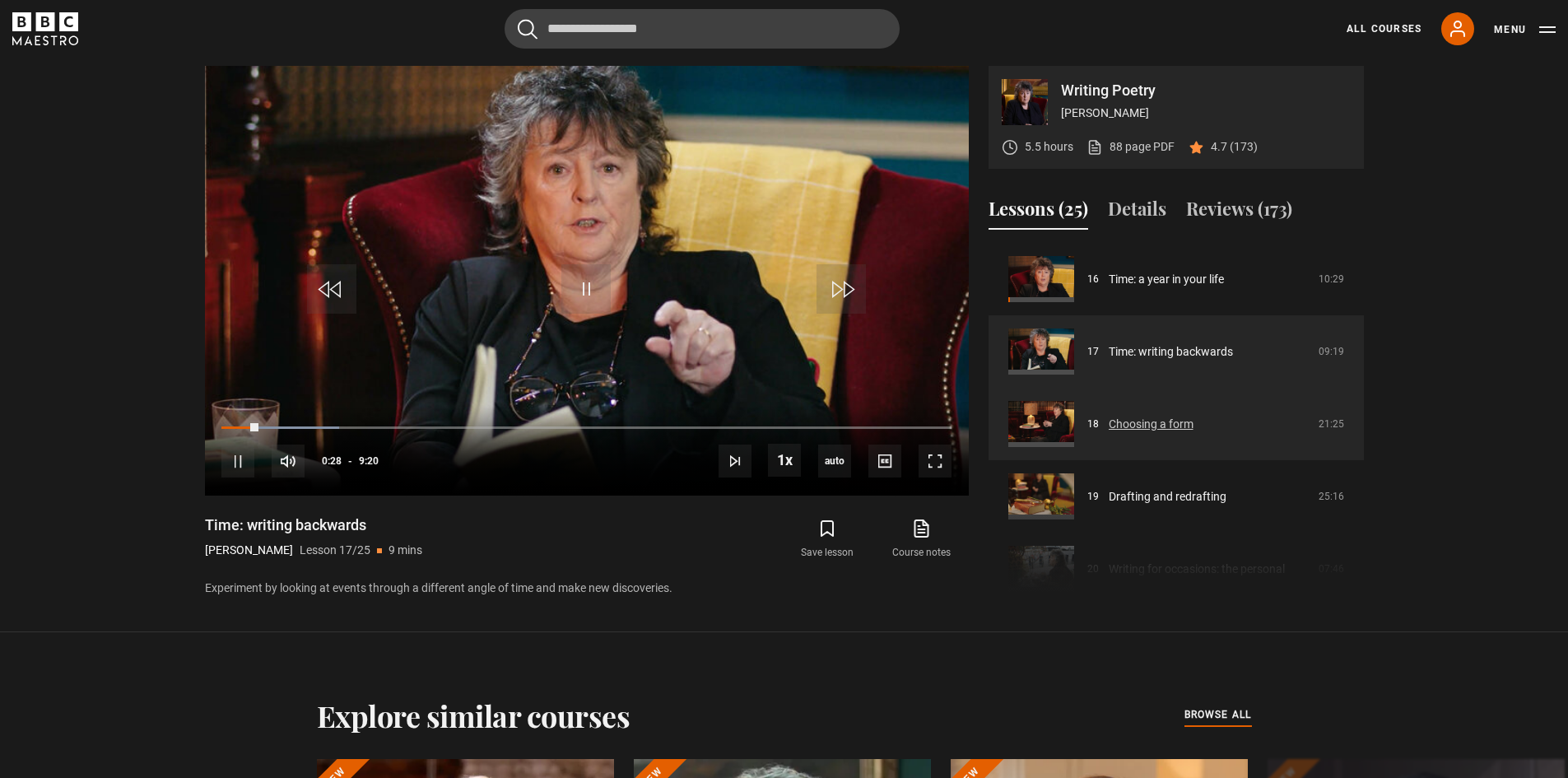
click at [1173, 420] on link "Choosing a form" at bounding box center [1151, 425] width 85 height 17
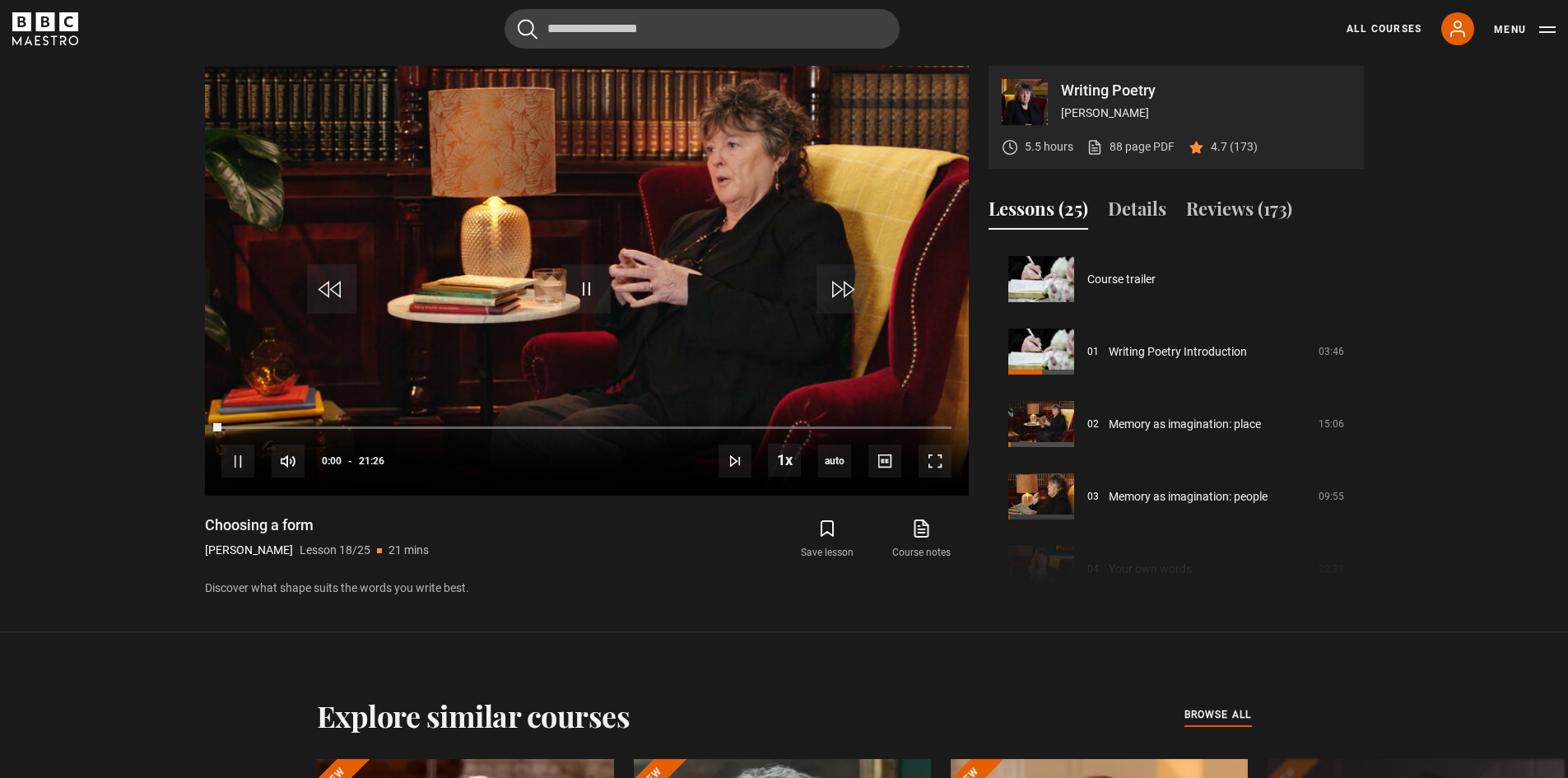
scroll to position [1231, 0]
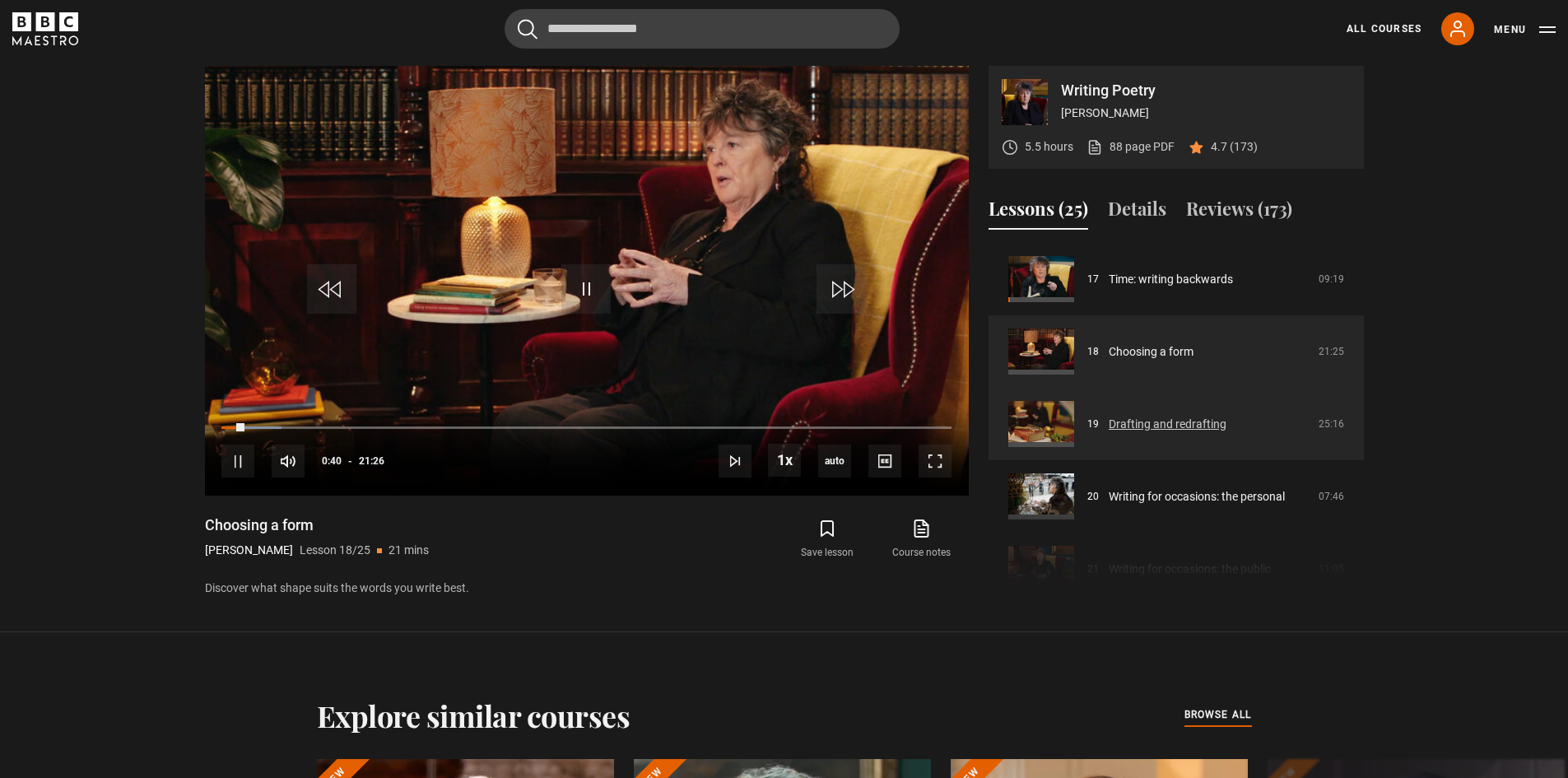
click at [1154, 418] on link "Drafting and redrafting" at bounding box center [1167, 425] width 117 height 17
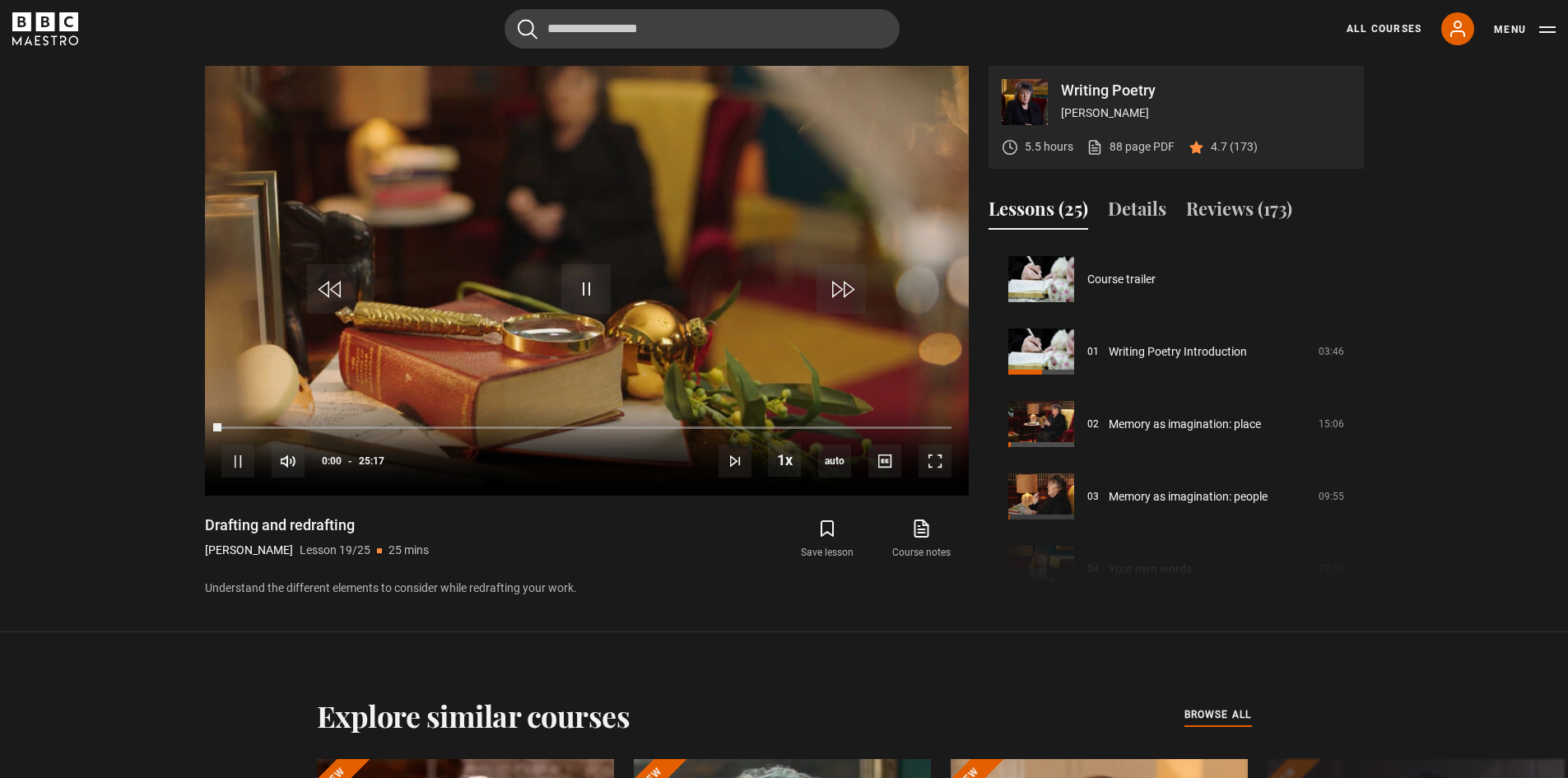
scroll to position [1304, 0]
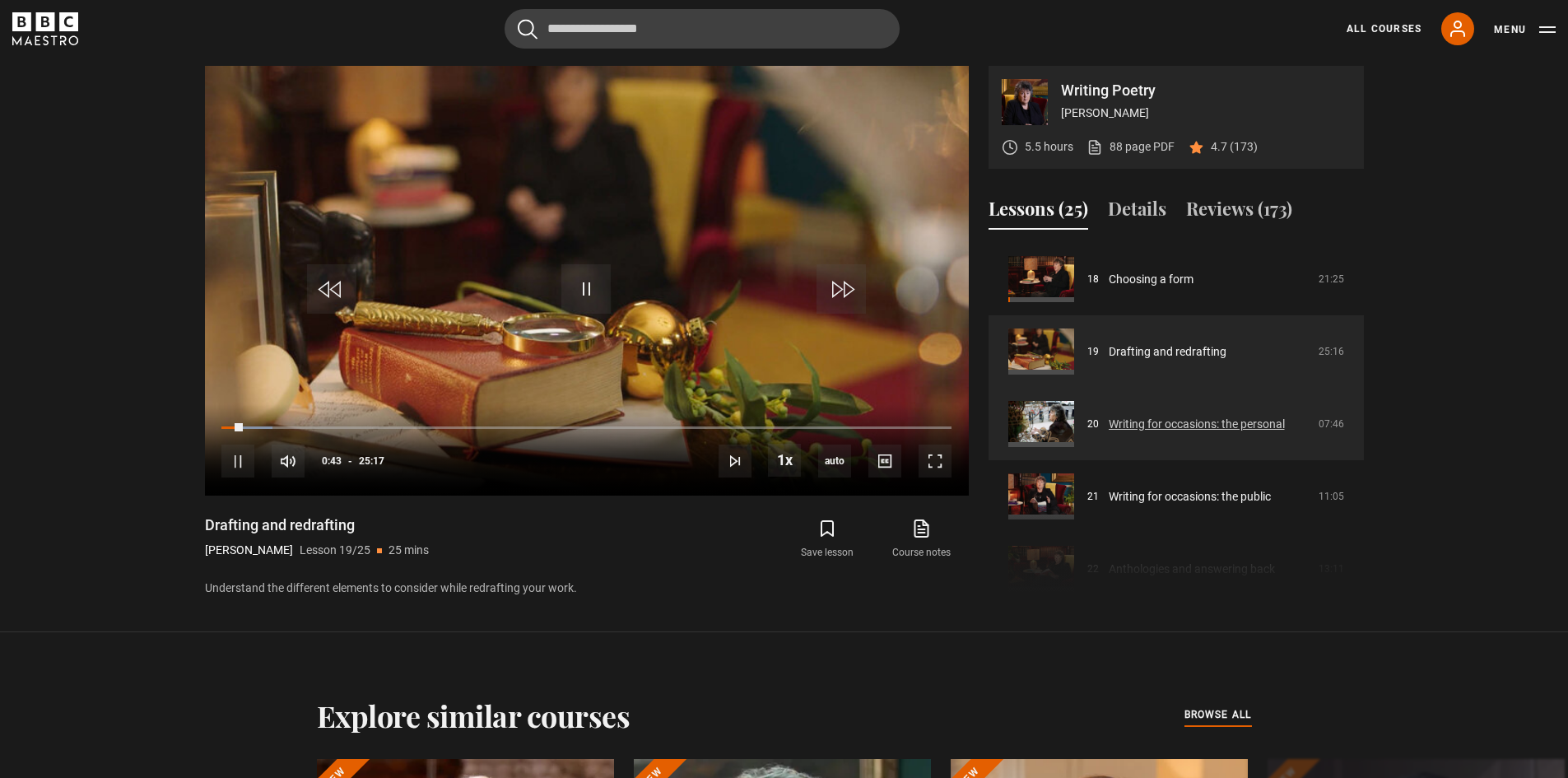
click at [1141, 425] on link "Writing for occasions: the personal" at bounding box center [1197, 425] width 176 height 17
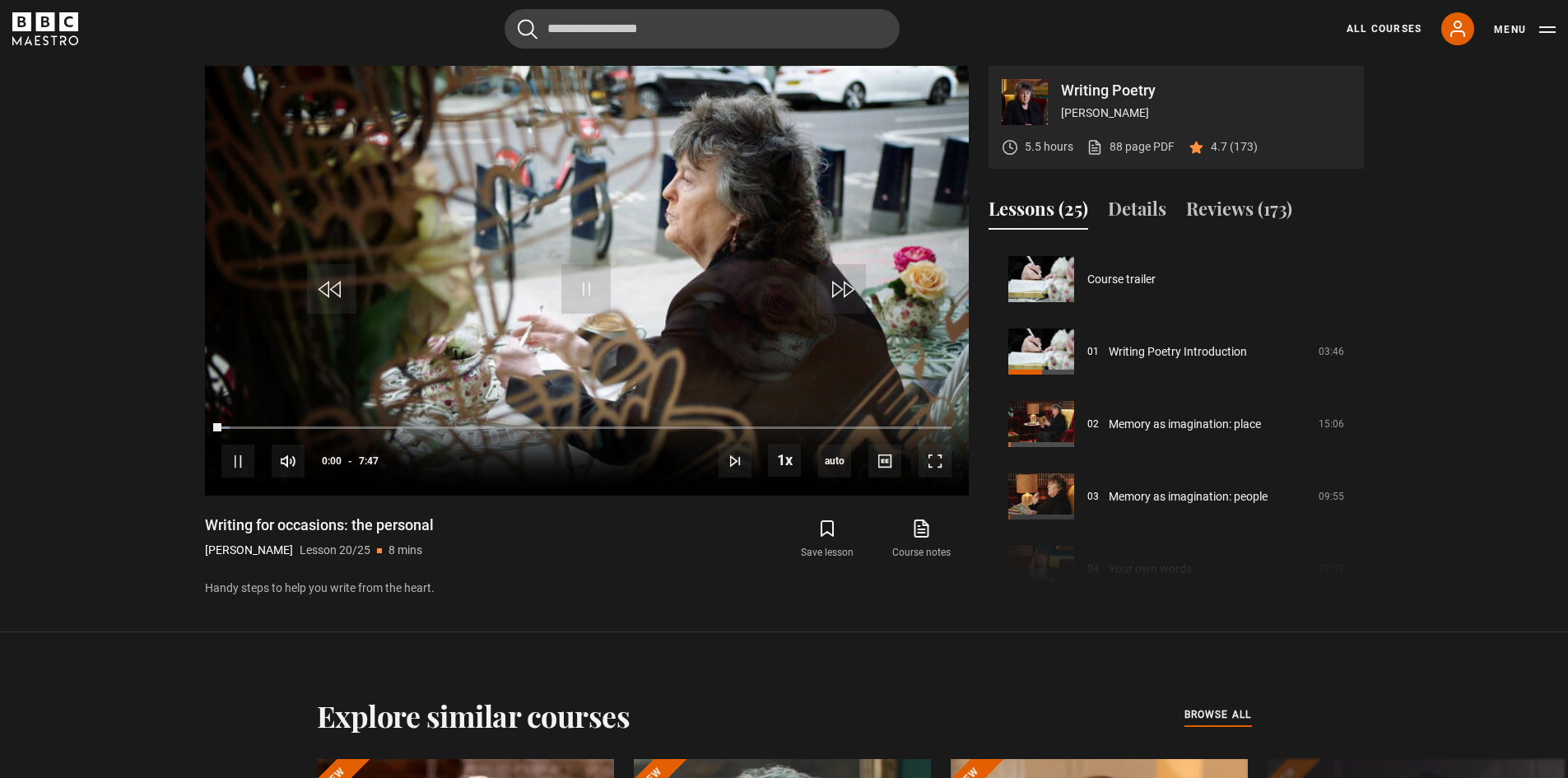
scroll to position [1376, 0]
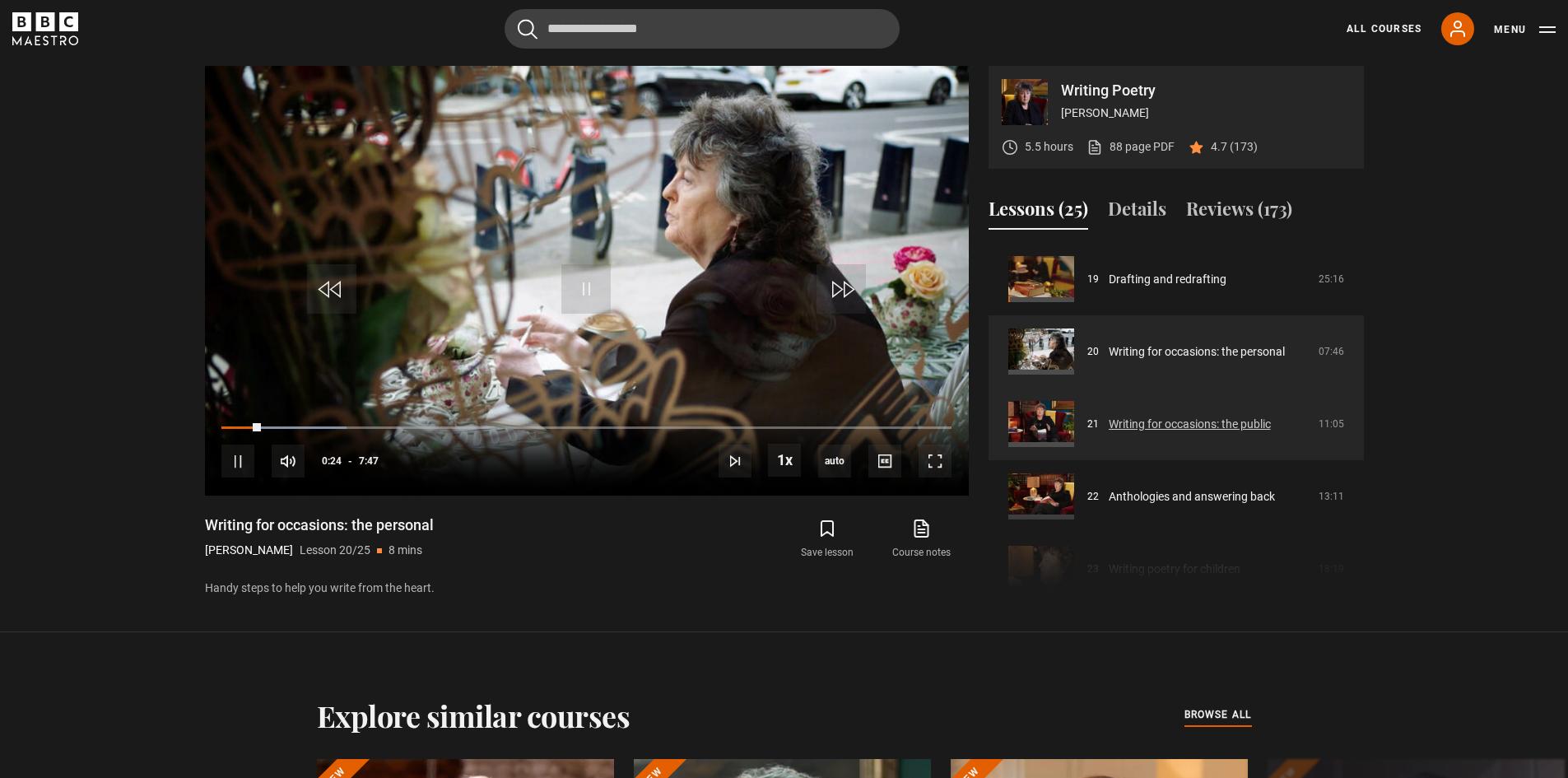
click at [1142, 422] on link "Writing for occasions: the public" at bounding box center [1190, 425] width 162 height 17
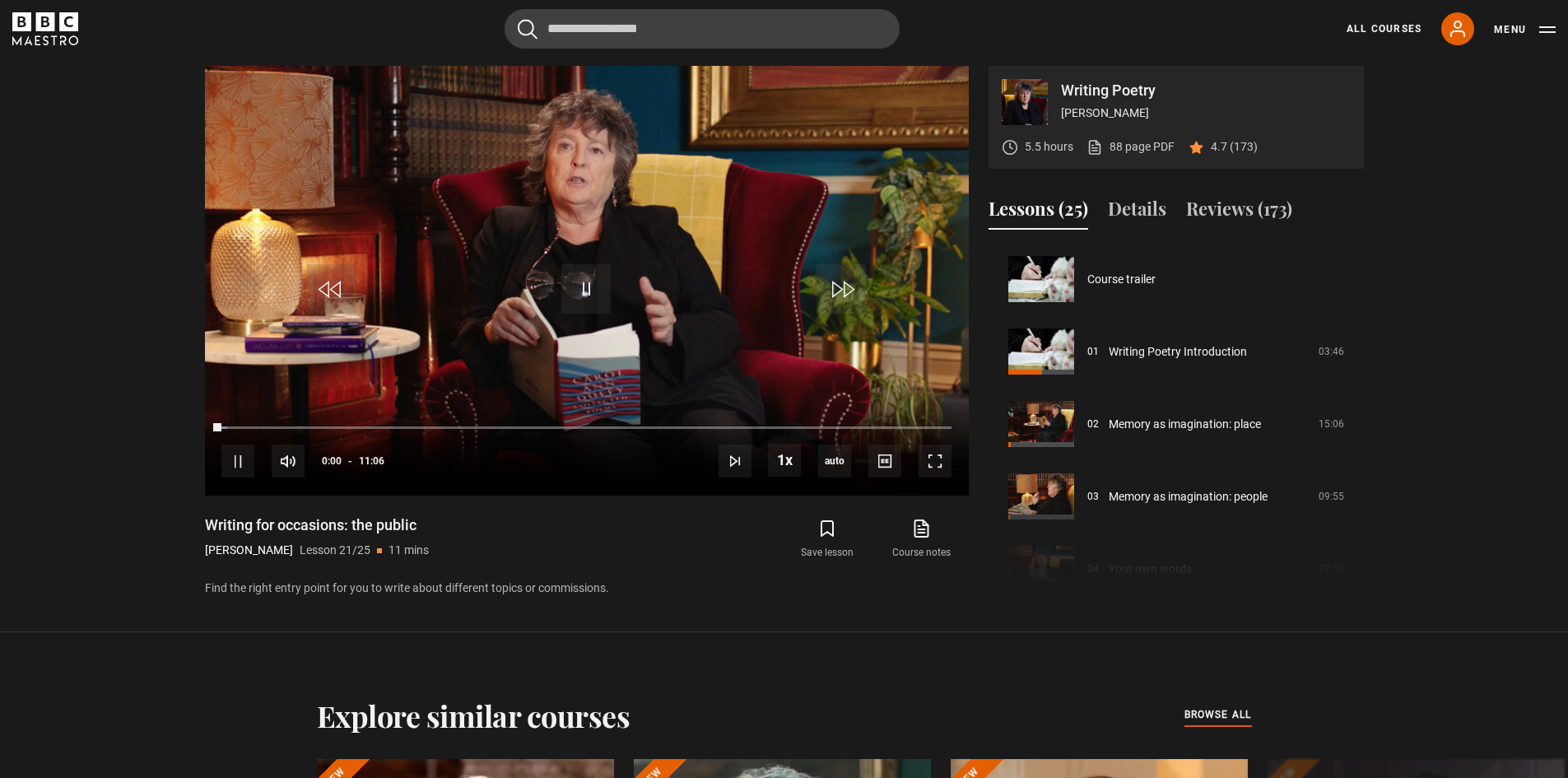
scroll to position [1449, 0]
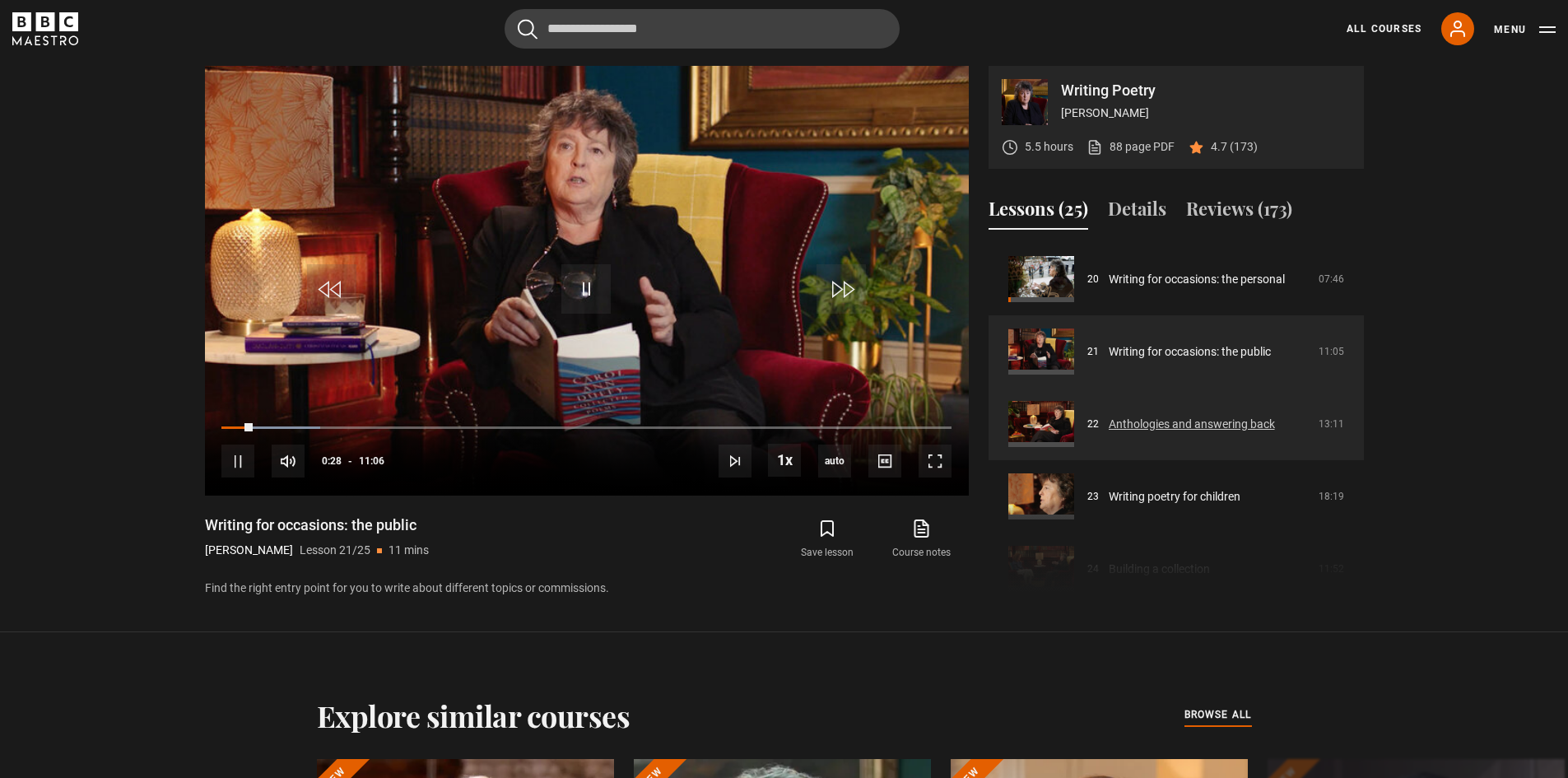
click at [1159, 420] on link "Anthologies and answering back" at bounding box center [1192, 425] width 167 height 17
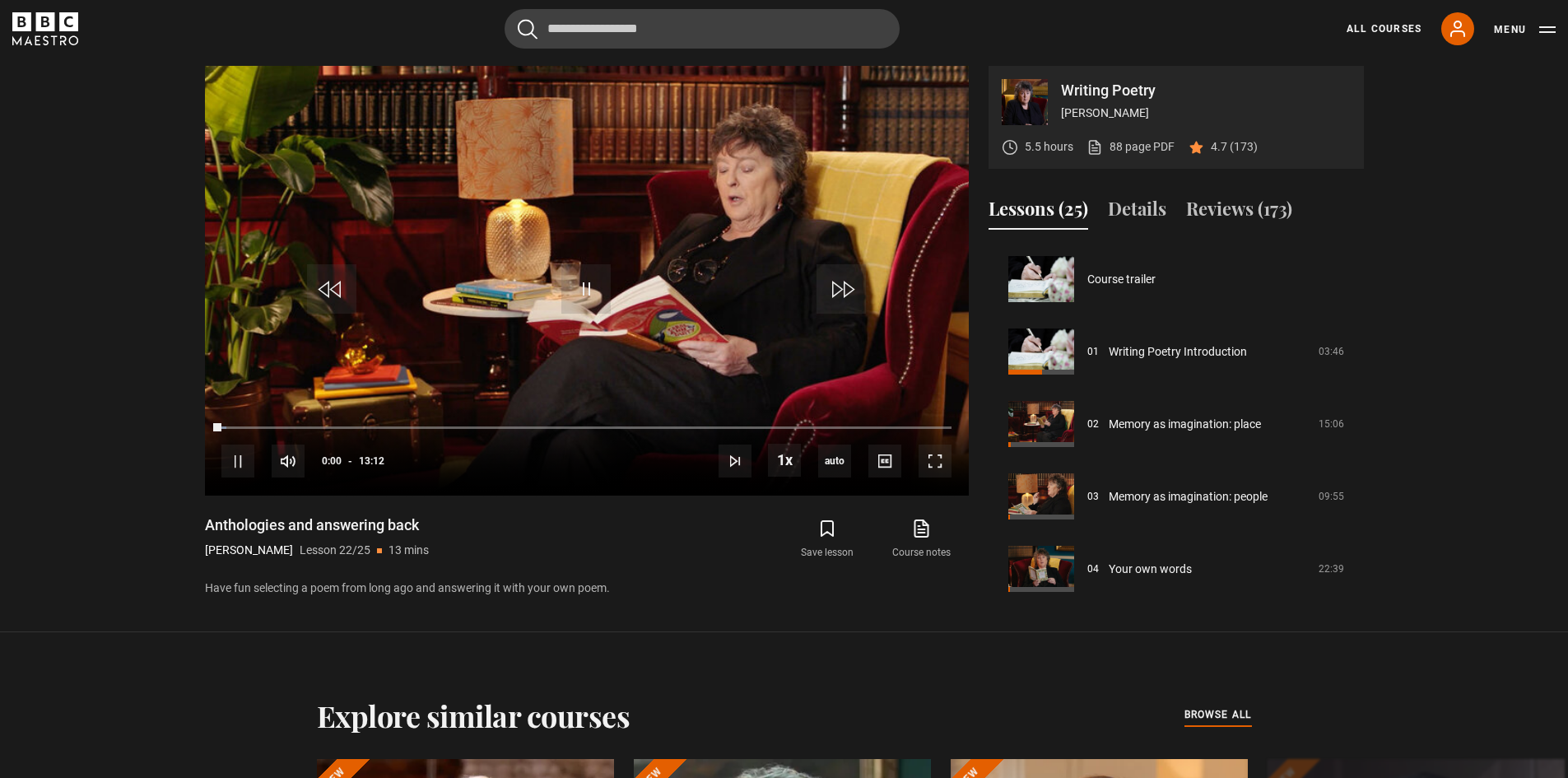
scroll to position [1521, 0]
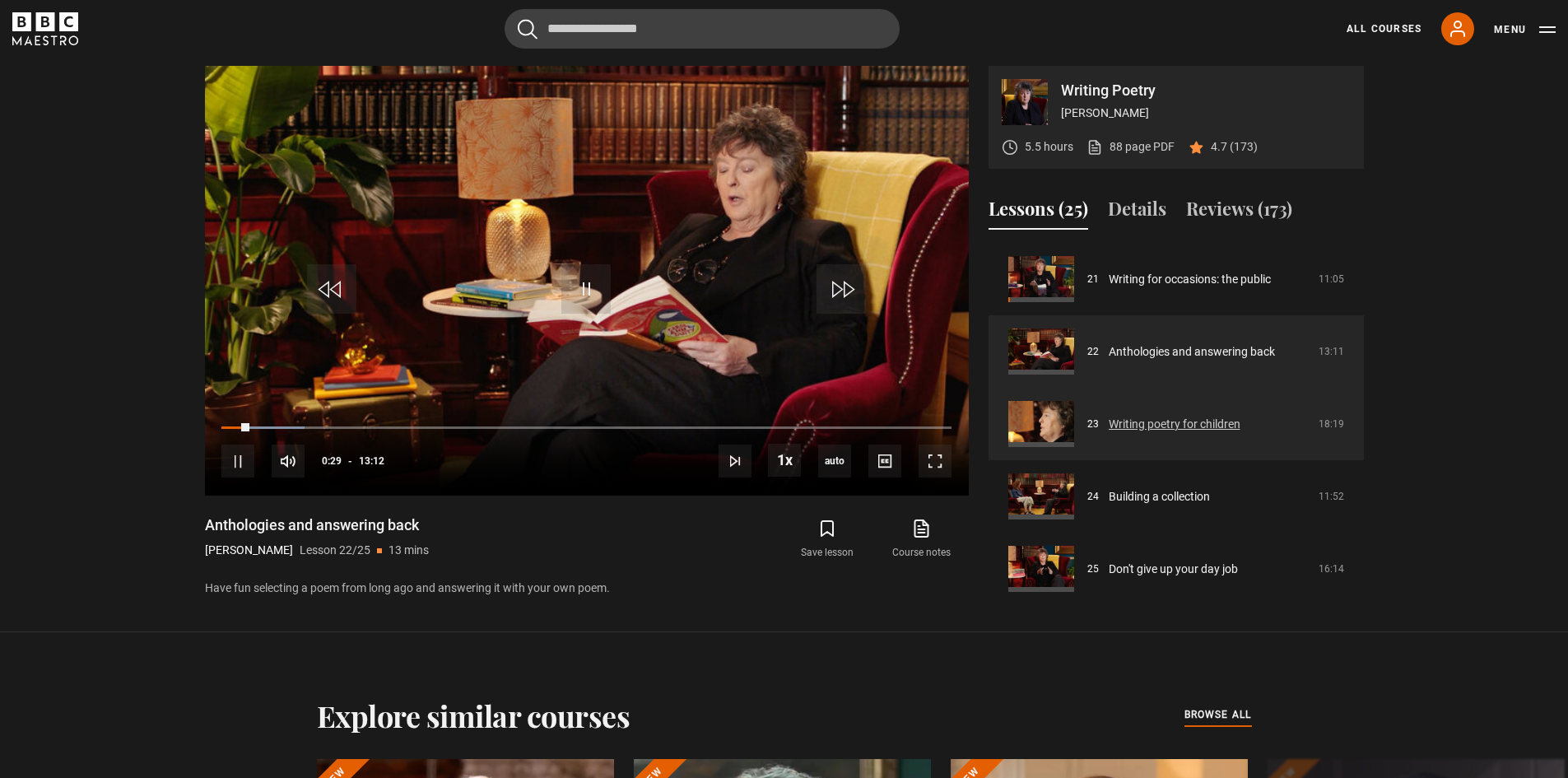
click at [1193, 426] on link "Writing poetry for children" at bounding box center [1174, 425] width 132 height 17
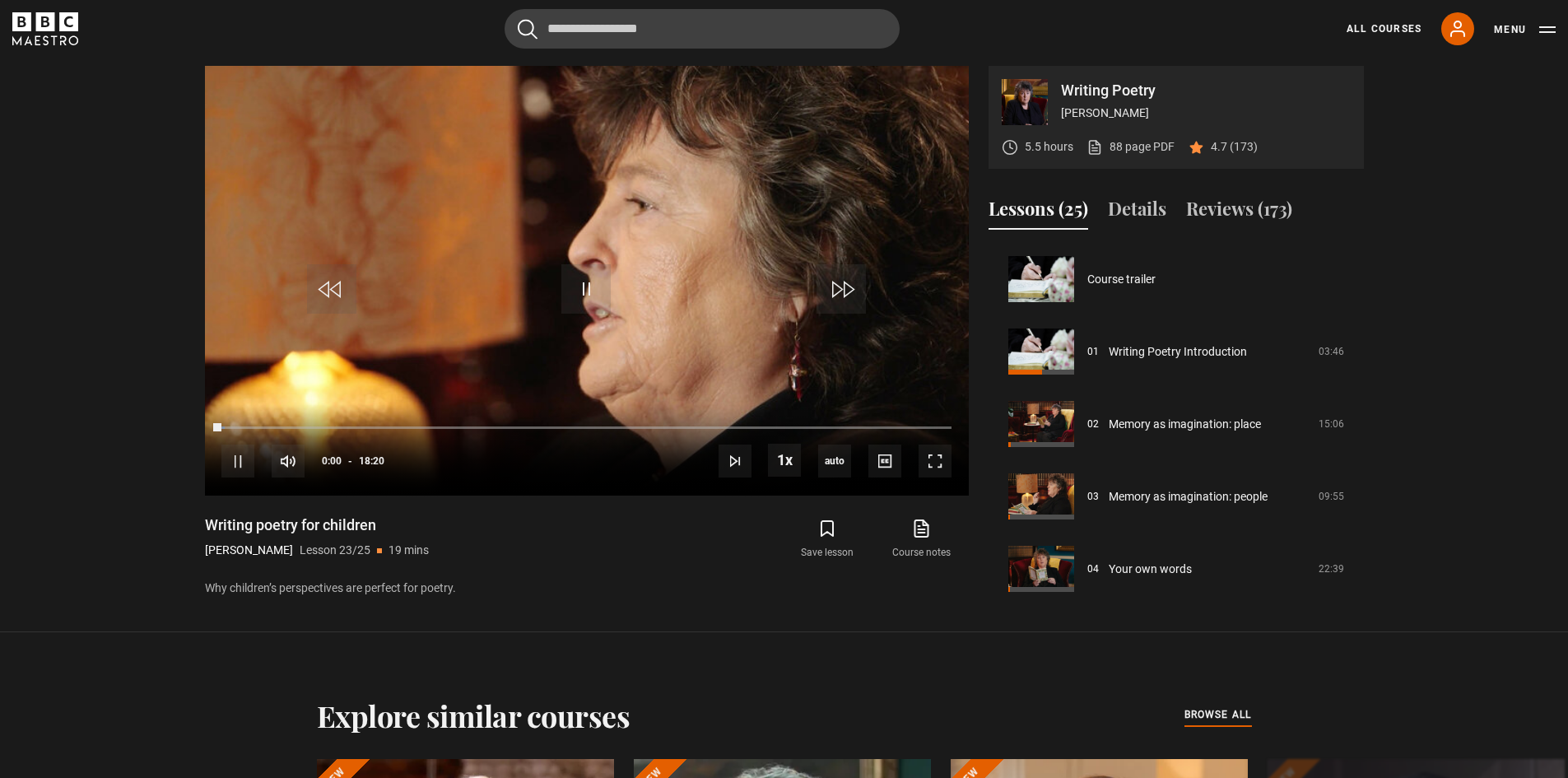
scroll to position [1528, 0]
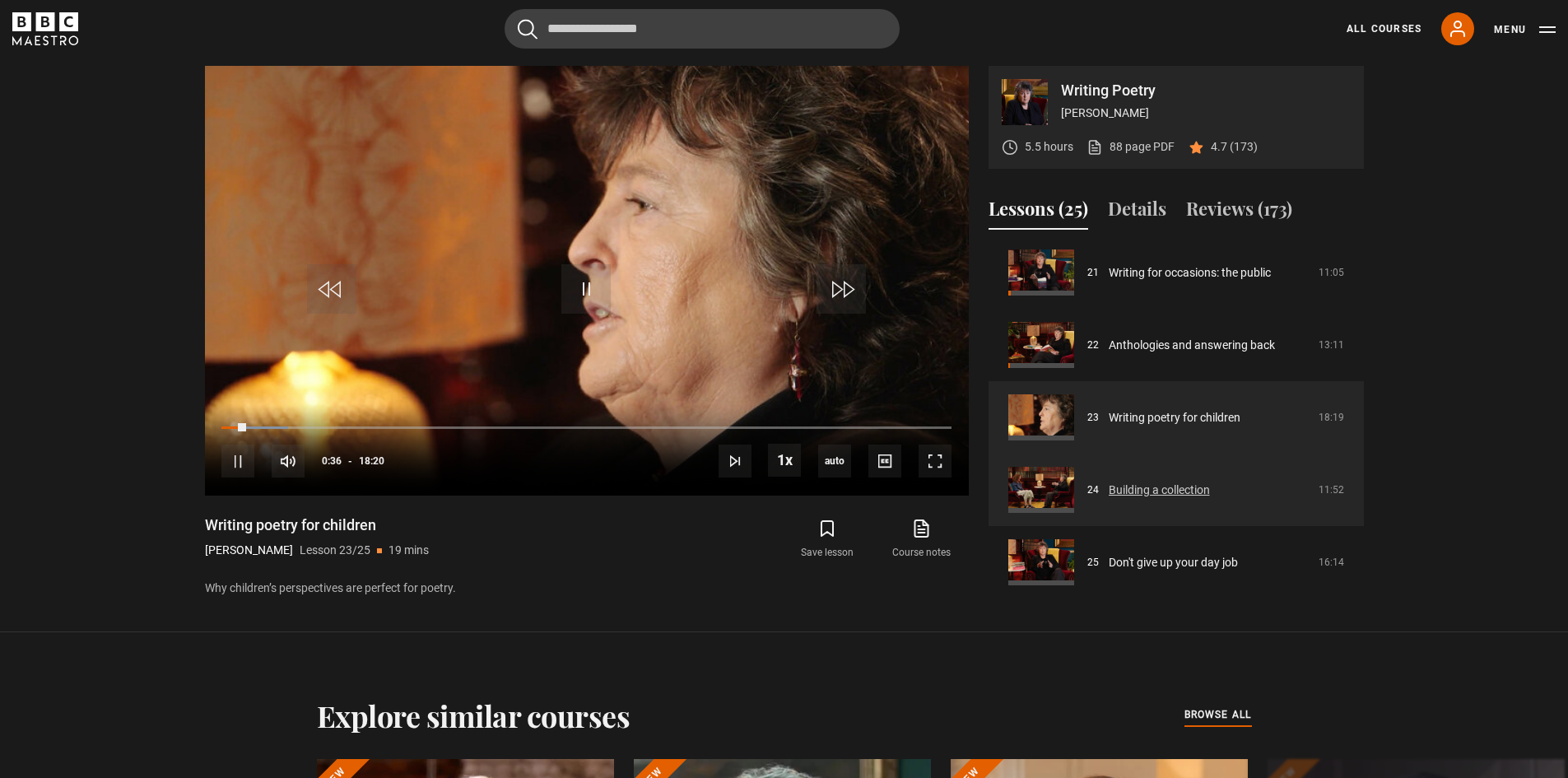
click at [1146, 482] on link "Building a collection" at bounding box center [1159, 490] width 101 height 17
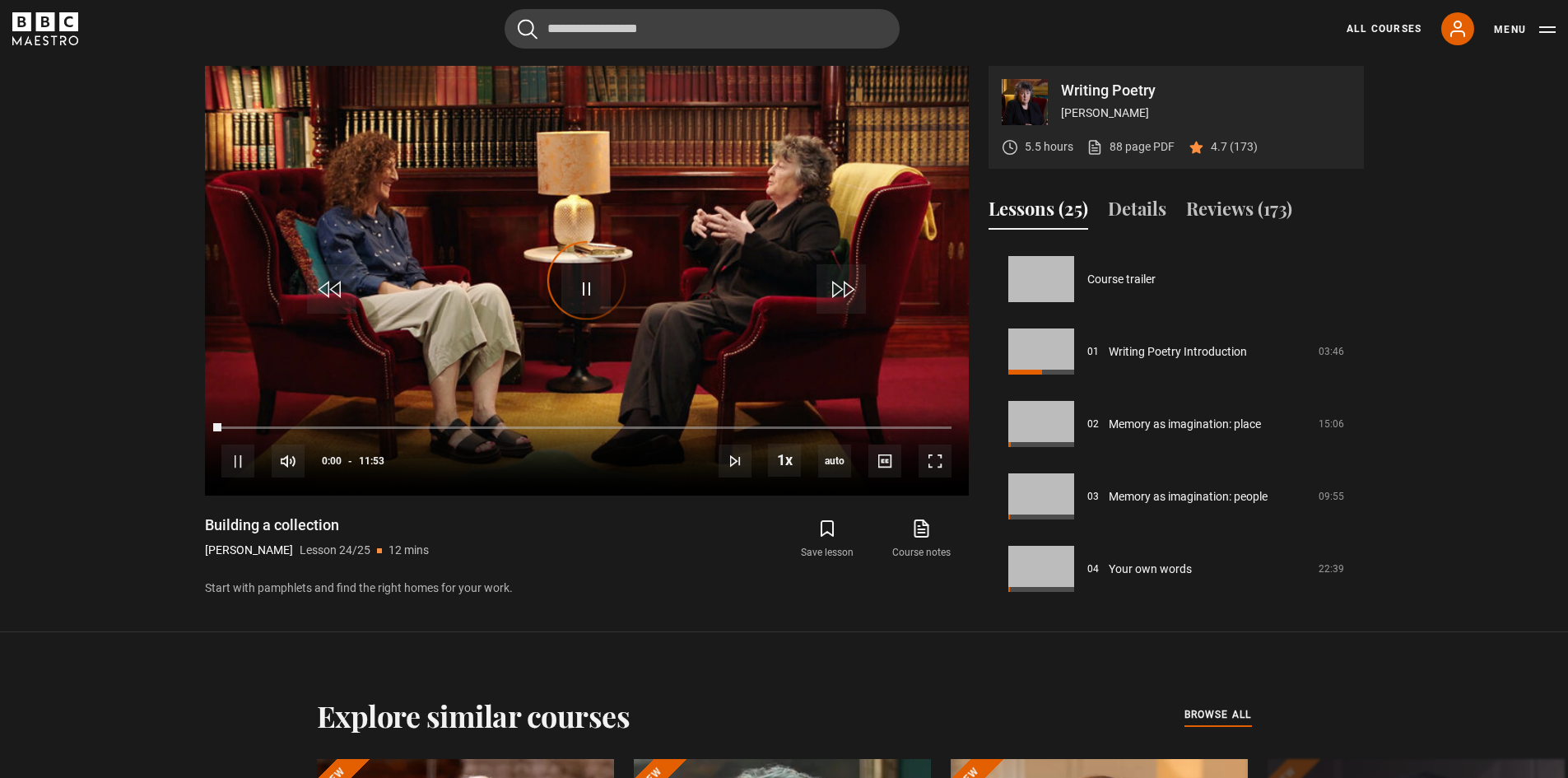
scroll to position [1528, 0]
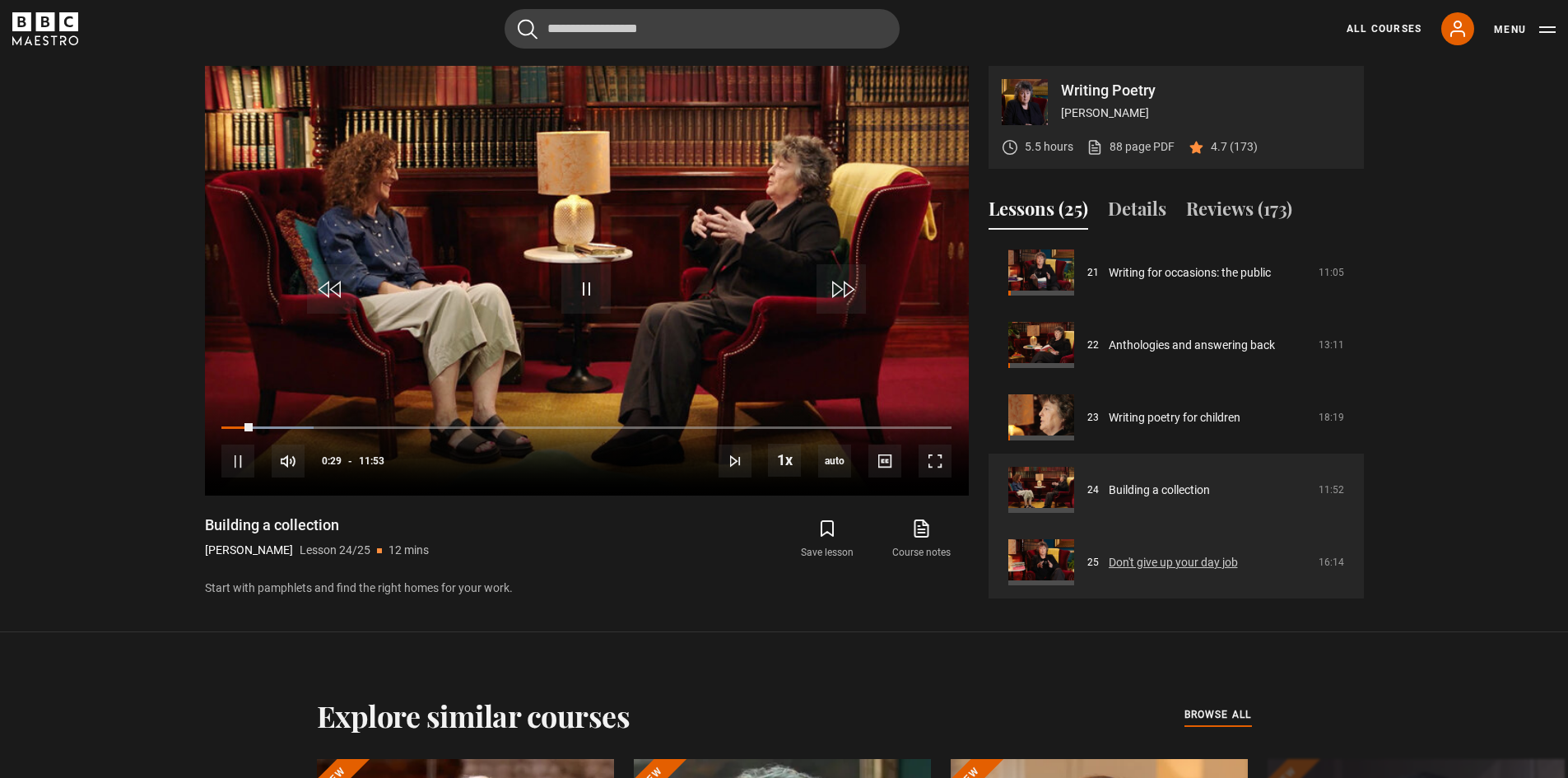
click at [1156, 572] on link "Don't give up your day job" at bounding box center [1173, 563] width 130 height 17
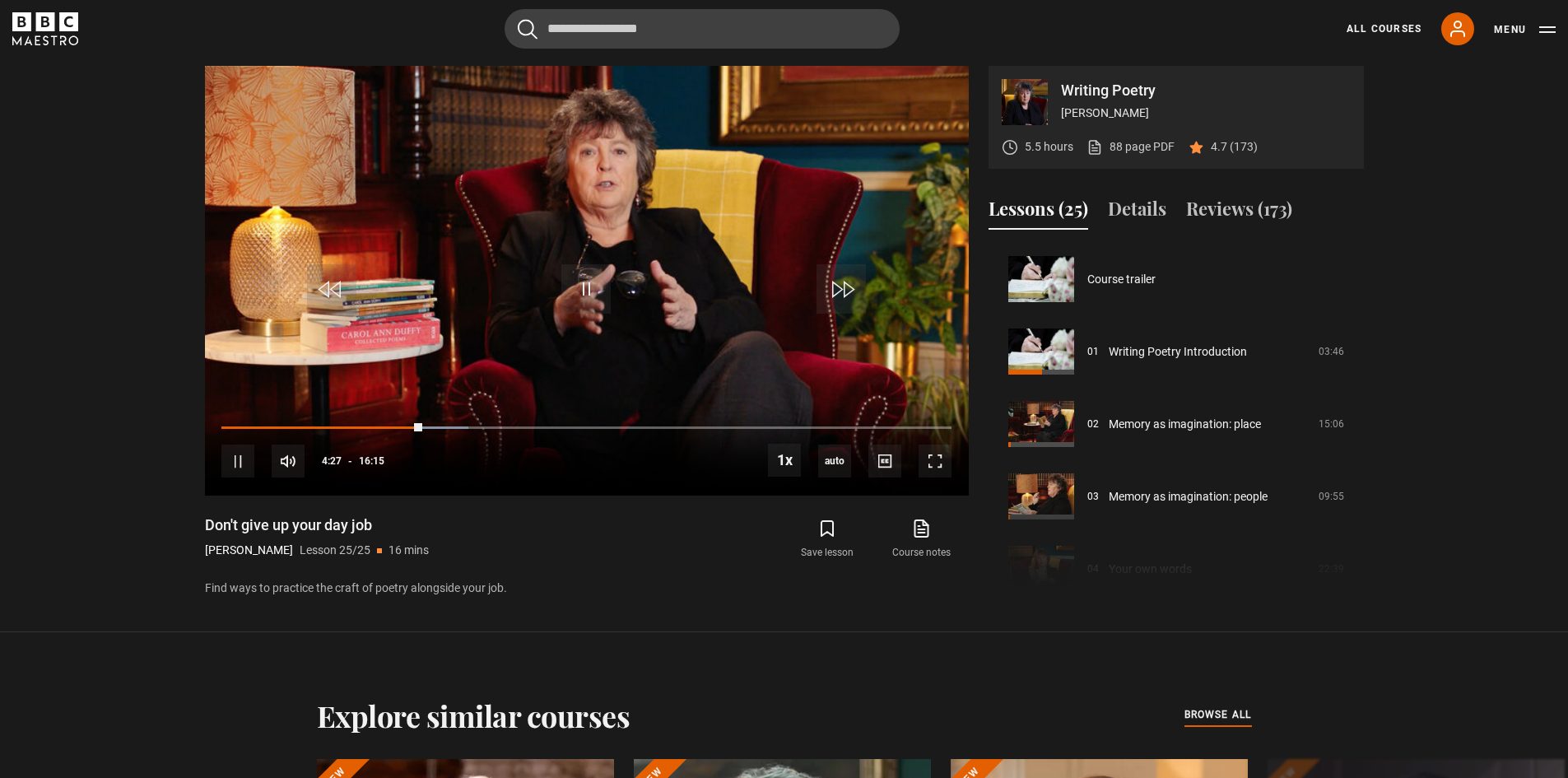
click at [117, 348] on section "Writing Poetry Carol Ann Duffy 5.5 hours 88 page PDF (opens in new tab) 4.7 (17…" at bounding box center [784, 316] width 1568 height 632
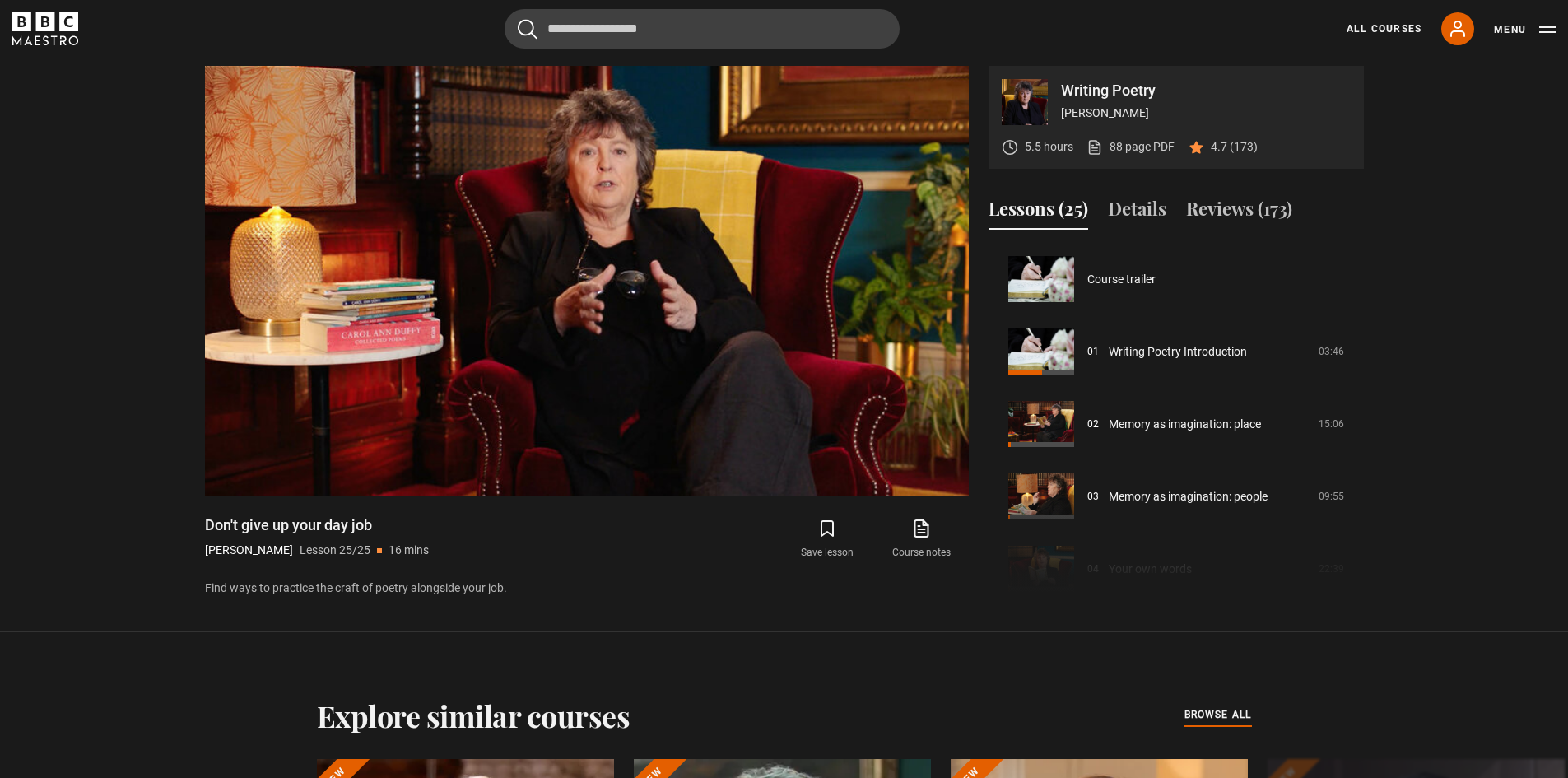
click at [664, 540] on div "Save lesson Course notes opens in new tab" at bounding box center [790, 539] width 356 height 47
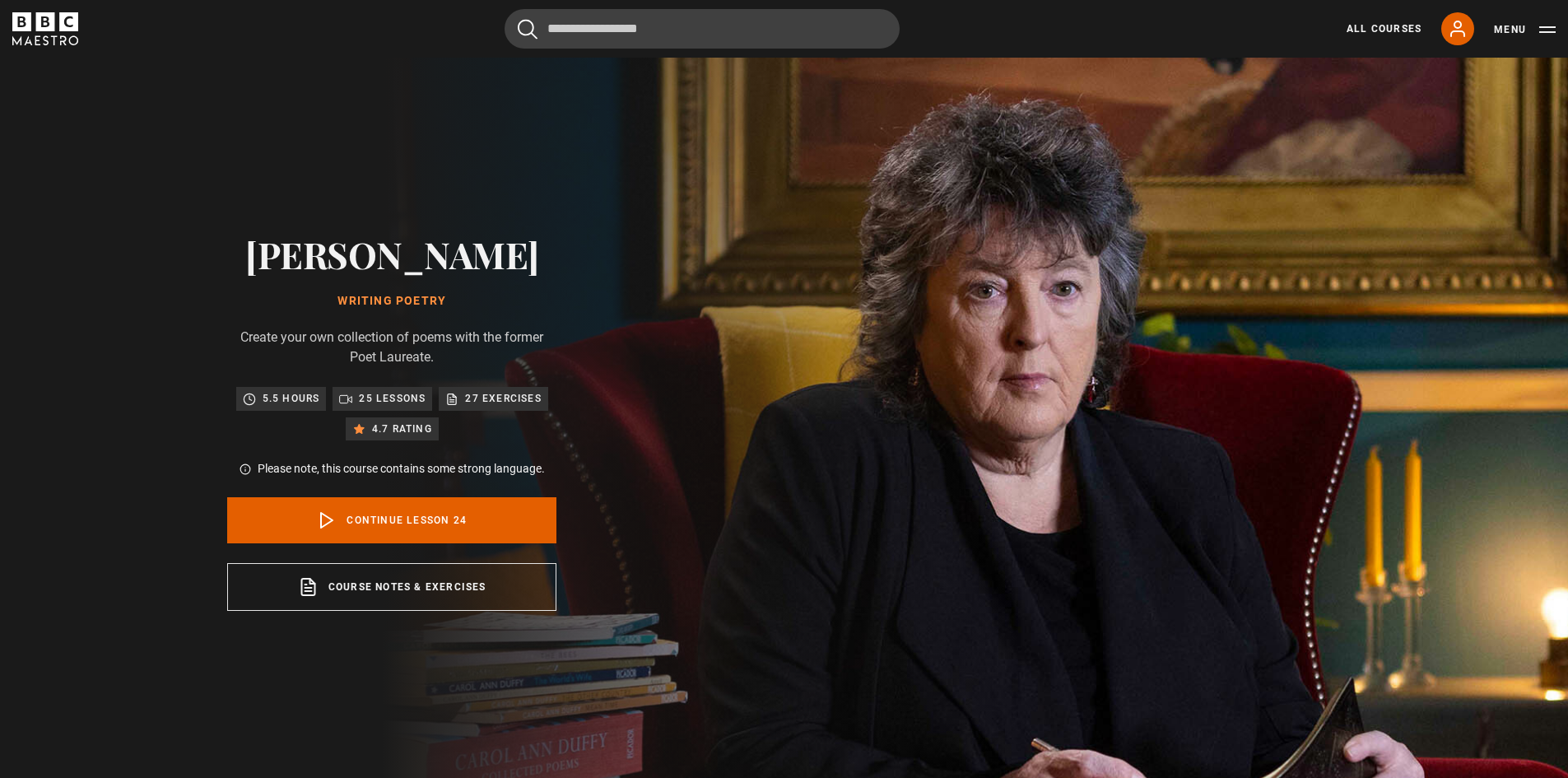
scroll to position [1528, 0]
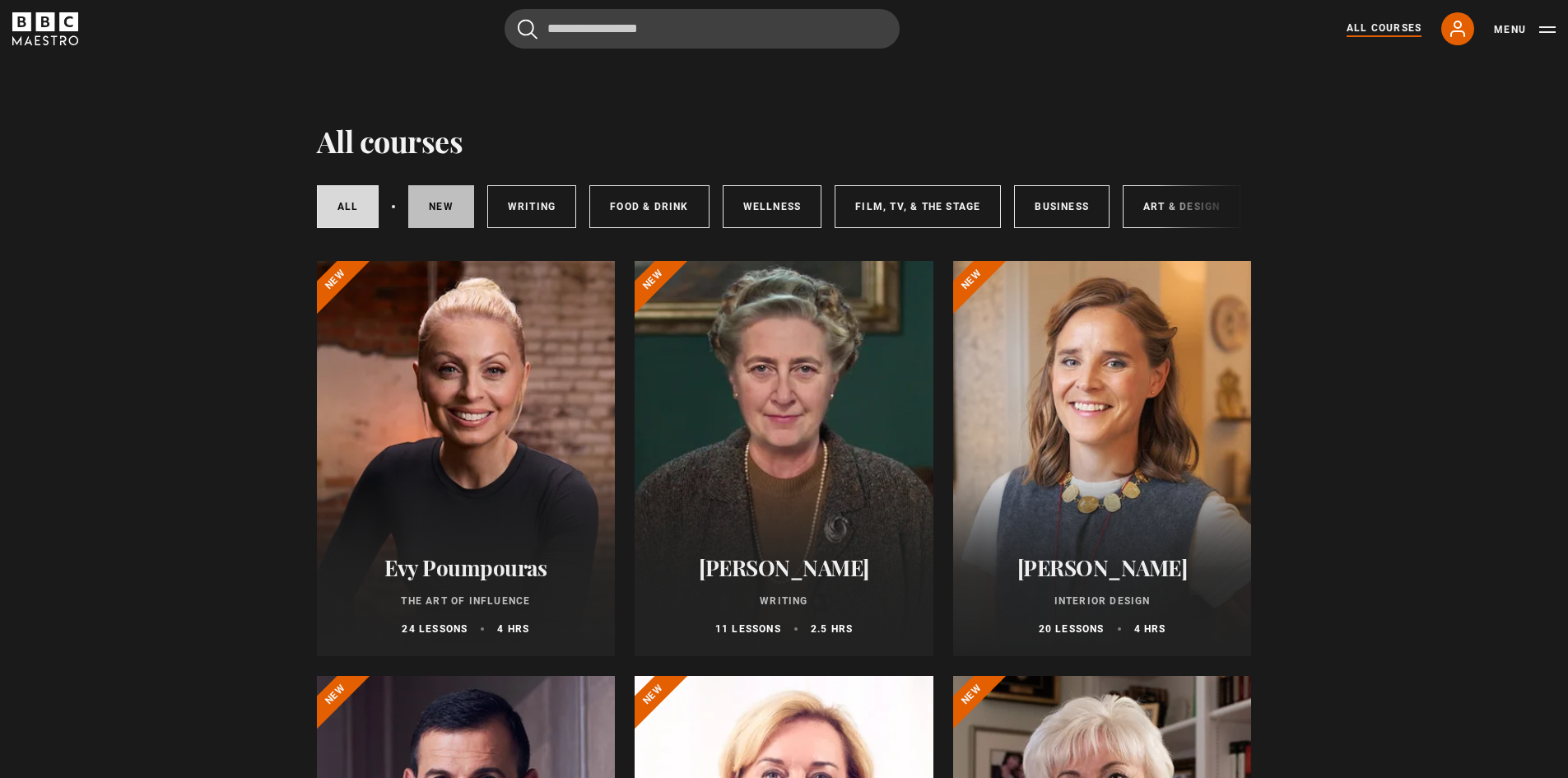
click at [452, 199] on link "New courses" at bounding box center [441, 207] width 66 height 43
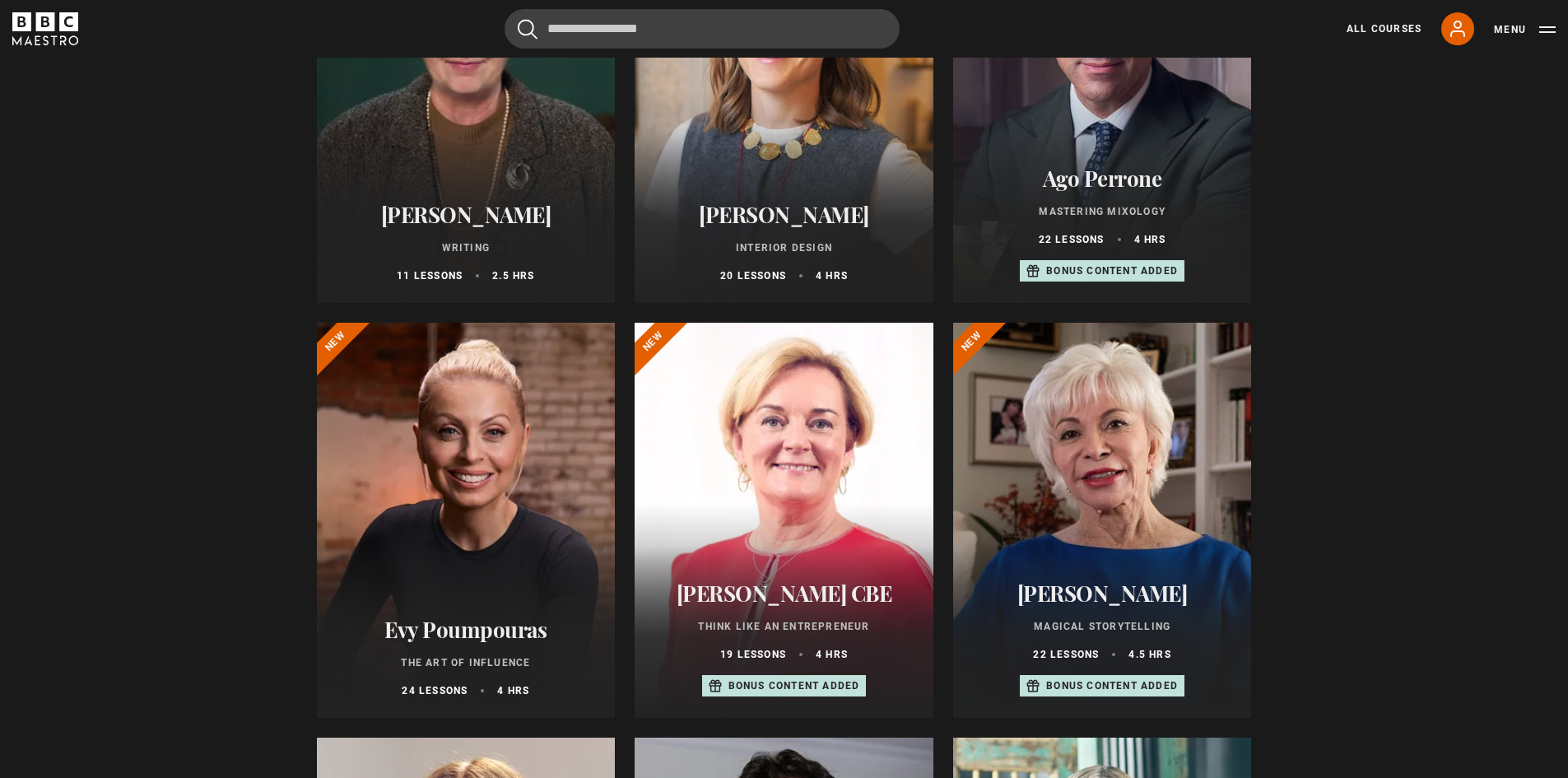
drag, startPoint x: 1336, startPoint y: 221, endPoint x: 1341, endPoint y: 253, distance: 32.4
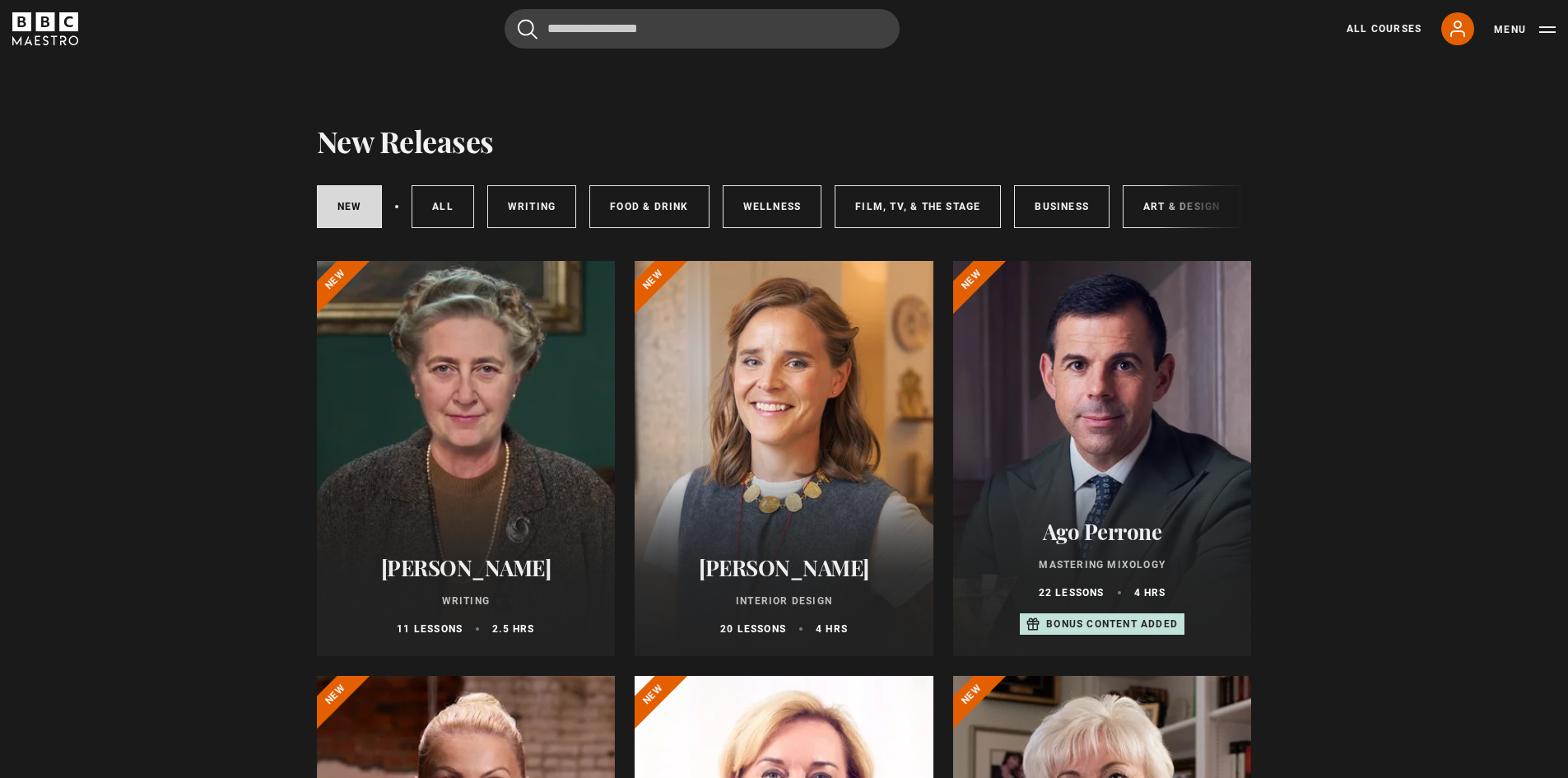
drag, startPoint x: 1340, startPoint y: 419, endPoint x: 1327, endPoint y: 126, distance: 293.3
click at [467, 194] on link "All courses" at bounding box center [443, 207] width 62 height 43
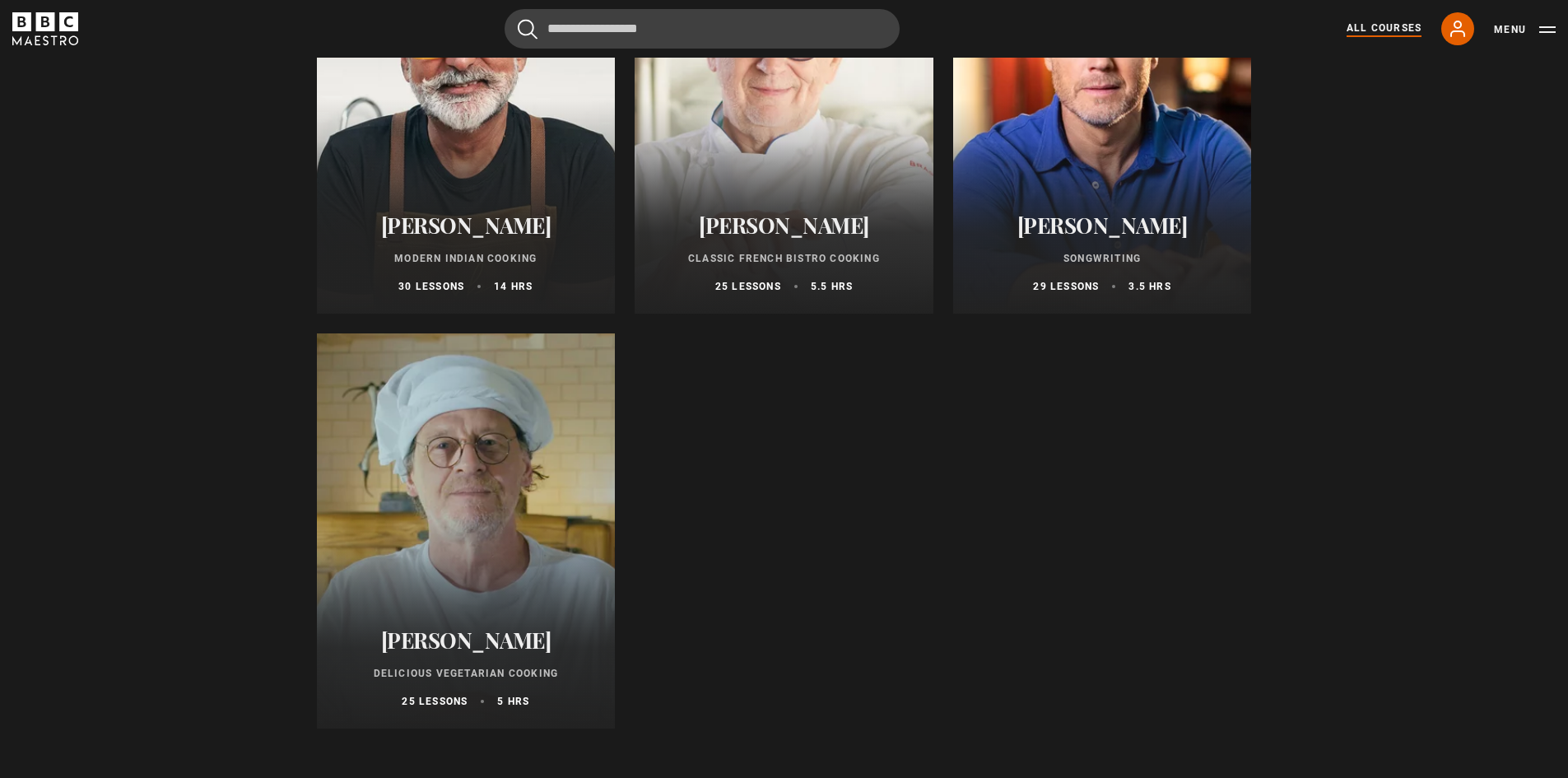
scroll to position [6166, 0]
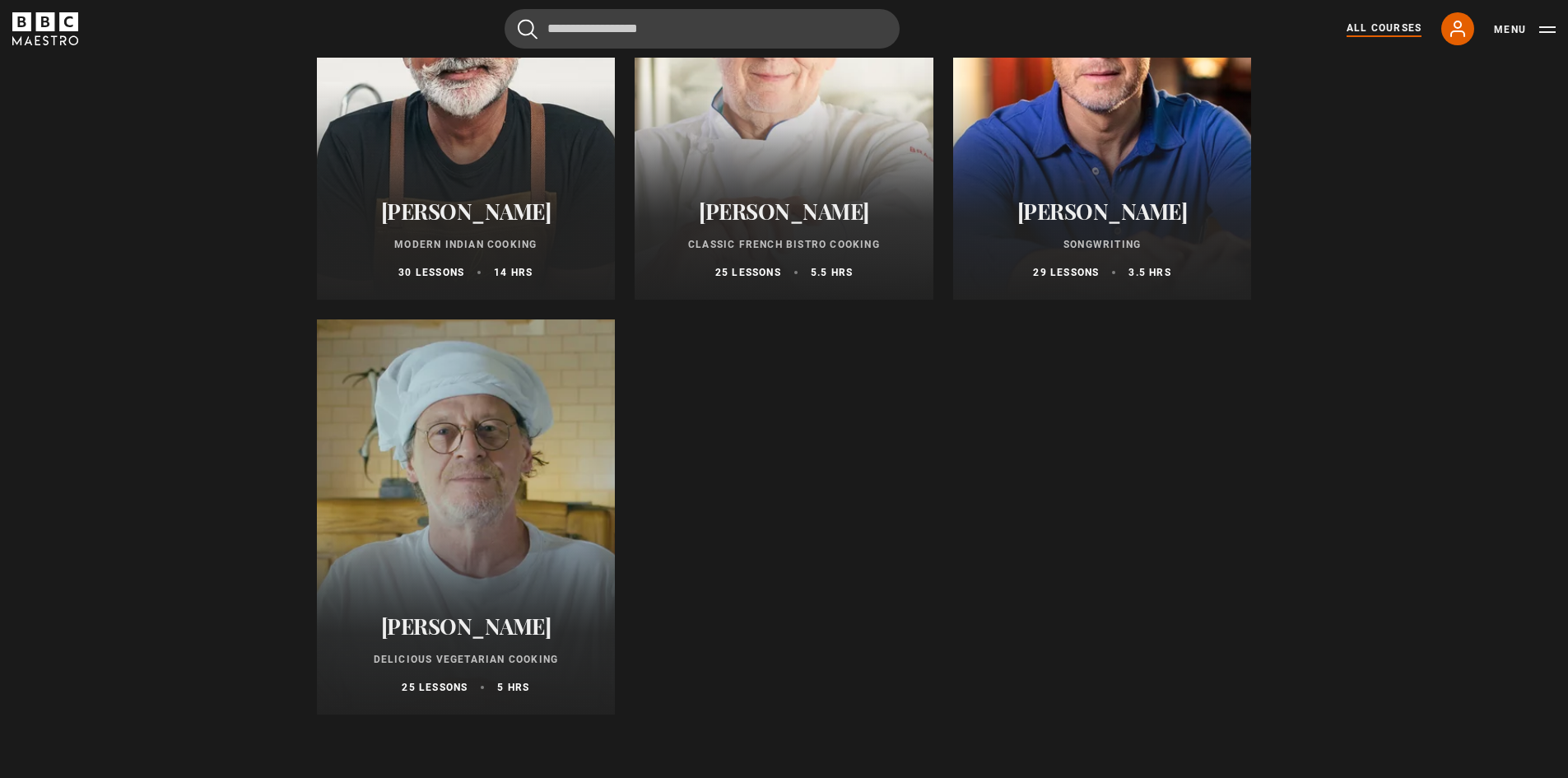
drag, startPoint x: 1322, startPoint y: 222, endPoint x: 1313, endPoint y: 256, distance: 35.2
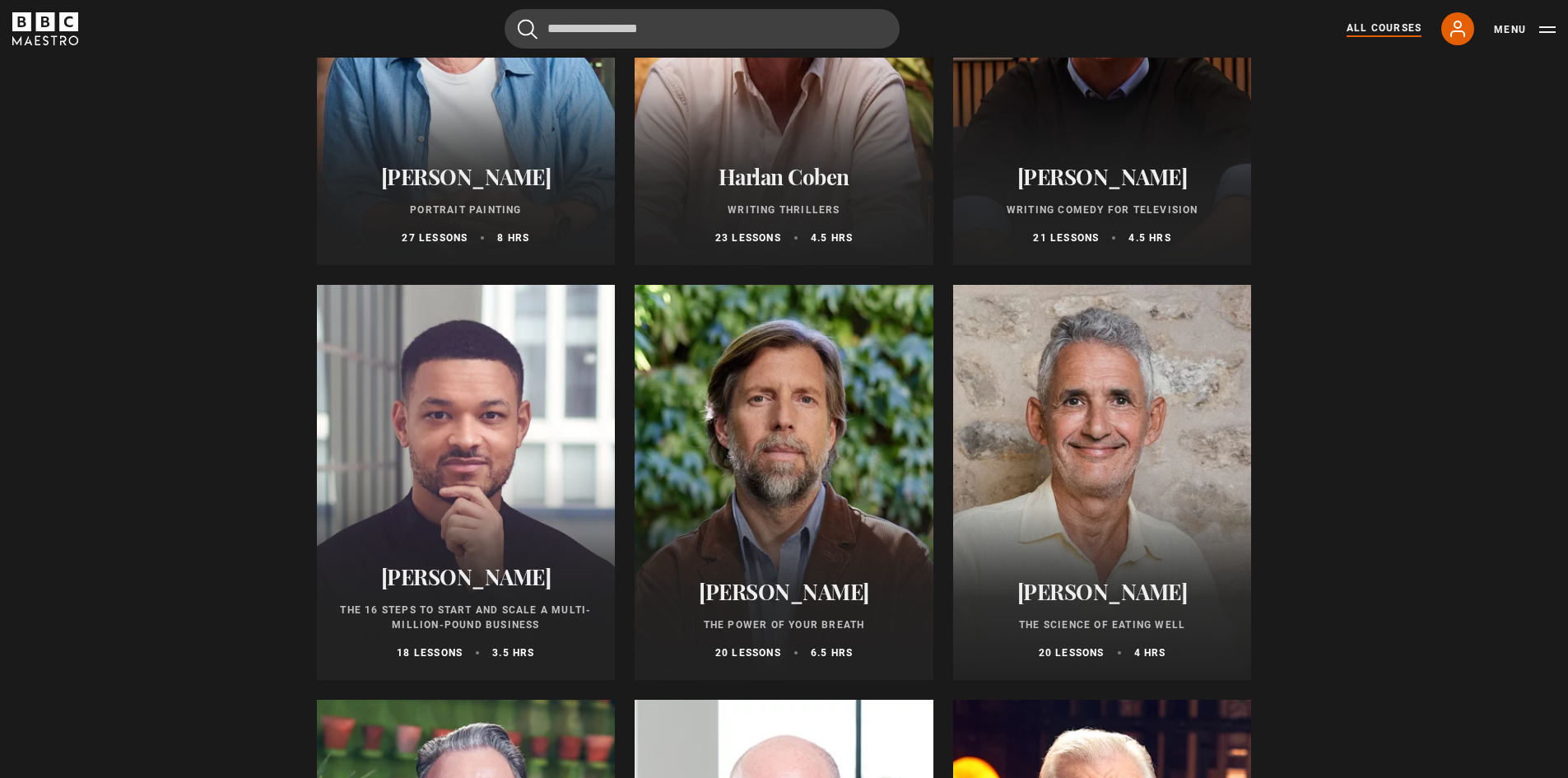
scroll to position [0, 0]
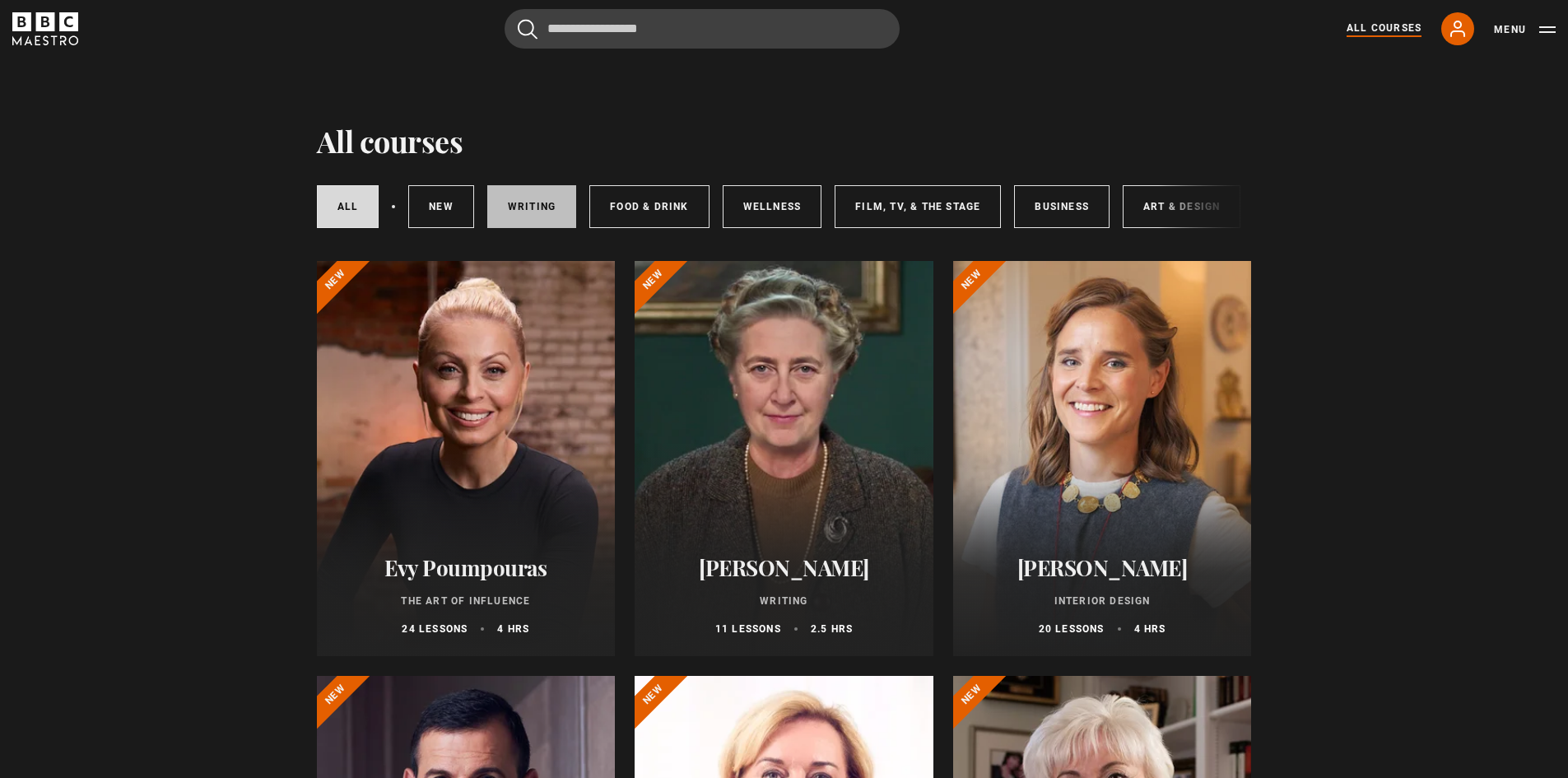
click at [528, 198] on link "Writing" at bounding box center [531, 207] width 89 height 43
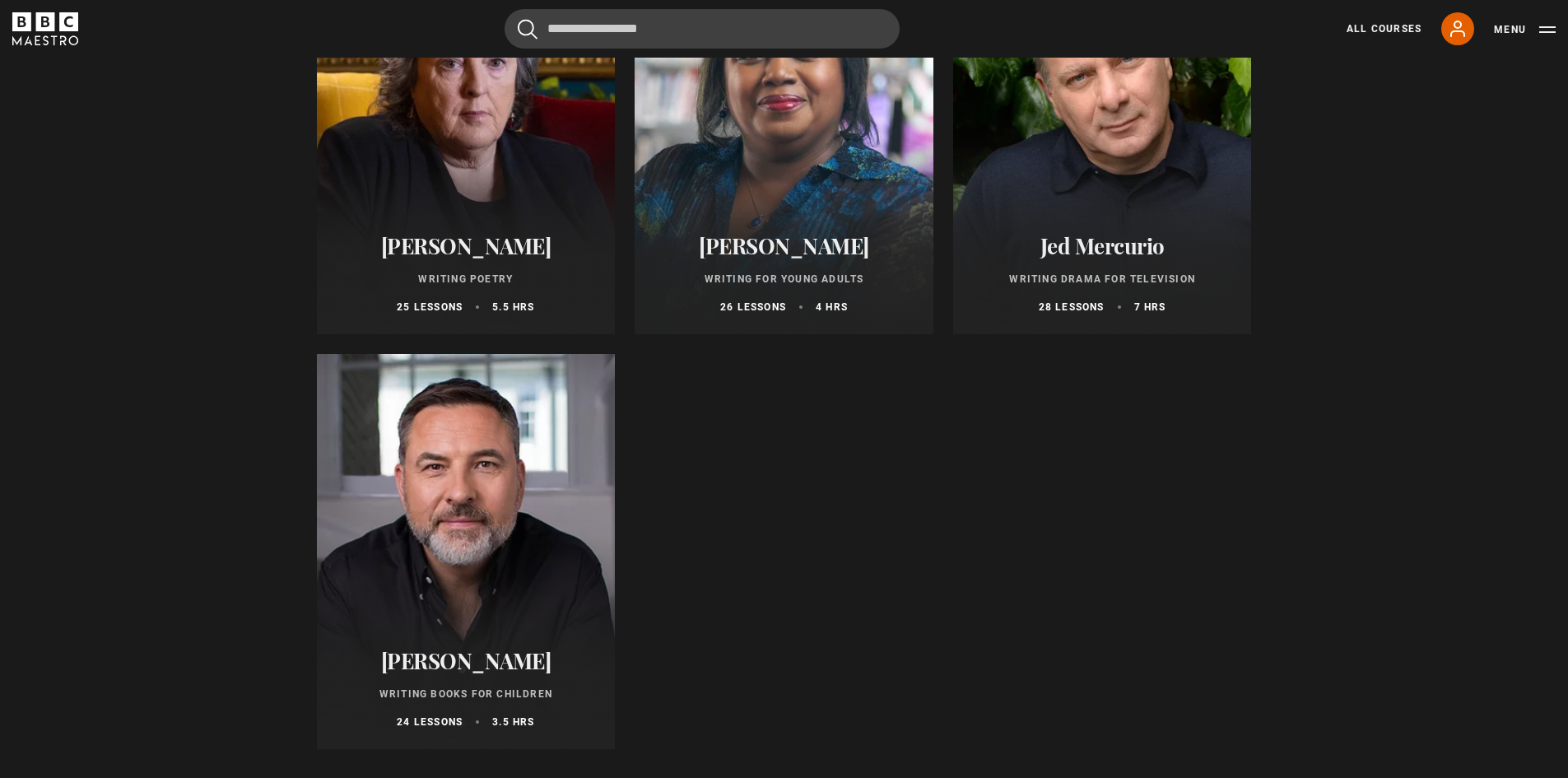
scroll to position [1589, 0]
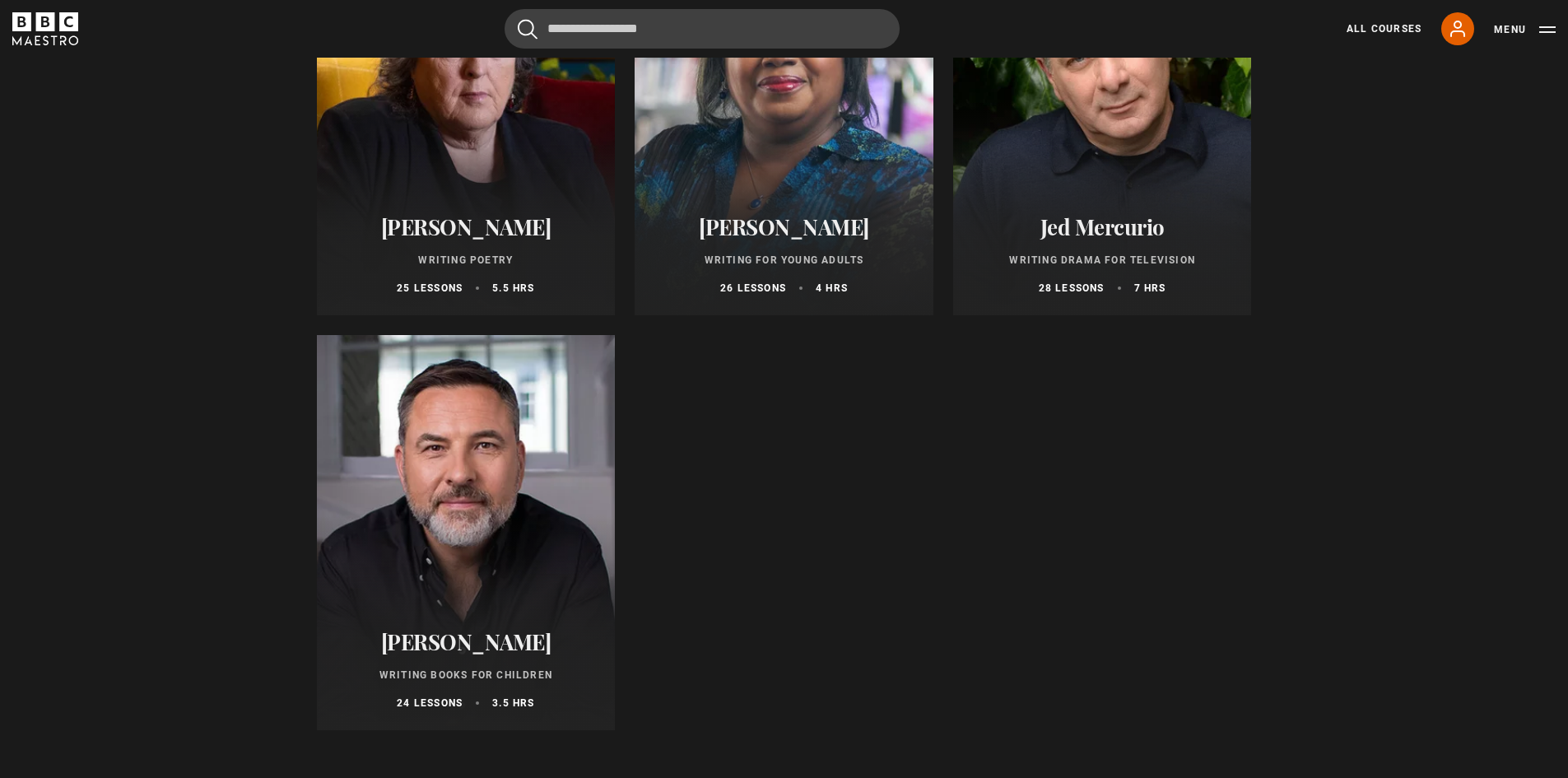
drag, startPoint x: 231, startPoint y: 314, endPoint x: 260, endPoint y: 355, distance: 50.2
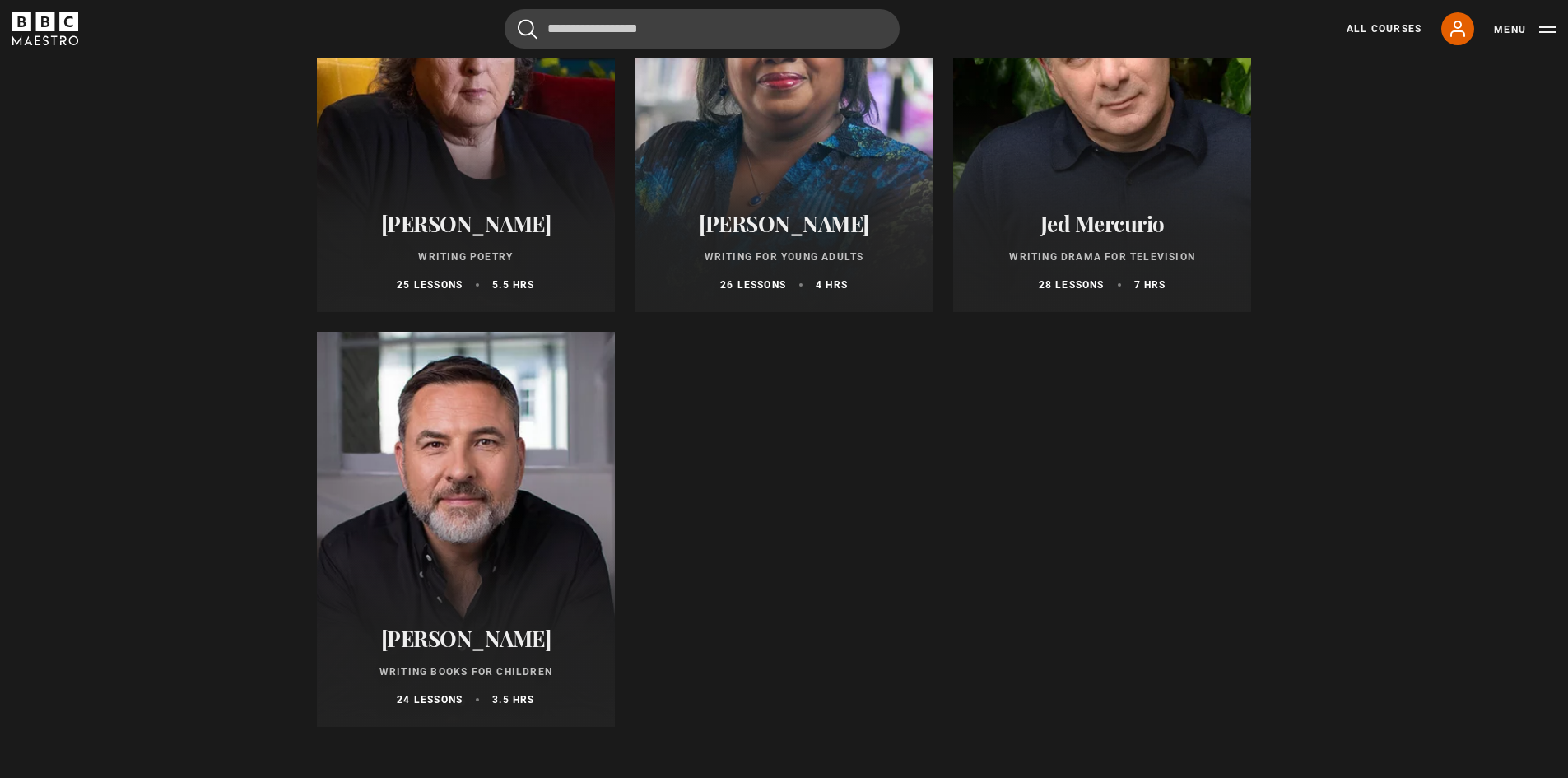
click at [466, 617] on div "David Walliams Writing Books for Children 24 lessons 3.5 hrs" at bounding box center [466, 667] width 299 height 121
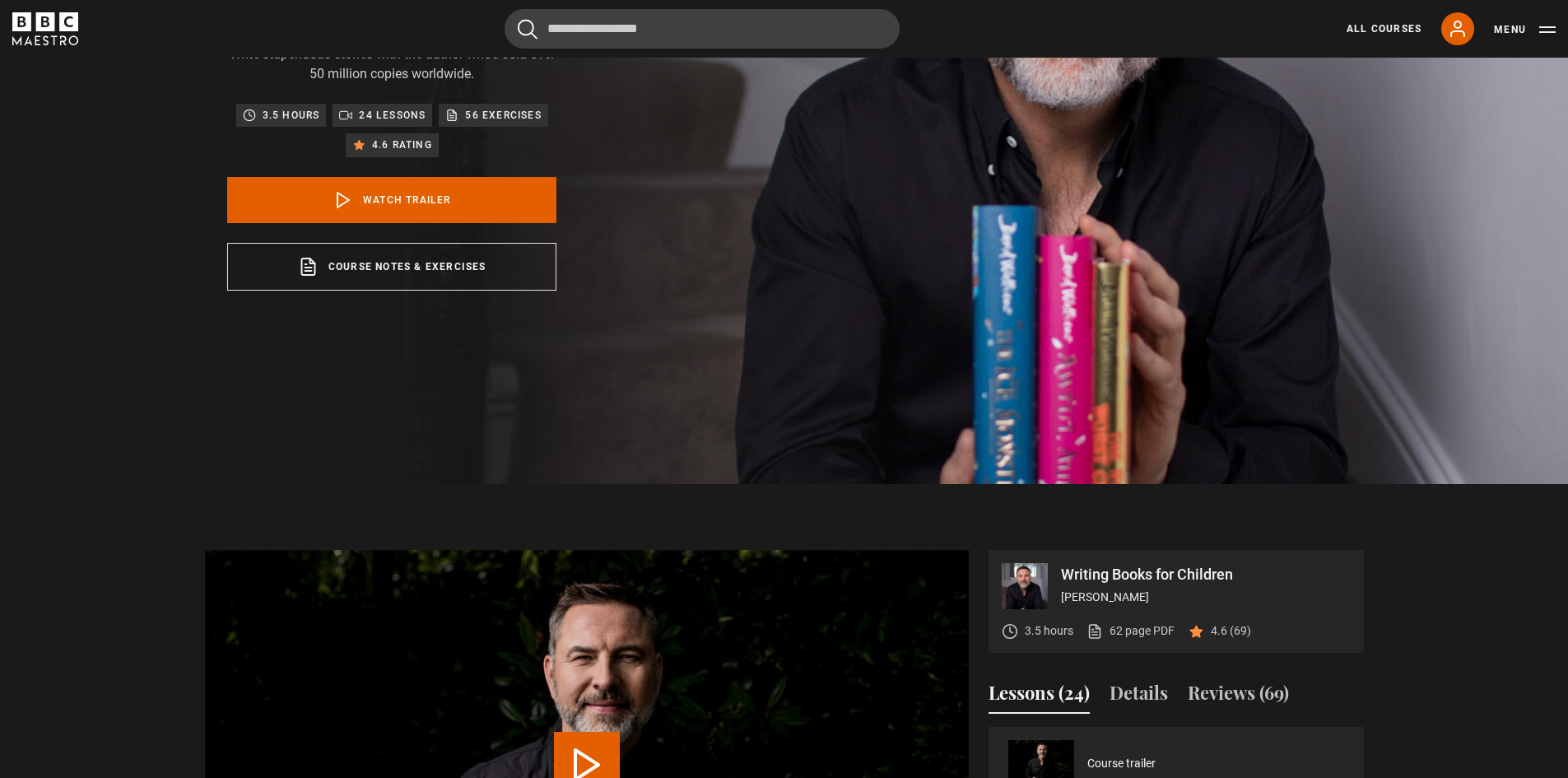
scroll to position [604, 0]
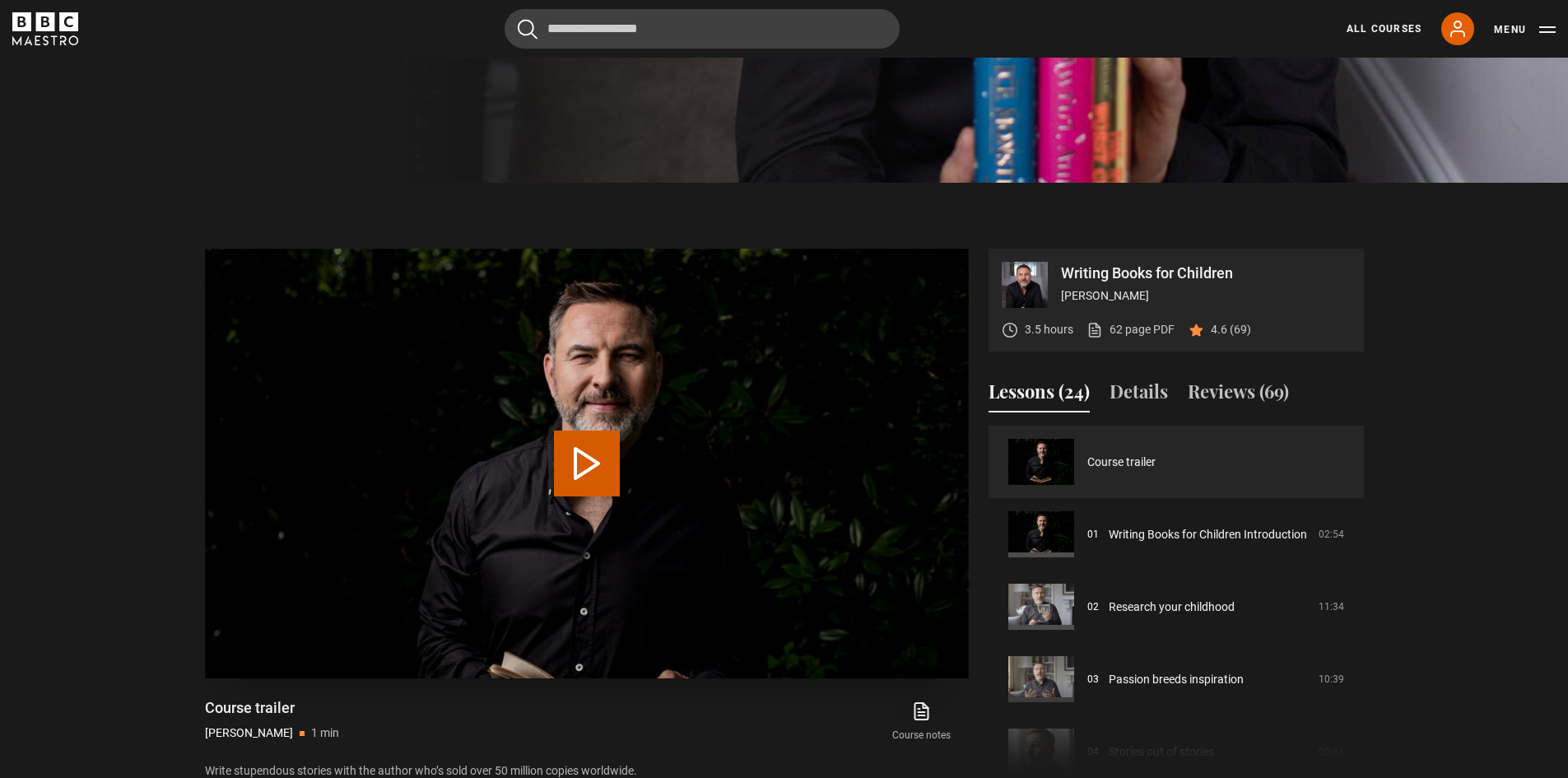
click at [578, 445] on button "Play Video" at bounding box center [587, 464] width 66 height 66
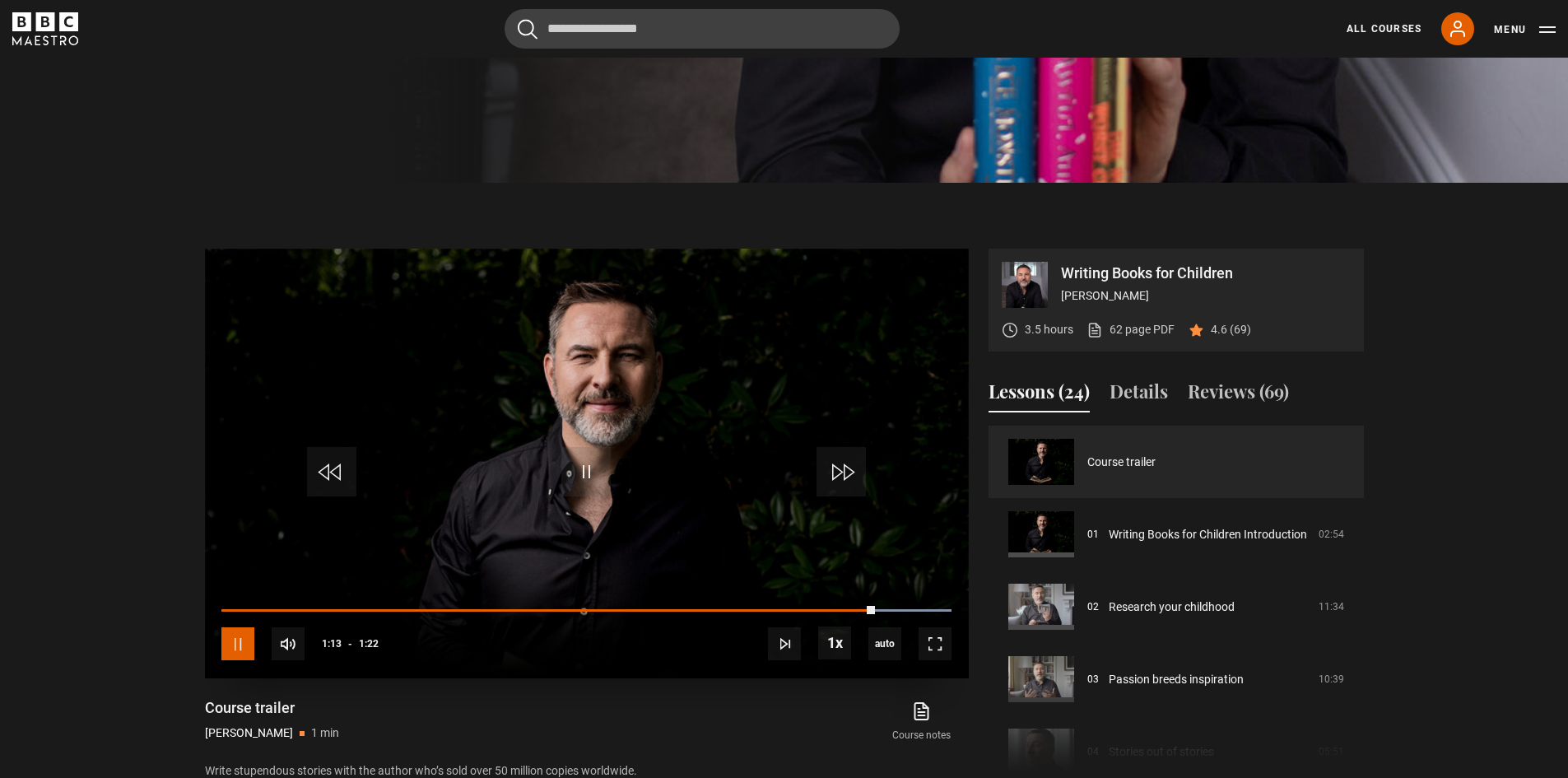
click at [248, 635] on span "Video Player" at bounding box center [237, 644] width 33 height 33
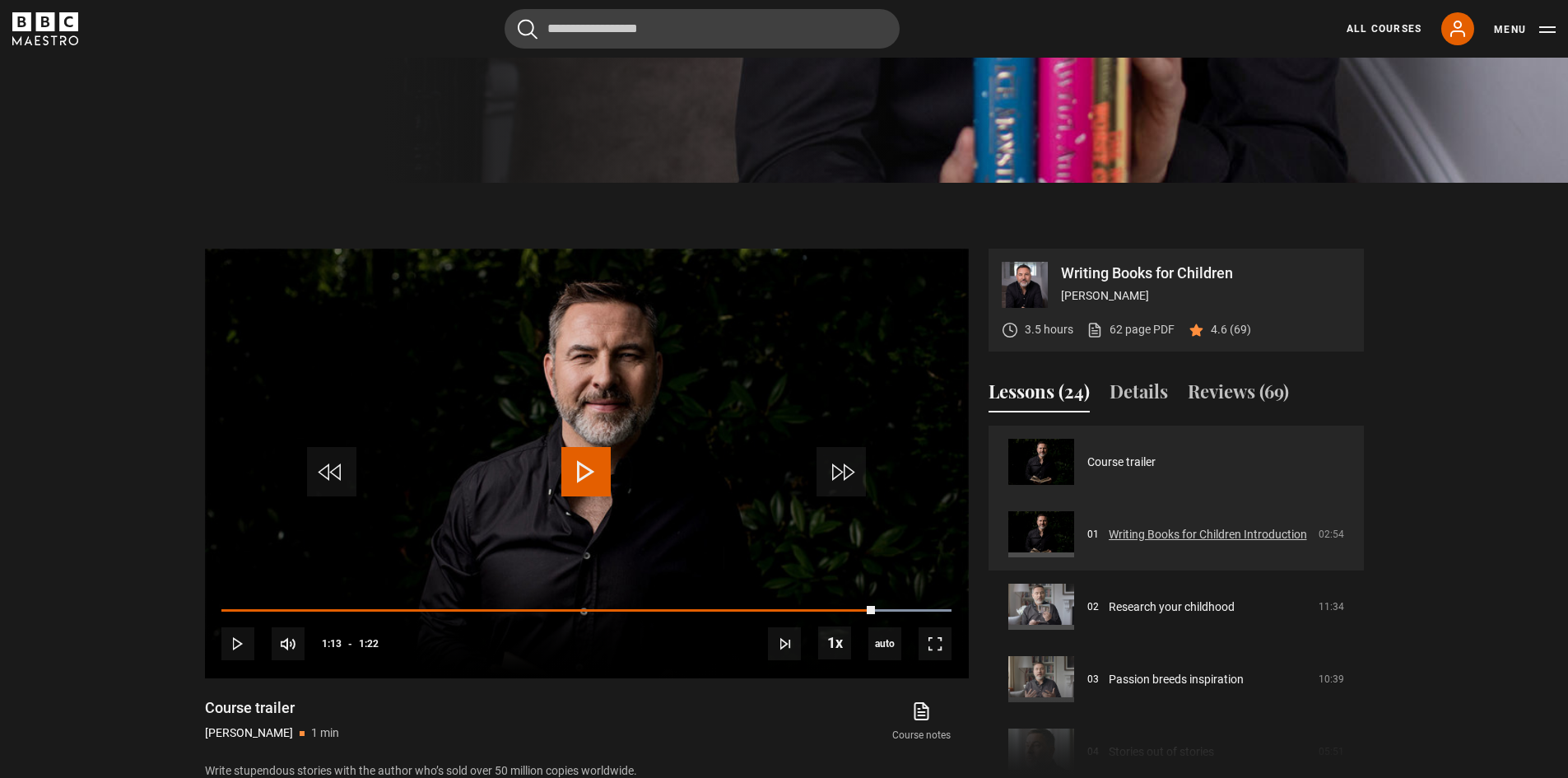
click at [1196, 531] on link "Writing Books for Children Introduction" at bounding box center [1208, 534] width 199 height 17
click at [1196, 529] on link "Writing Books for Children Introduction" at bounding box center [1208, 534] width 199 height 17
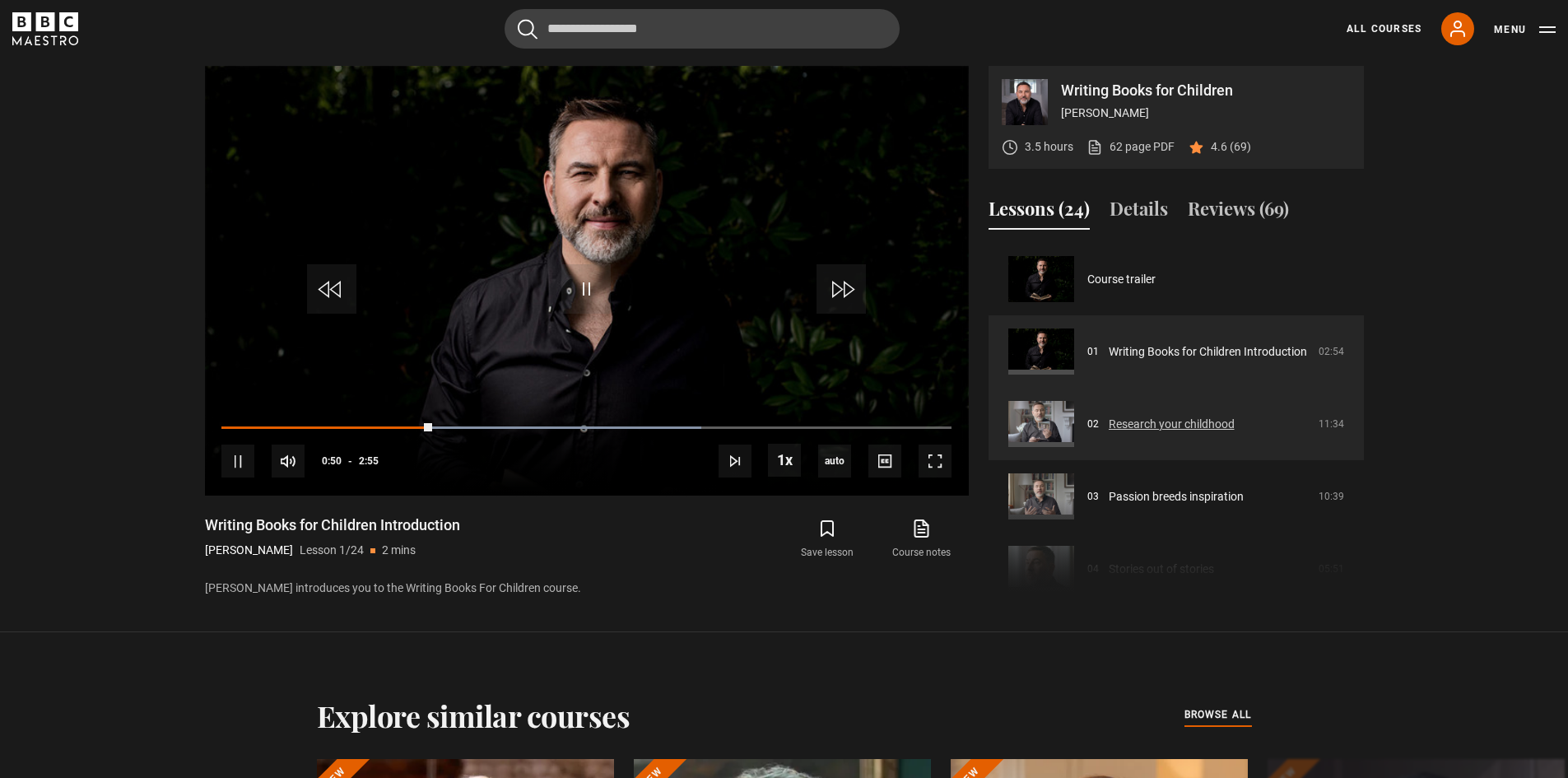
click at [1114, 427] on link "Research your childhood" at bounding box center [1172, 425] width 126 height 17
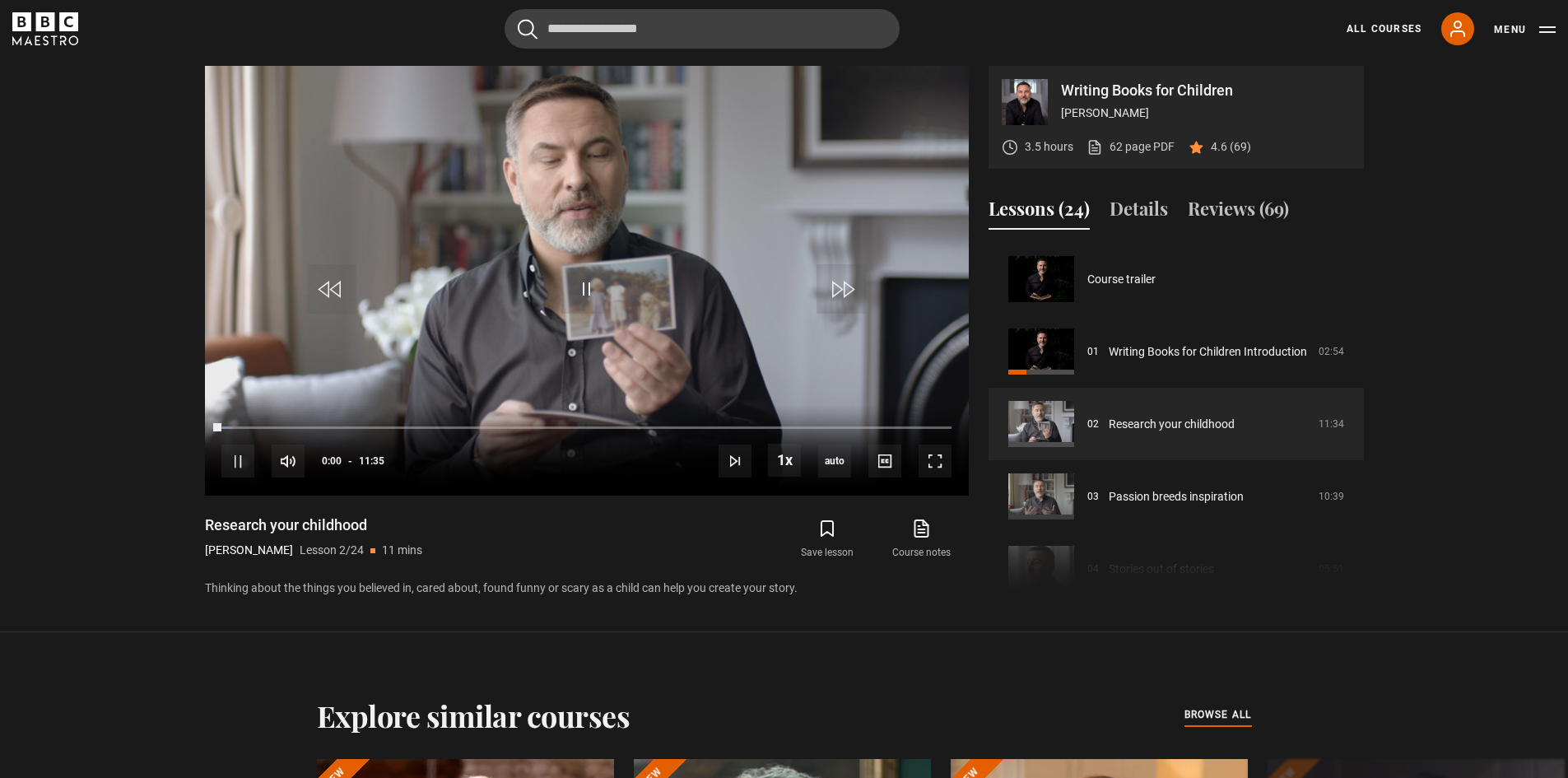
scroll to position [73, 0]
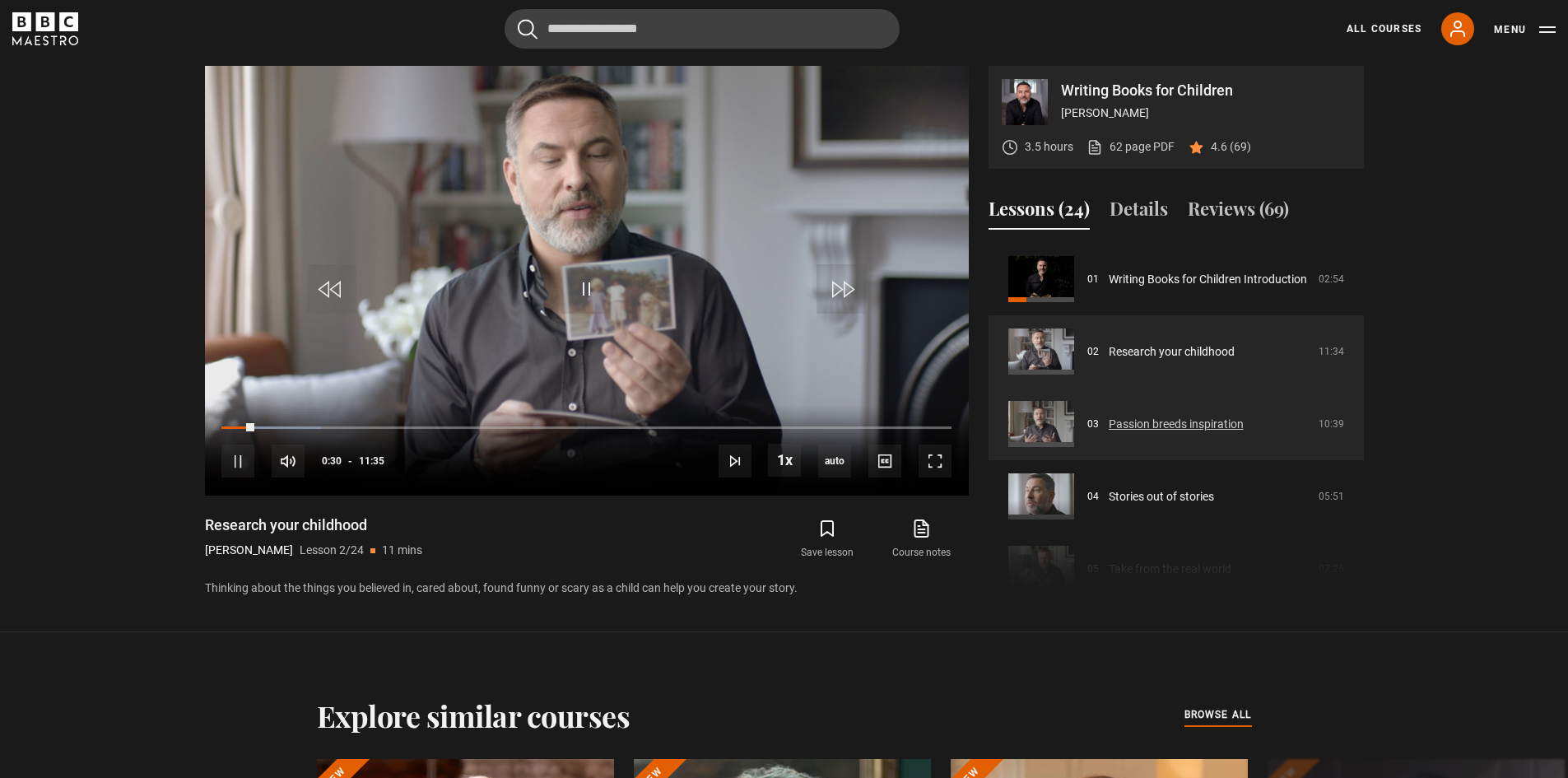
click at [1158, 424] on link "Passion breeds inspiration" at bounding box center [1176, 425] width 135 height 17
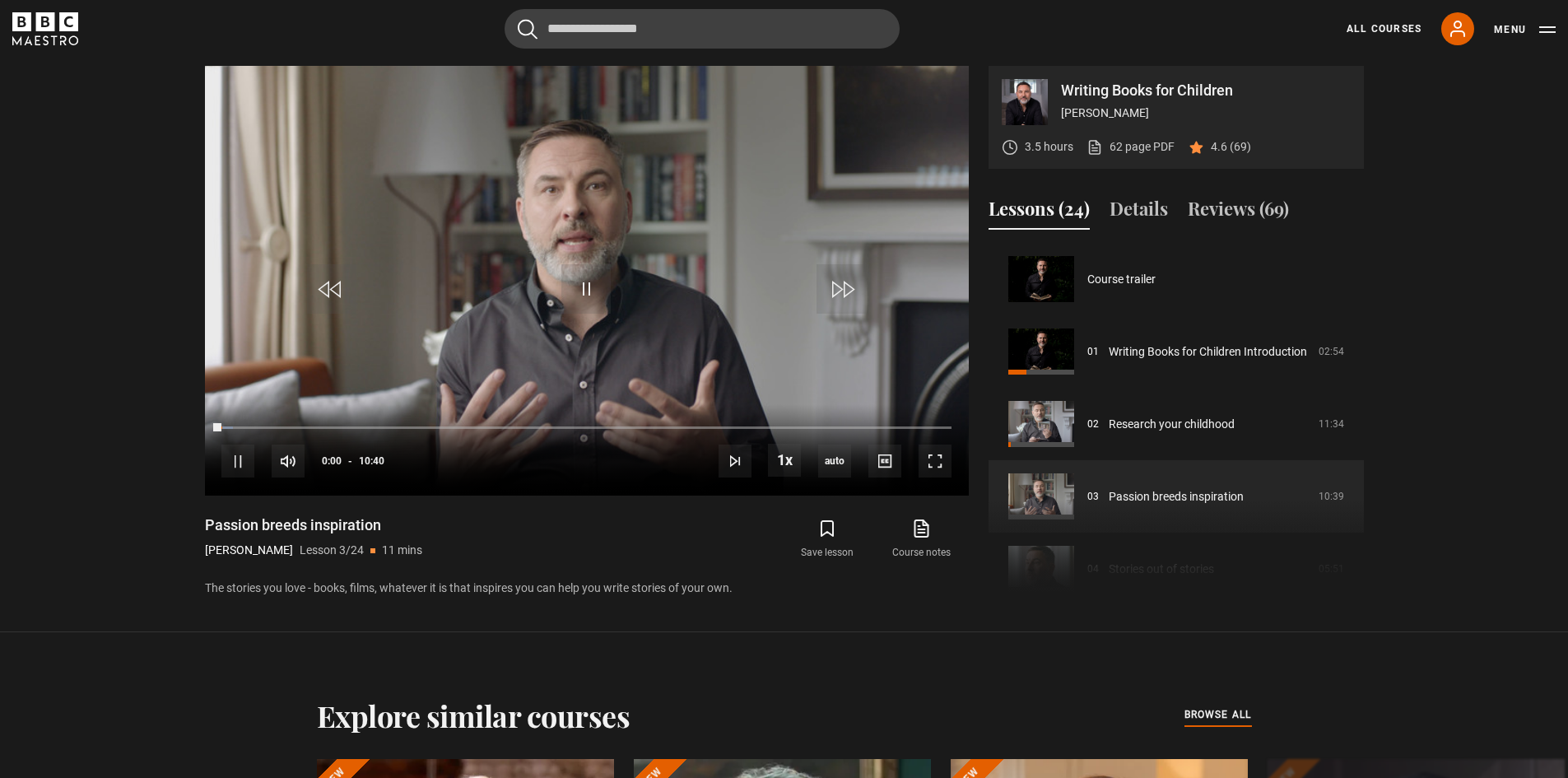
scroll to position [145, 0]
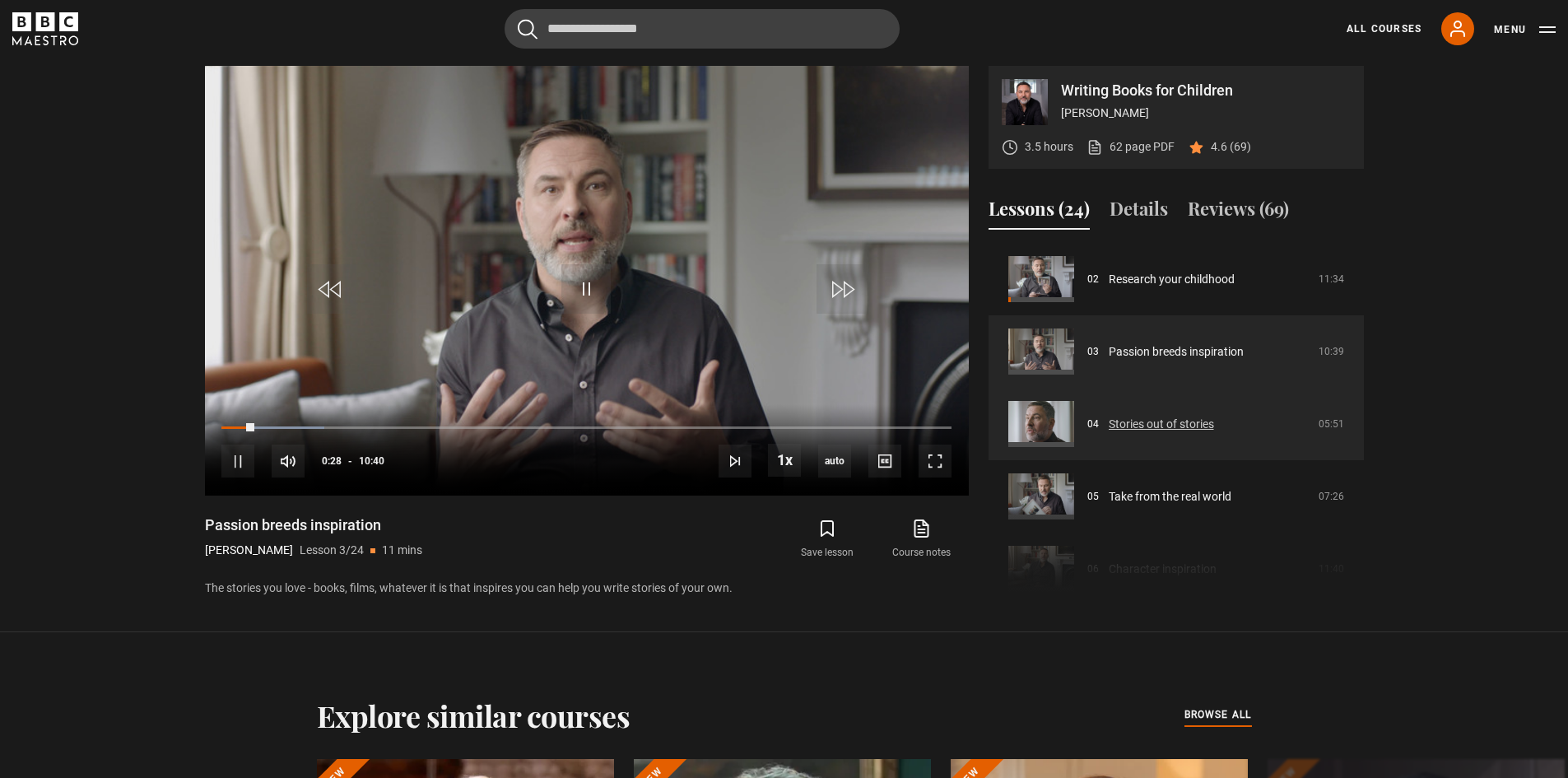
click at [1175, 421] on link "Stories out of stories" at bounding box center [1161, 425] width 105 height 17
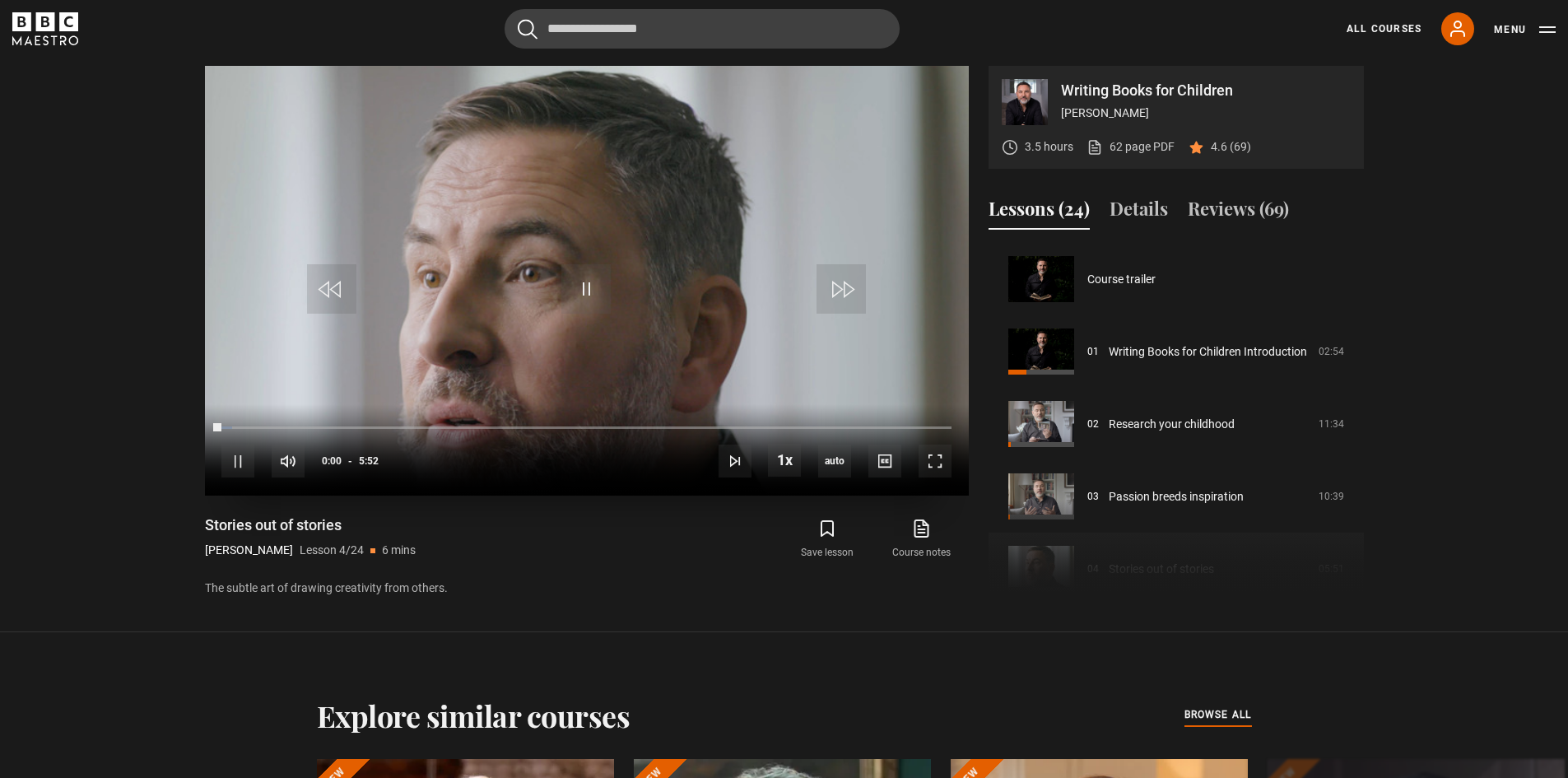
scroll to position [218, 0]
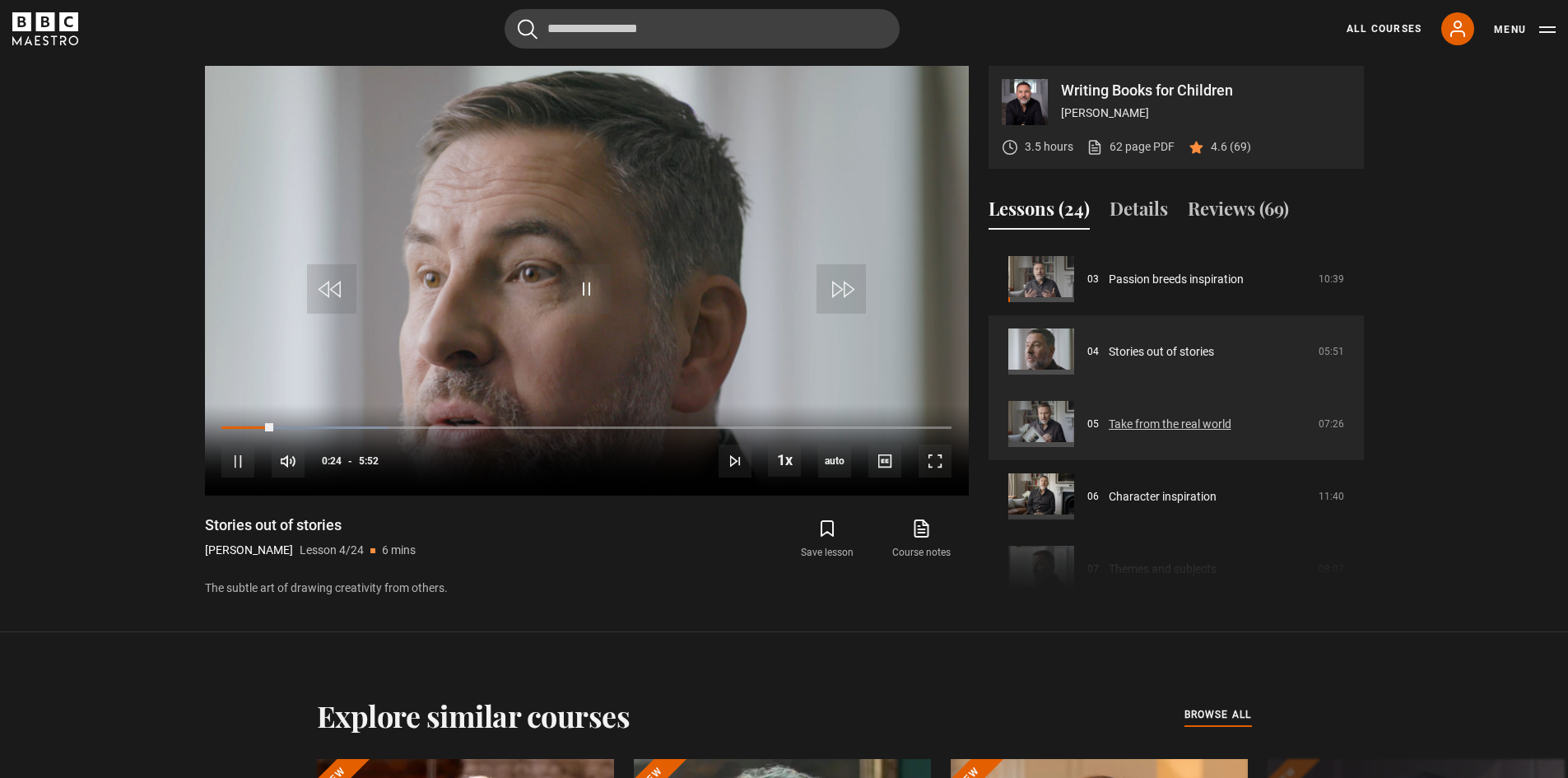
click at [1172, 425] on link "Take from the real world" at bounding box center [1170, 425] width 123 height 17
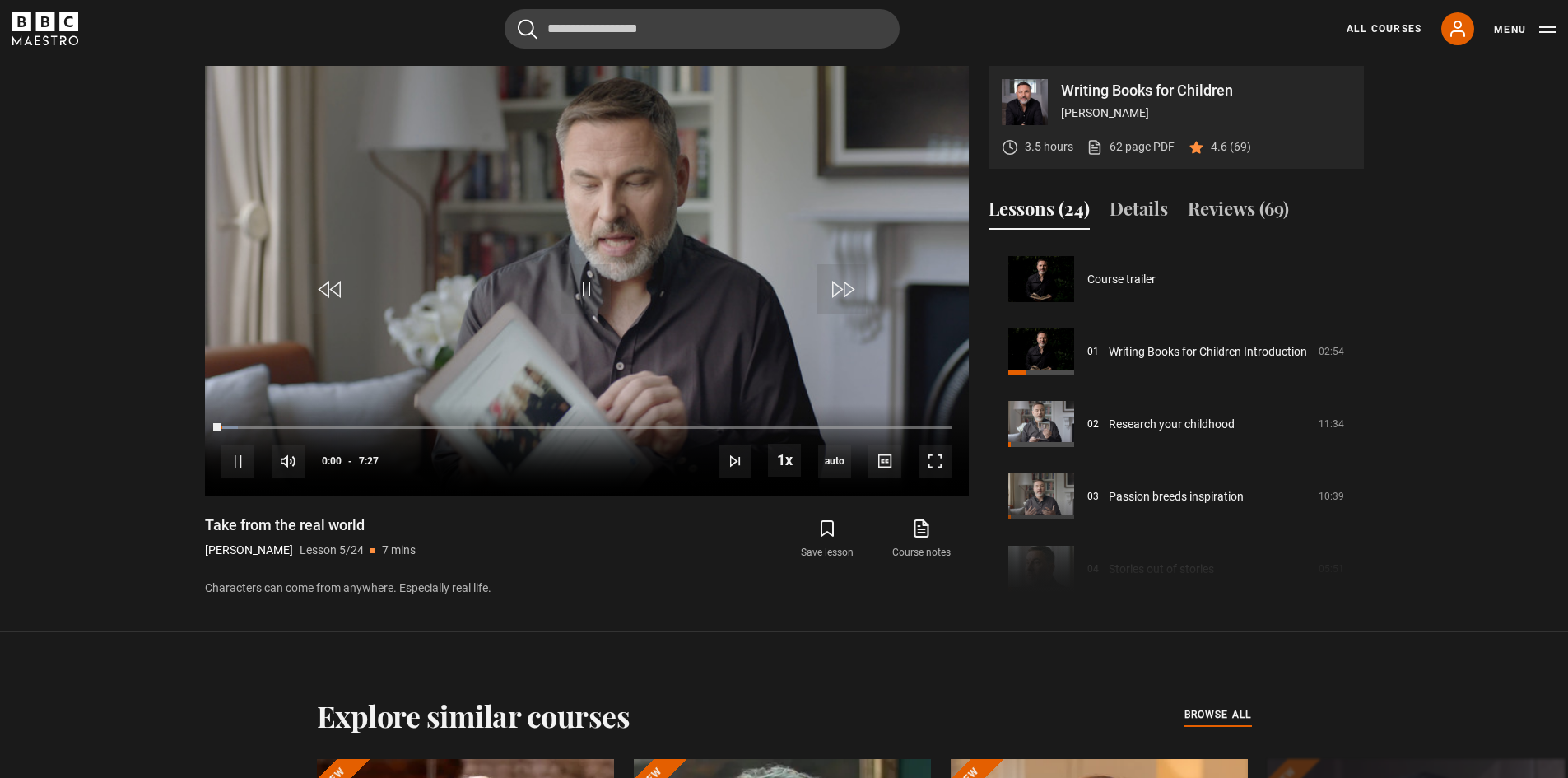
scroll to position [290, 0]
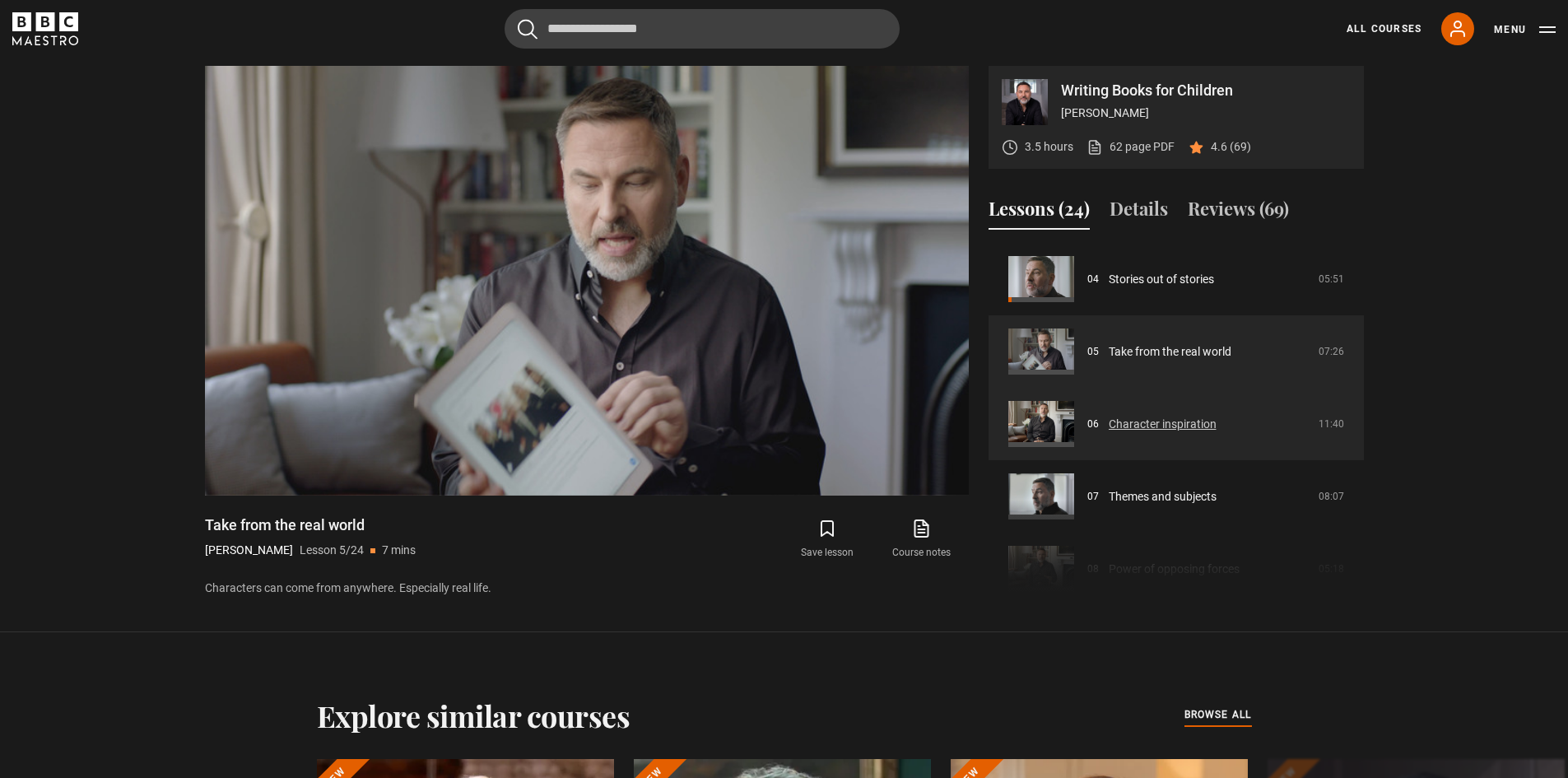
click at [1204, 426] on link "Character inspiration" at bounding box center [1162, 425] width 108 height 17
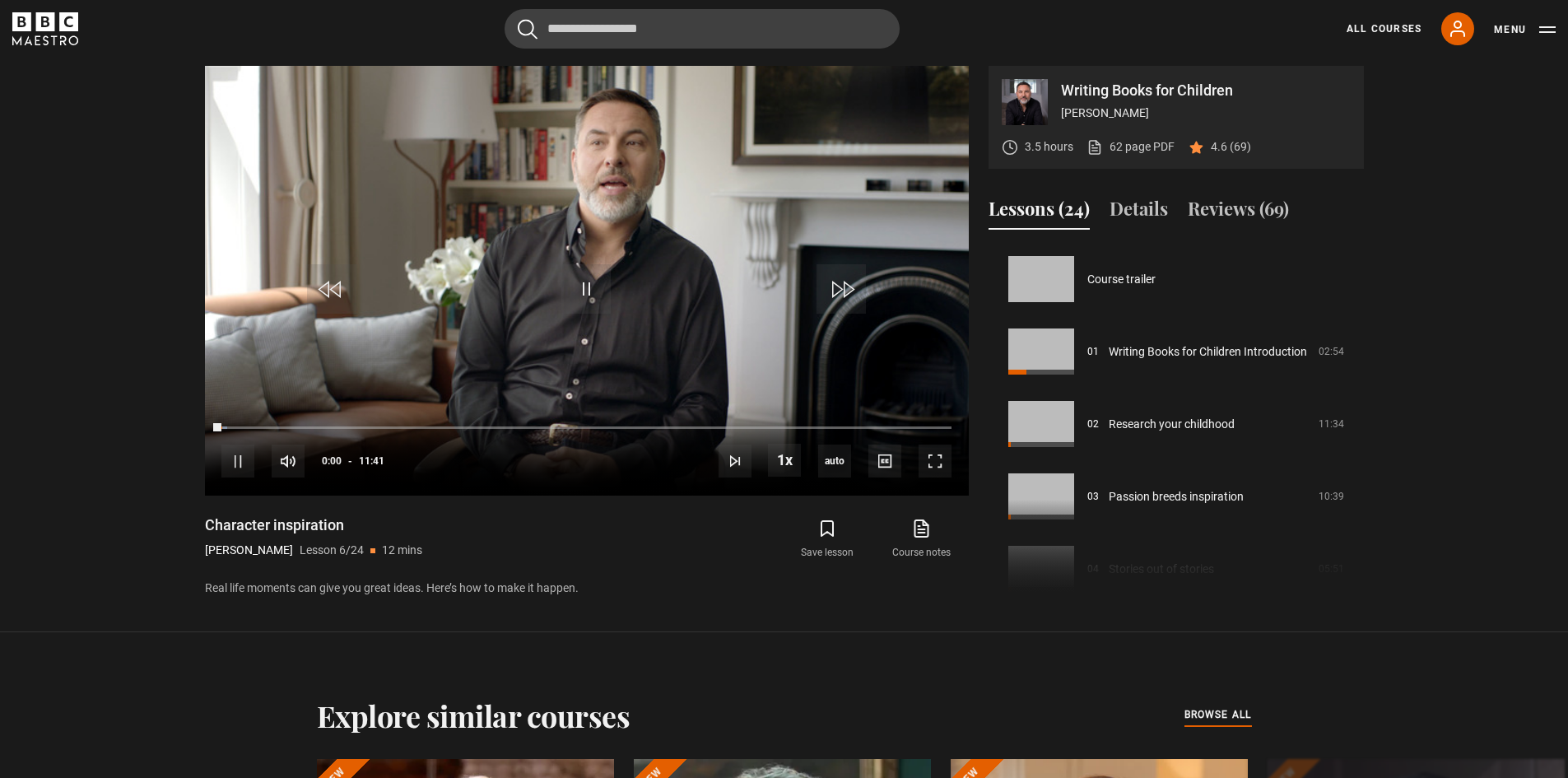
scroll to position [363, 0]
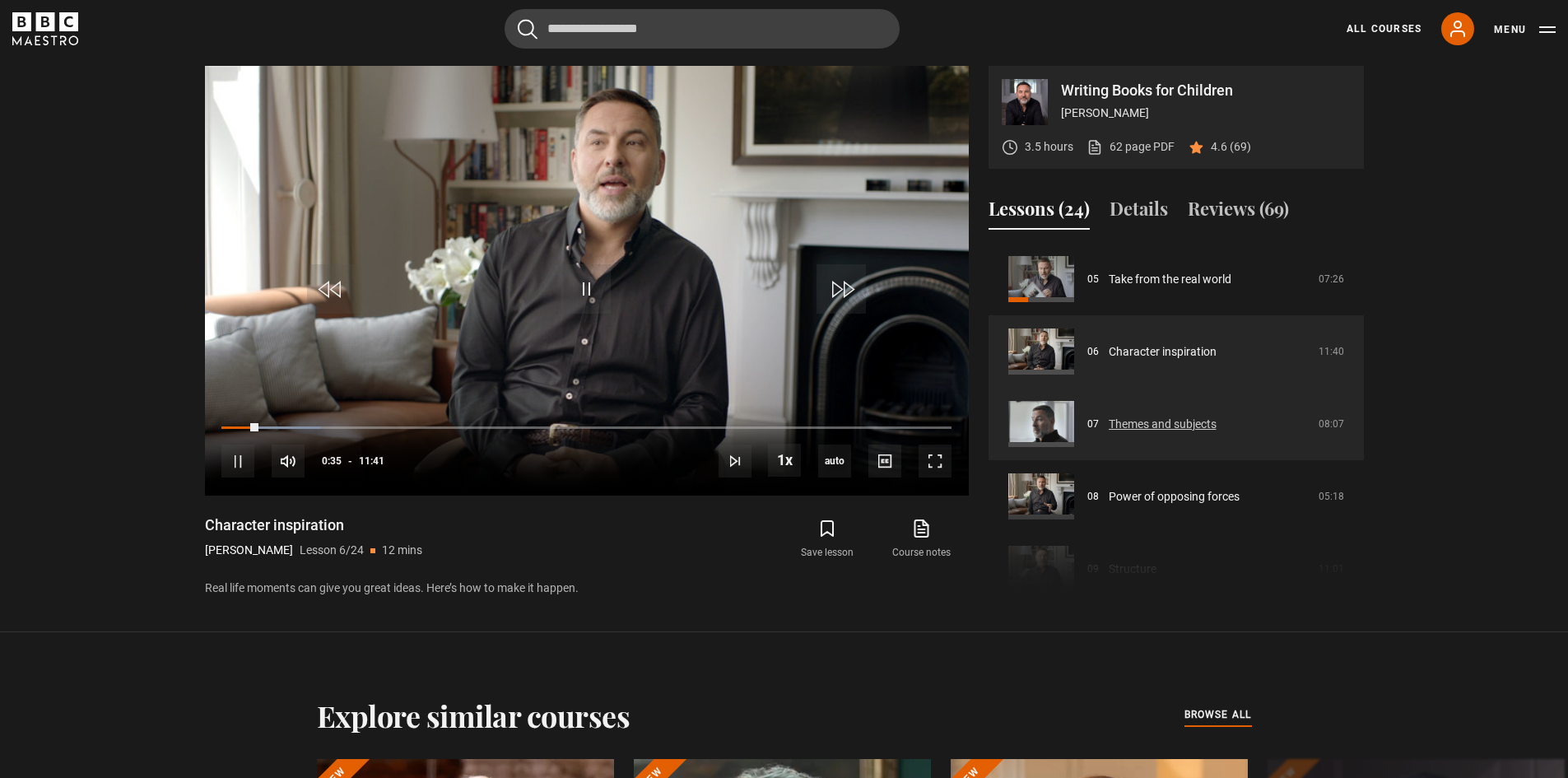
click at [1193, 427] on link "Themes and subjects" at bounding box center [1162, 425] width 108 height 17
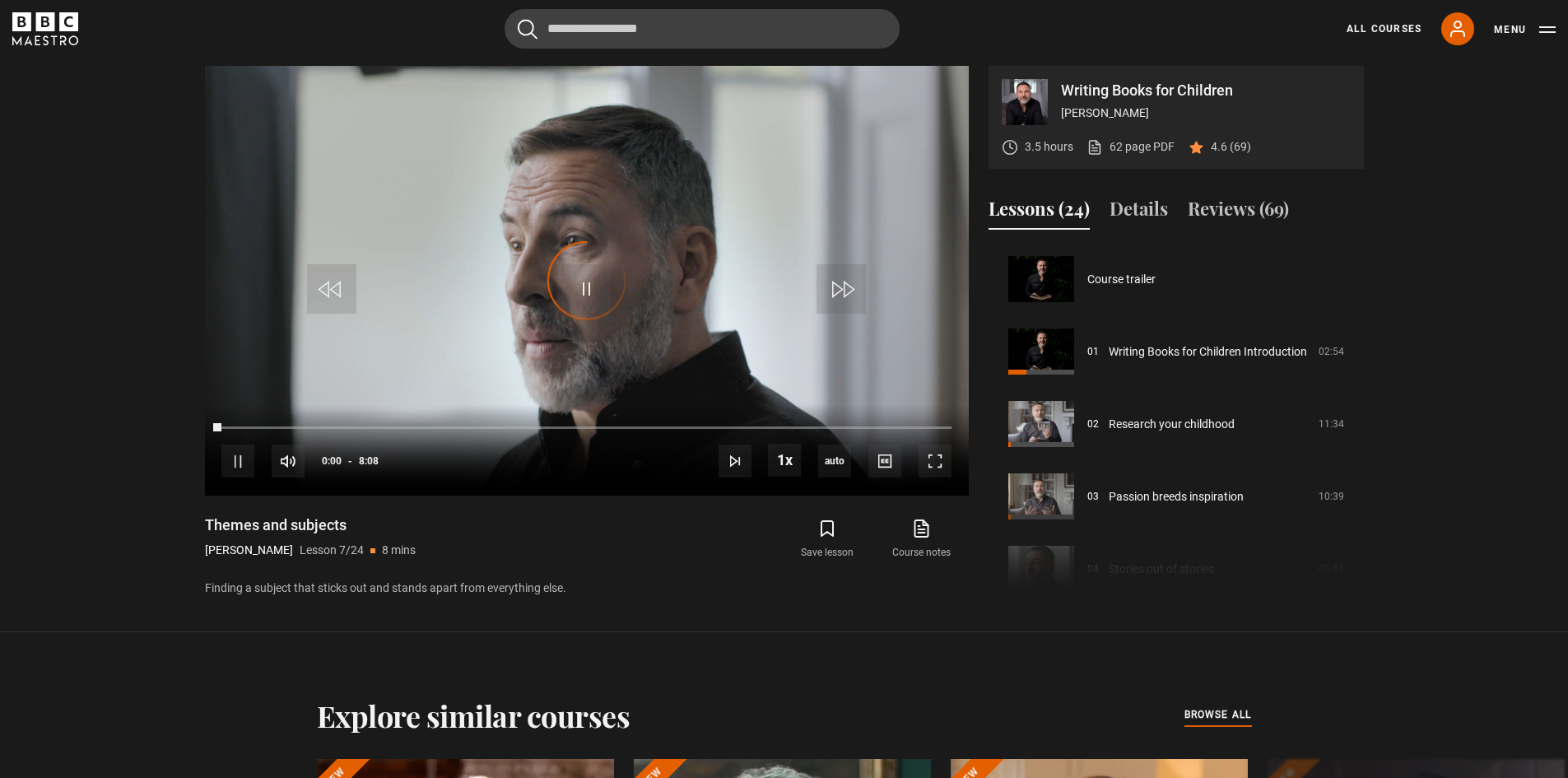
scroll to position [434, 0]
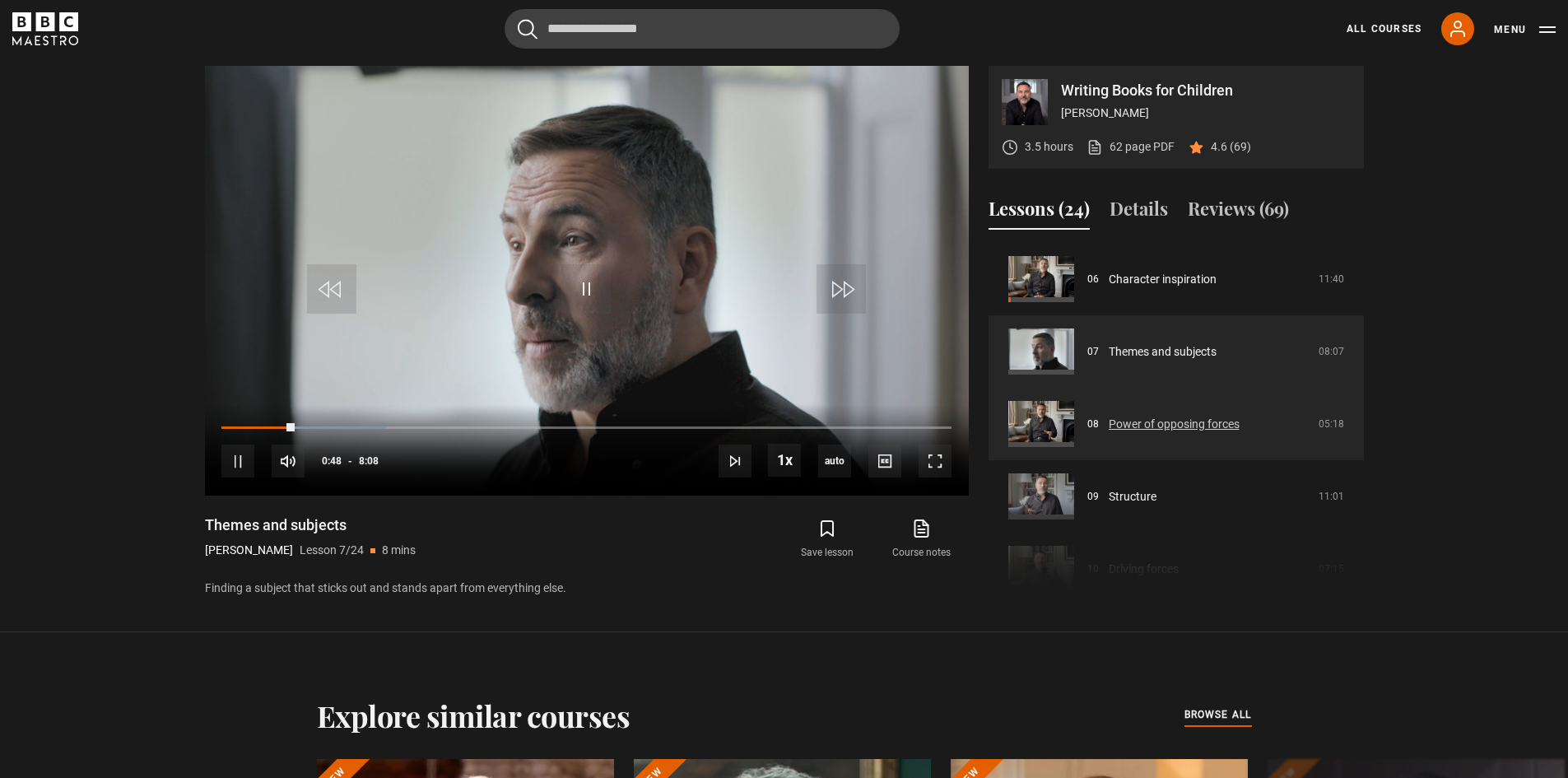
click at [1168, 420] on link "Power of opposing forces" at bounding box center [1174, 425] width 131 height 17
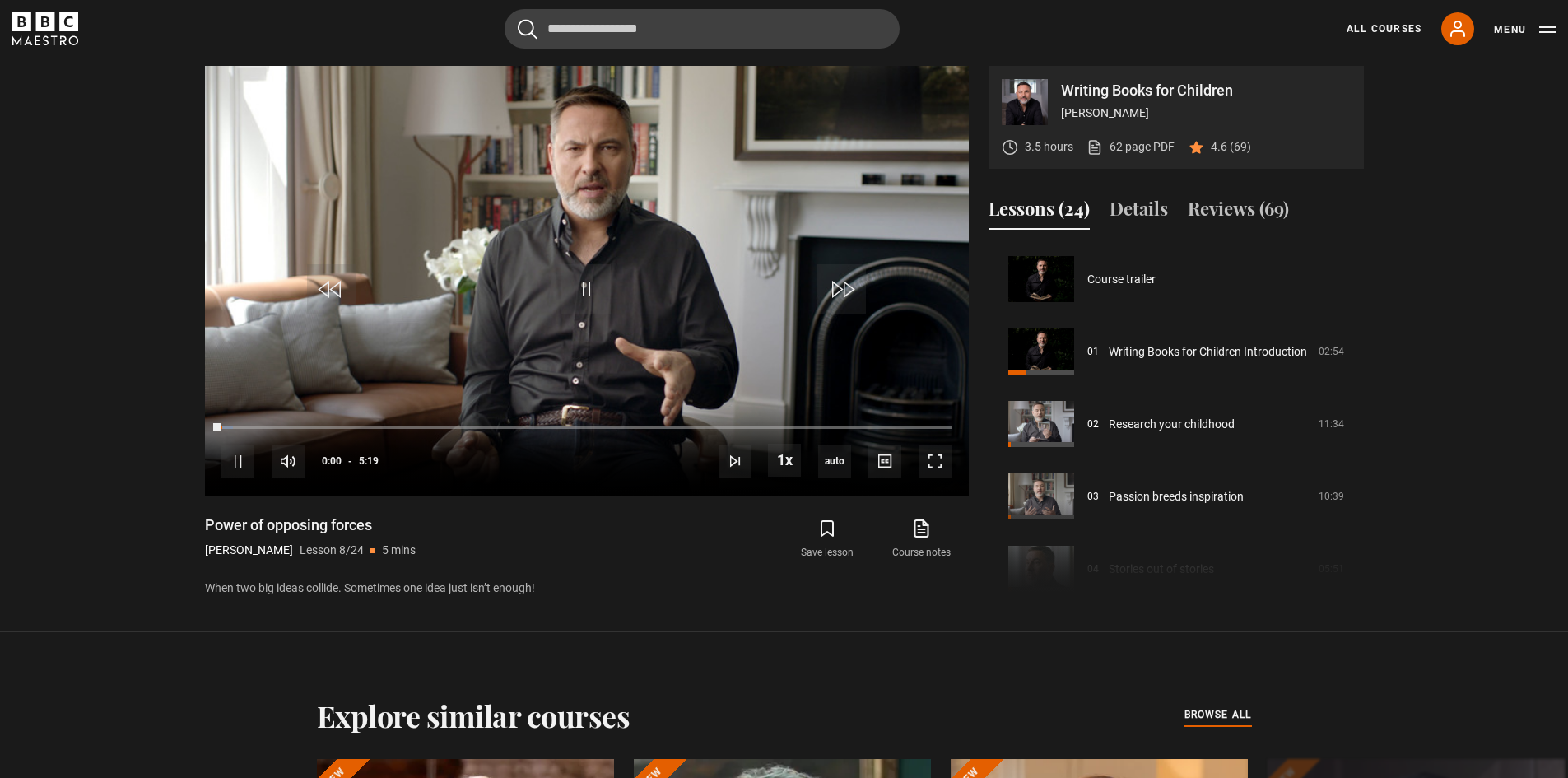
scroll to position [507, 0]
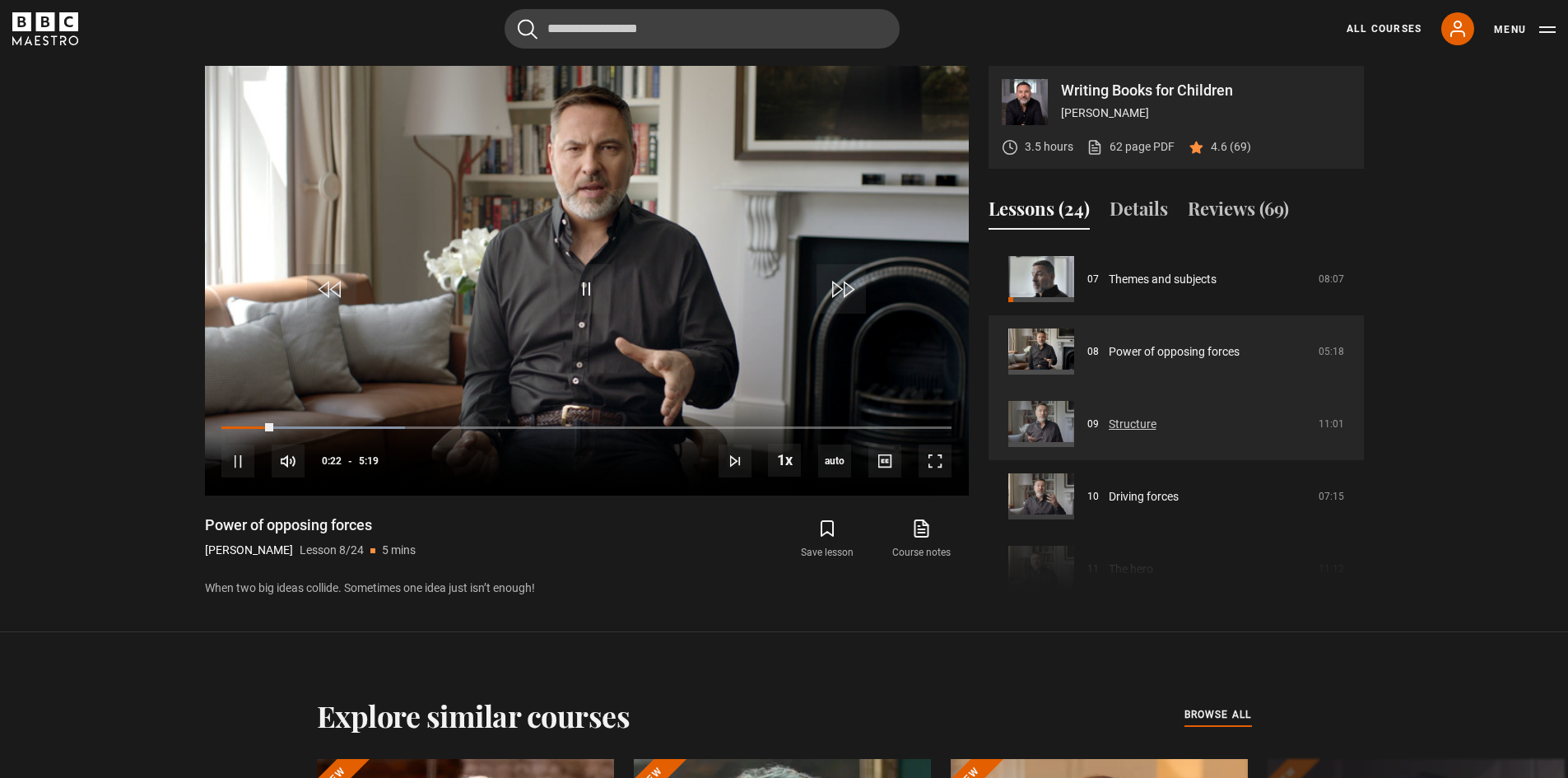
click at [1141, 426] on link "Structure" at bounding box center [1132, 425] width 47 height 17
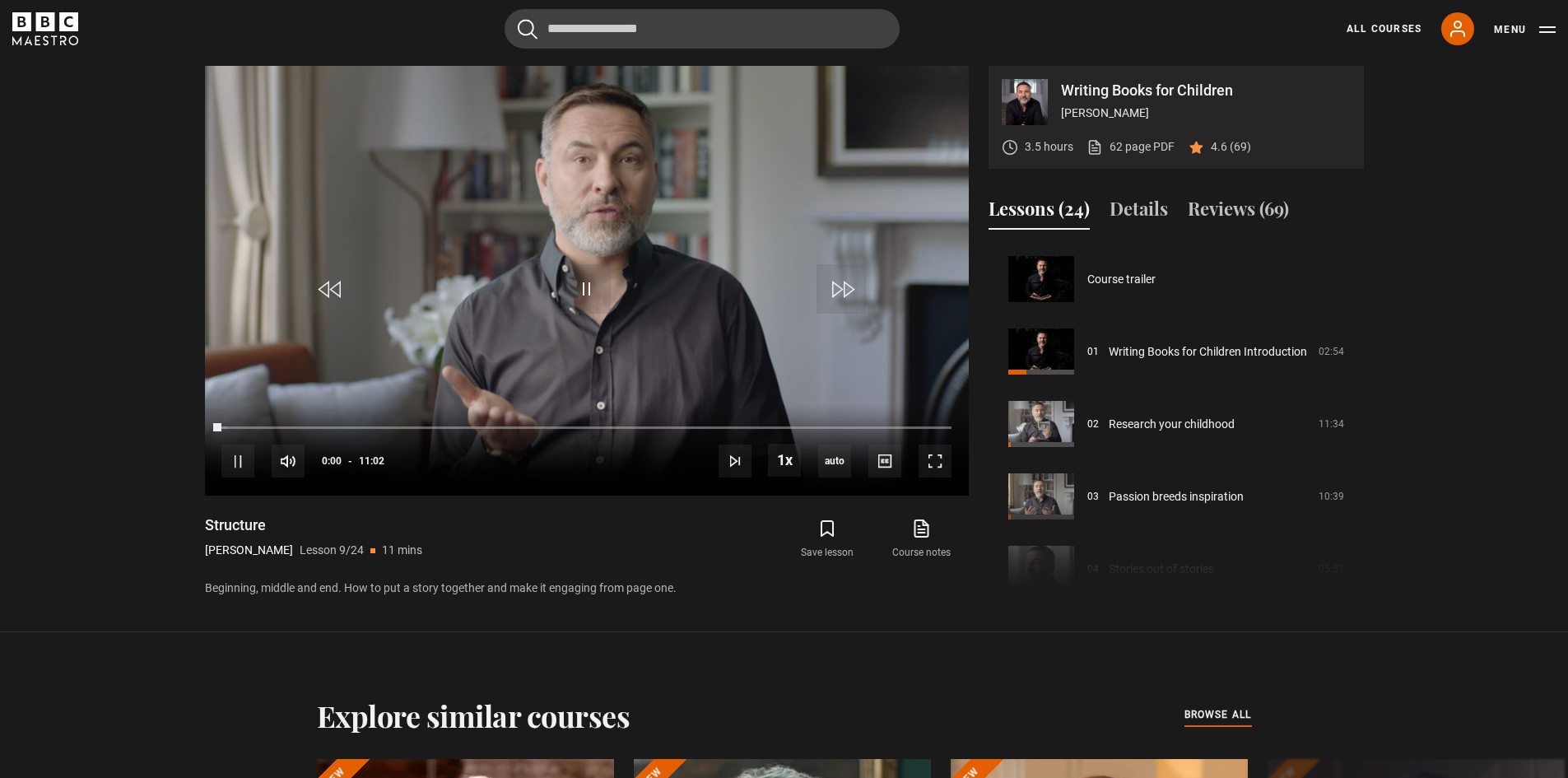
scroll to position [579, 0]
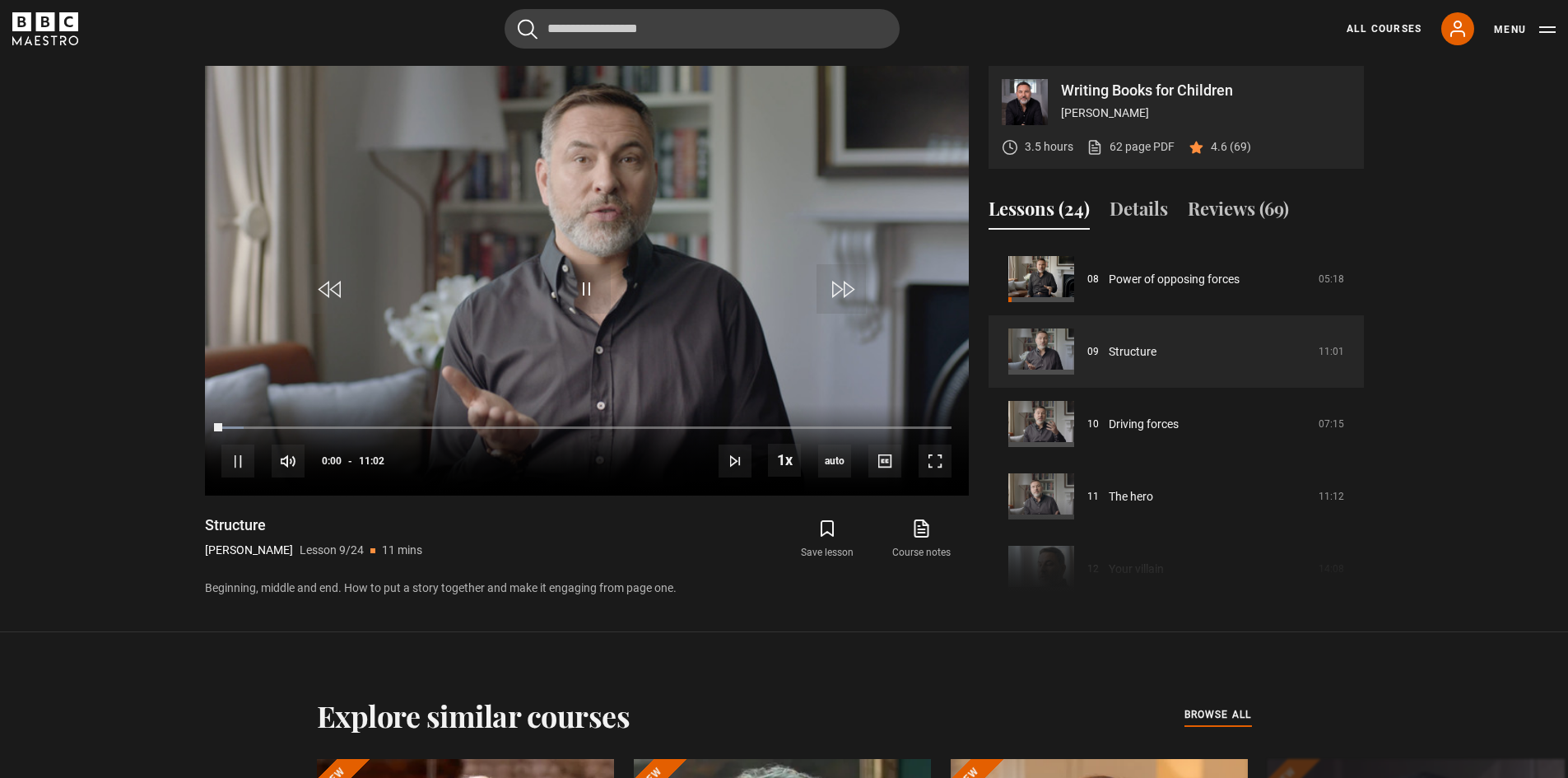
click at [1375, 21] on div "All Courses My Account Search Menu" at bounding box center [1441, 28] width 229 height 33
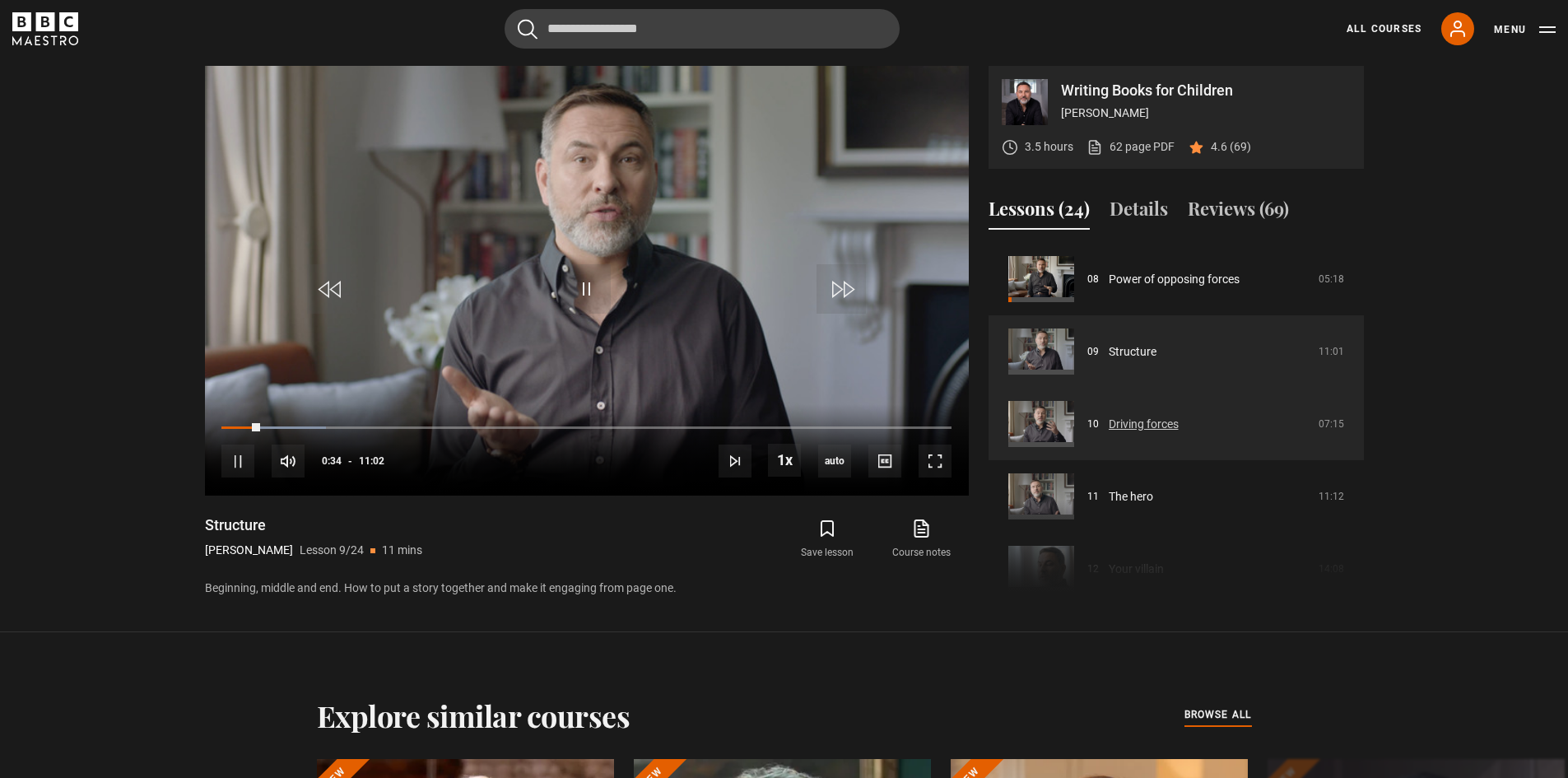
click at [1126, 430] on link "Driving forces" at bounding box center [1143, 425] width 70 height 17
click at [1129, 423] on link "Driving forces" at bounding box center [1143, 425] width 70 height 17
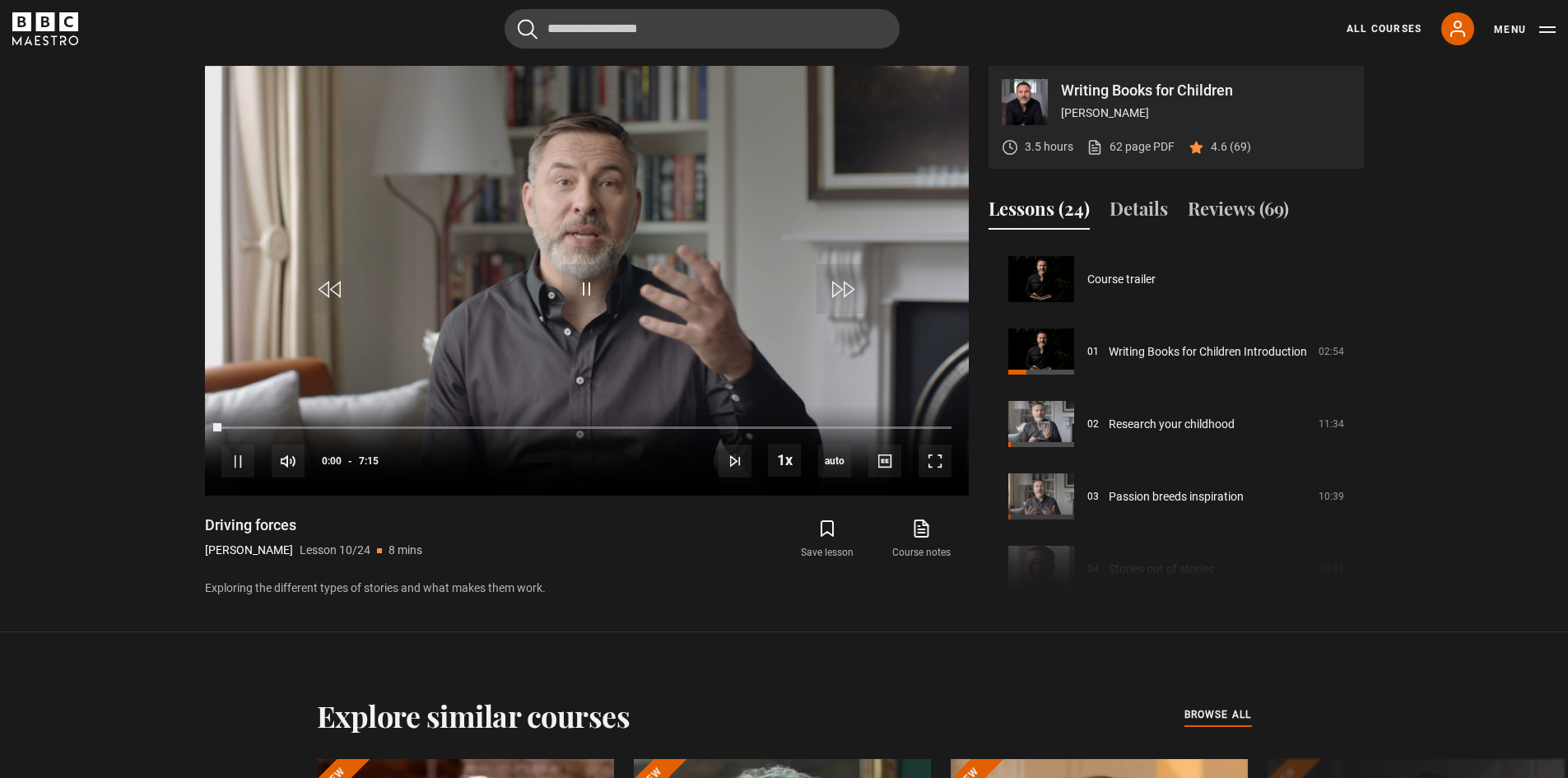
scroll to position [652, 0]
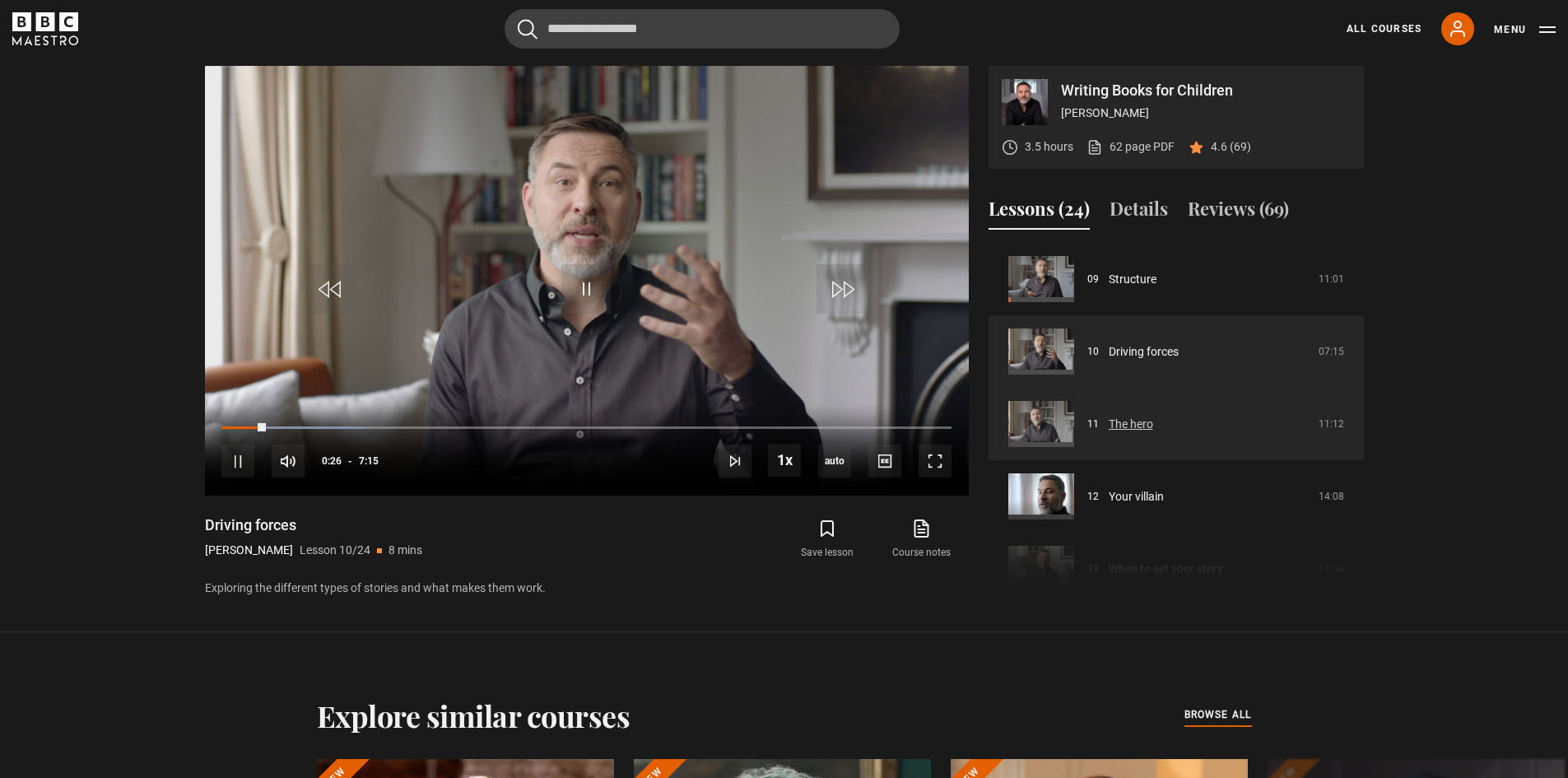
click at [1135, 428] on link "The hero" at bounding box center [1130, 425] width 44 height 17
click at [1137, 424] on link "The hero" at bounding box center [1130, 425] width 44 height 17
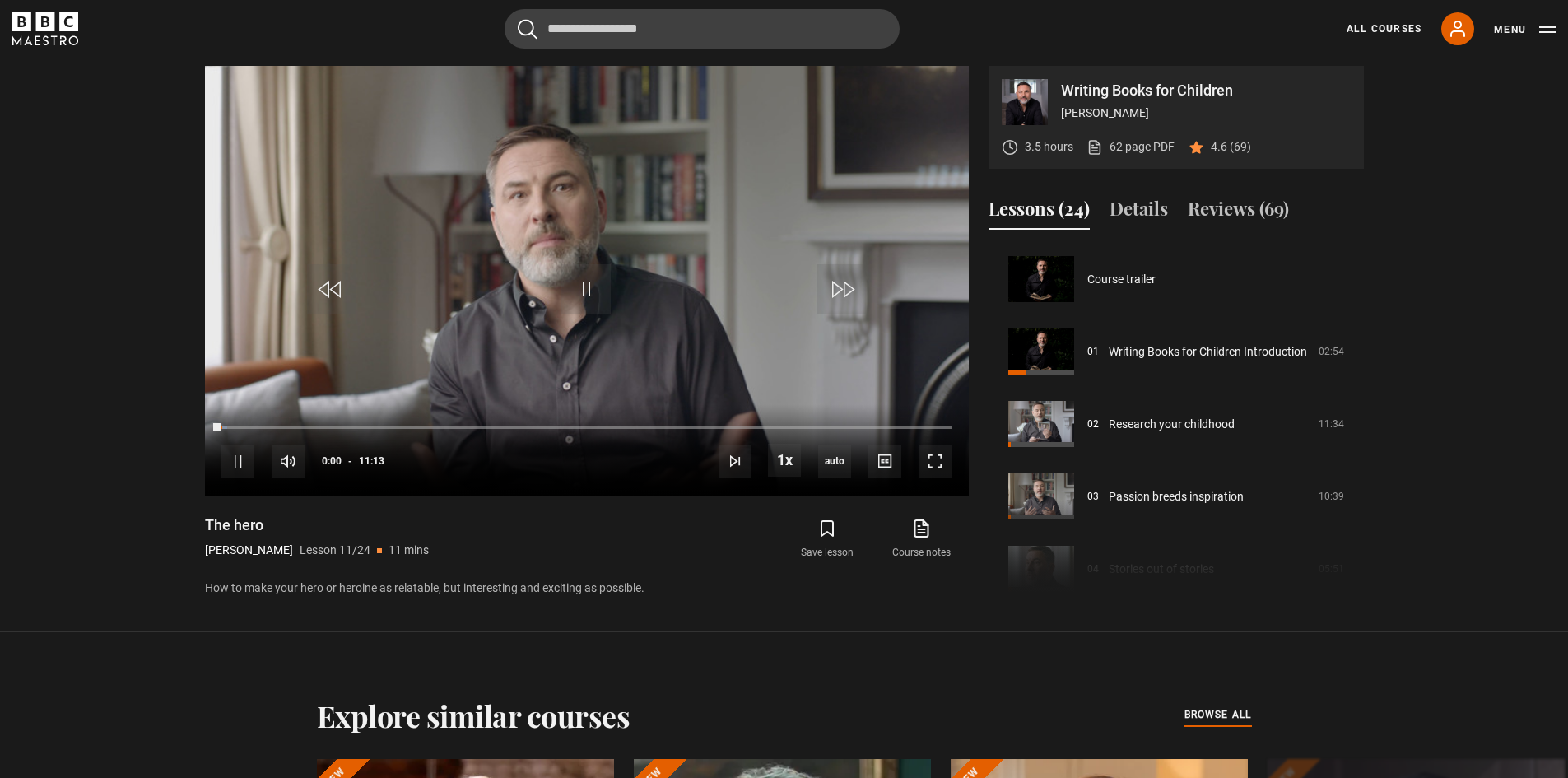
scroll to position [724, 0]
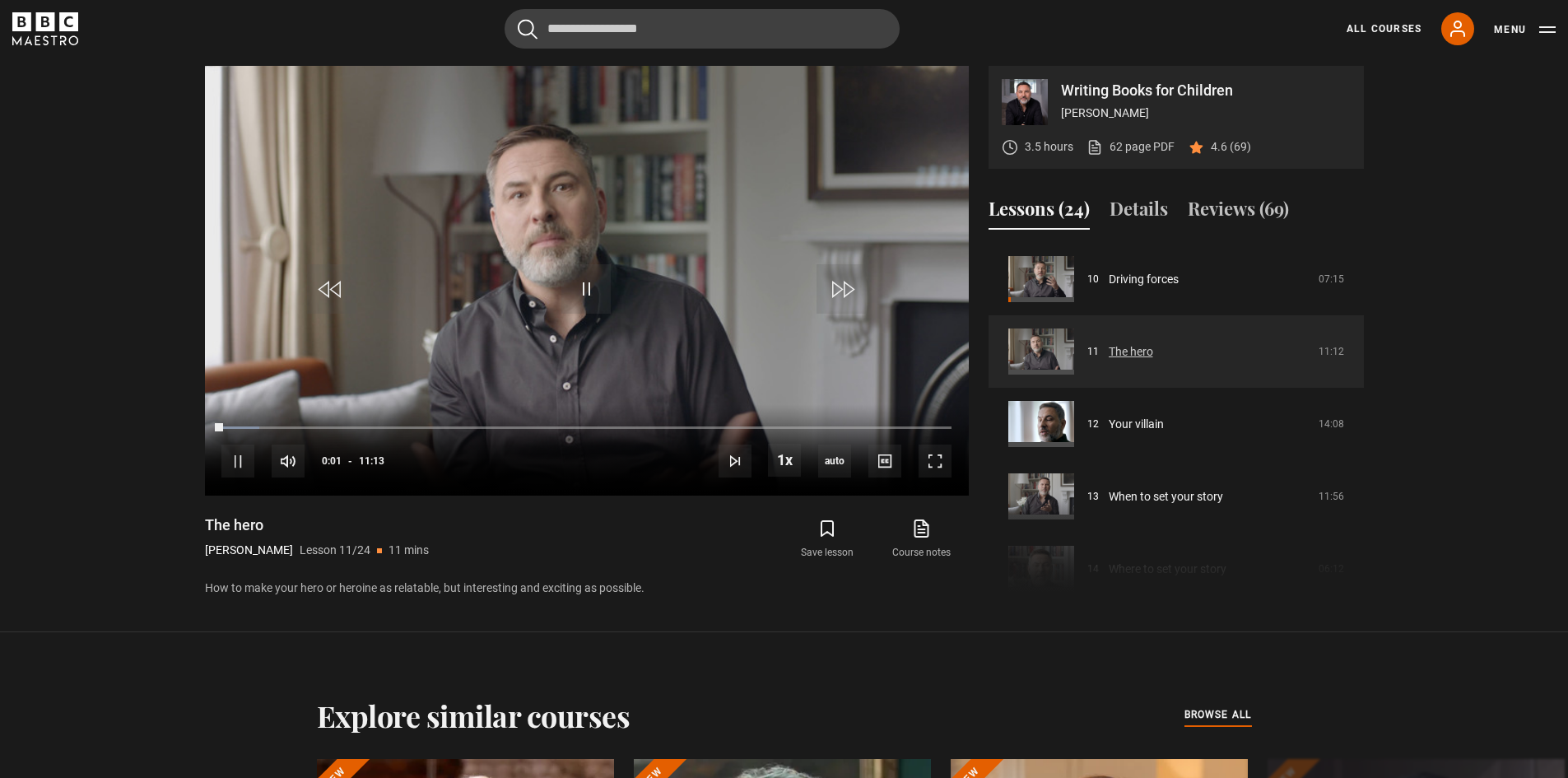
click at [1150, 345] on link "The hero" at bounding box center [1130, 352] width 44 height 17
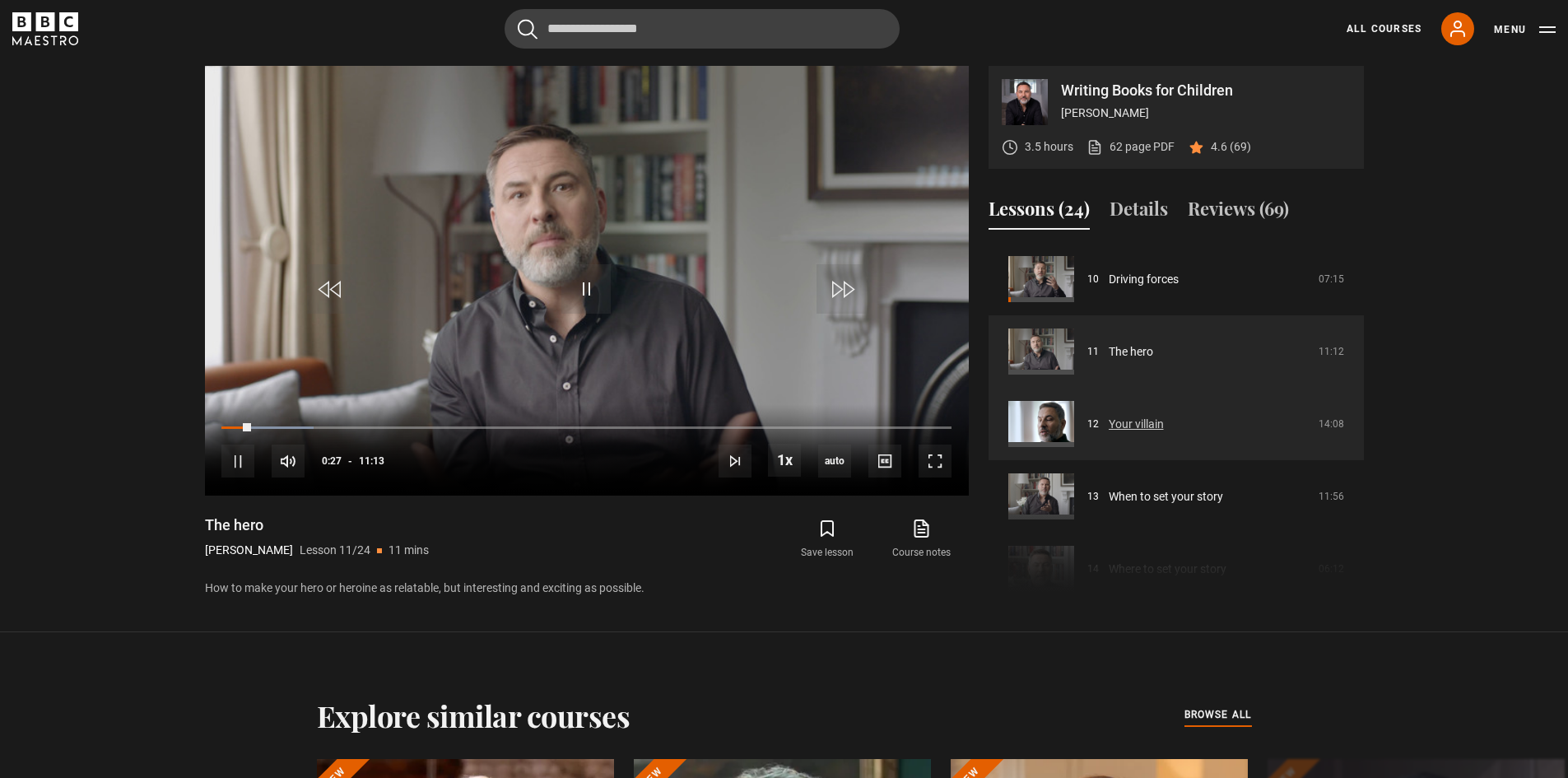
click at [1122, 431] on link "Your villain" at bounding box center [1136, 425] width 55 height 17
click at [1123, 420] on link "Your villain" at bounding box center [1136, 425] width 55 height 17
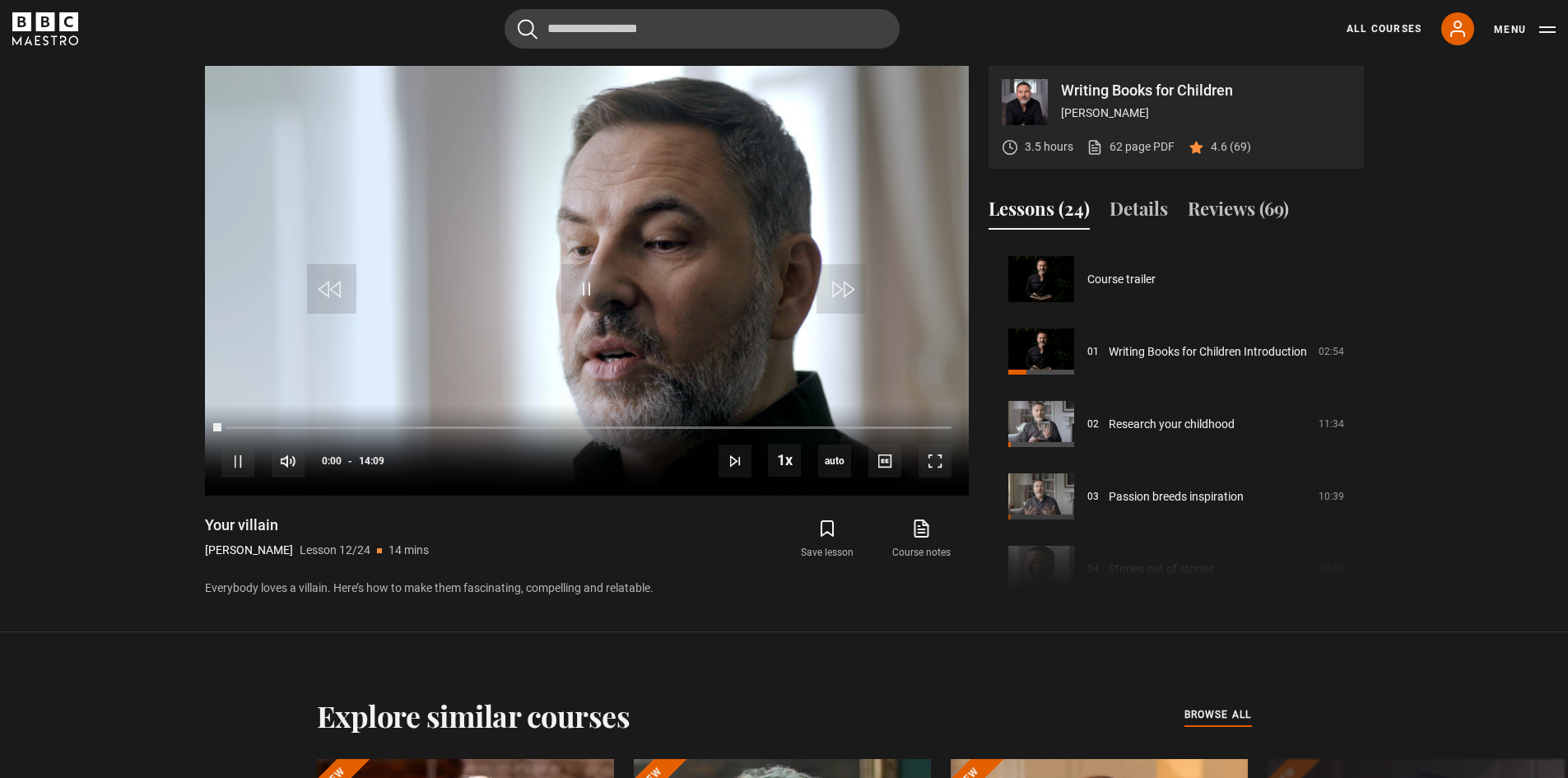
scroll to position [797, 0]
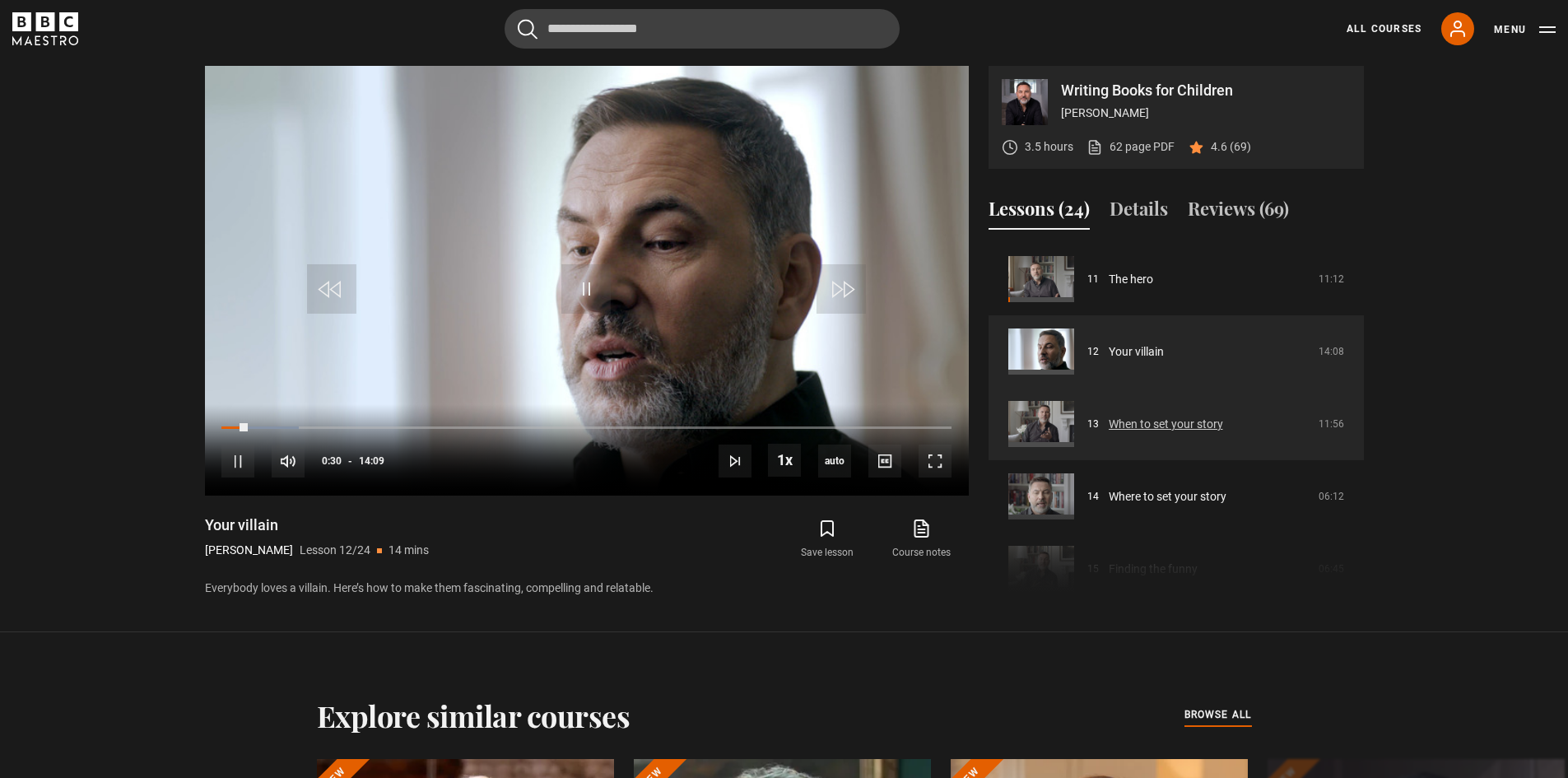
click at [1134, 424] on link "When to set your story" at bounding box center [1166, 425] width 115 height 17
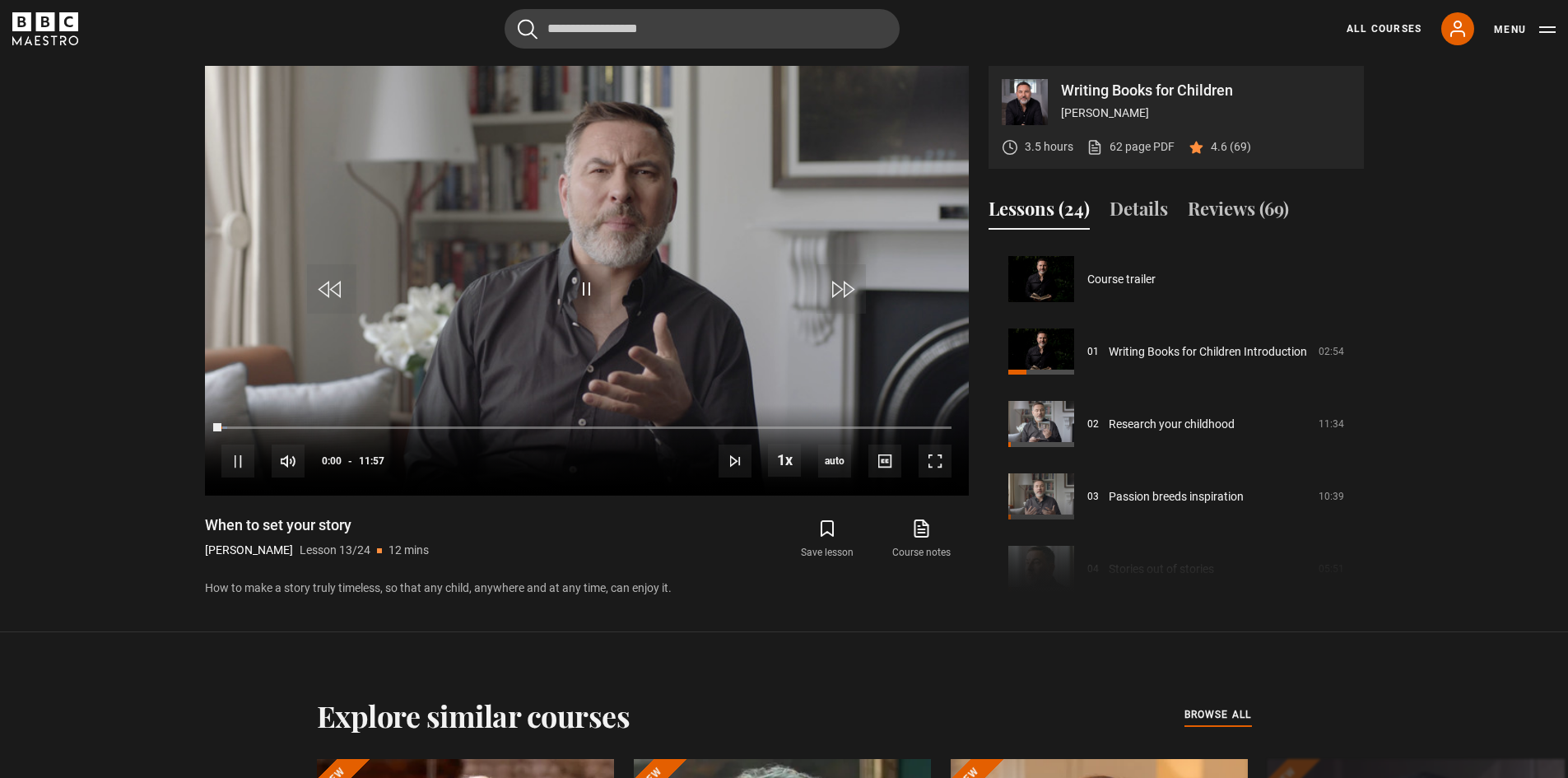
scroll to position [870, 0]
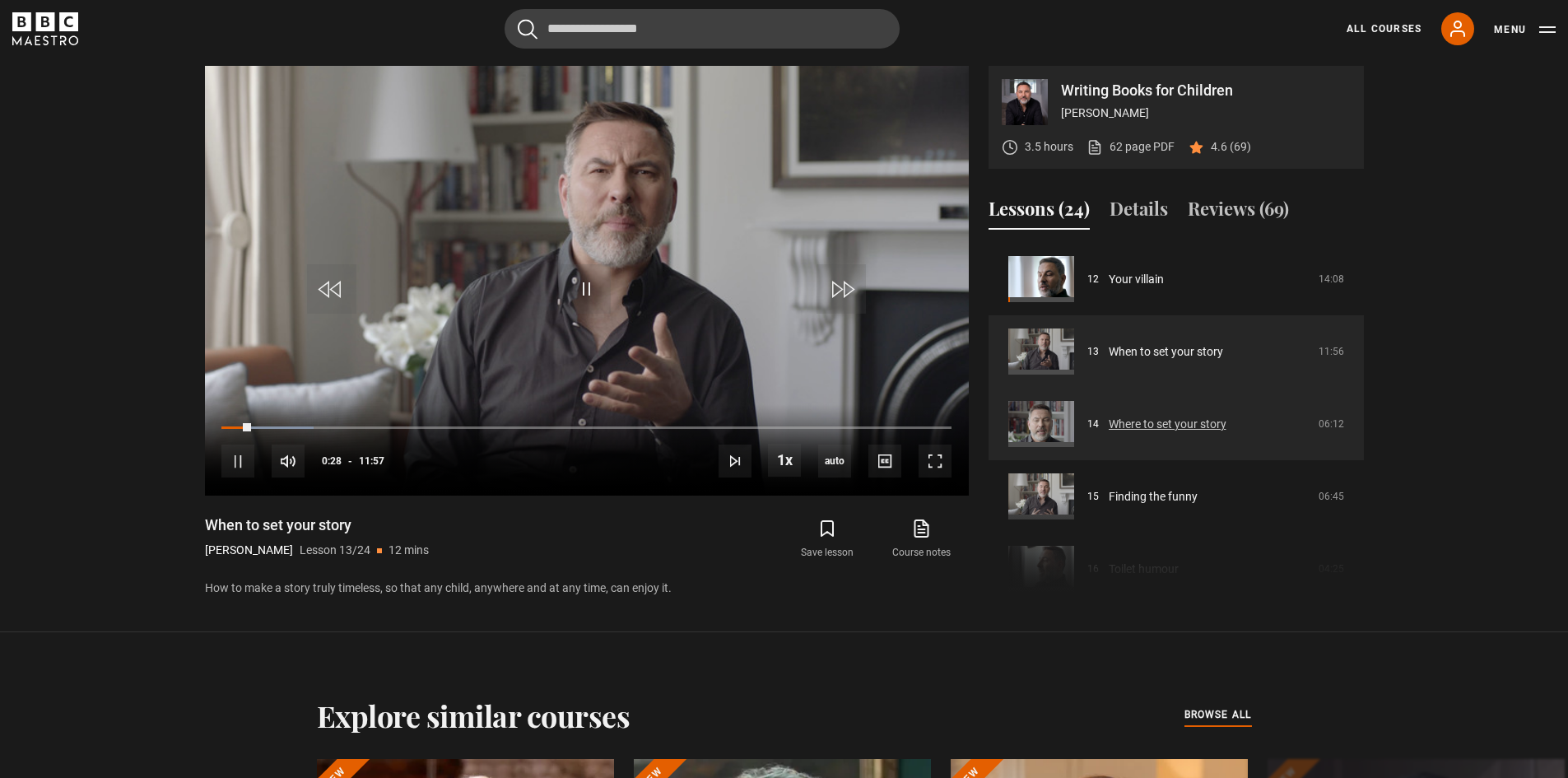
click at [1167, 416] on link "Where to set your story" at bounding box center [1167, 425] width 117 height 17
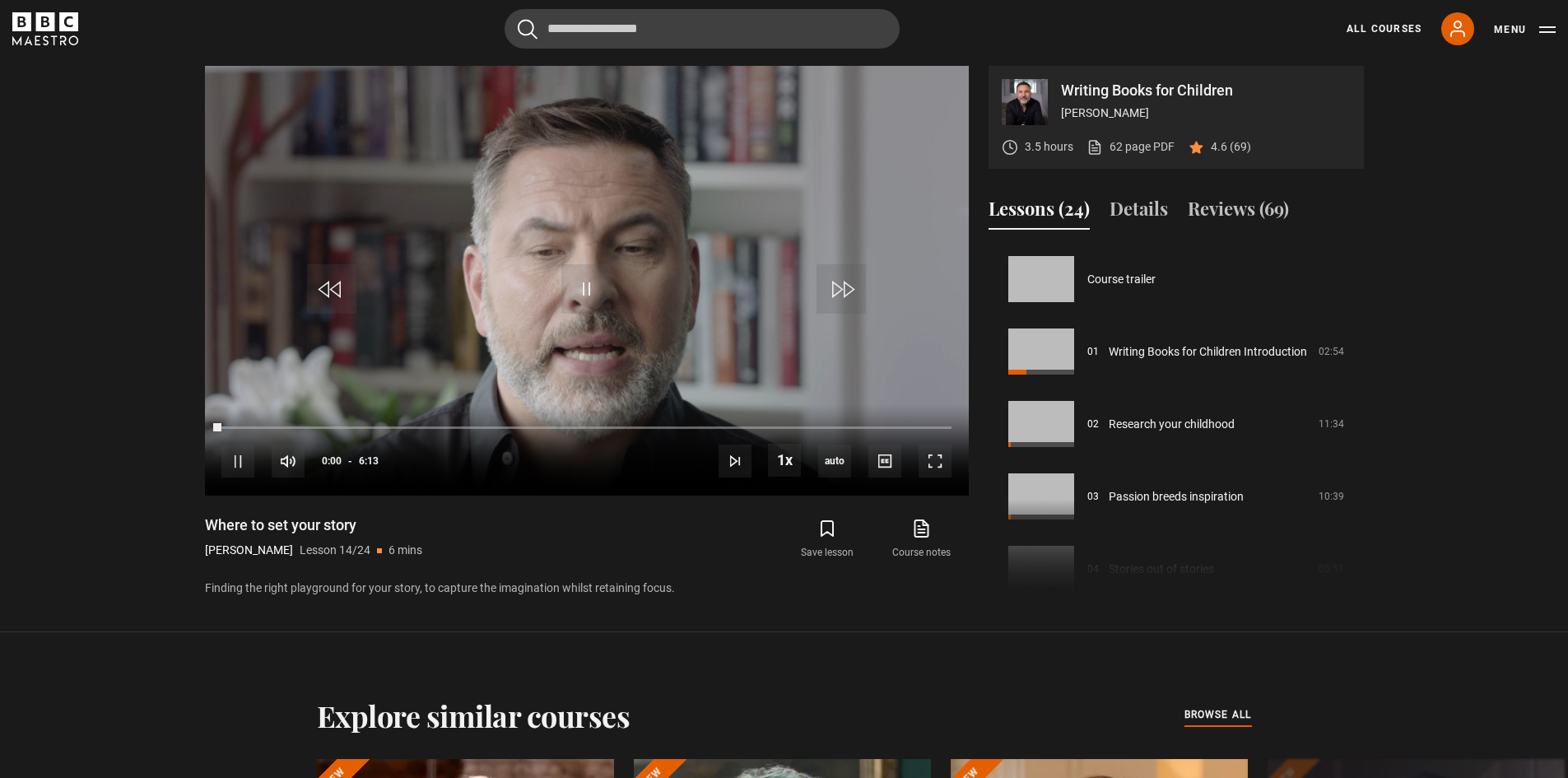
scroll to position [942, 0]
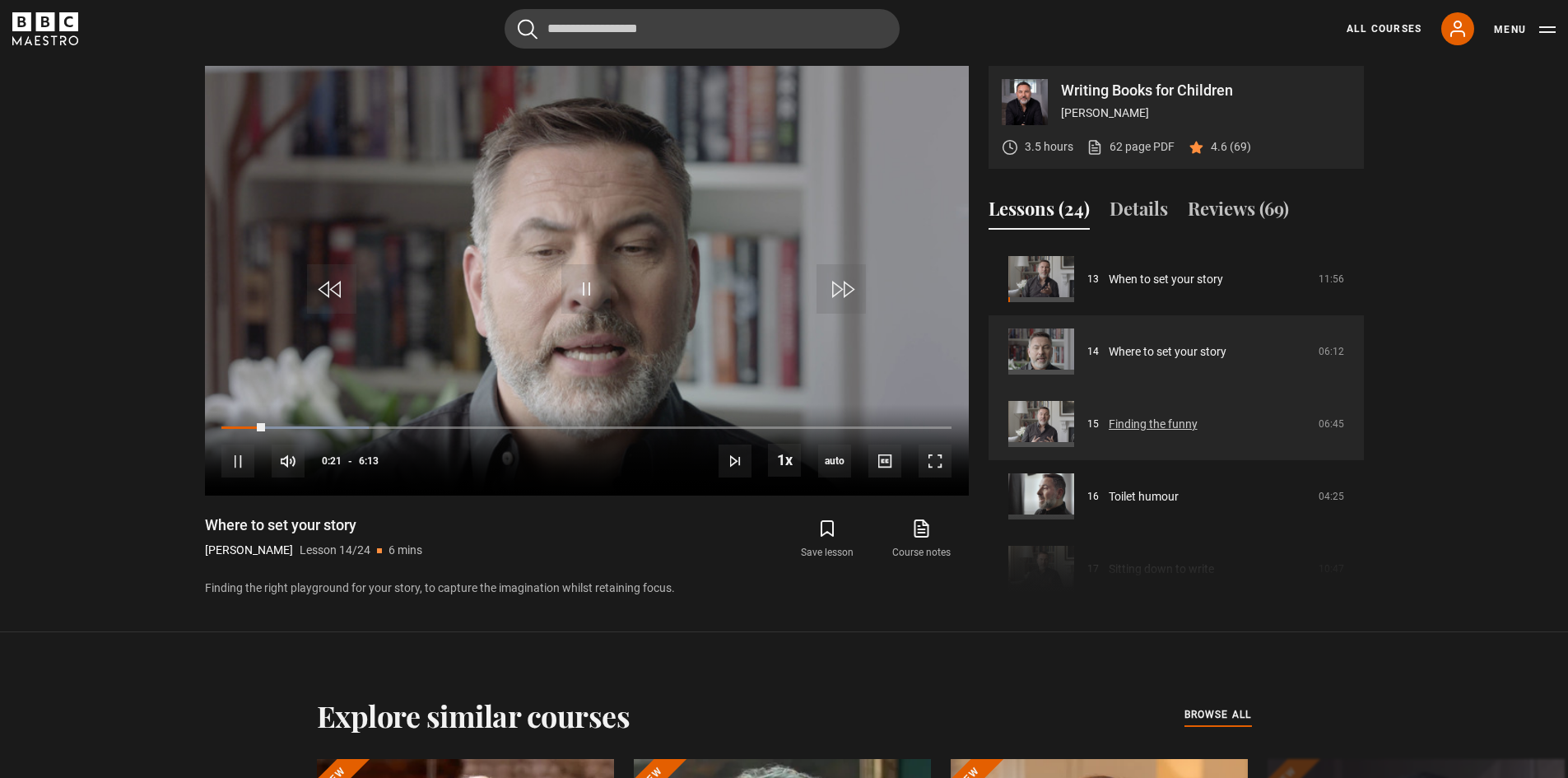
click at [1150, 416] on link "Finding the funny" at bounding box center [1153, 425] width 89 height 17
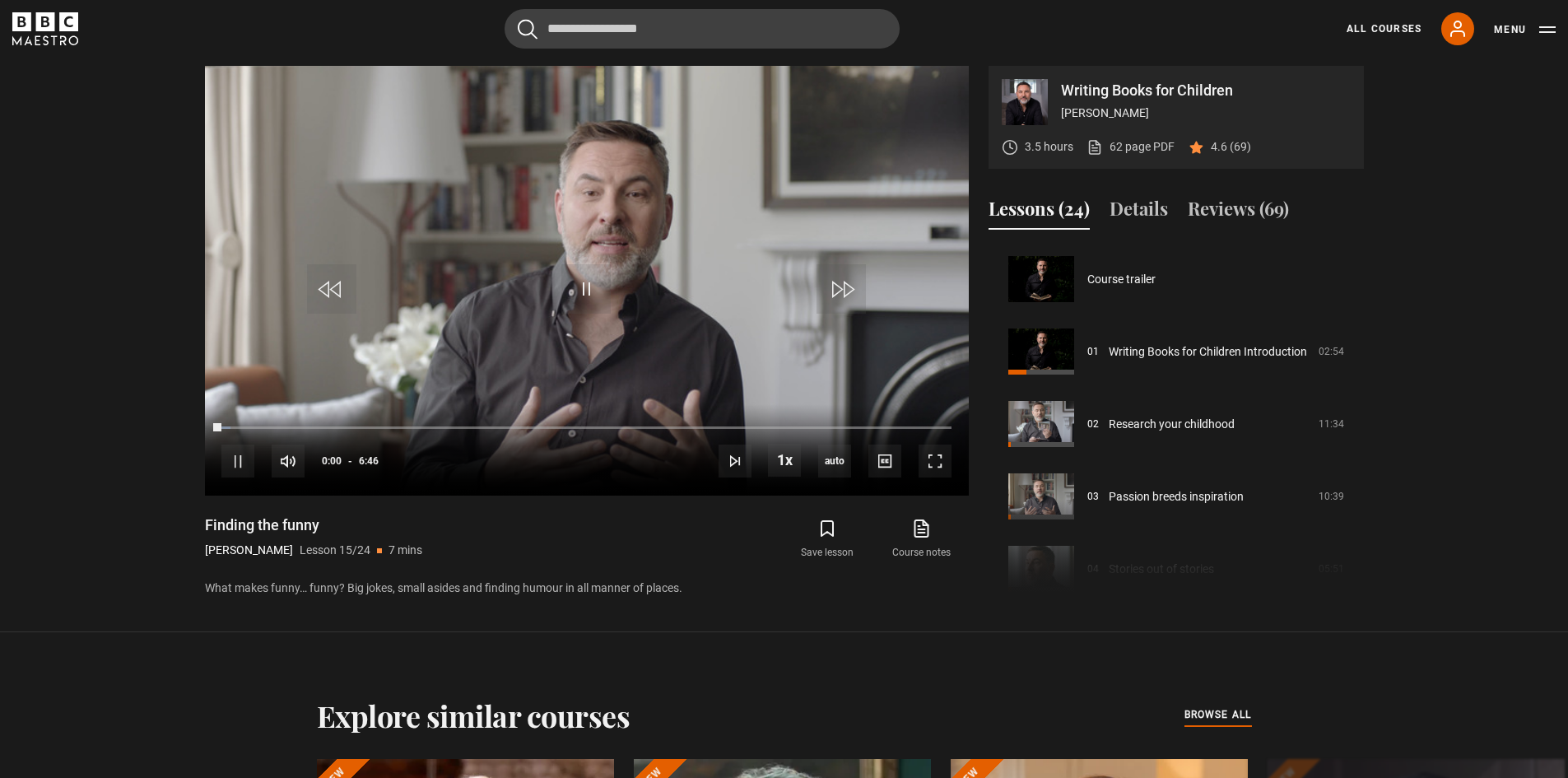
scroll to position [1015, 0]
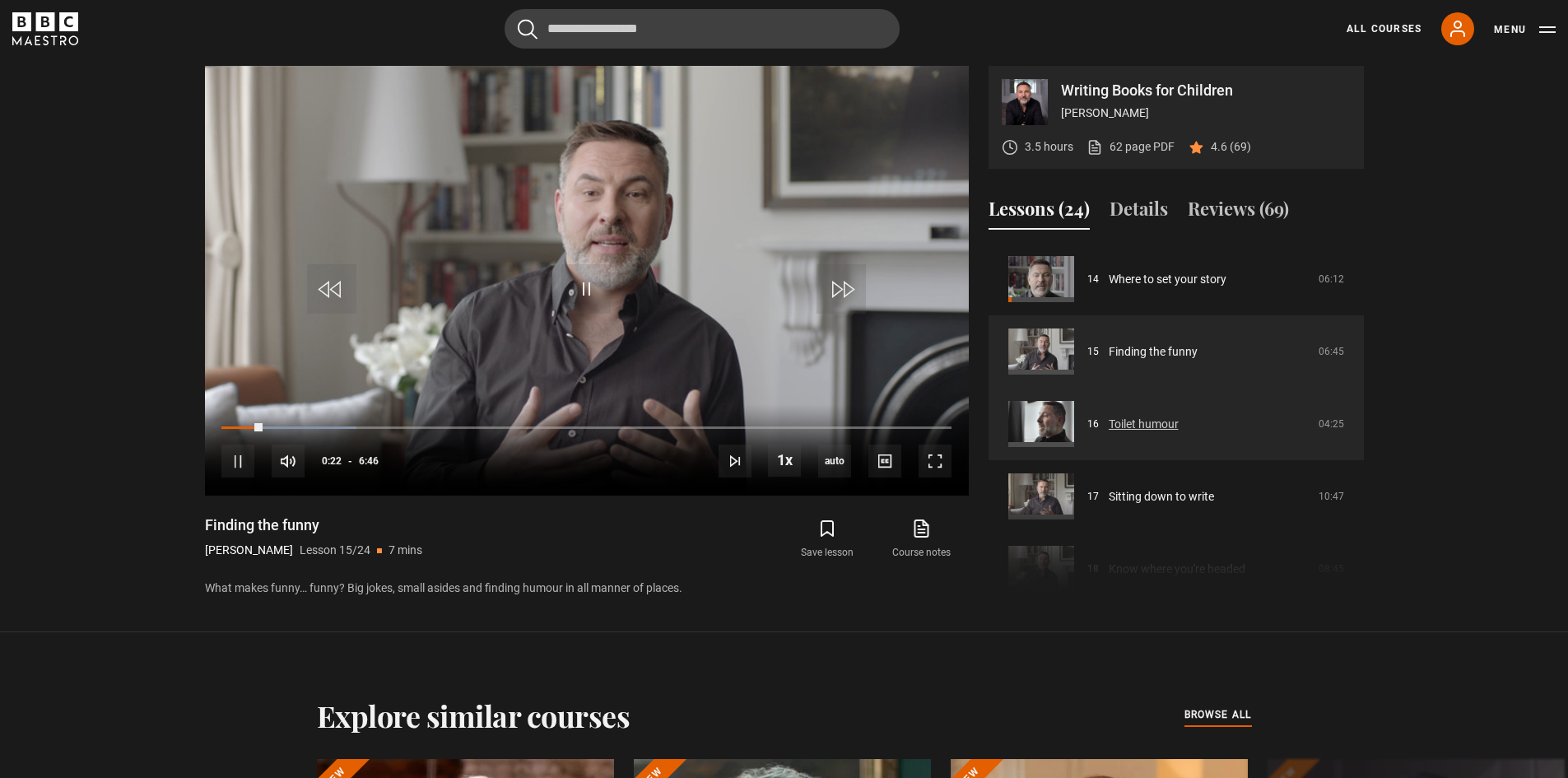
click at [1138, 418] on link "Toilet humour" at bounding box center [1143, 425] width 70 height 17
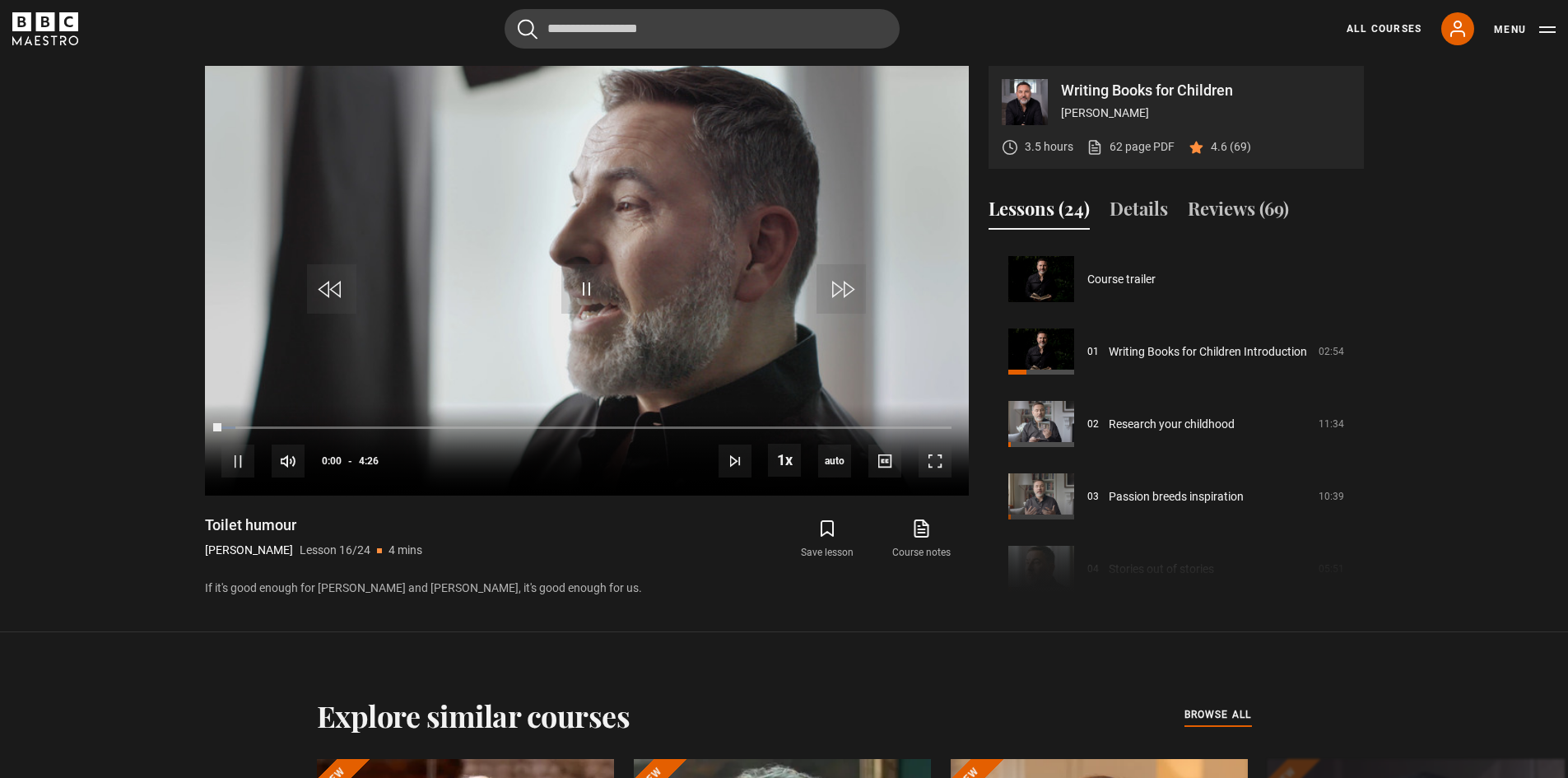
scroll to position [1087, 0]
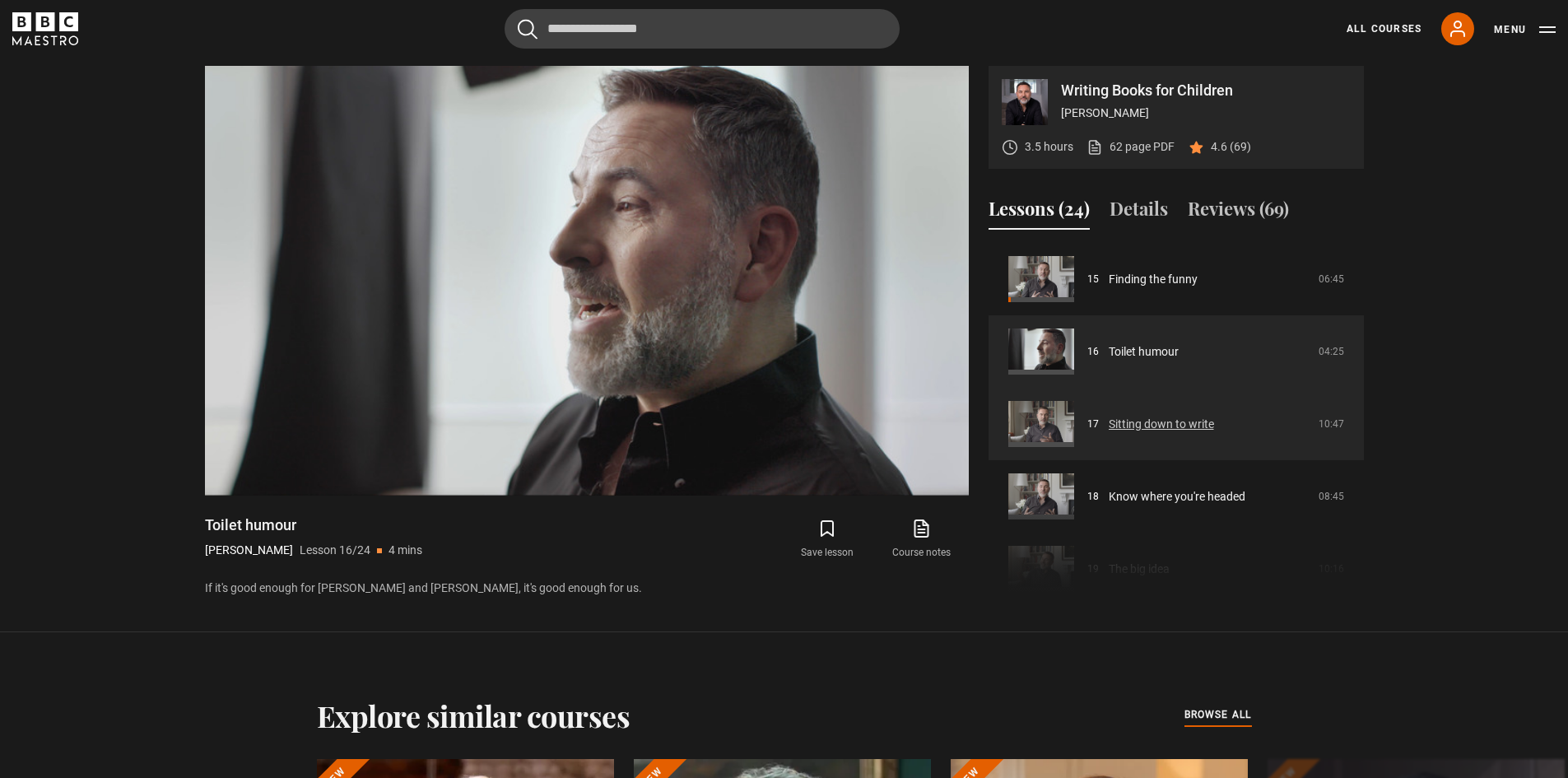
click at [1146, 427] on link "Sitting down to write" at bounding box center [1161, 425] width 105 height 17
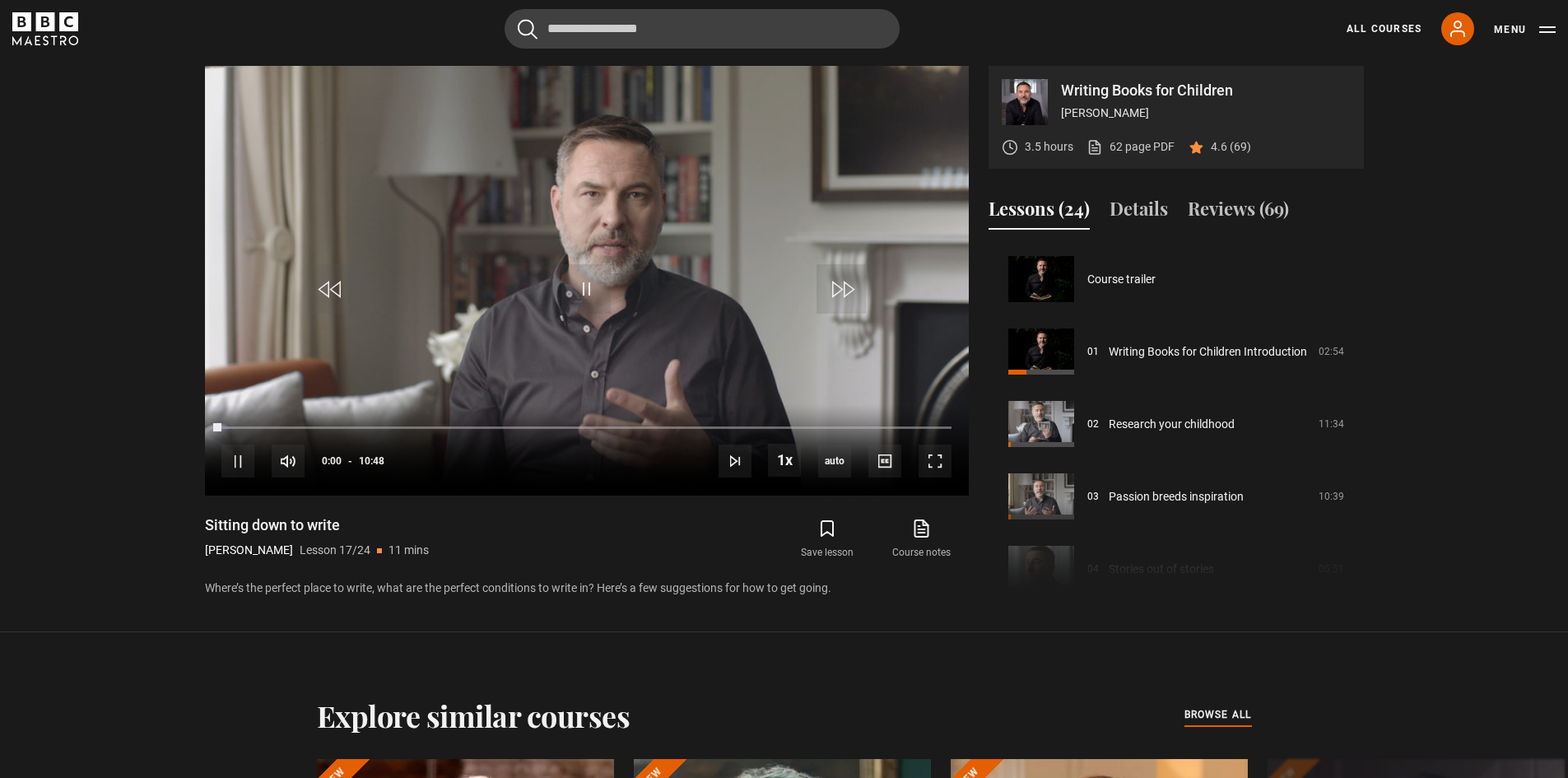
scroll to position [1159, 0]
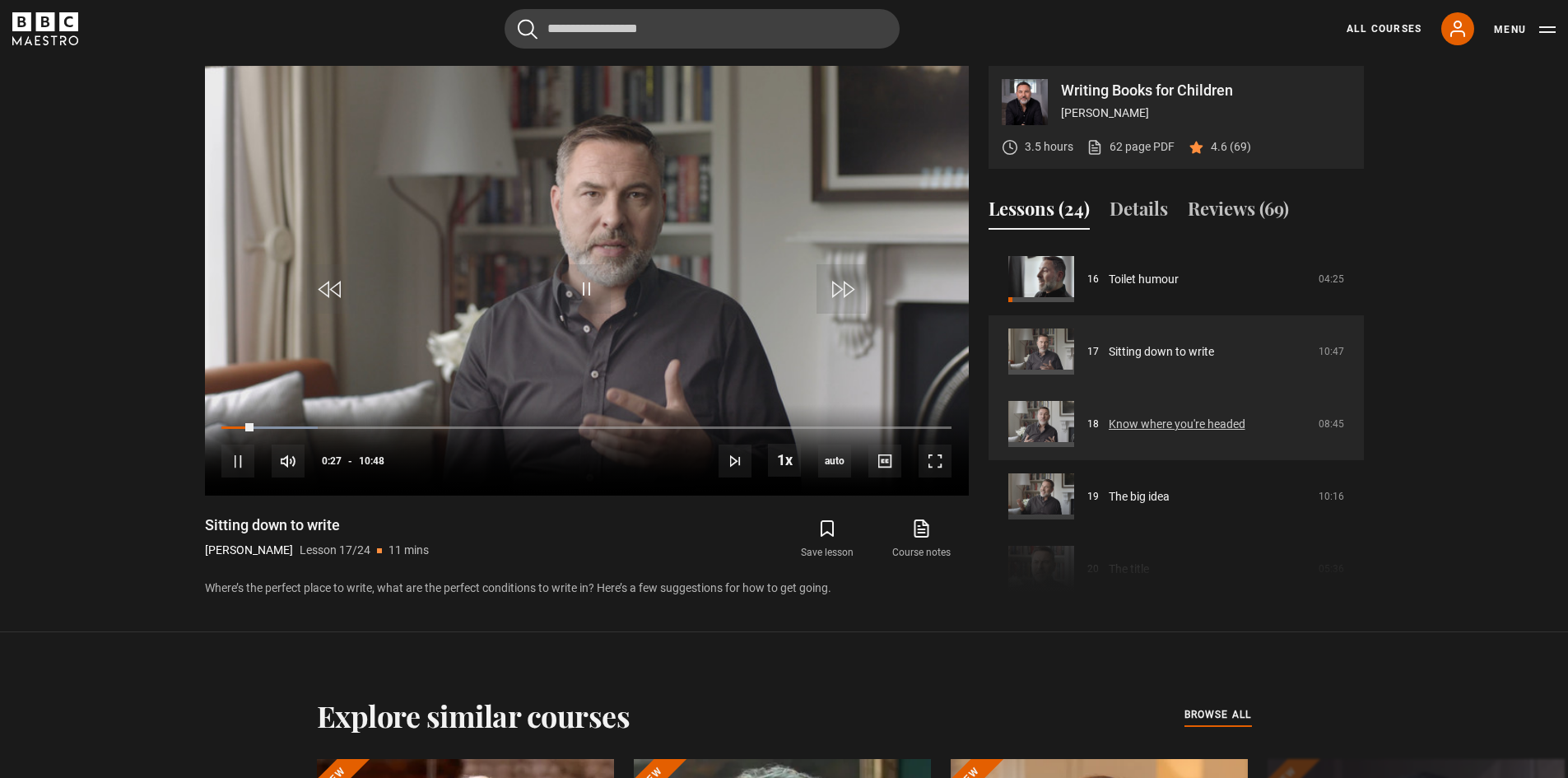
click at [1155, 417] on link "Know where you're headed" at bounding box center [1177, 425] width 136 height 17
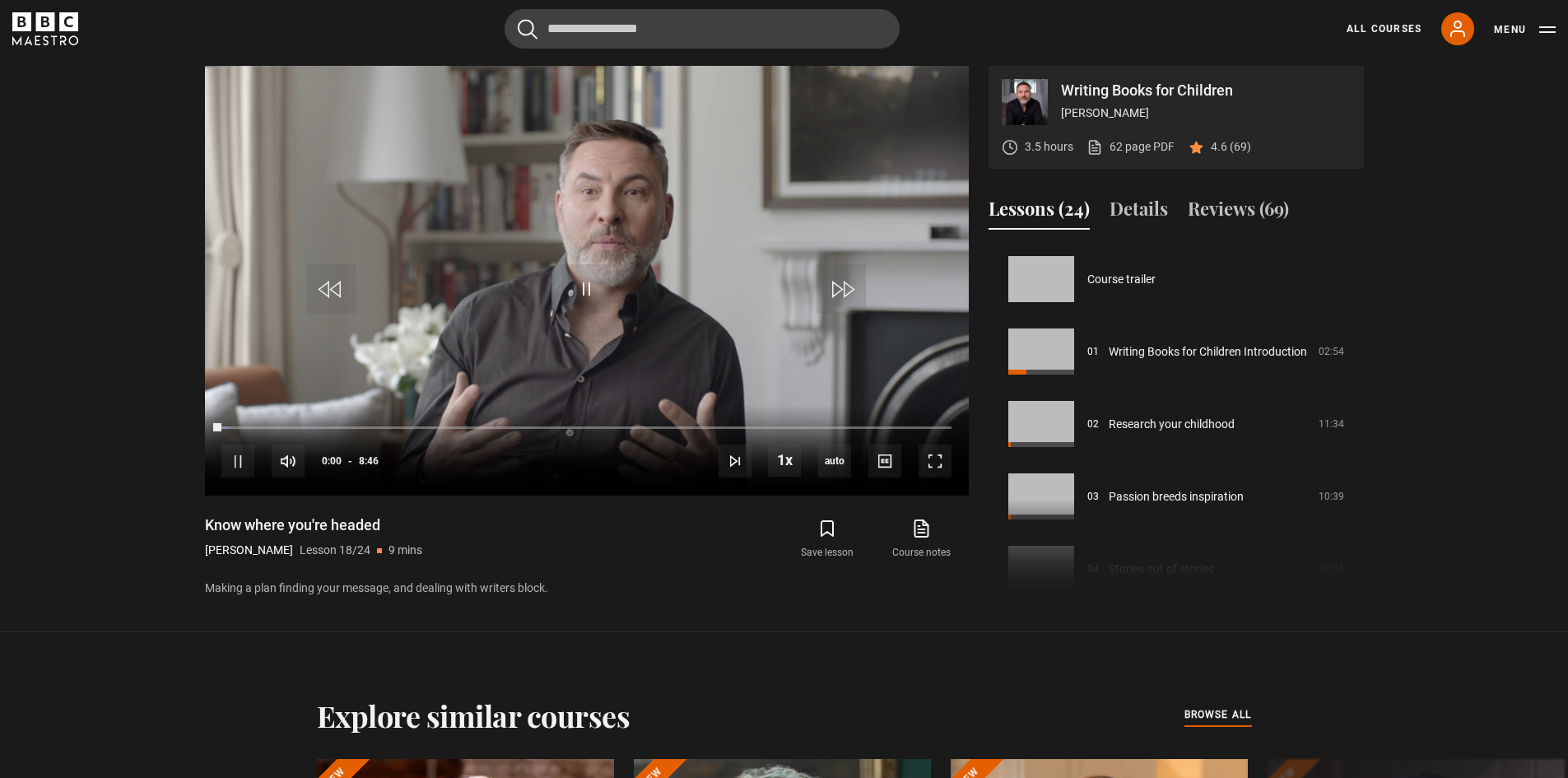
scroll to position [1231, 0]
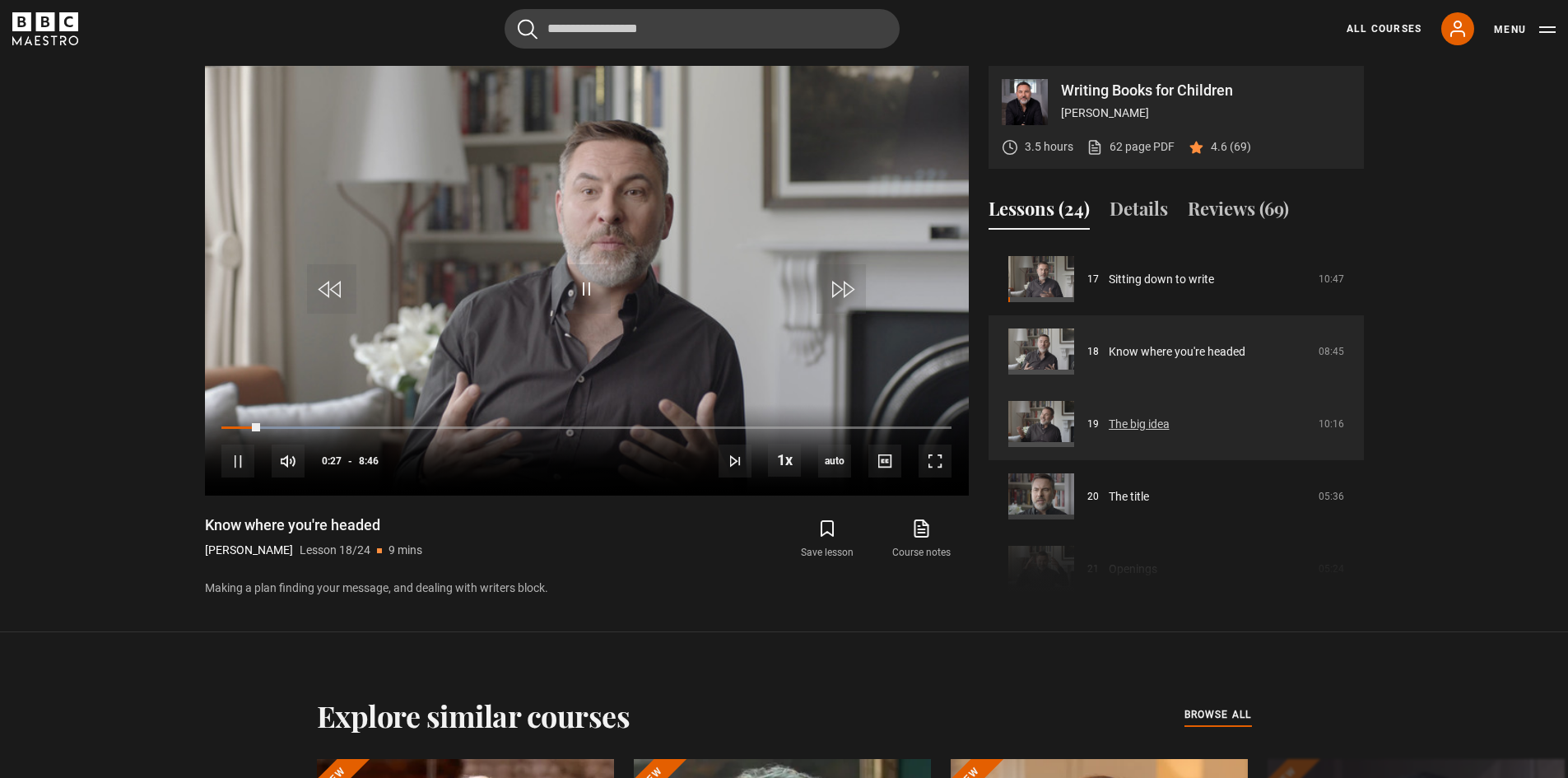
click at [1158, 421] on link "The big idea" at bounding box center [1139, 425] width 61 height 17
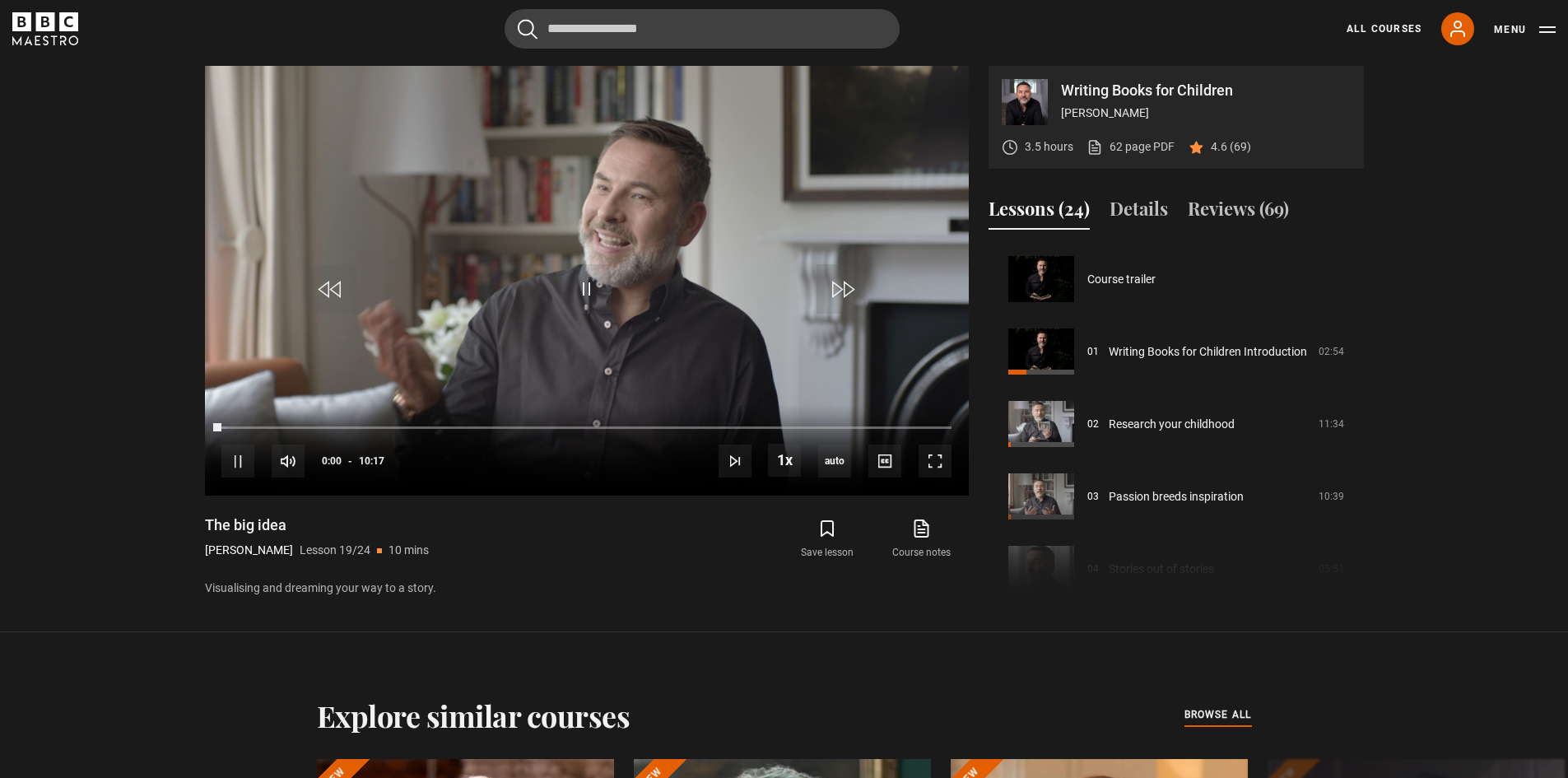
scroll to position [1304, 0]
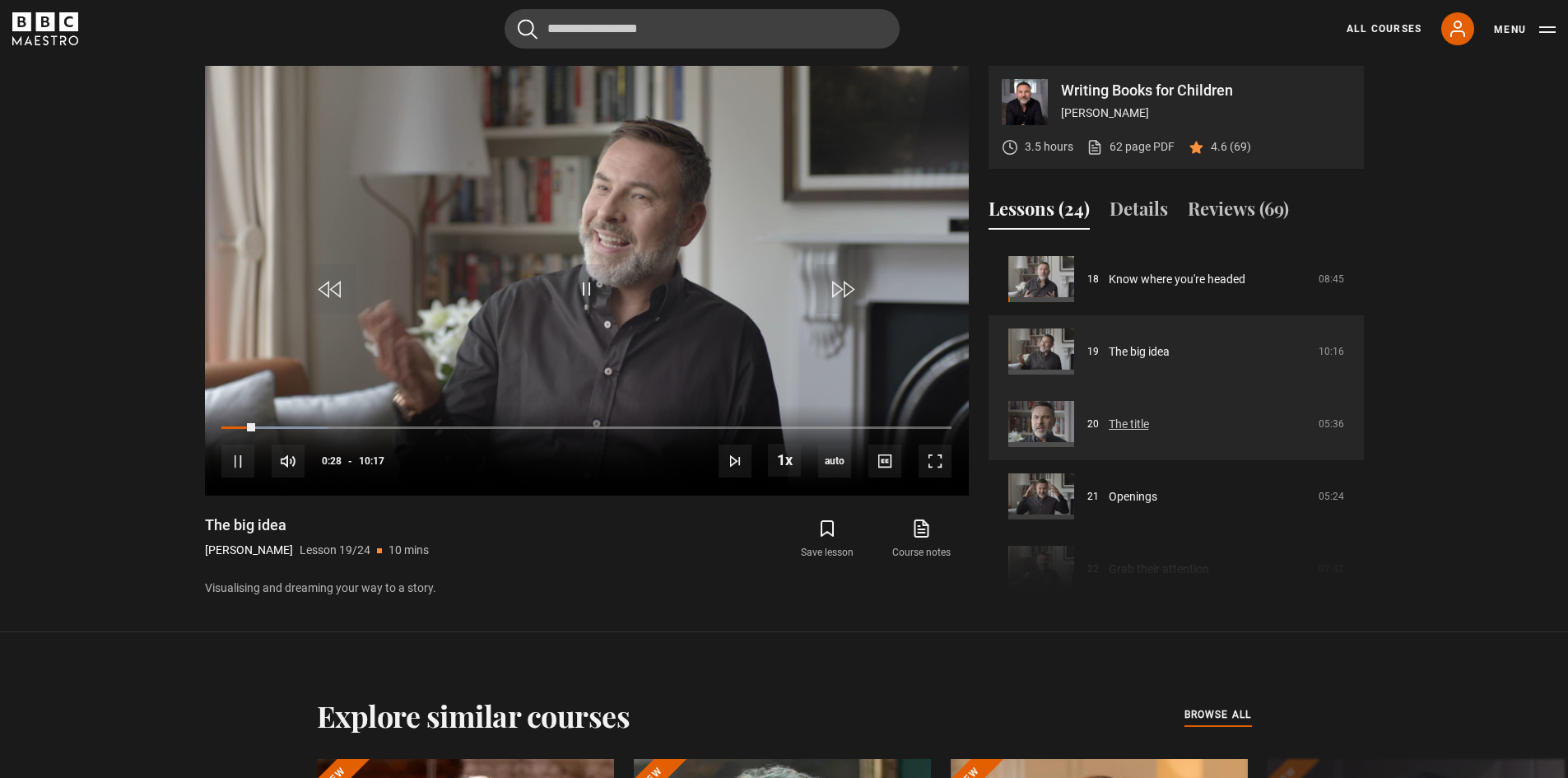
click at [1134, 426] on link "The title" at bounding box center [1129, 425] width 41 height 17
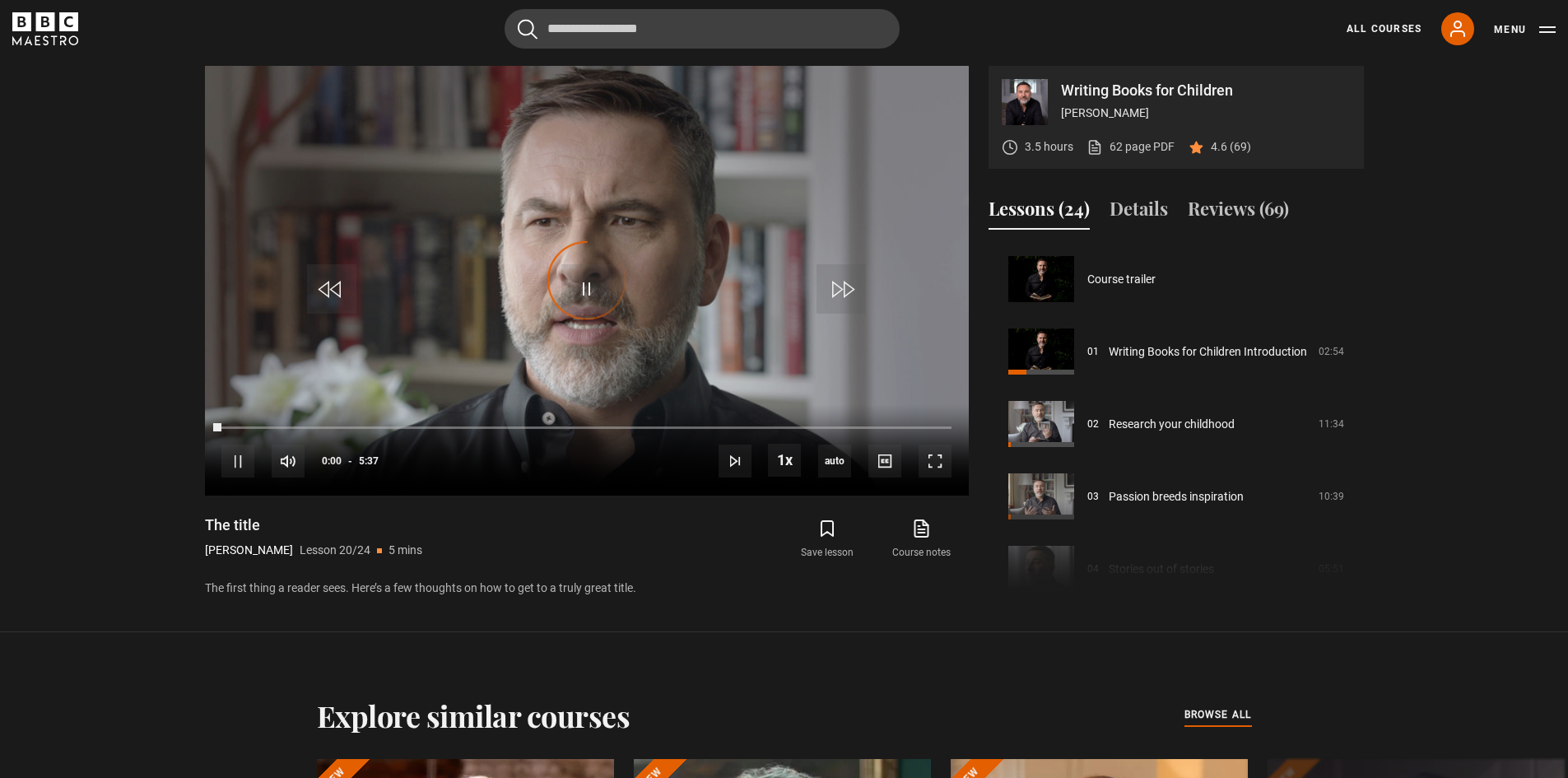
scroll to position [1376, 0]
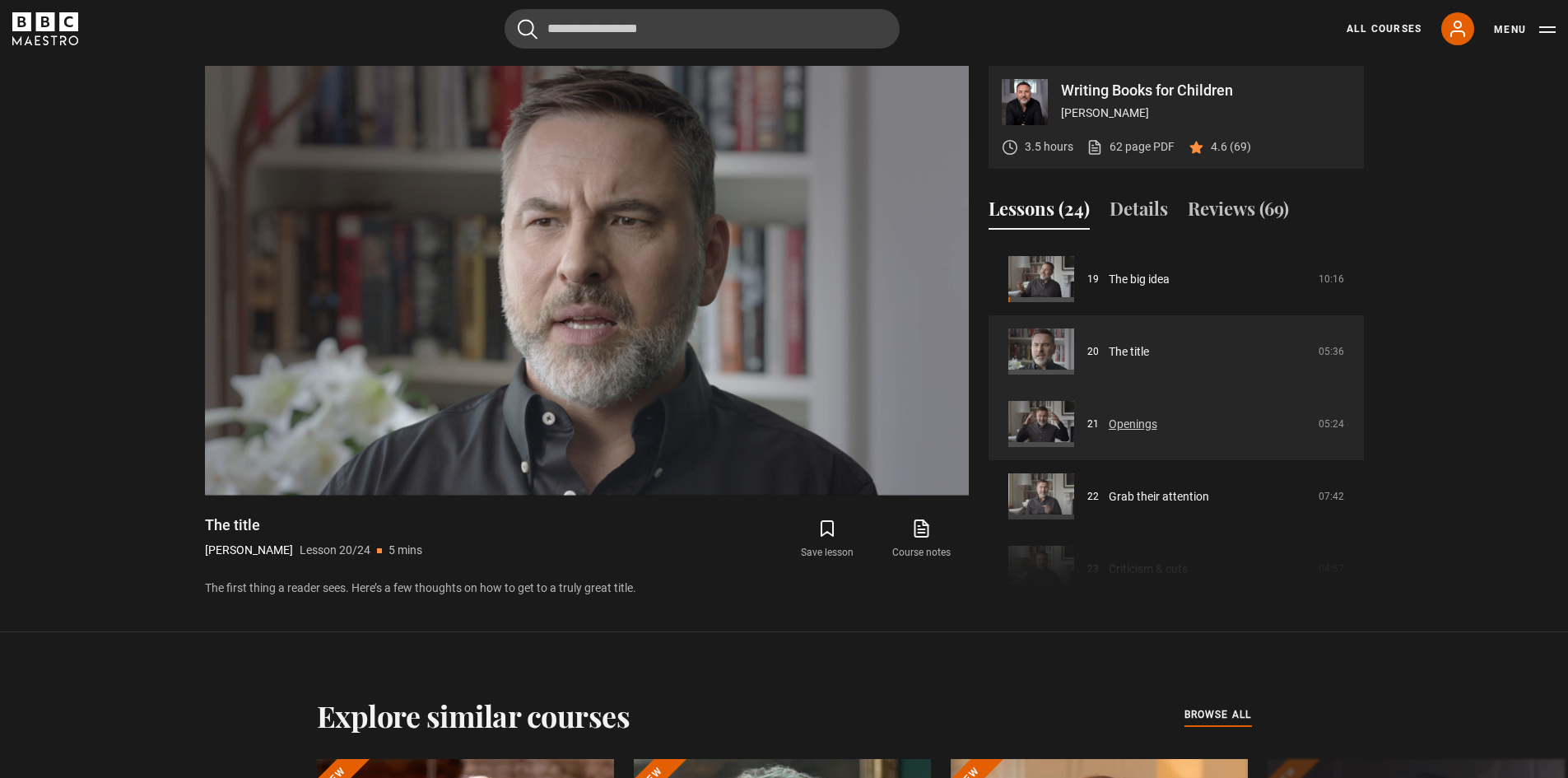
click at [1155, 426] on link "Openings" at bounding box center [1133, 425] width 48 height 17
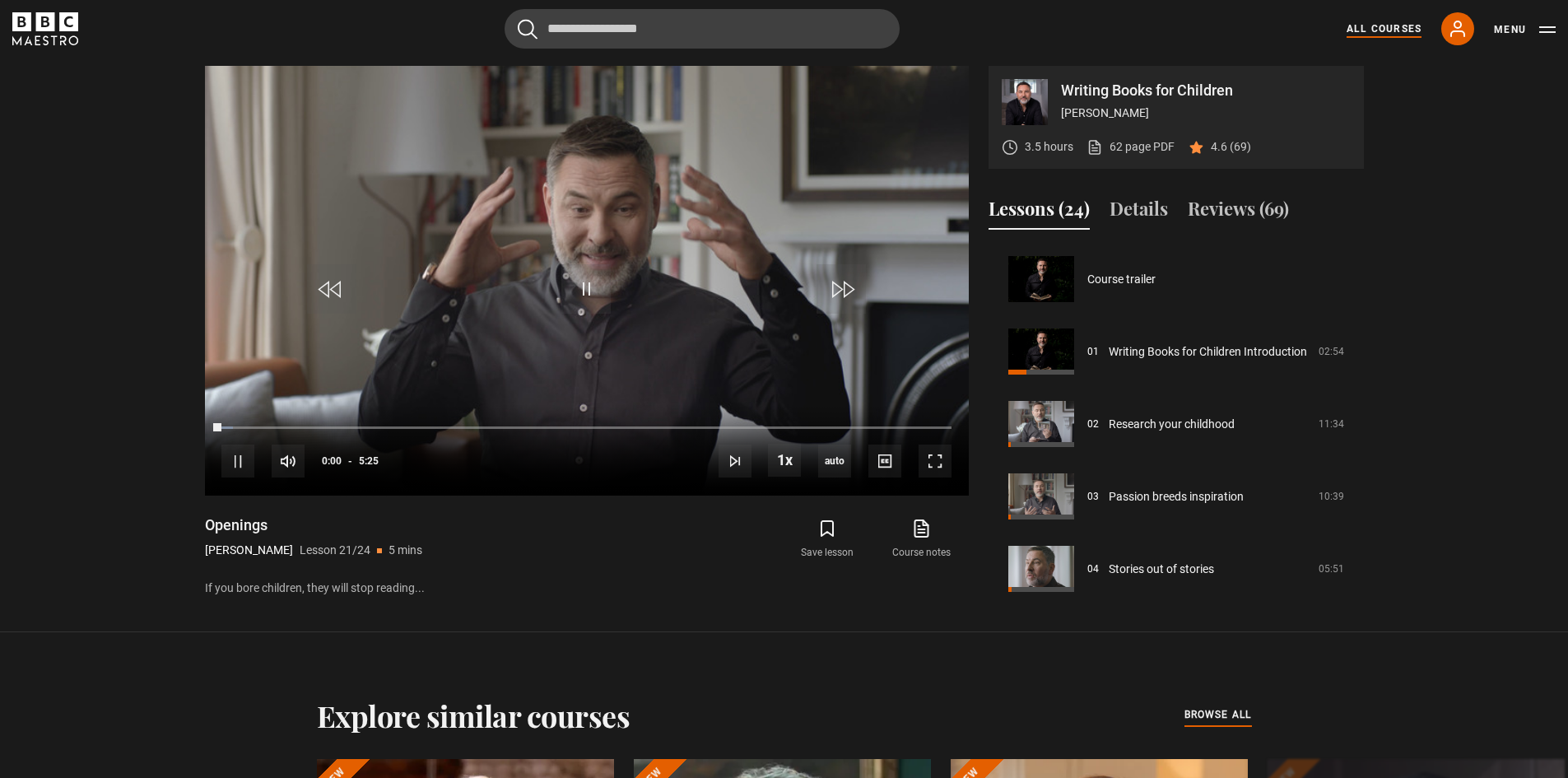
scroll to position [1449, 0]
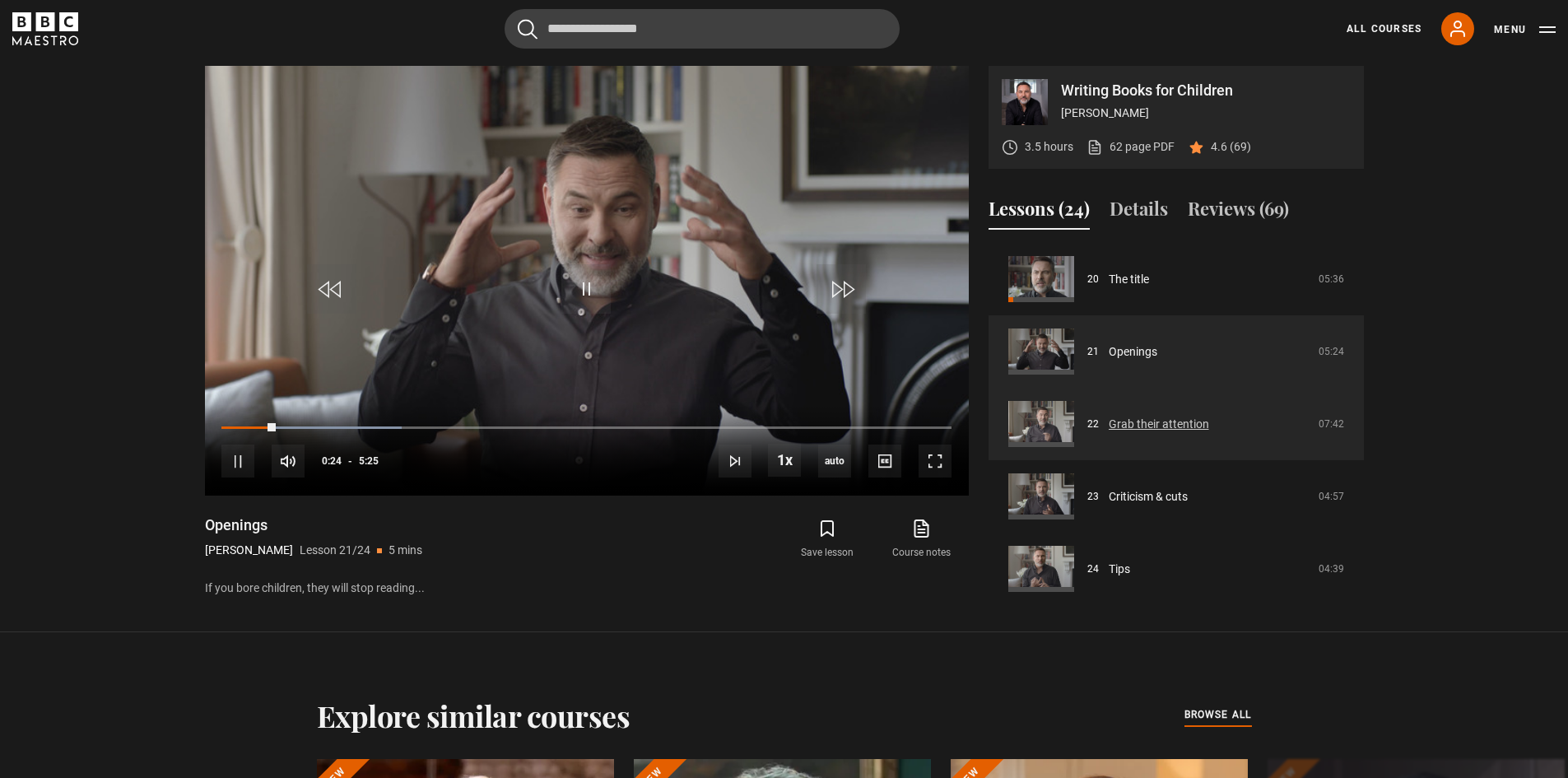
click at [1165, 421] on link "Grab their attention" at bounding box center [1159, 425] width 100 height 17
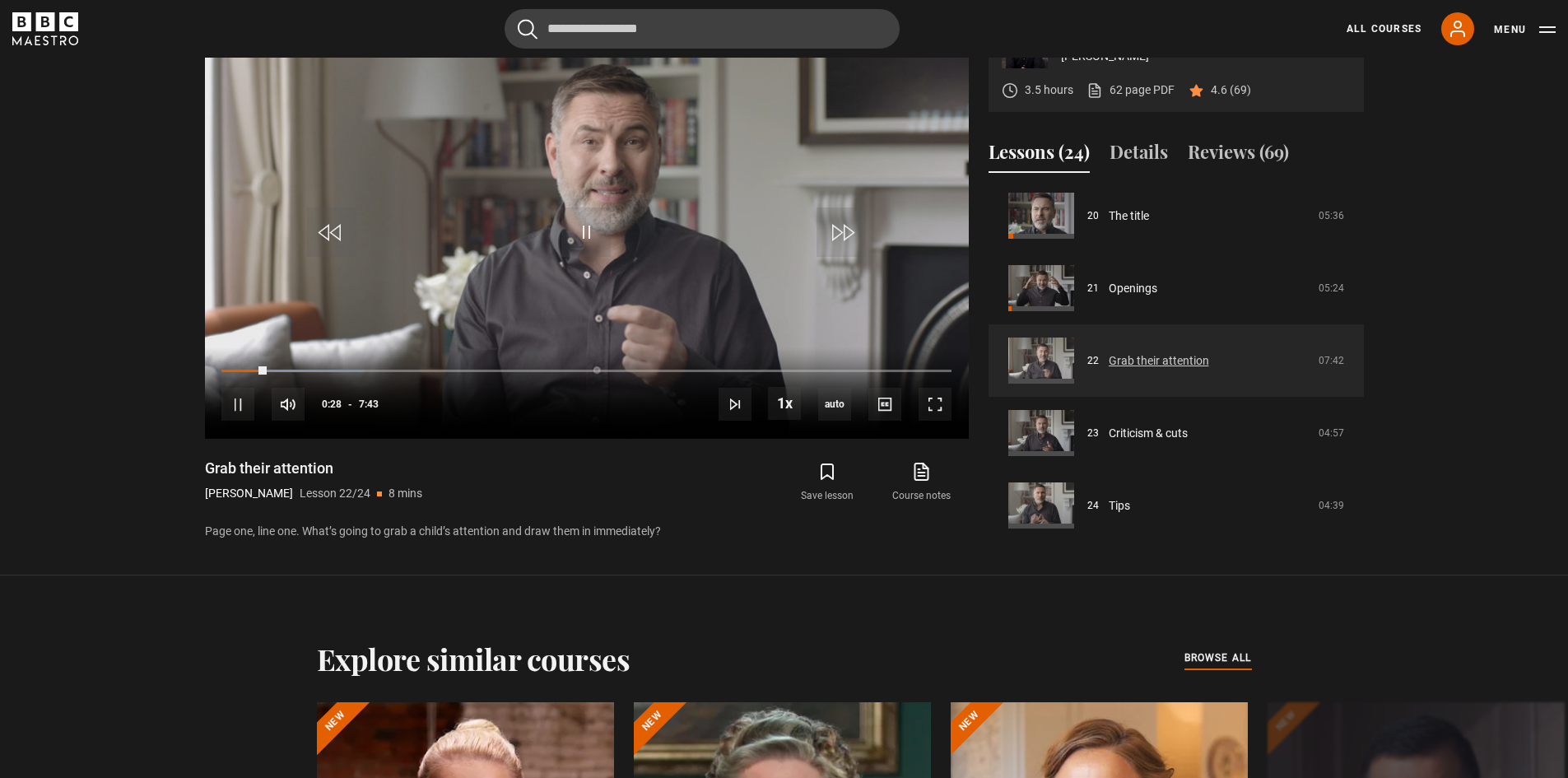
scroll to position [787, 0]
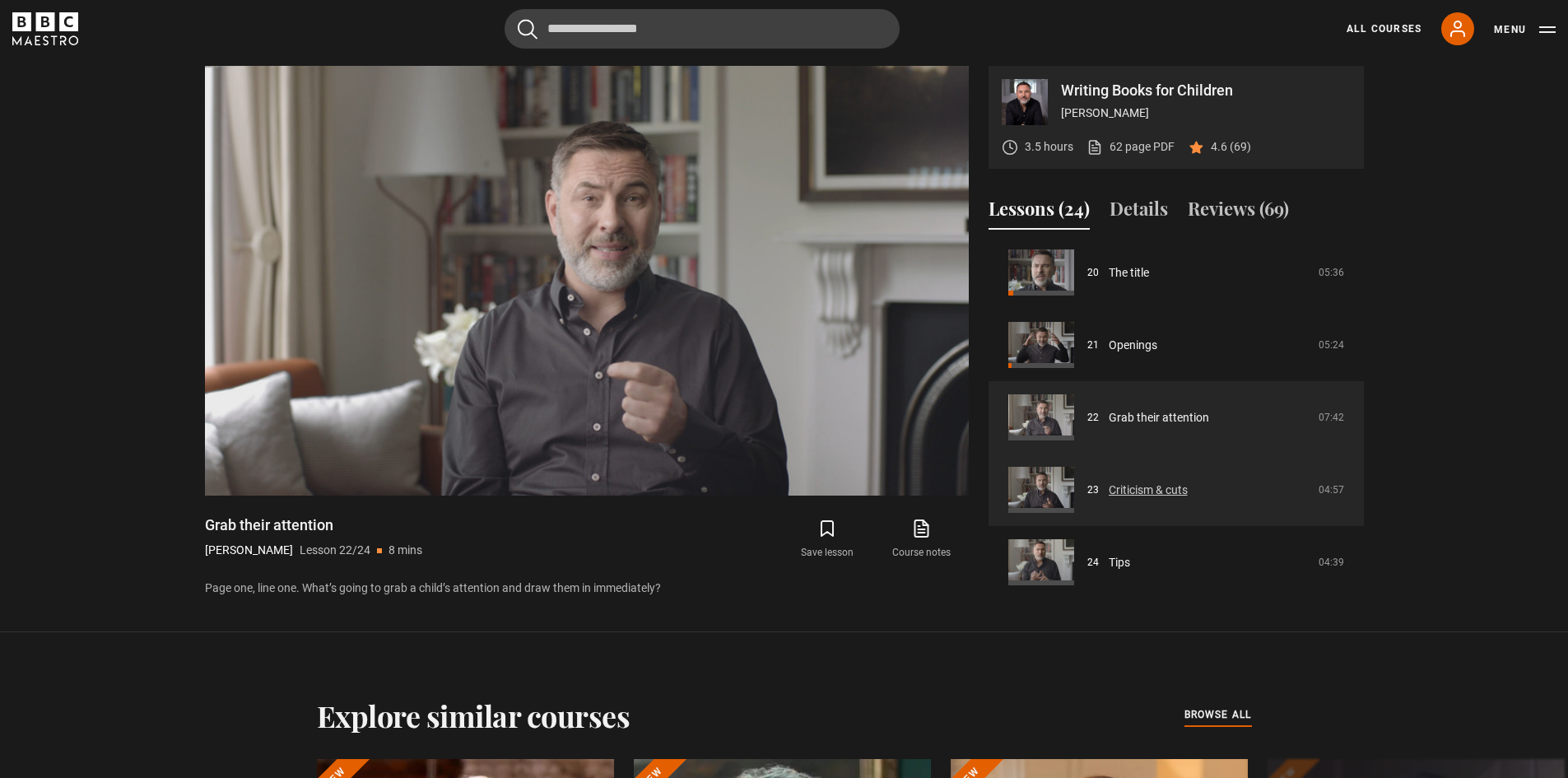
click at [1147, 490] on link "Criticism & cuts" at bounding box center [1148, 490] width 79 height 17
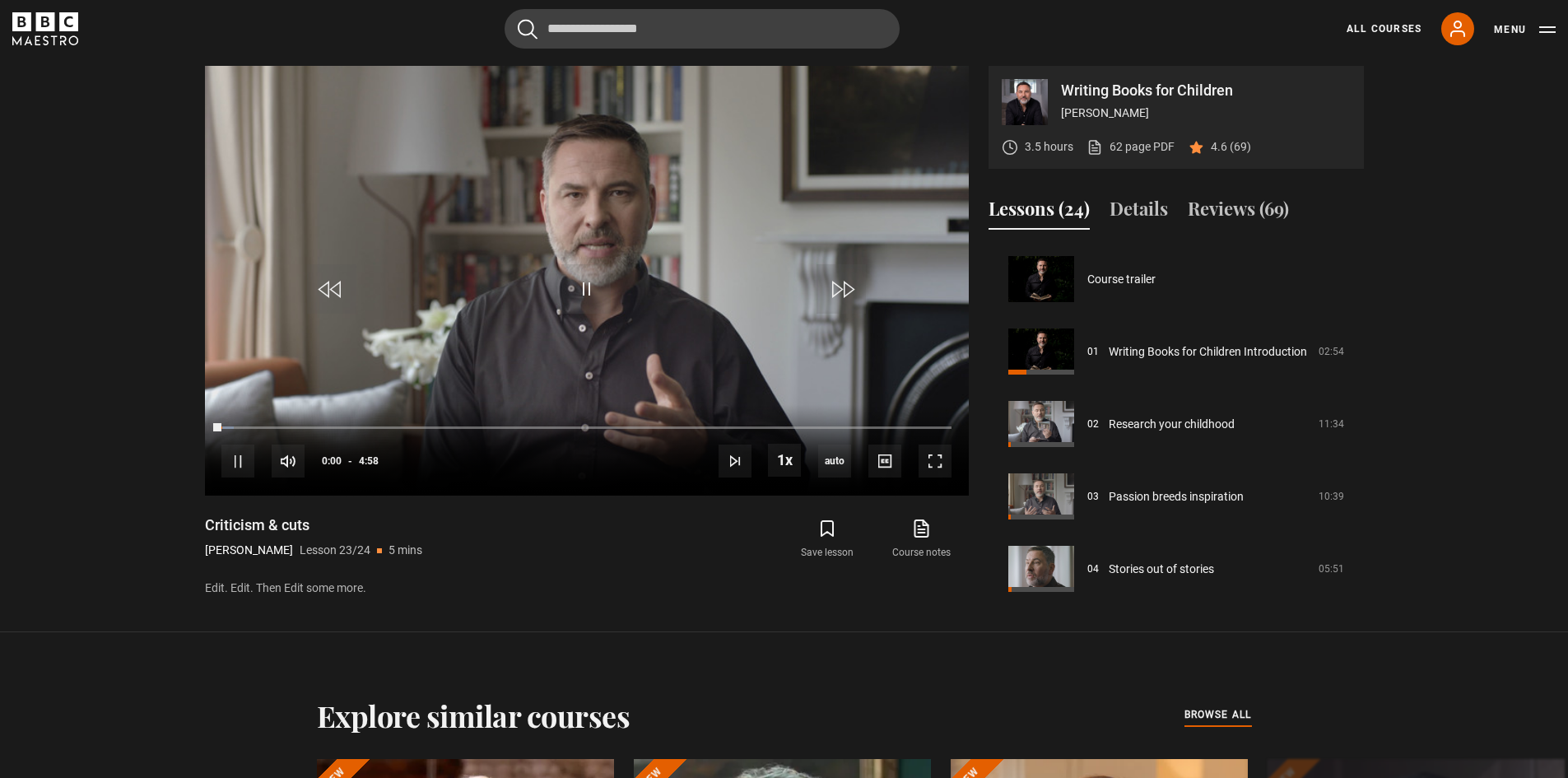
scroll to position [1456, 0]
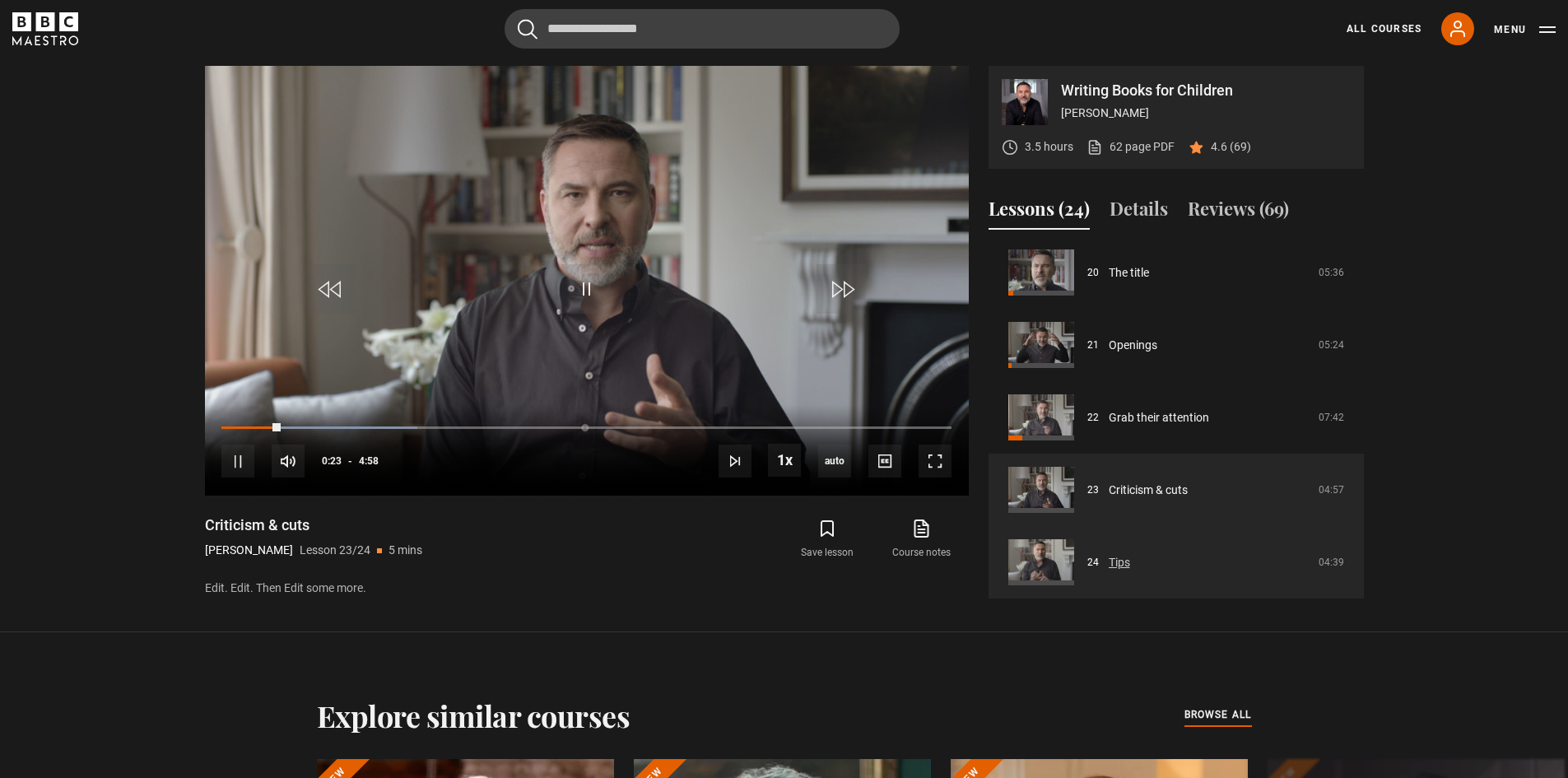
click at [1109, 559] on link "Tips" at bounding box center [1119, 563] width 22 height 17
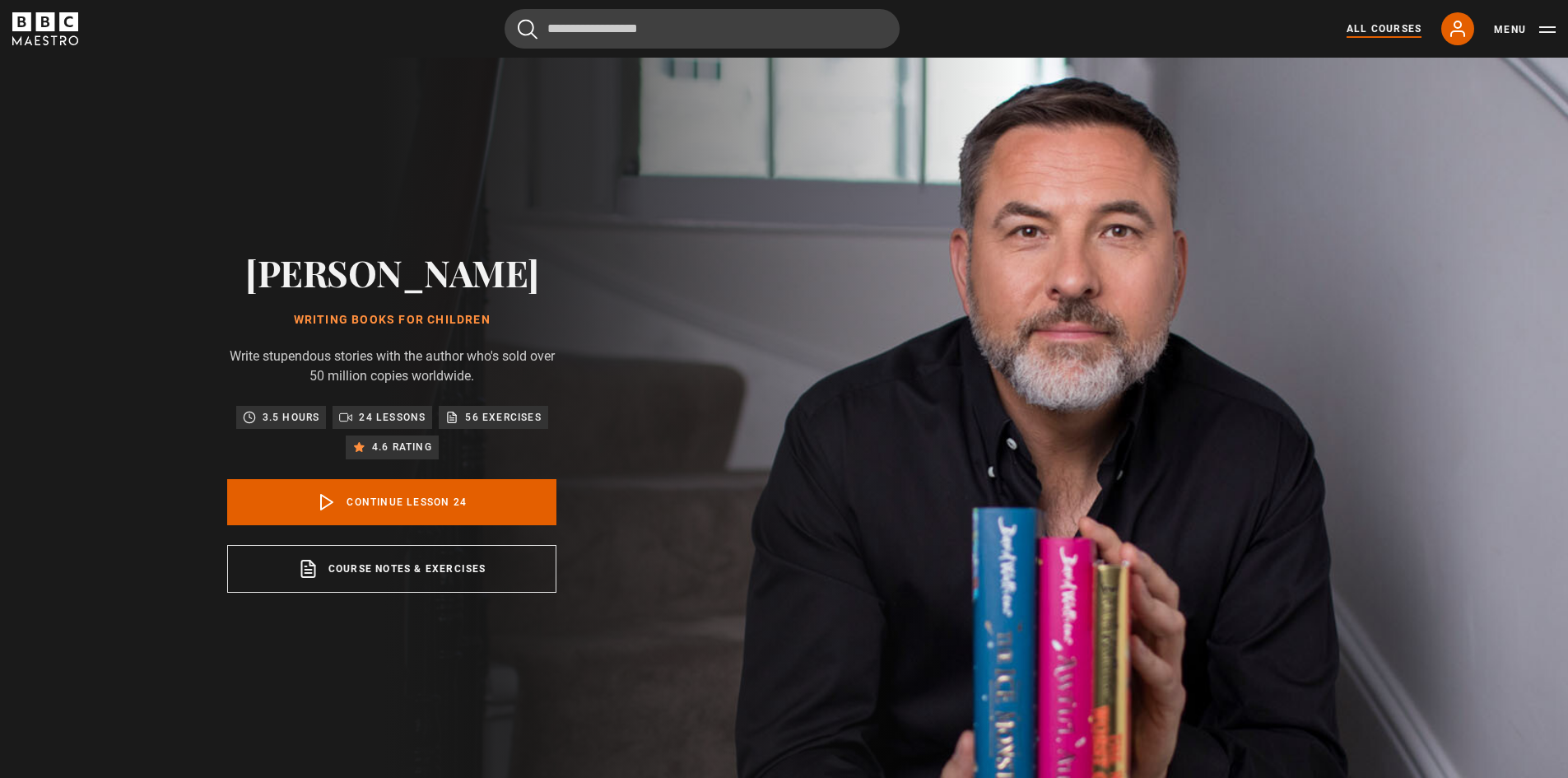
click at [1381, 27] on link "All Courses" at bounding box center [1384, 28] width 75 height 15
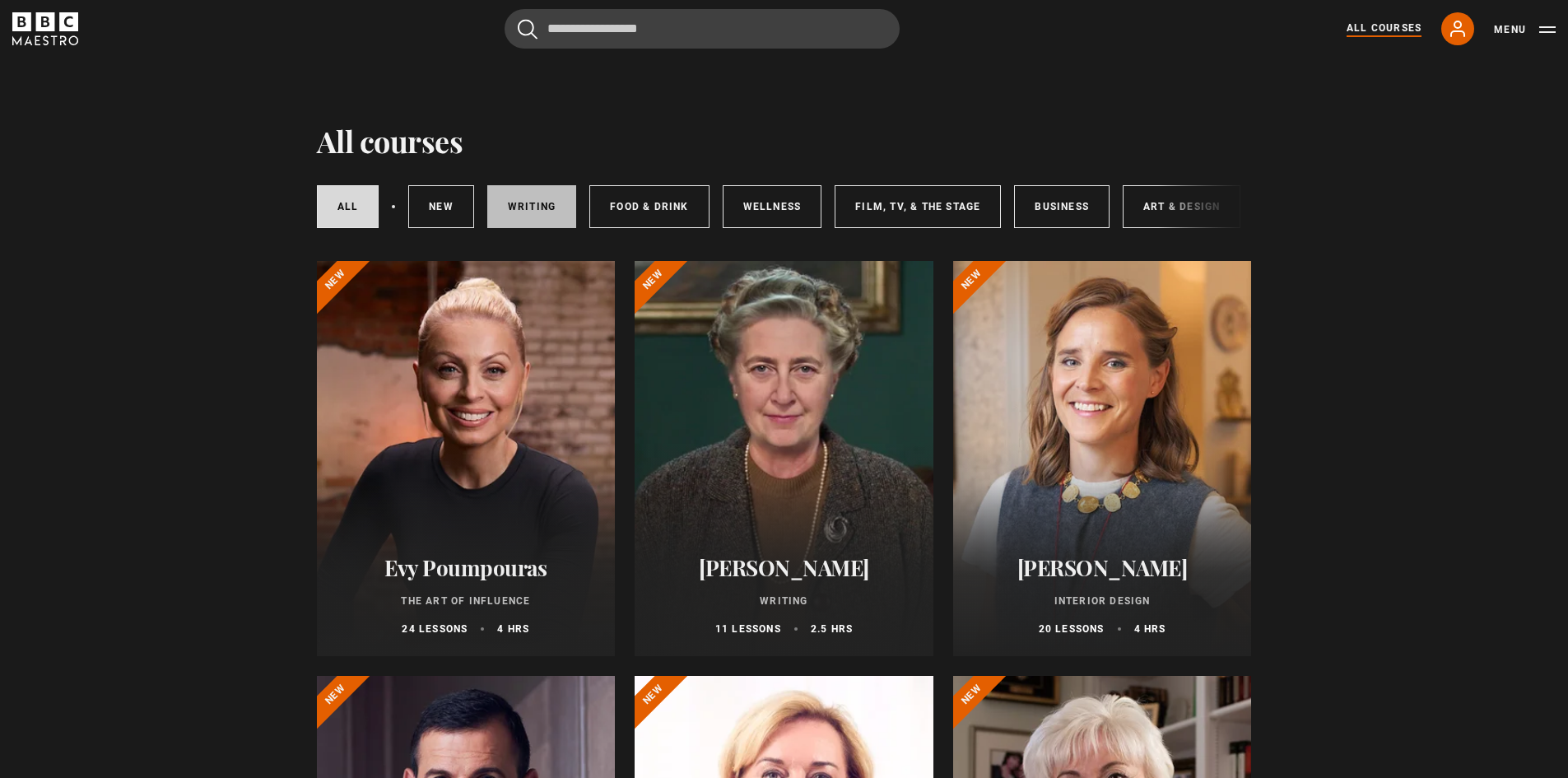
click at [518, 202] on link "Writing" at bounding box center [531, 207] width 89 height 43
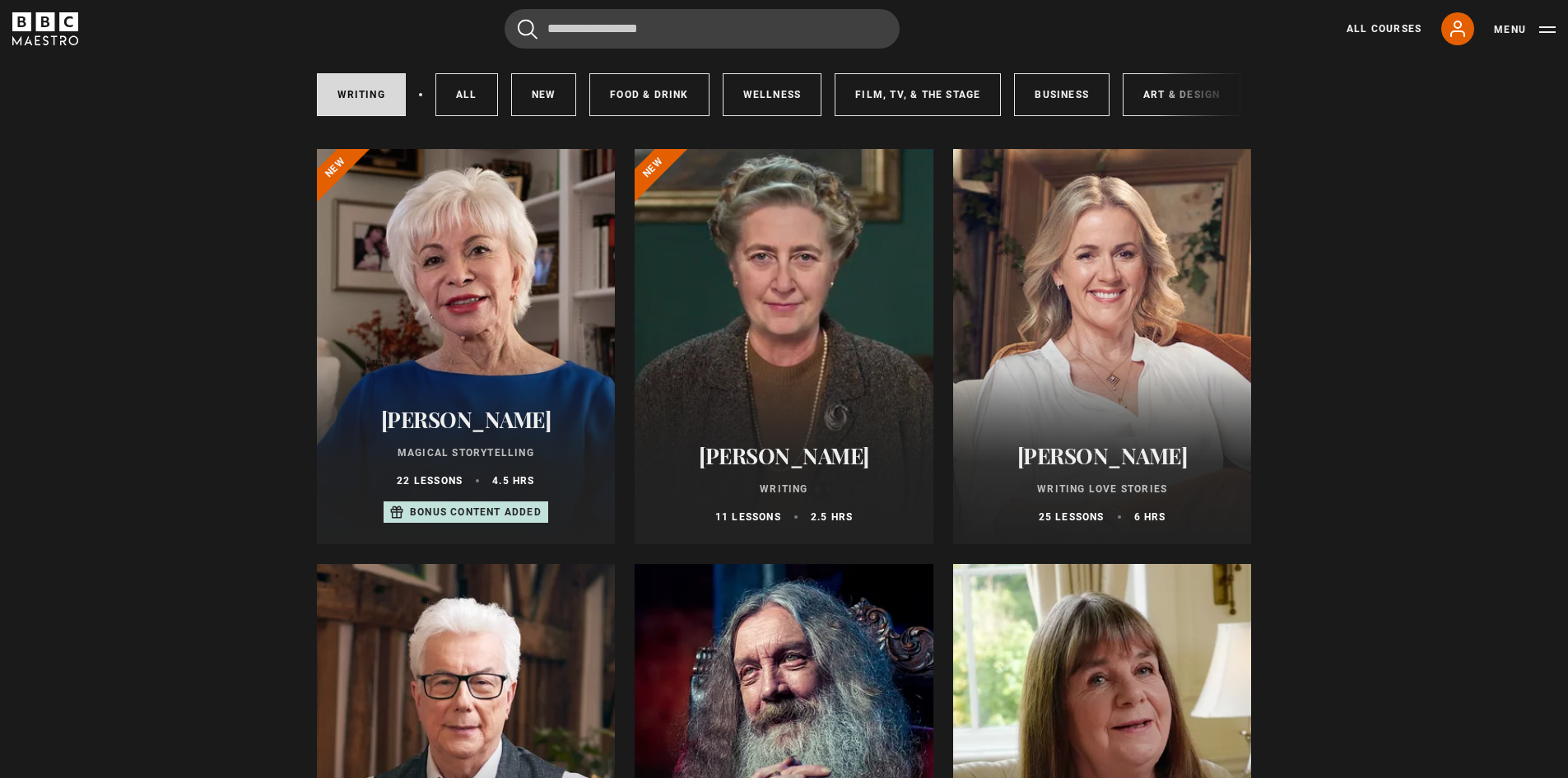
scroll to position [119, 0]
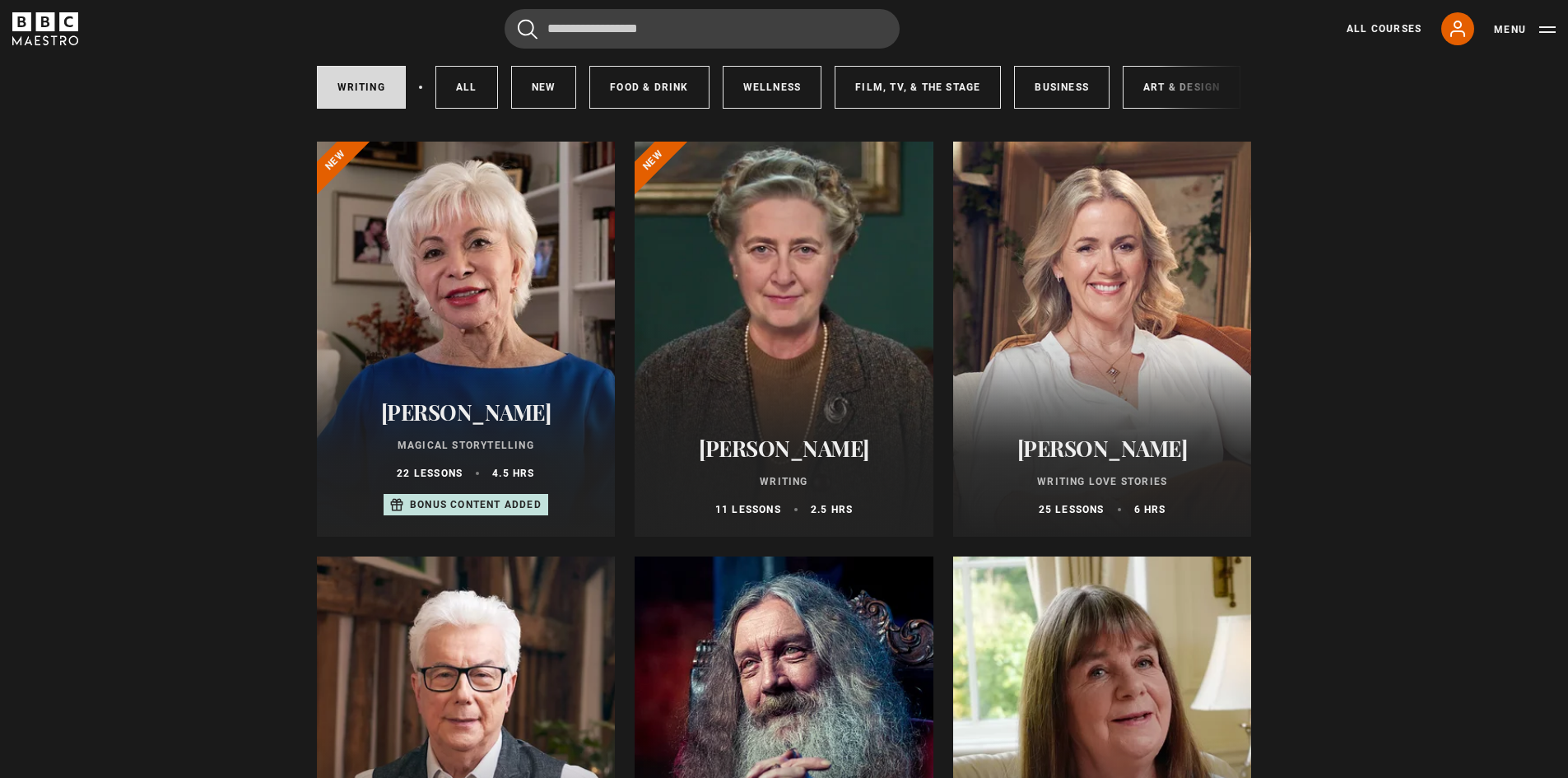
drag, startPoint x: 199, startPoint y: 395, endPoint x: 207, endPoint y: 424, distance: 30.1
click at [452, 512] on p "Bonus content added" at bounding box center [476, 504] width 132 height 15
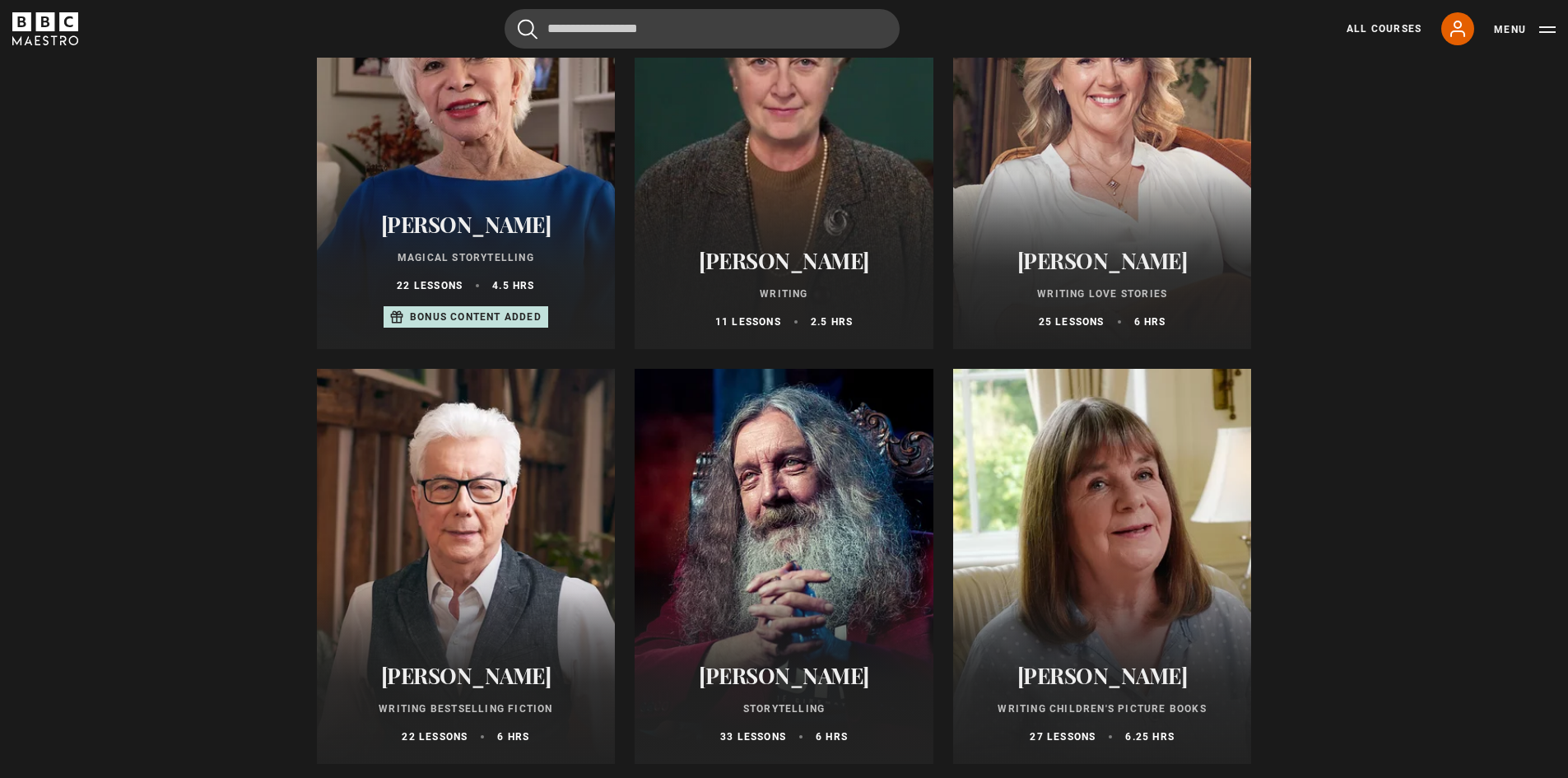
drag, startPoint x: 191, startPoint y: 253, endPoint x: 208, endPoint y: 268, distance: 22.7
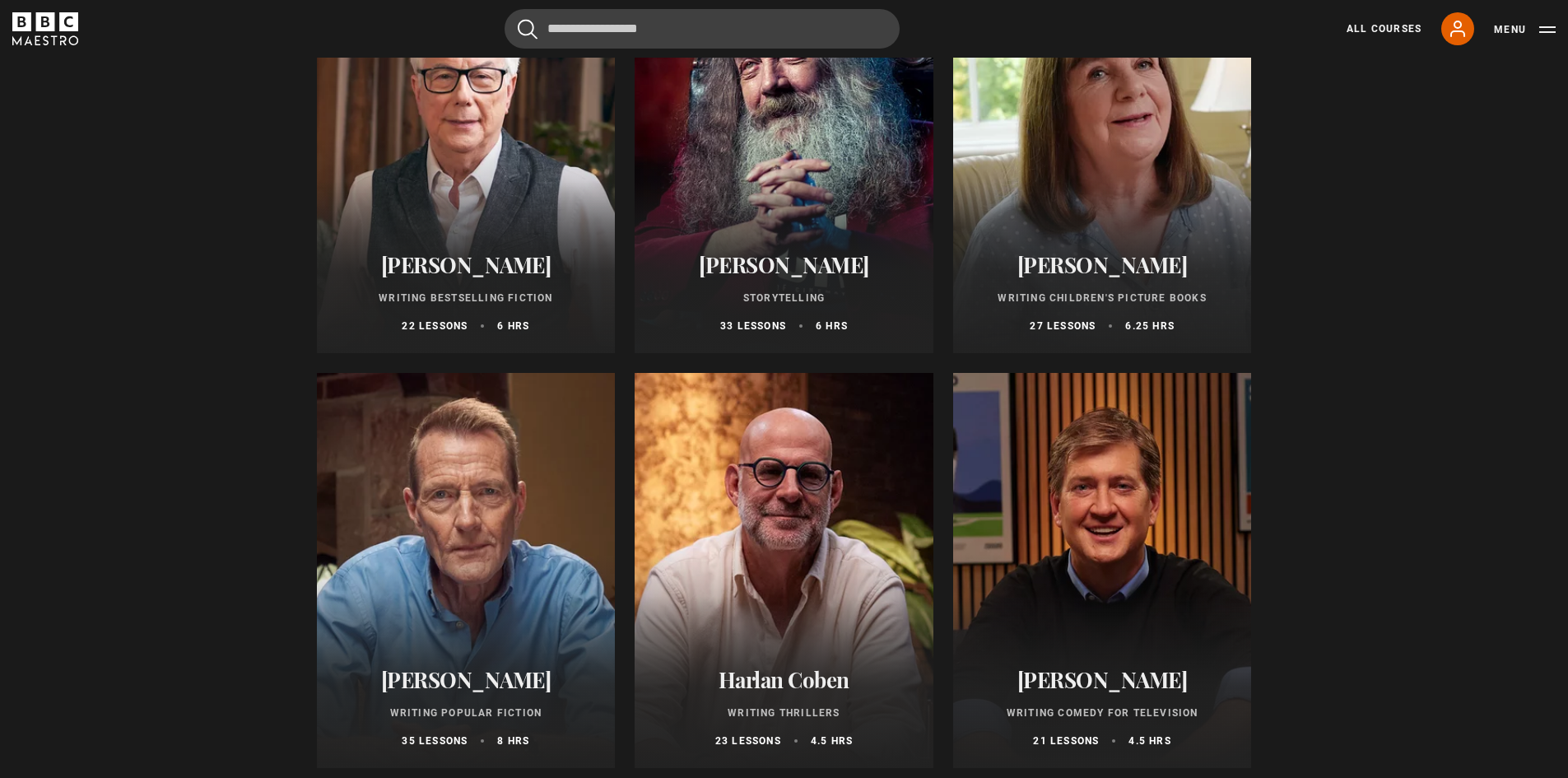
drag, startPoint x: 164, startPoint y: 269, endPoint x: 263, endPoint y: 233, distance: 105.3
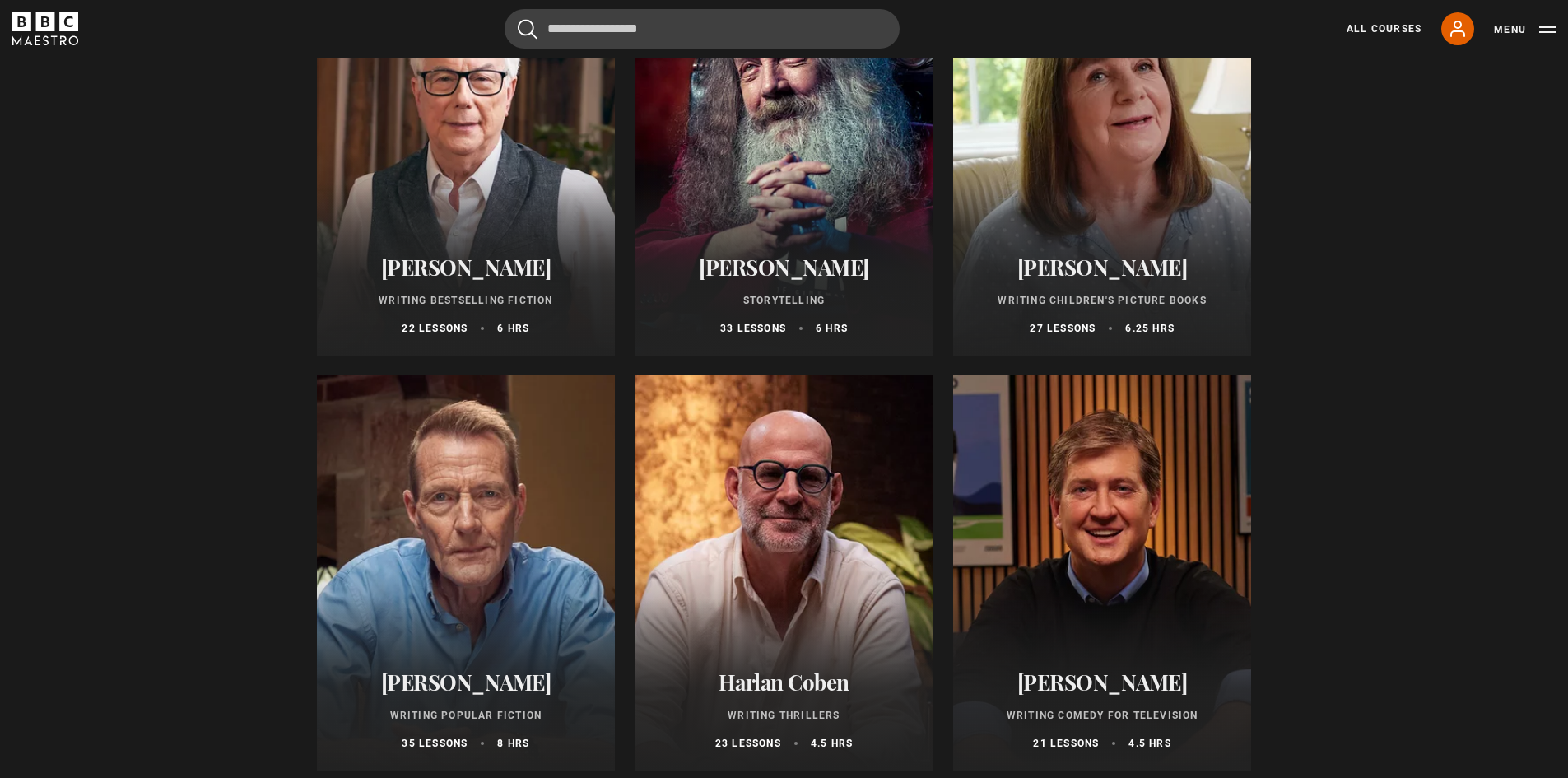
click at [1055, 203] on div at bounding box center [1103, 158] width 299 height 395
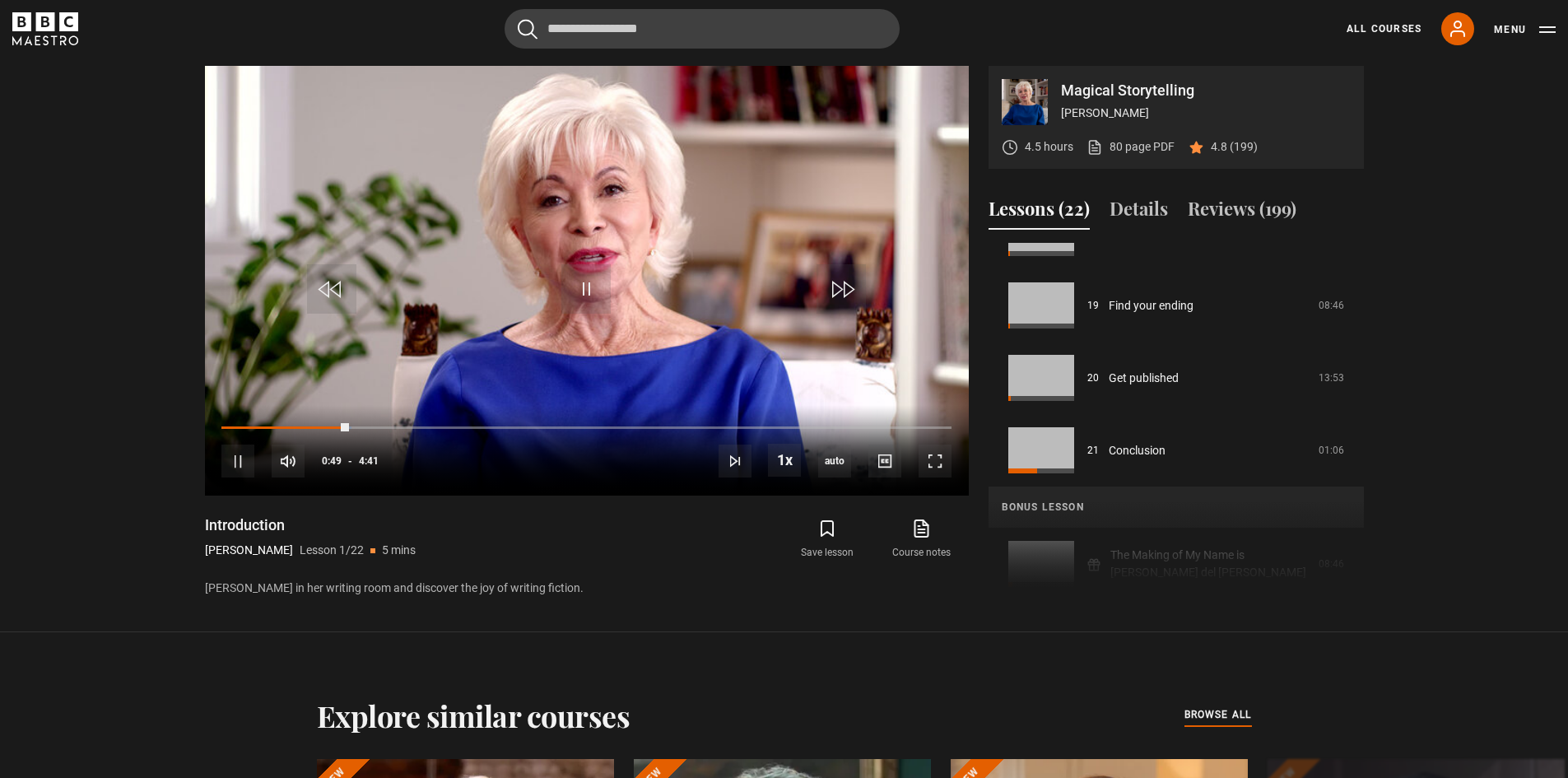
scroll to position [1352, 0]
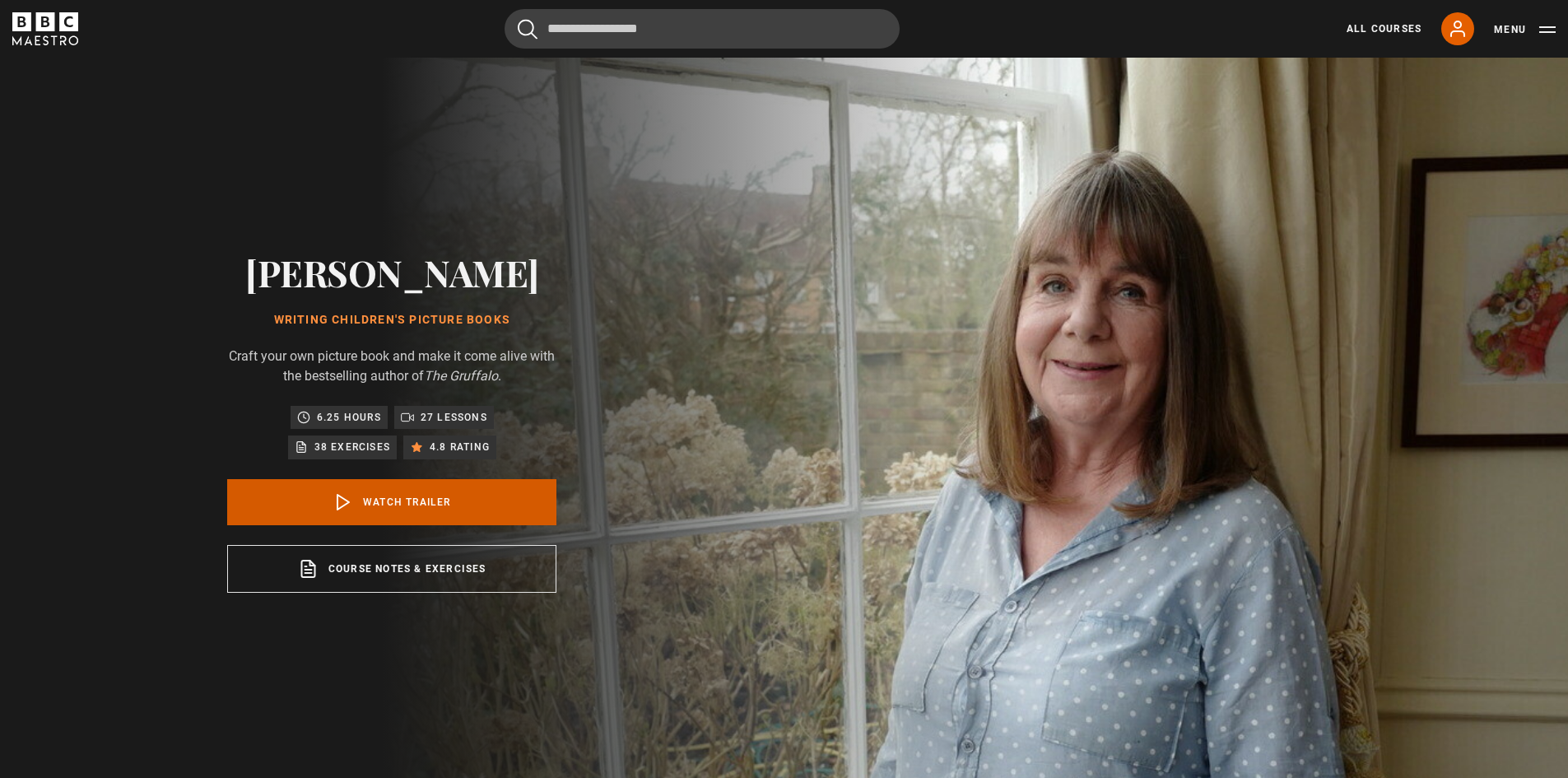
click at [431, 500] on link "Watch Trailer" at bounding box center [391, 502] width 329 height 46
click at [1393, 35] on link "All Courses" at bounding box center [1384, 28] width 75 height 15
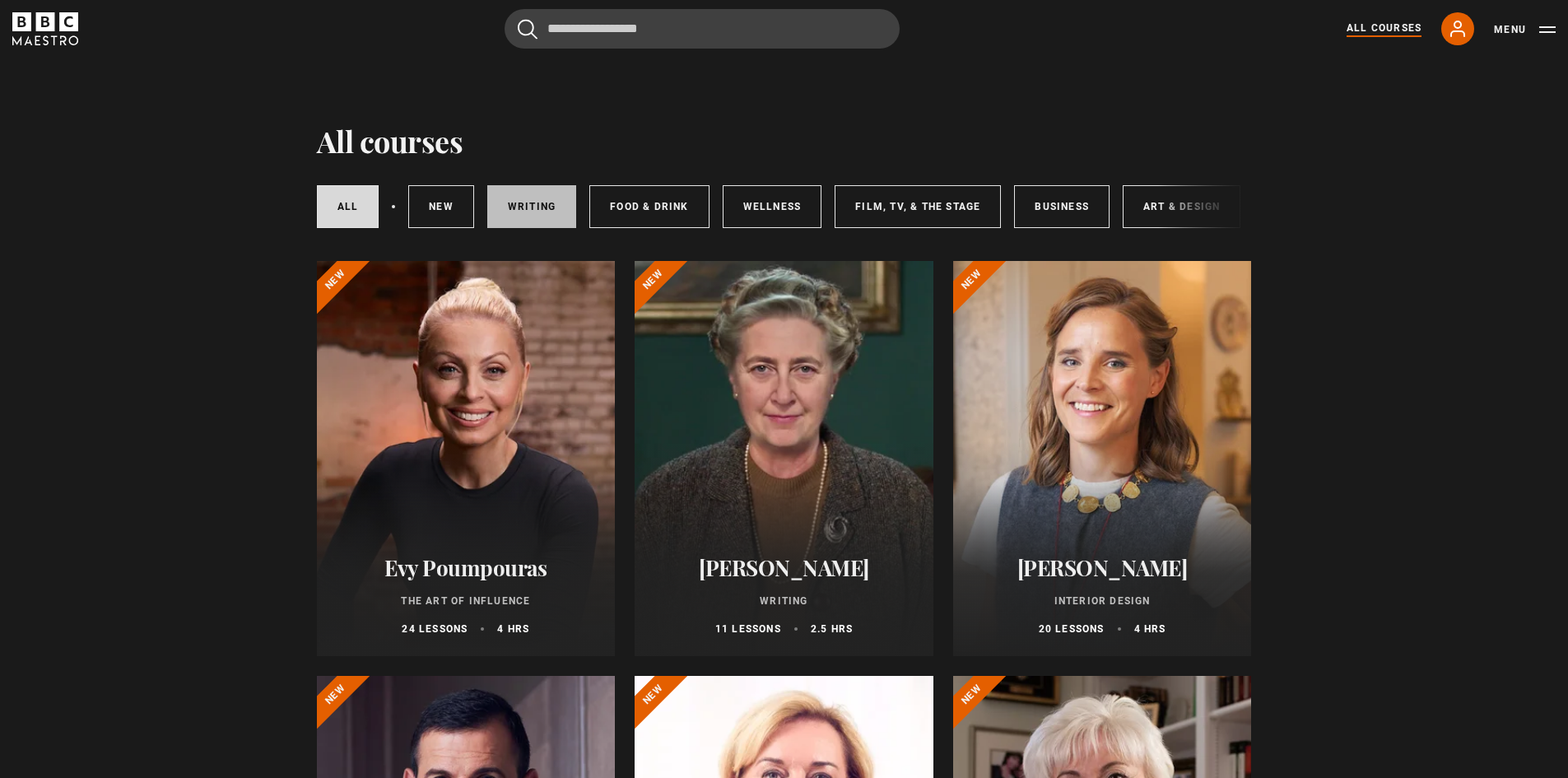
click at [522, 207] on link "Writing" at bounding box center [531, 207] width 89 height 43
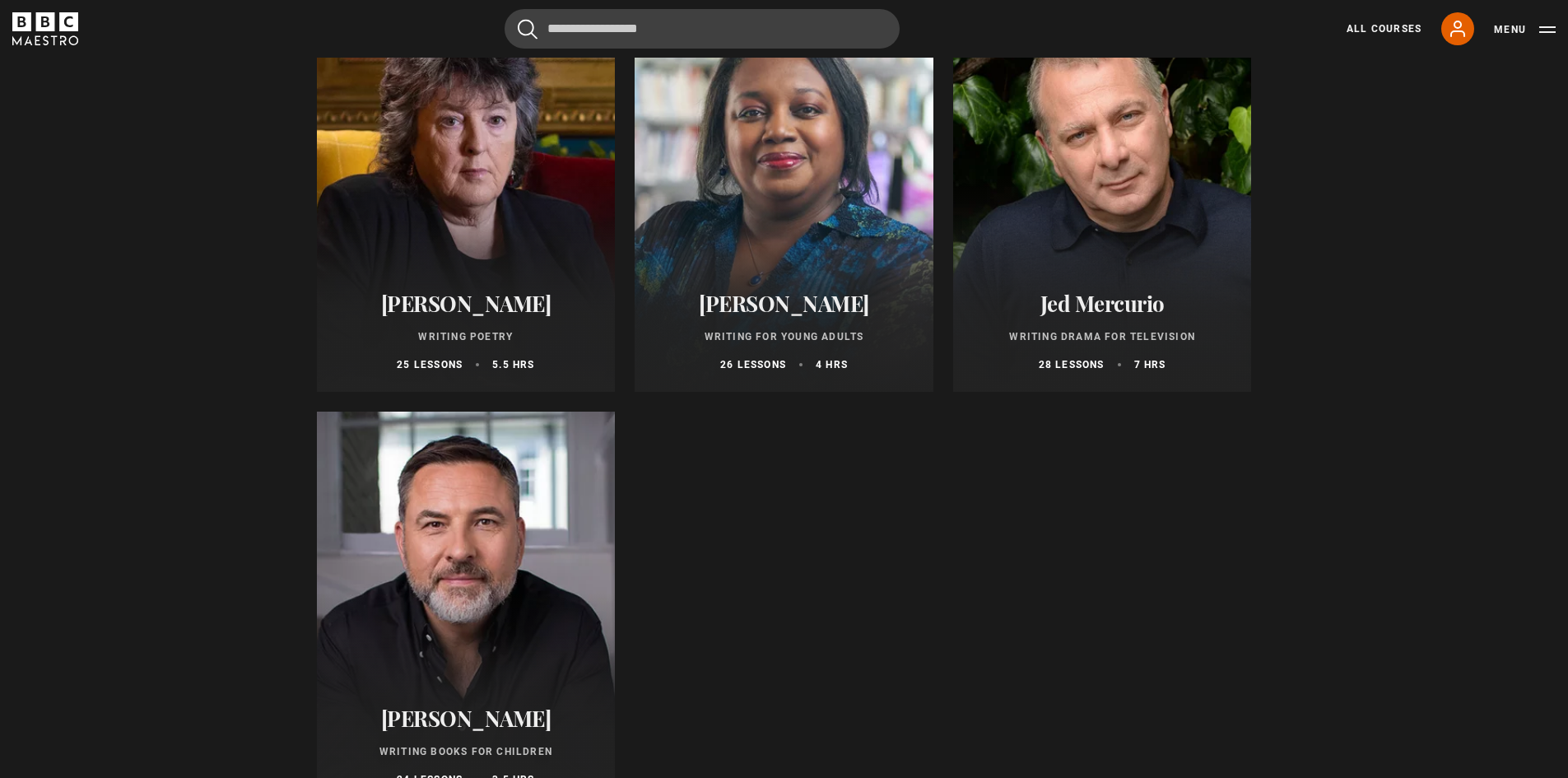
scroll to position [1208, 0]
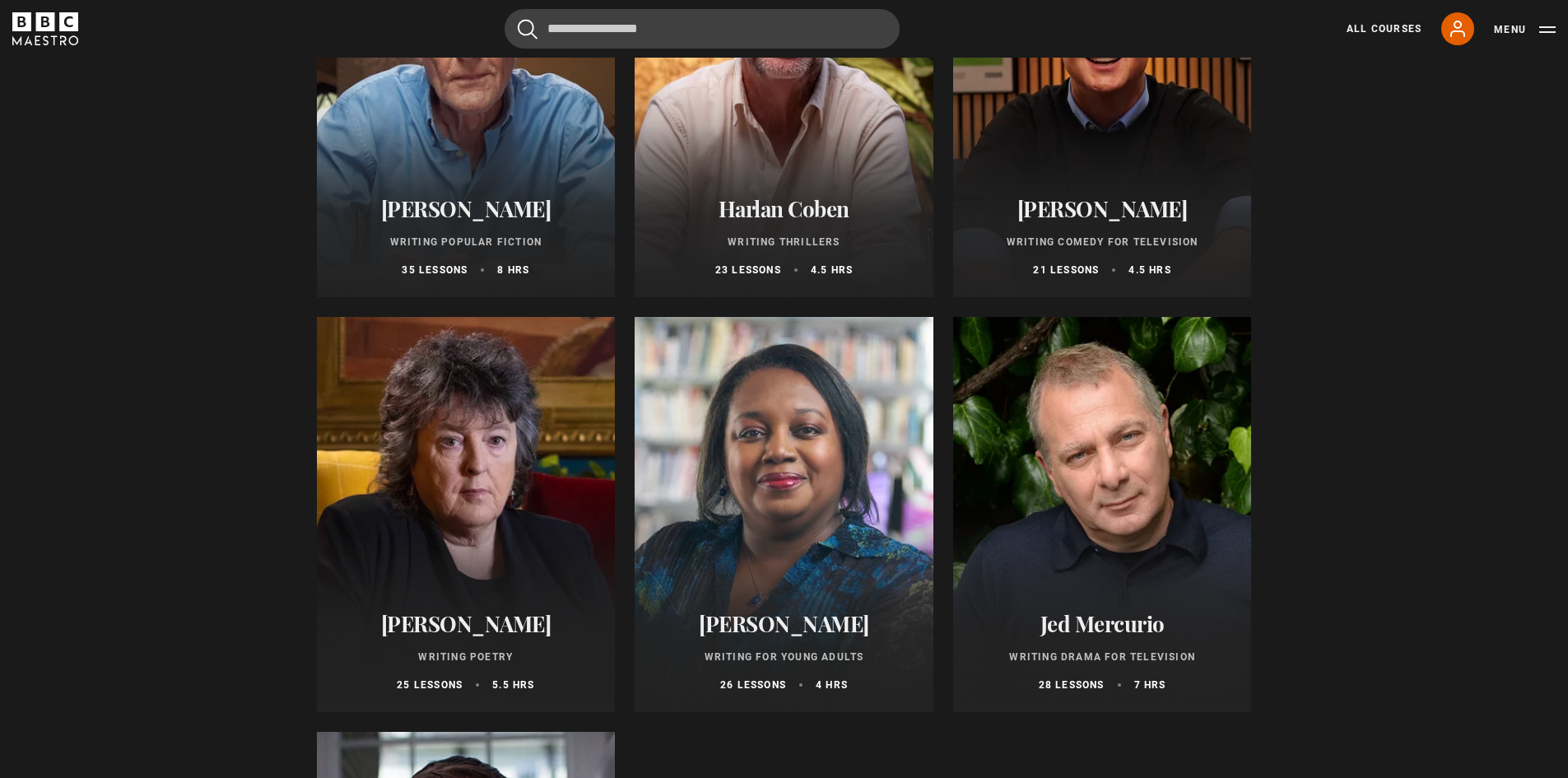
drag, startPoint x: 1381, startPoint y: 434, endPoint x: 1365, endPoint y: 415, distance: 24.8
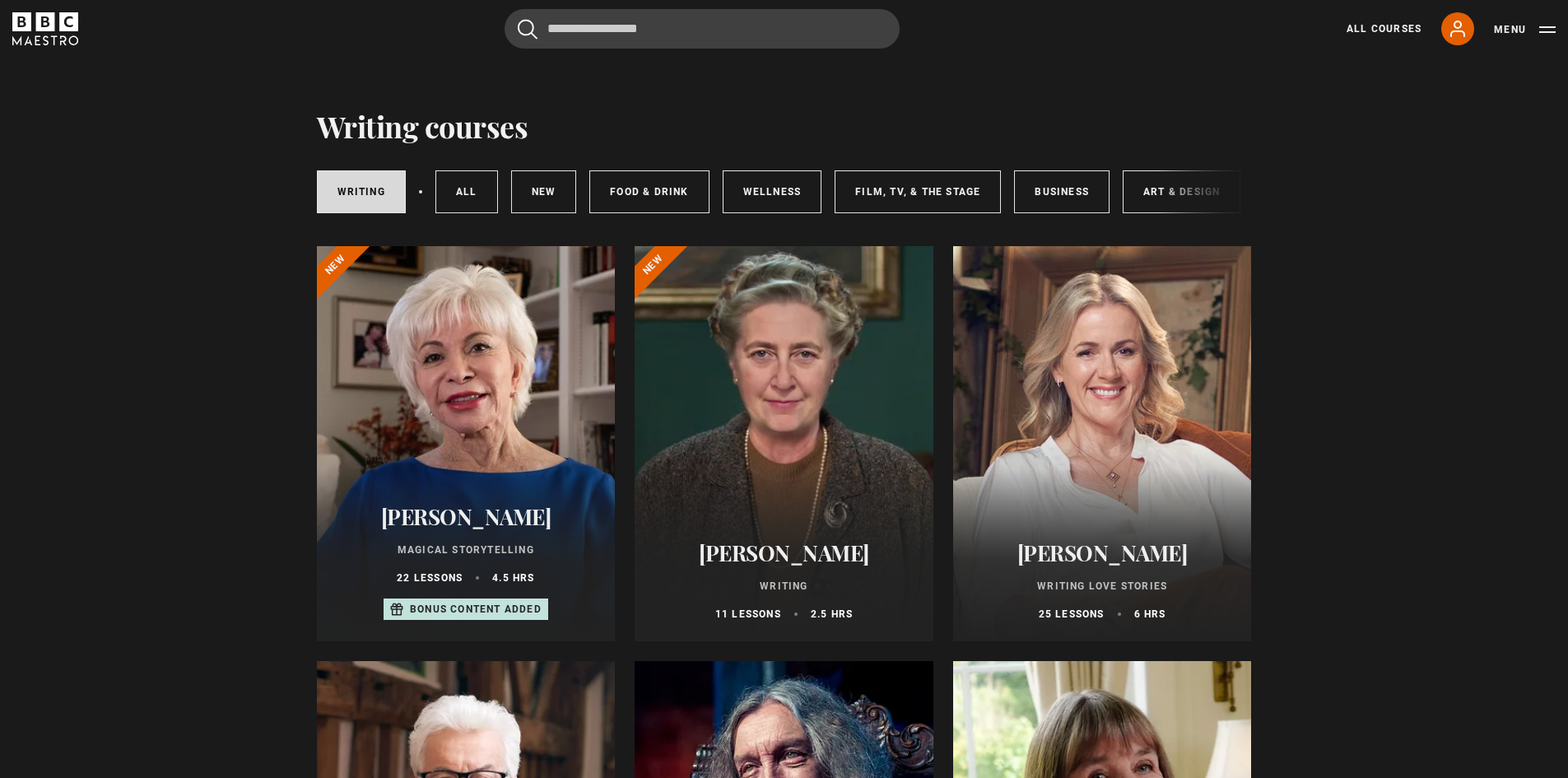
scroll to position [0, 0]
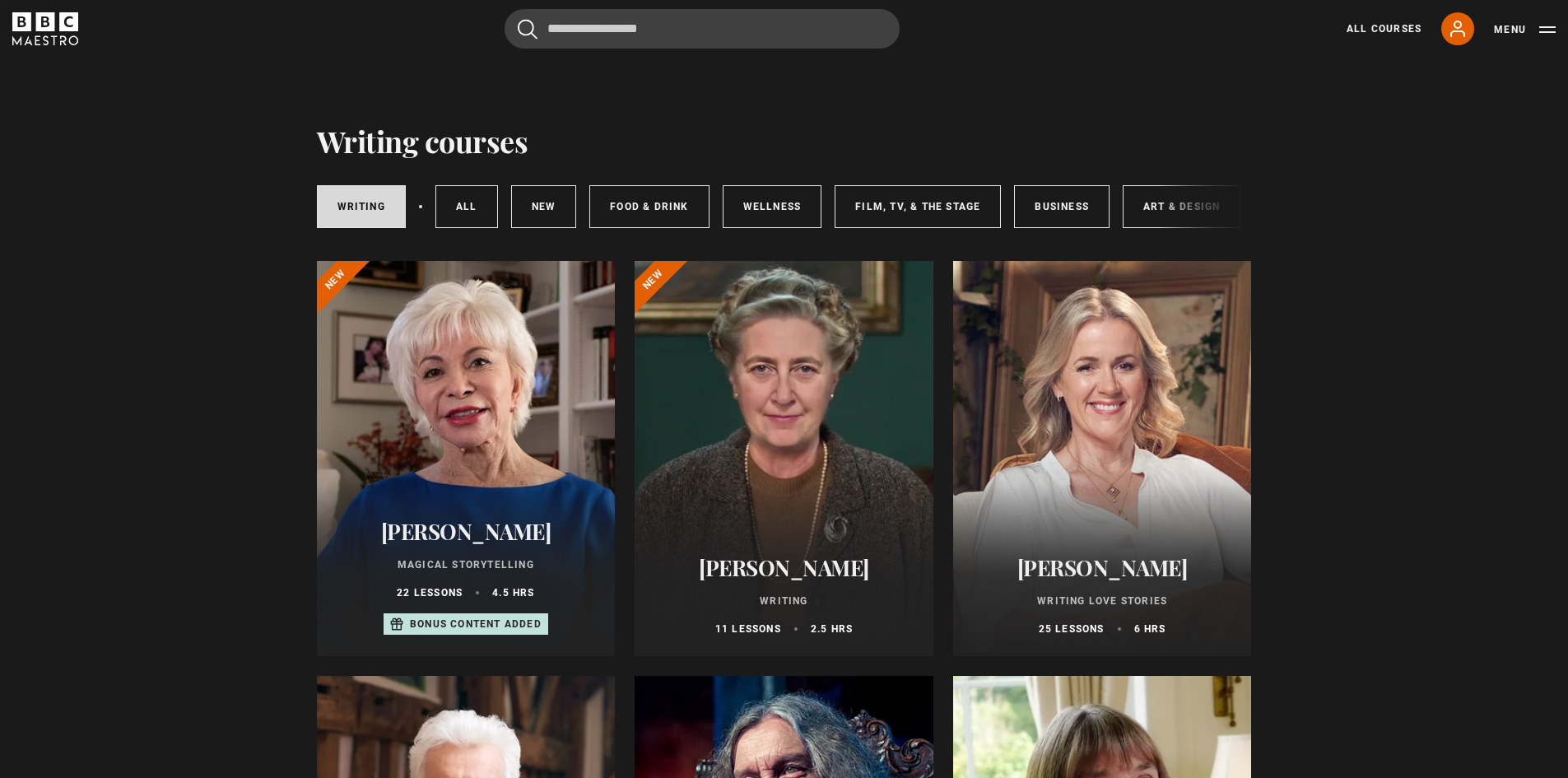
drag, startPoint x: 1365, startPoint y: 415, endPoint x: 1349, endPoint y: 376, distance: 42.2
